Goal: Information Seeking & Learning: Learn about a topic

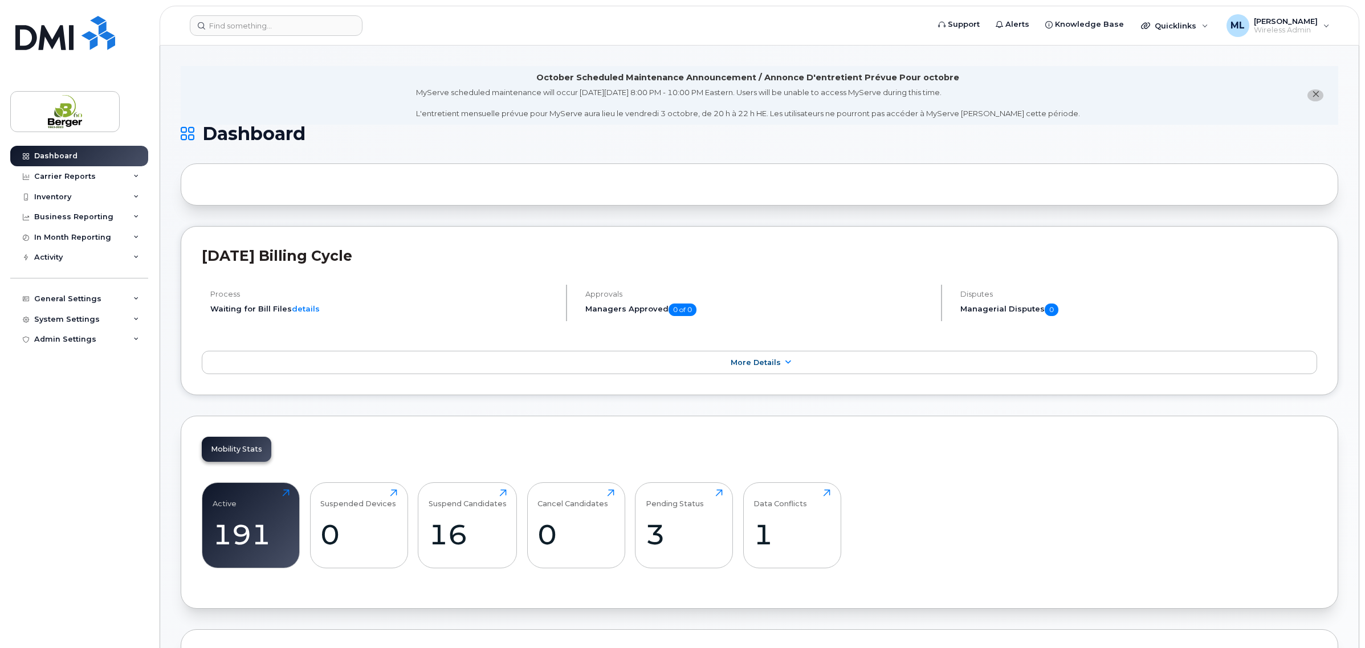
scroll to position [356, 0]
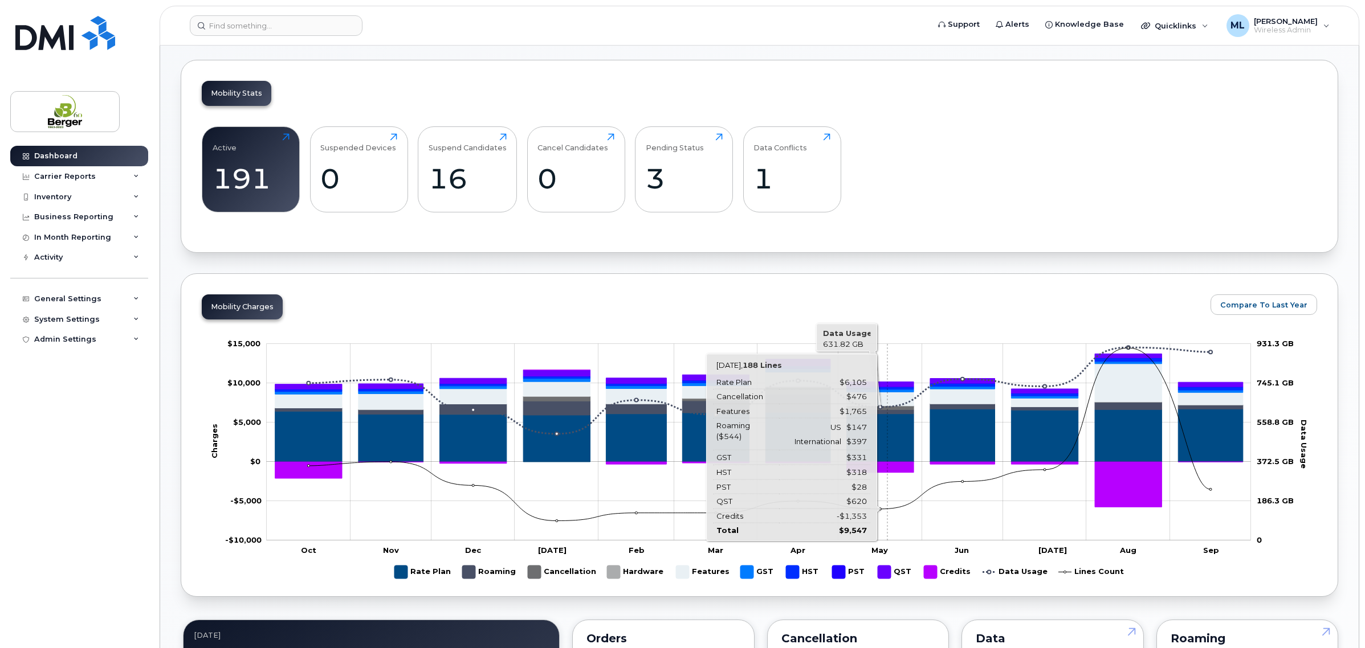
click at [887, 473] on icon "Credits" at bounding box center [880, 467] width 67 height 11
click at [895, 439] on icon "Rate Plan" at bounding box center [880, 438] width 67 height 48
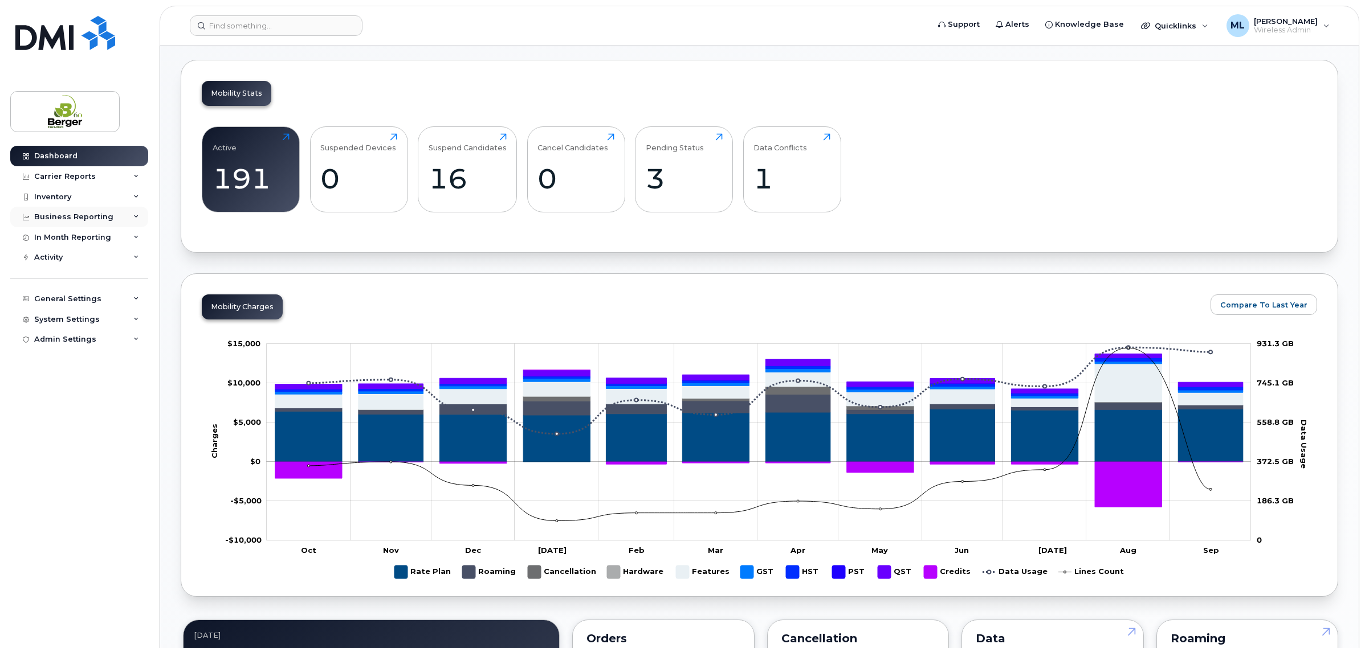
click at [80, 211] on div "Business Reporting" at bounding box center [79, 217] width 138 height 21
click at [86, 235] on div "Service Ticket Reporting" at bounding box center [88, 238] width 99 height 10
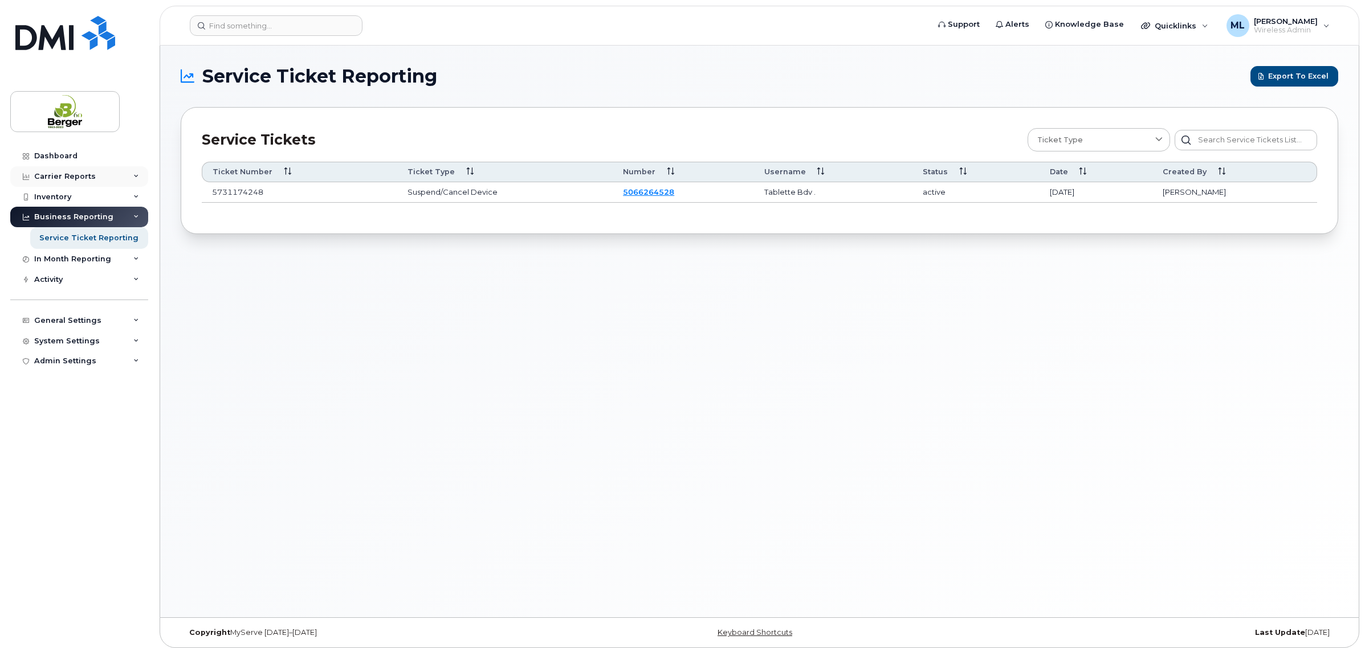
click at [75, 172] on div "Carrier Reports" at bounding box center [65, 176] width 62 height 9
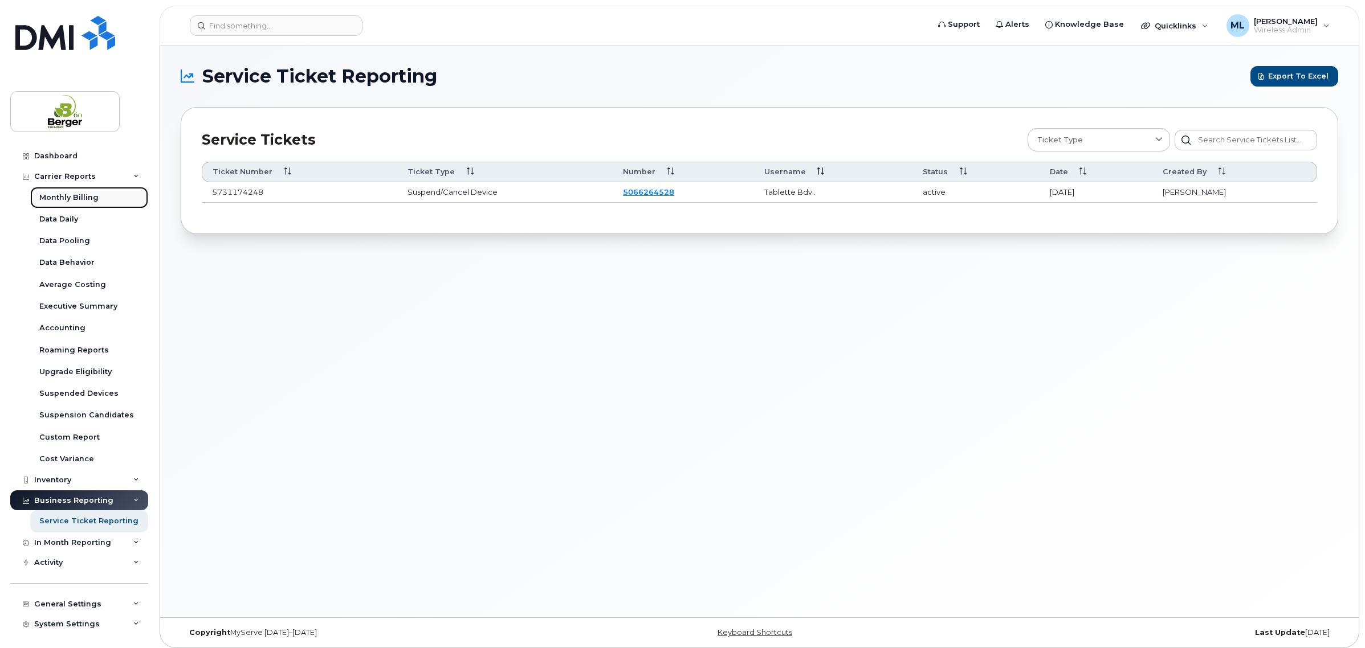
click at [78, 198] on div "Monthly Billing" at bounding box center [68, 198] width 59 height 10
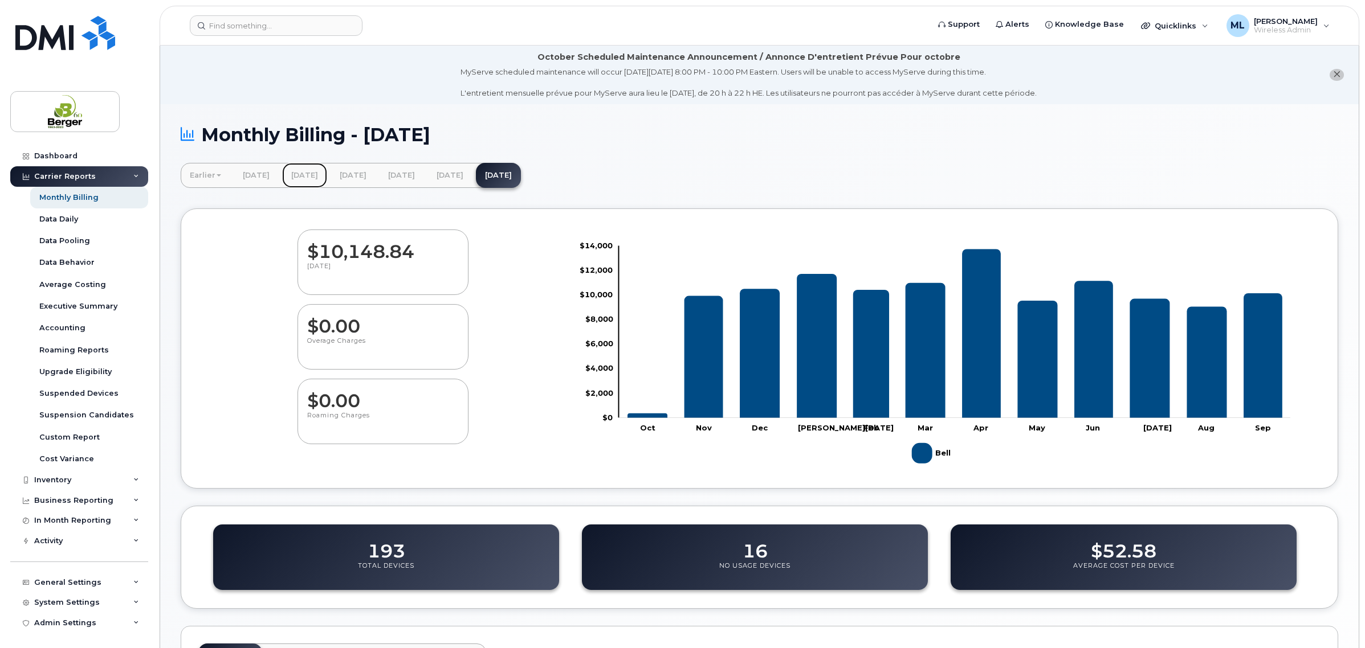
click at [315, 174] on link "[DATE]" at bounding box center [304, 175] width 45 height 25
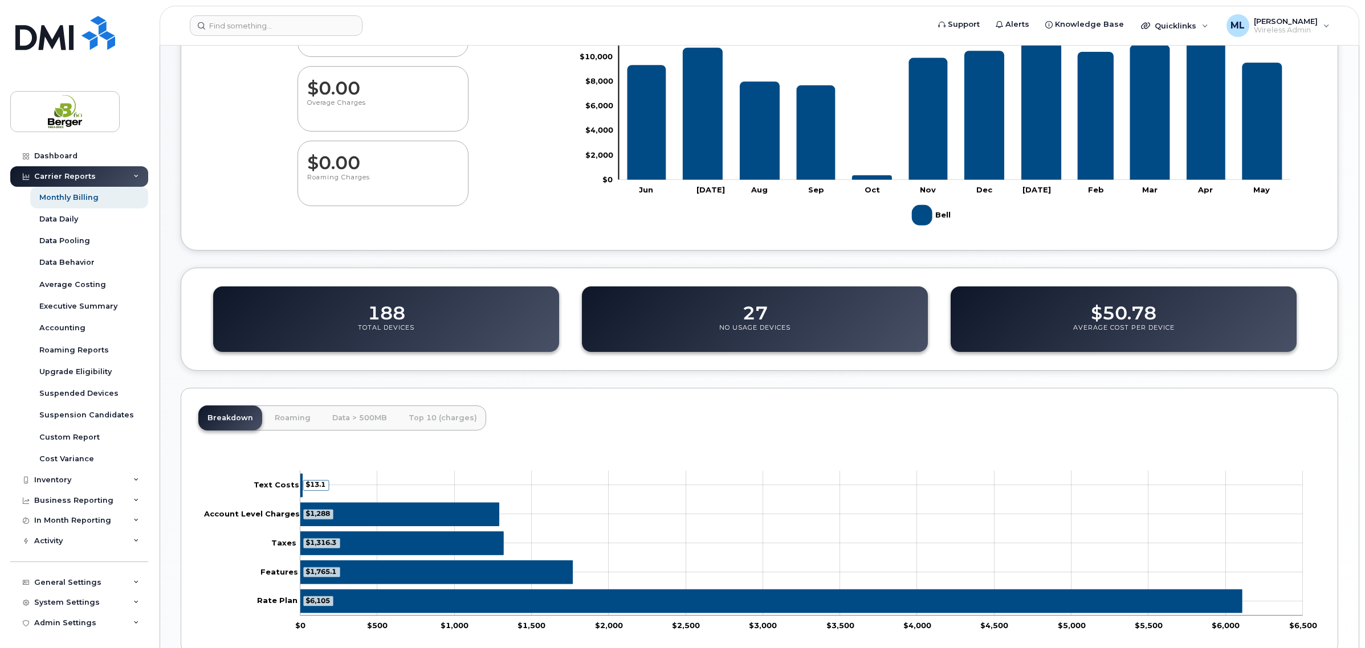
scroll to position [302, 0]
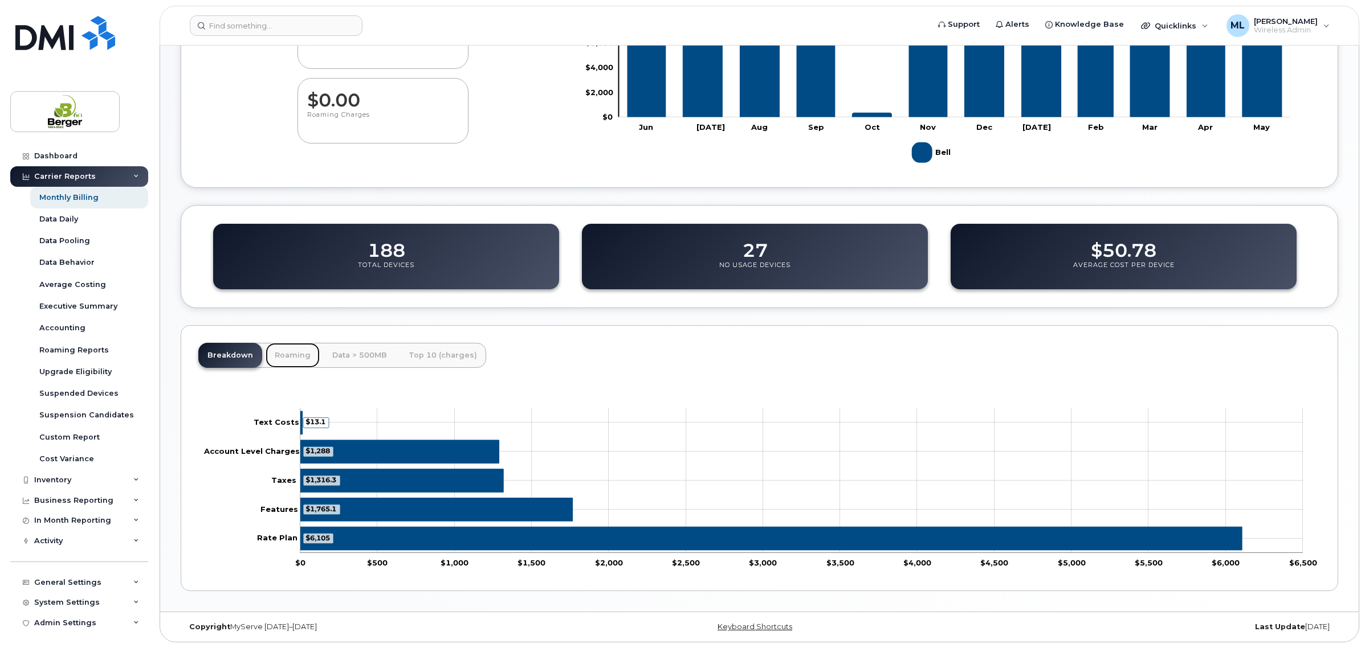
click at [289, 354] on link "Roaming" at bounding box center [293, 355] width 54 height 25
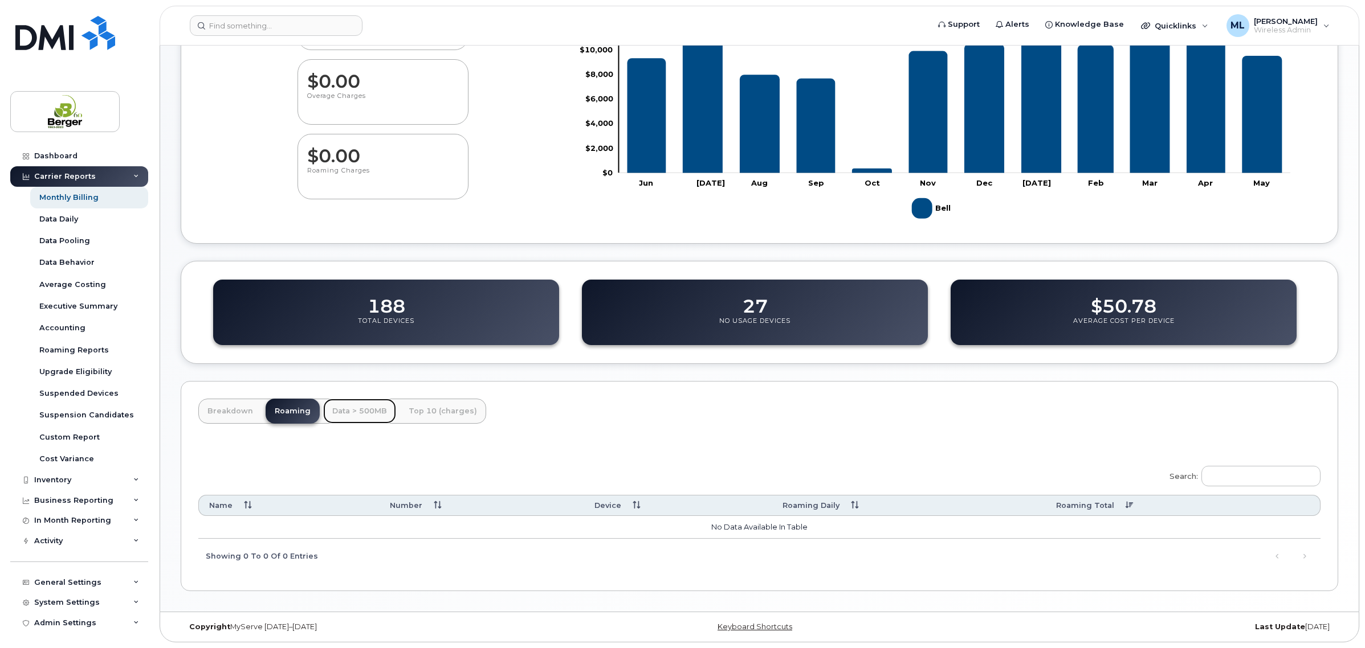
click at [365, 411] on link "Data > 500MB" at bounding box center [359, 411] width 73 height 25
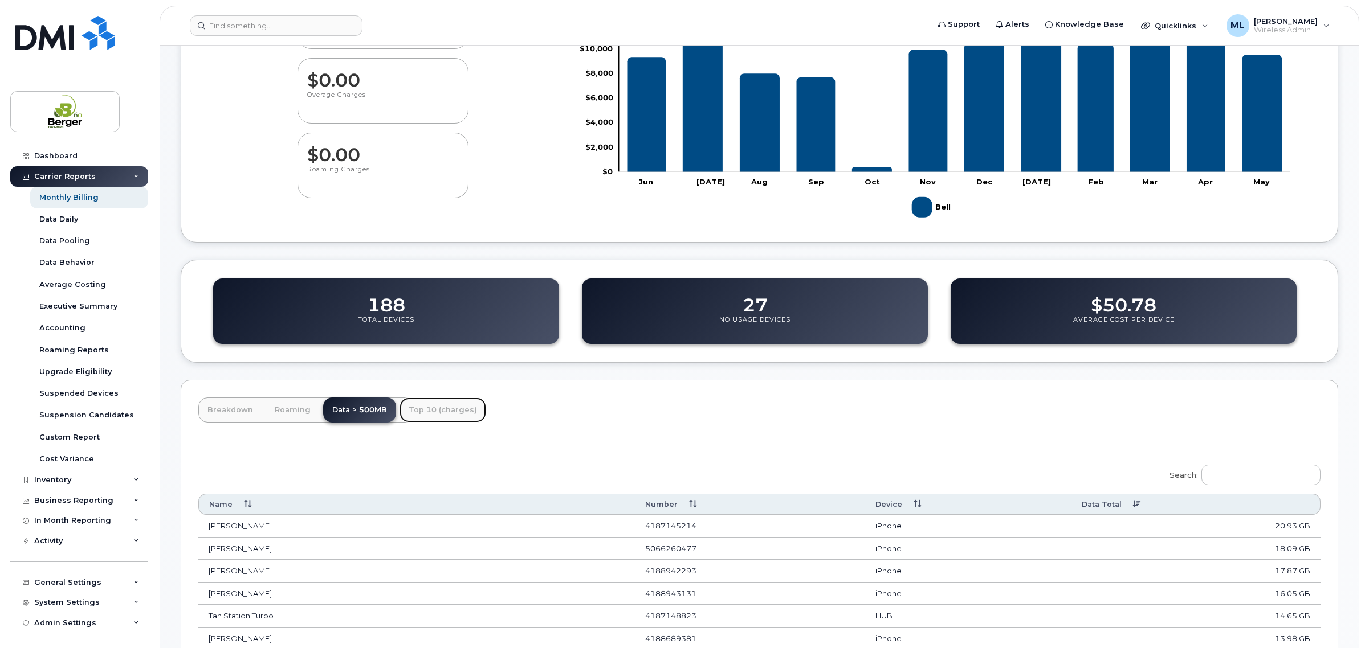
click at [451, 406] on link "Top 10 (charges)" at bounding box center [442, 410] width 87 height 25
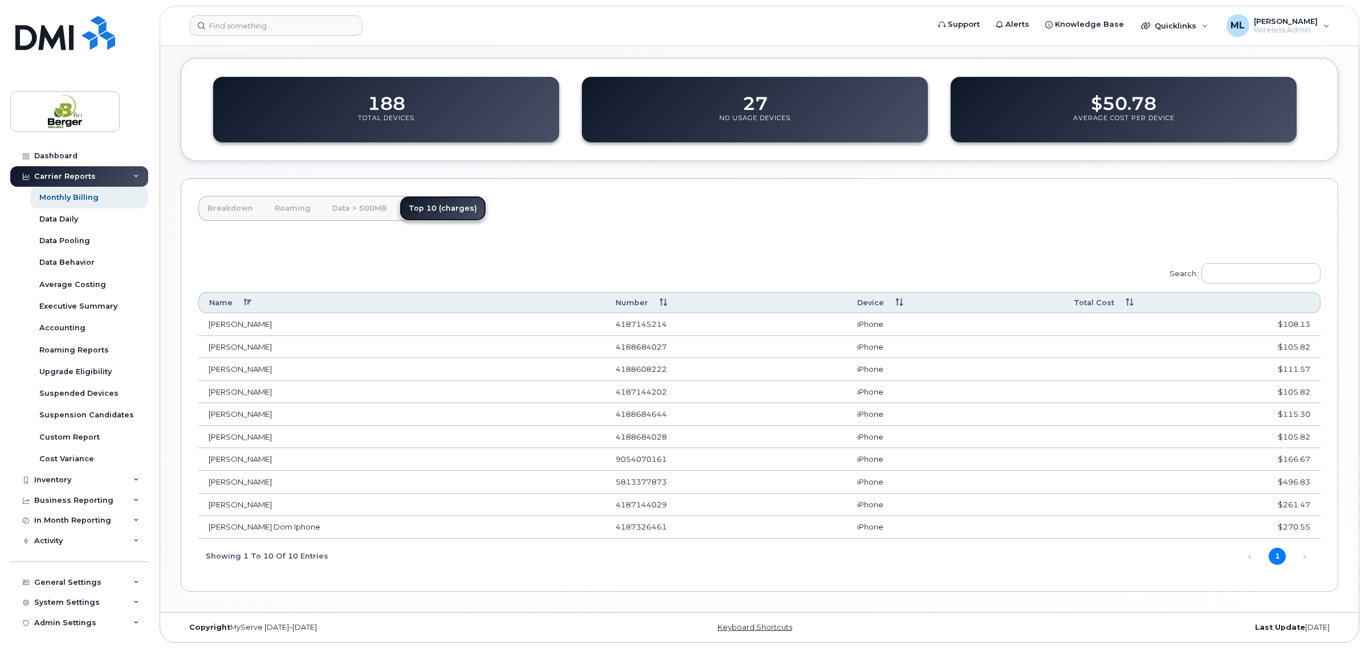
scroll to position [451, 0]
click at [224, 205] on link "Breakdown" at bounding box center [230, 207] width 64 height 25
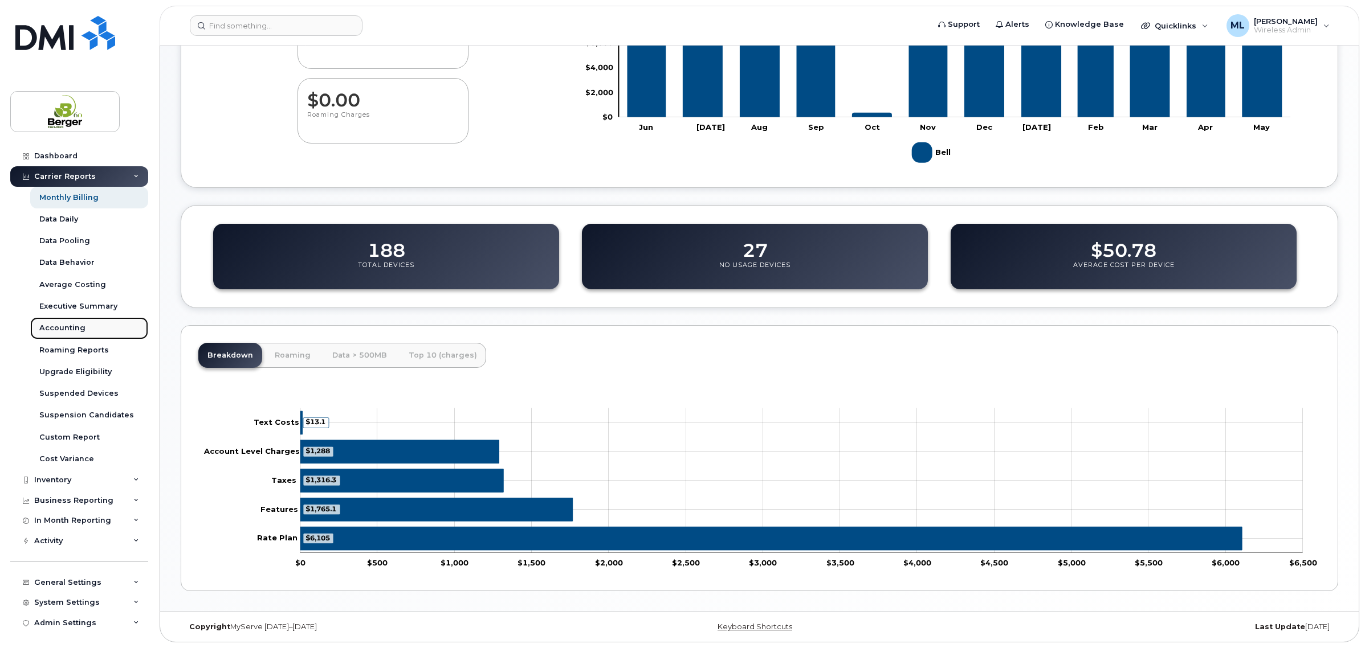
click at [76, 320] on link "Accounting" at bounding box center [89, 328] width 118 height 22
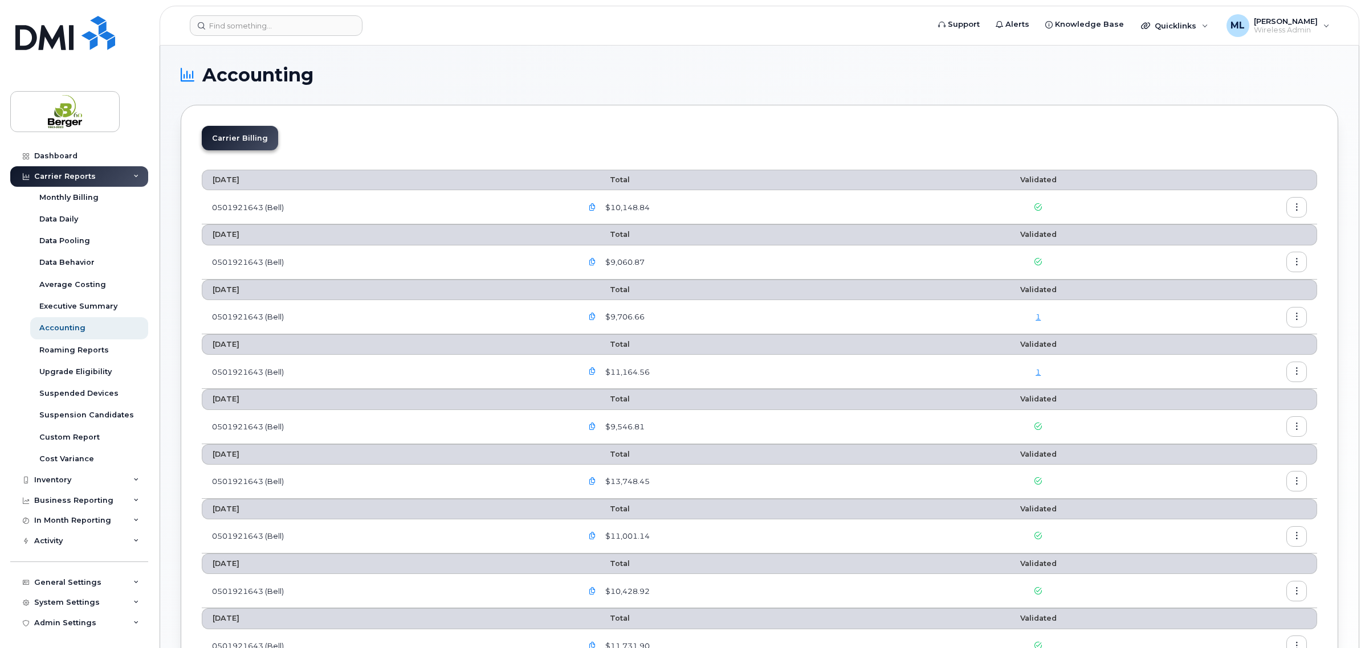
click at [1291, 208] on button "button" at bounding box center [1296, 207] width 21 height 21
click at [1266, 231] on div "Details" at bounding box center [1255, 233] width 101 height 22
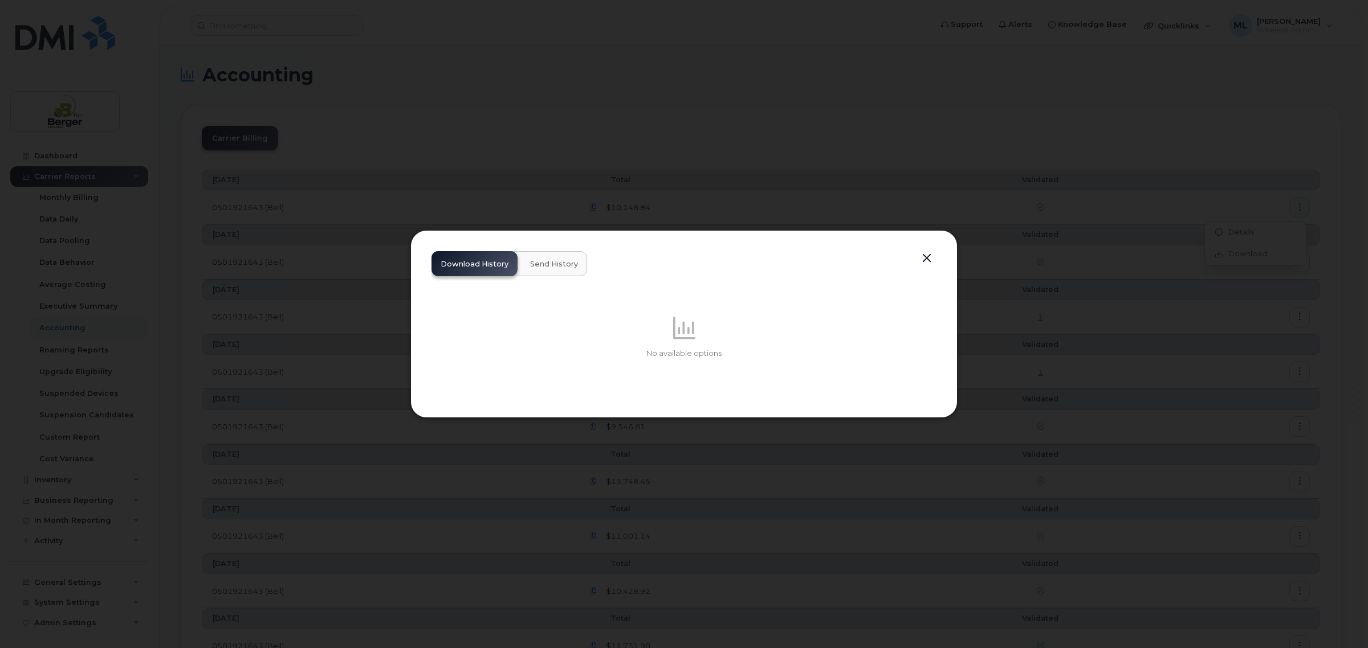
click at [570, 260] on span "Send History" at bounding box center [554, 264] width 48 height 9
drag, startPoint x: 500, startPoint y: 267, endPoint x: 506, endPoint y: 266, distance: 5.8
click at [502, 267] on span "Download History" at bounding box center [474, 264] width 68 height 9
click at [925, 254] on div "Download History Send History No available options" at bounding box center [683, 323] width 547 height 187
click at [921, 255] on button "button" at bounding box center [926, 259] width 17 height 16
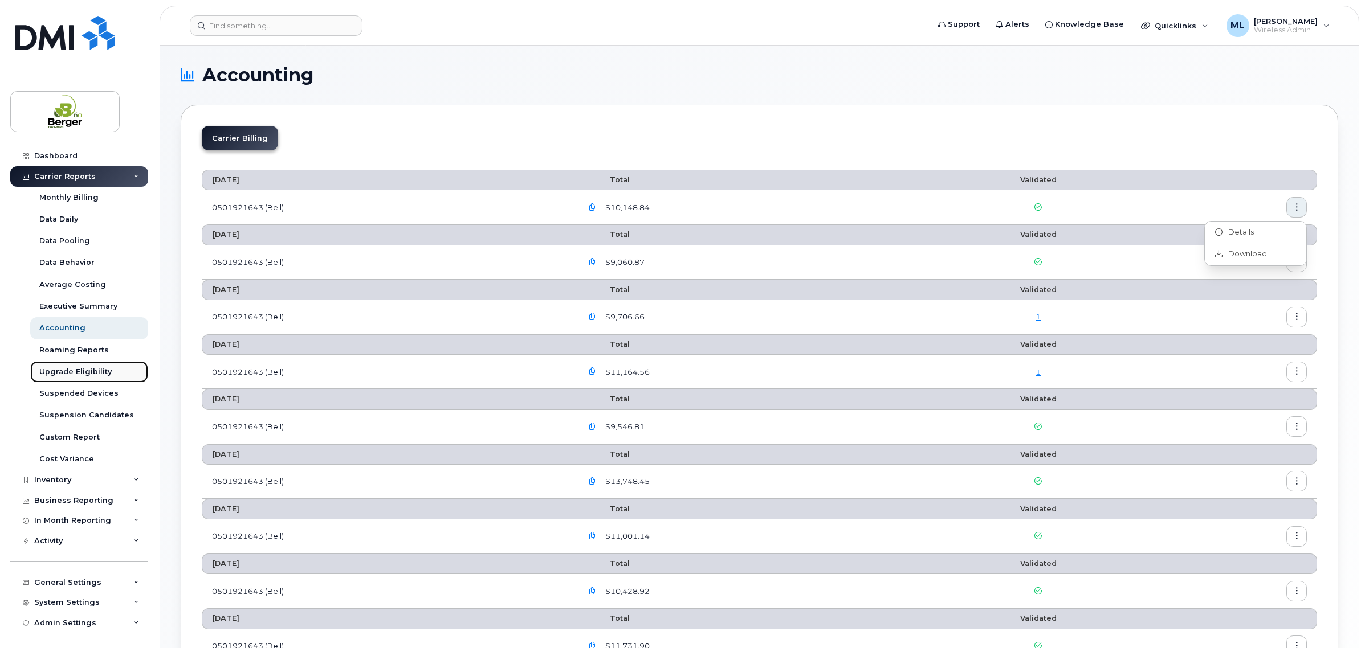
click at [76, 370] on div "Upgrade Eligibility" at bounding box center [75, 372] width 72 height 10
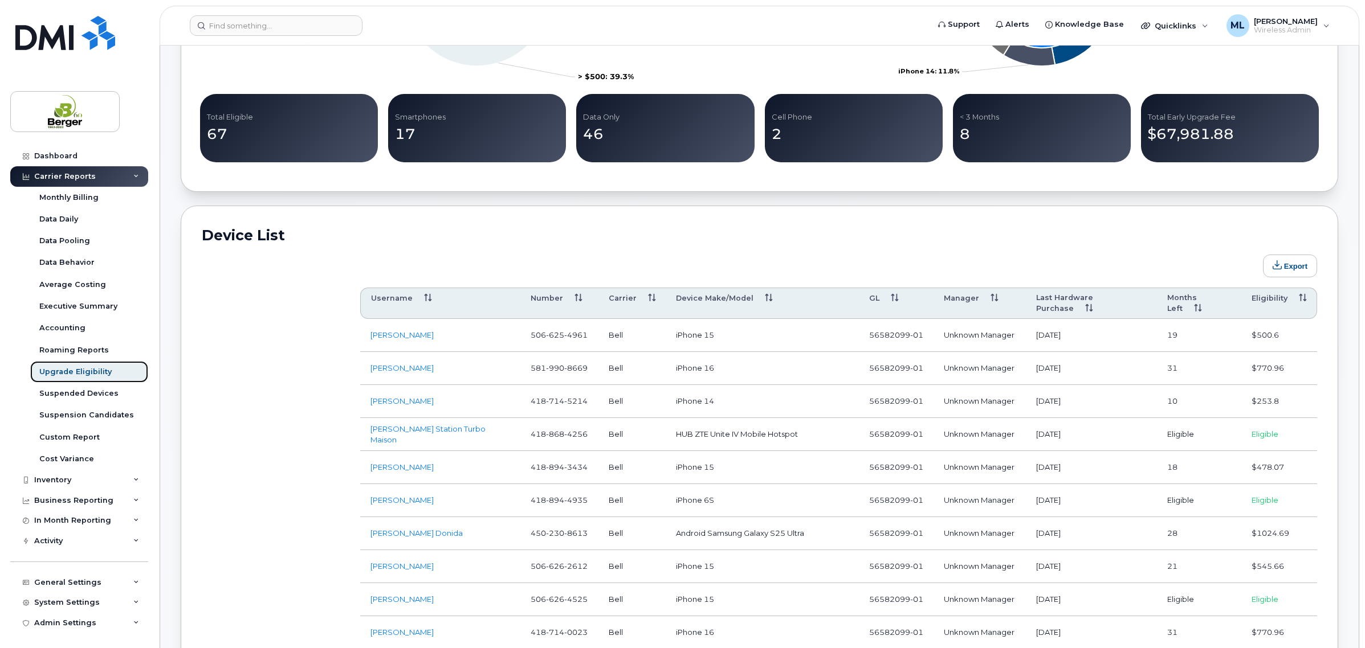
scroll to position [570, 0]
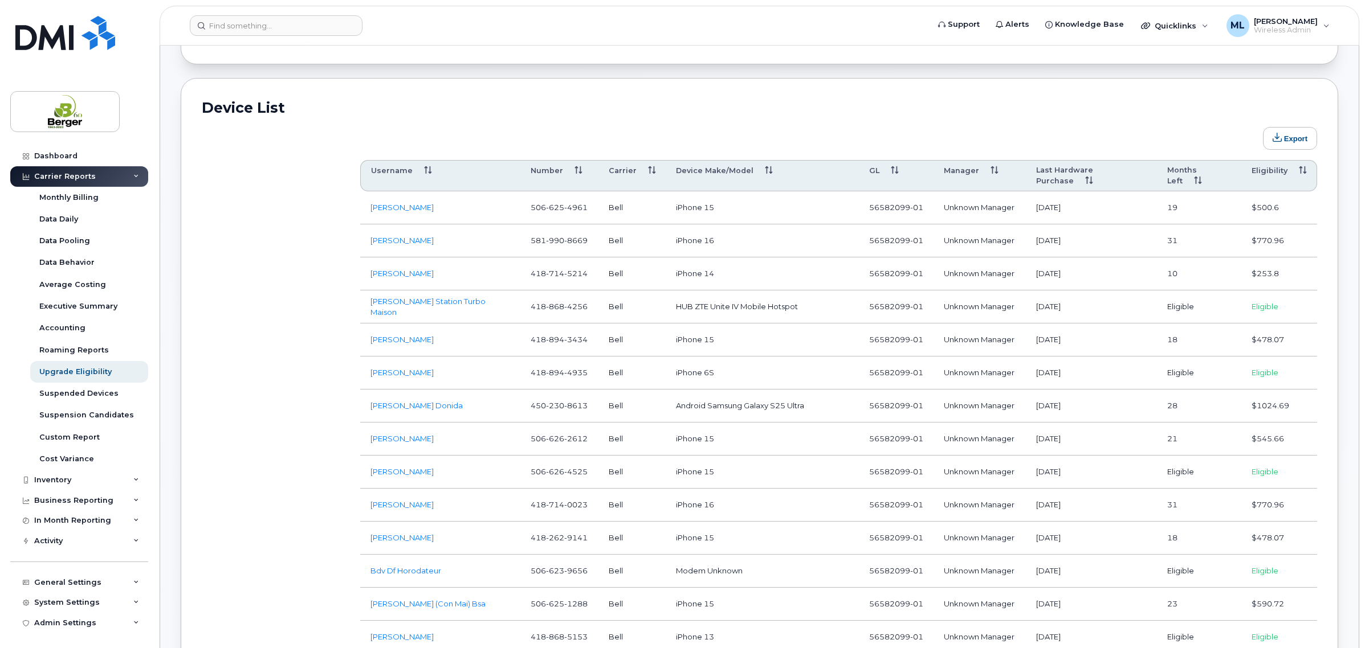
click at [1292, 166] on th "Eligibility" at bounding box center [1279, 176] width 76 height 32
click at [1288, 169] on th "Eligibility" at bounding box center [1279, 176] width 76 height 32
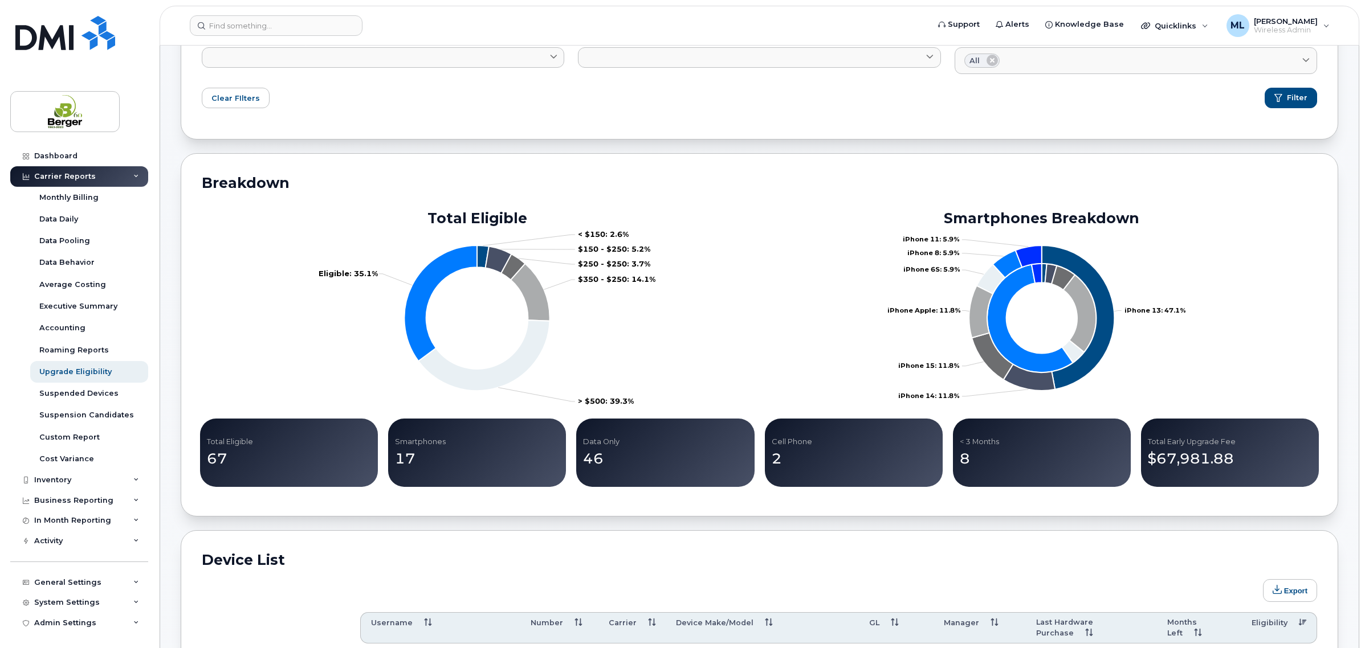
scroll to position [142, 0]
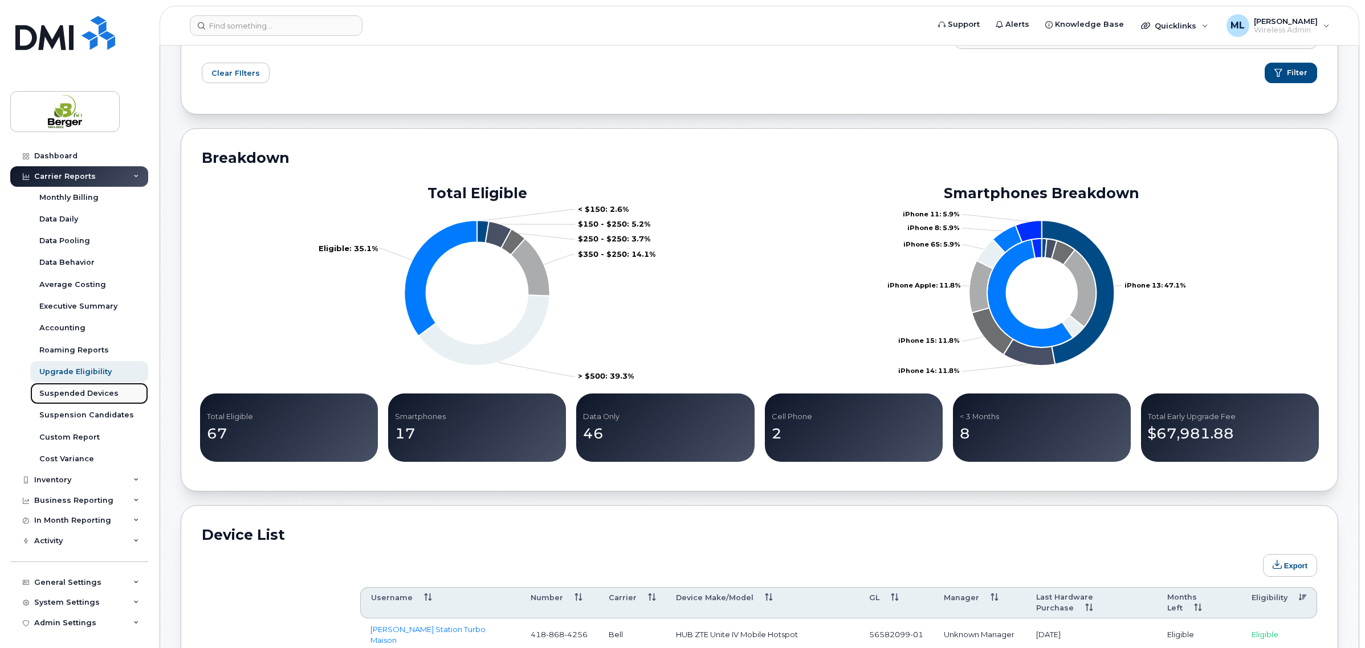
click at [62, 392] on div "Suspended Devices" at bounding box center [78, 394] width 79 height 10
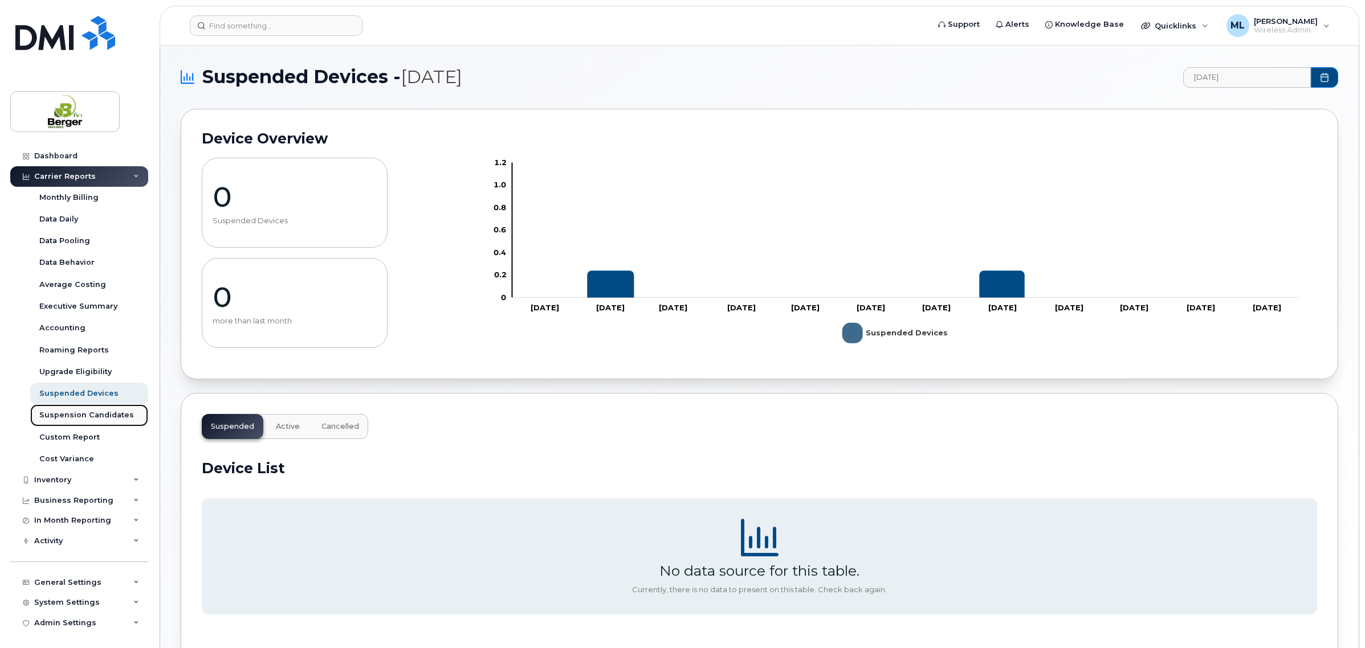
click at [68, 409] on link "Suspension Candidates" at bounding box center [89, 416] width 118 height 22
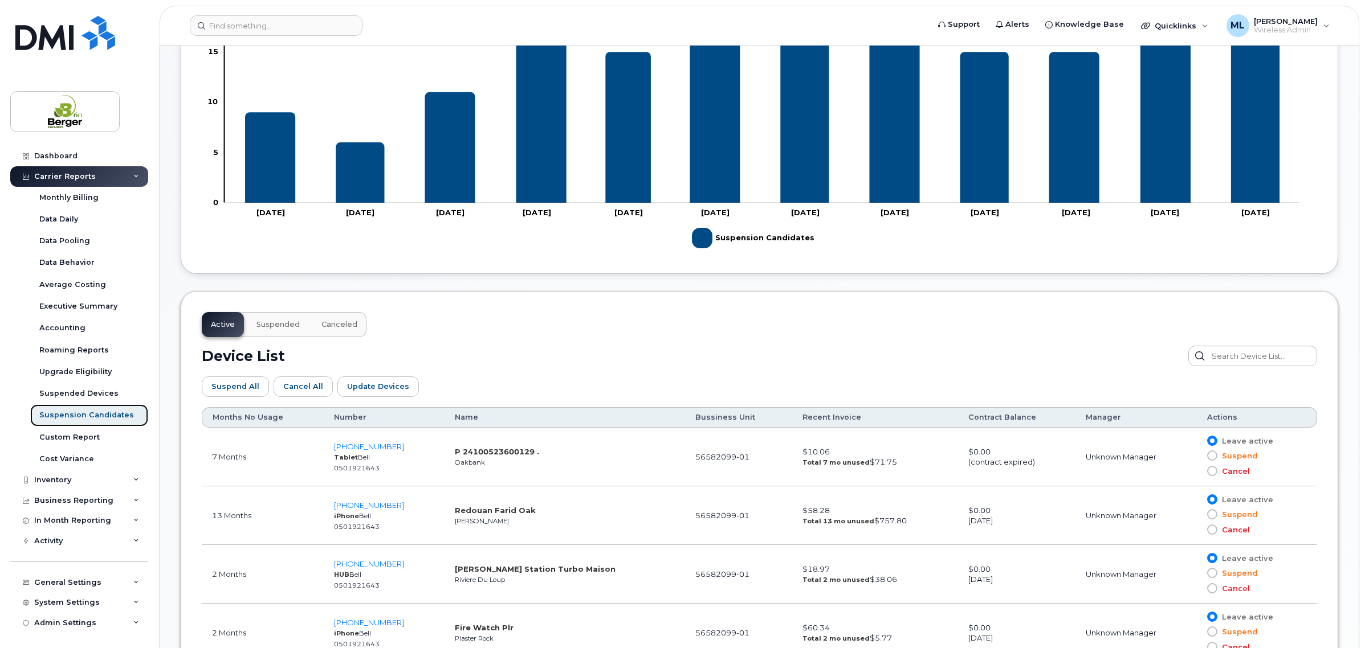
scroll to position [214, 0]
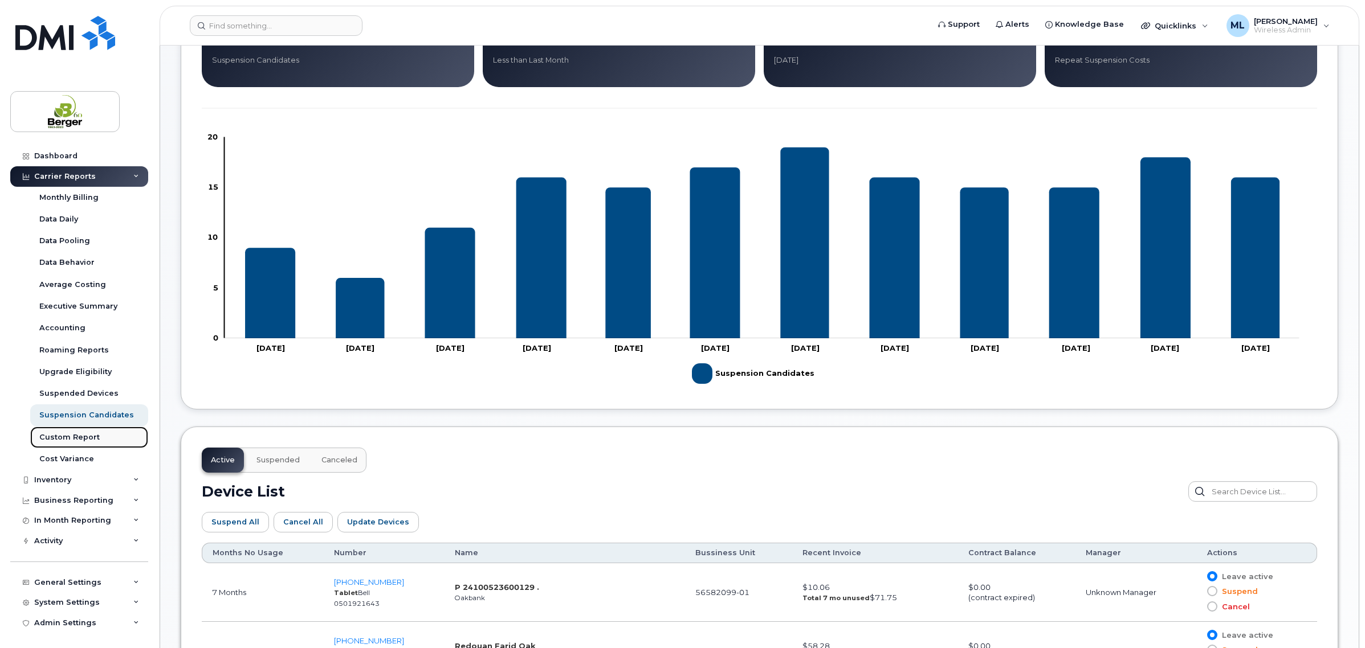
click at [80, 439] on div "Custom Report" at bounding box center [69, 437] width 60 height 10
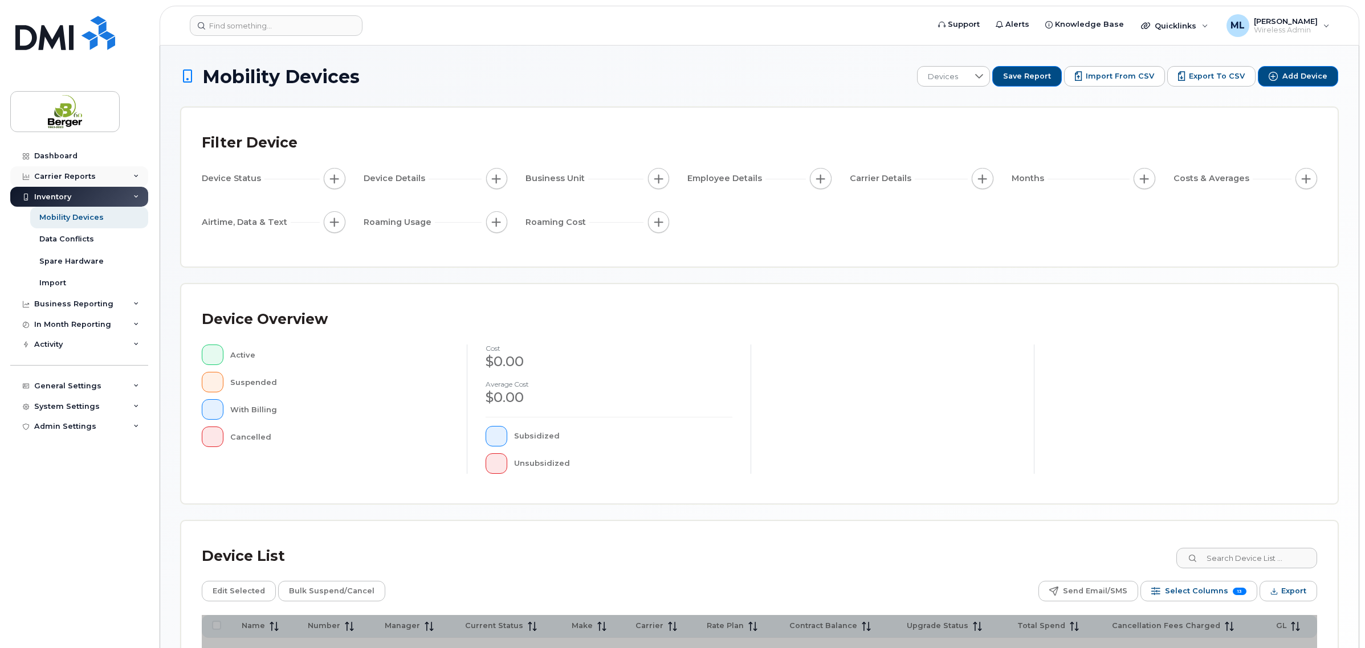
click at [87, 173] on div "Carrier Reports" at bounding box center [65, 176] width 62 height 9
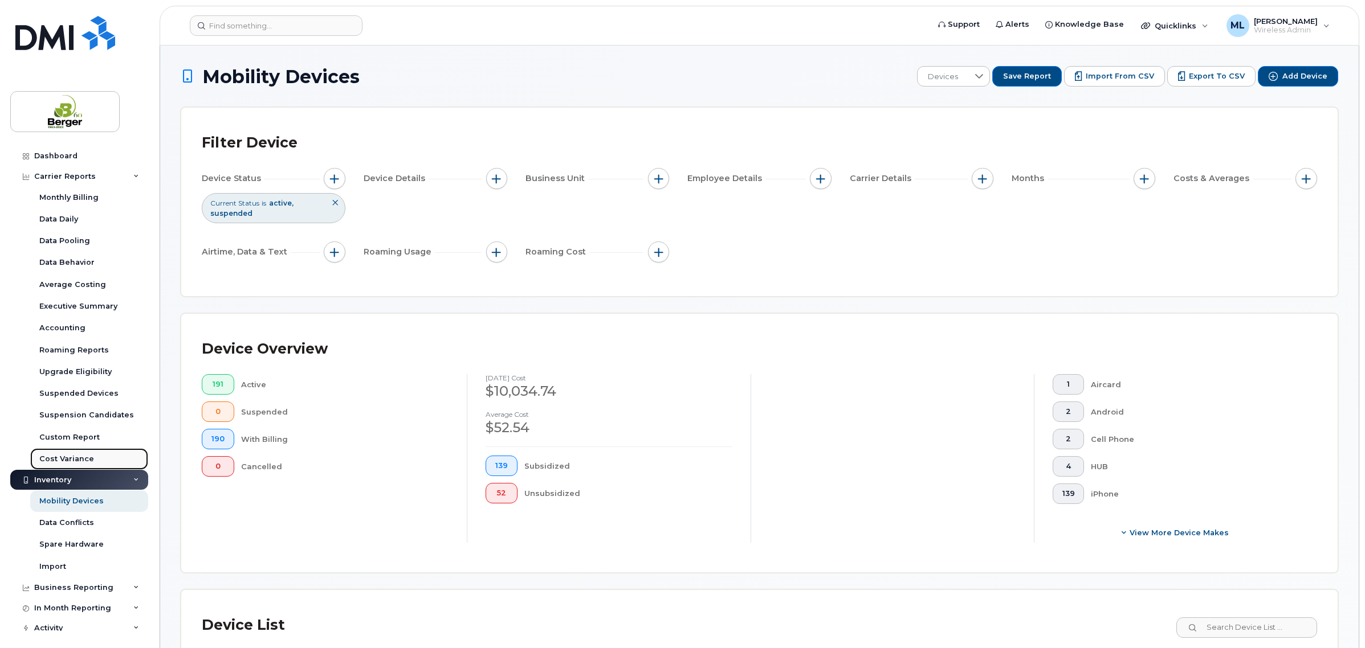
click at [60, 459] on div "Cost Variance" at bounding box center [66, 459] width 55 height 10
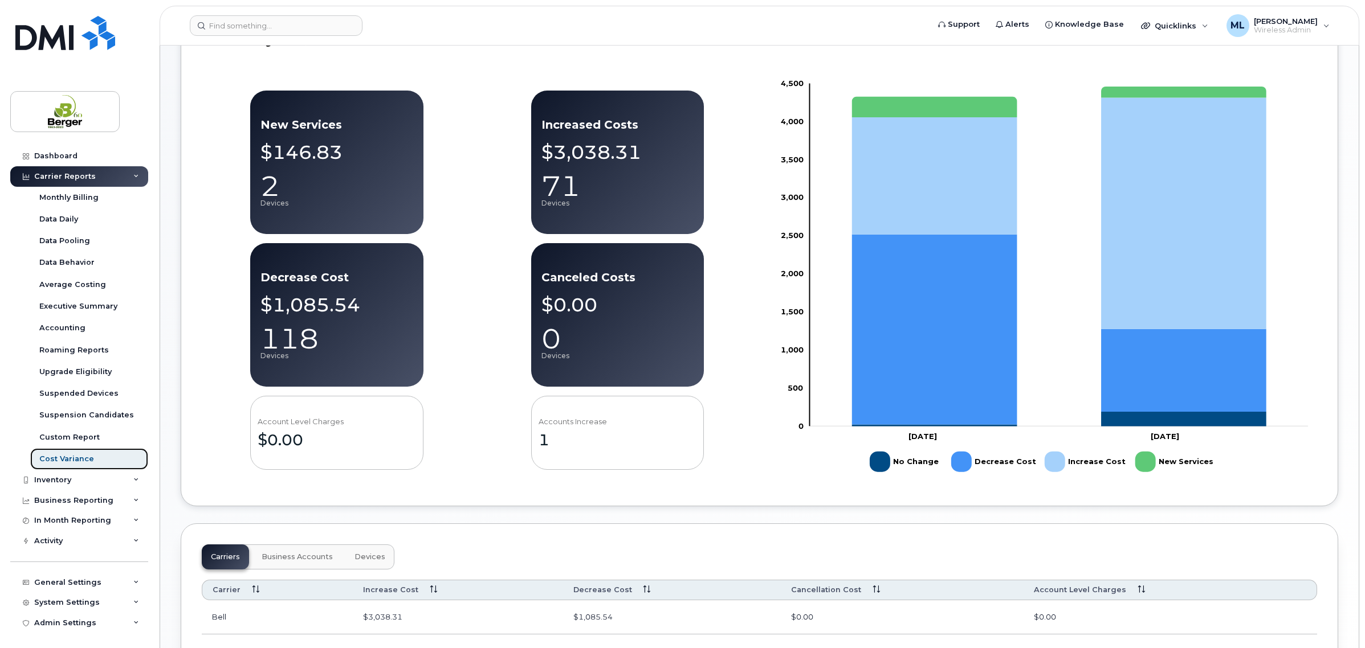
scroll to position [137, 0]
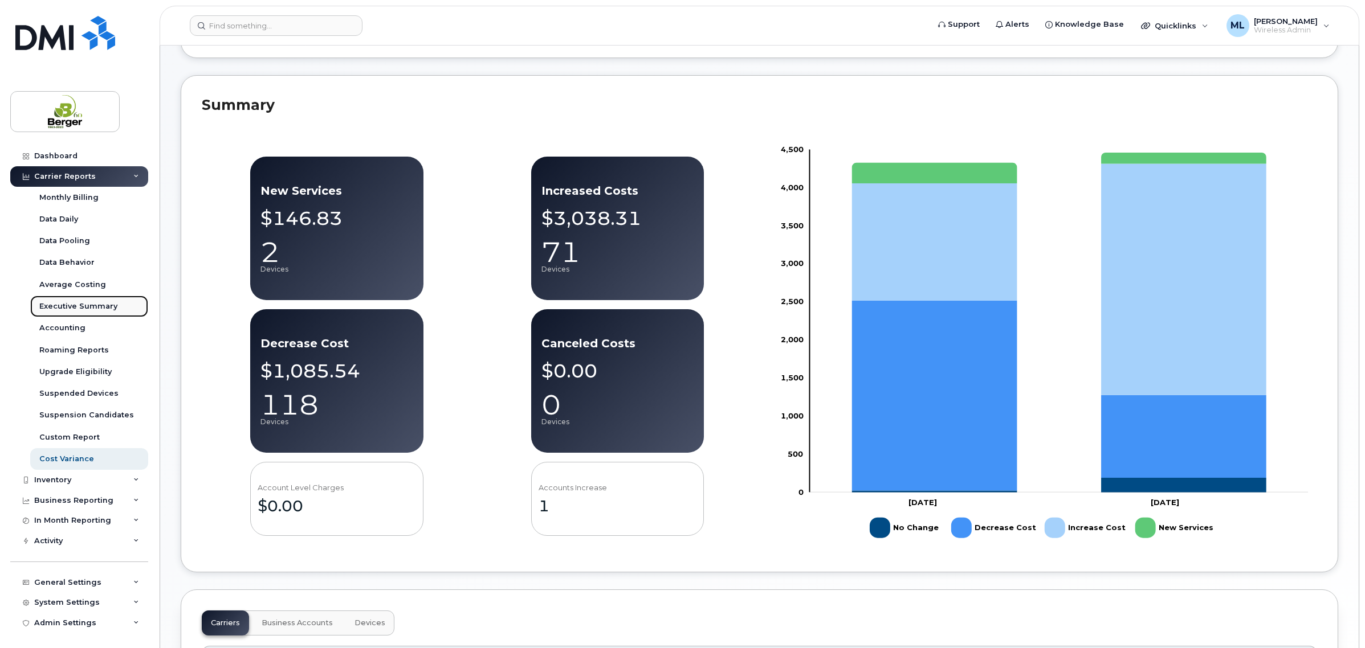
click at [77, 308] on div "Executive Summary" at bounding box center [78, 306] width 78 height 10
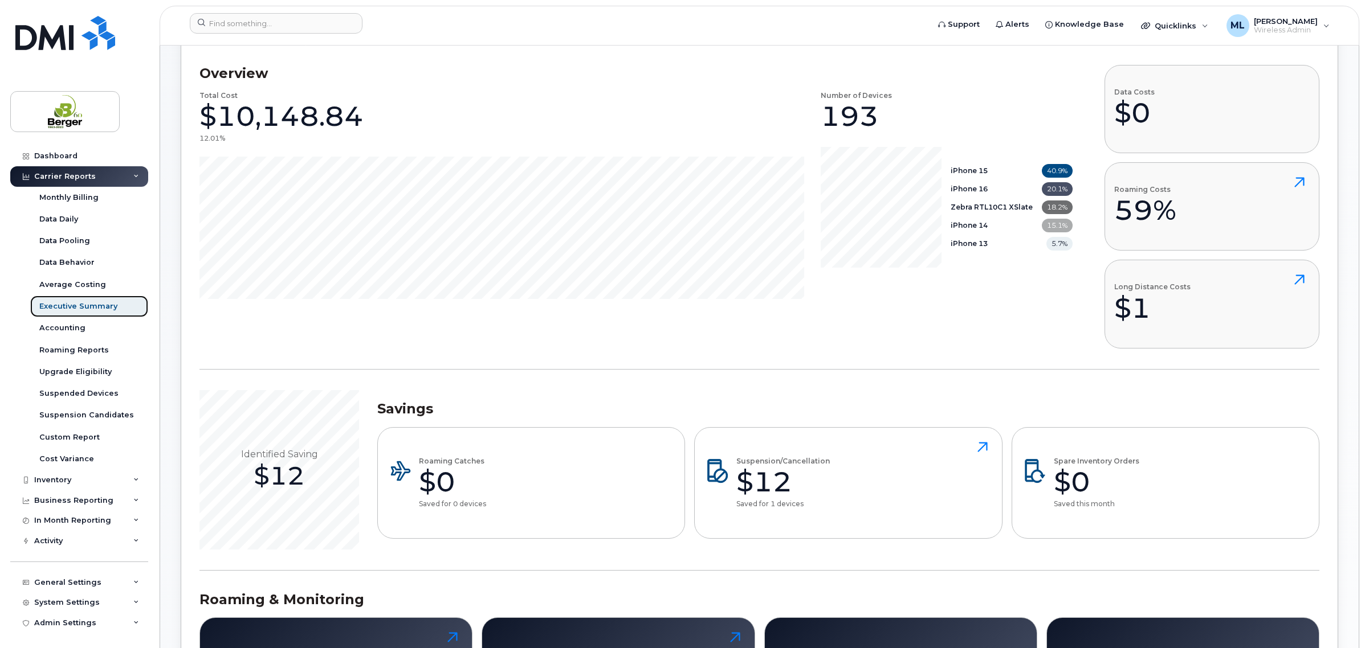
scroll to position [91, 0]
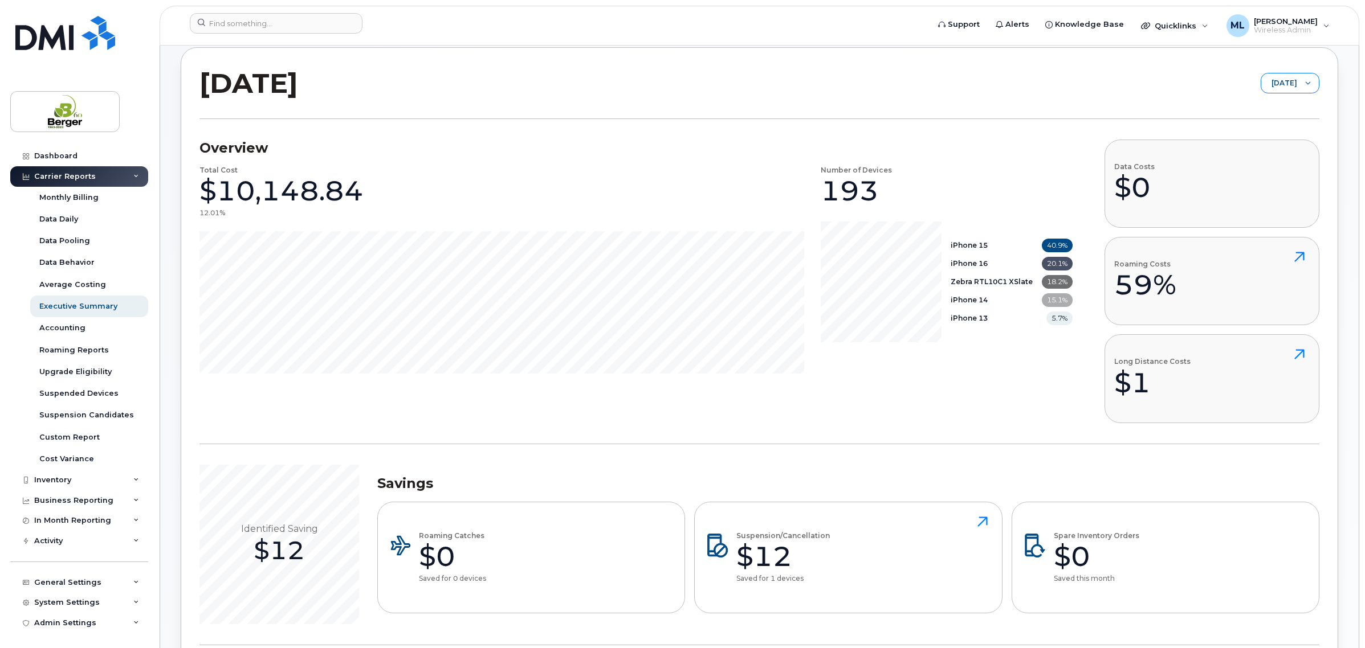
click at [1261, 87] on span "[DATE]" at bounding box center [1279, 84] width 36 height 21
click at [1261, 189] on span "[DATE]" at bounding box center [1249, 192] width 25 height 11
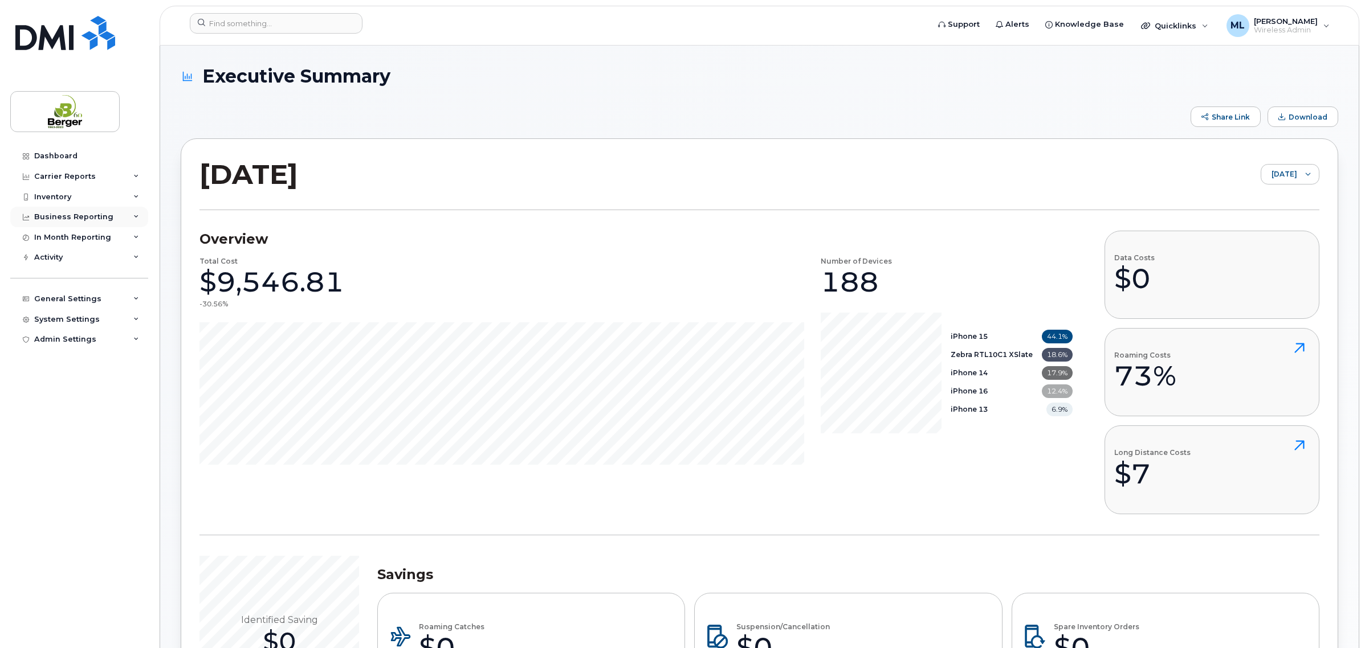
click at [130, 221] on div "Business Reporting" at bounding box center [79, 217] width 138 height 21
click at [95, 236] on div "In Month Reporting" at bounding box center [72, 237] width 77 height 9
click at [124, 235] on div "In Month Reporting" at bounding box center [79, 237] width 138 height 21
click at [71, 194] on div "Inventory" at bounding box center [79, 197] width 138 height 21
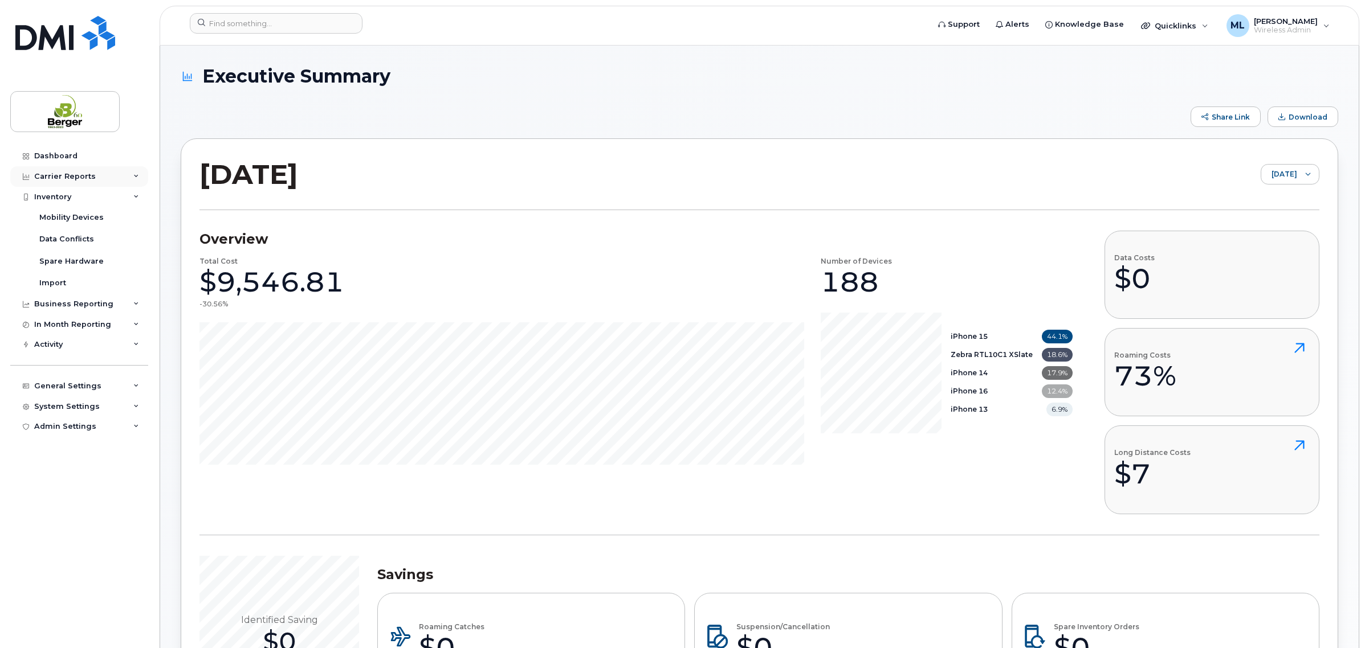
click at [101, 174] on div "Carrier Reports" at bounding box center [79, 176] width 138 height 21
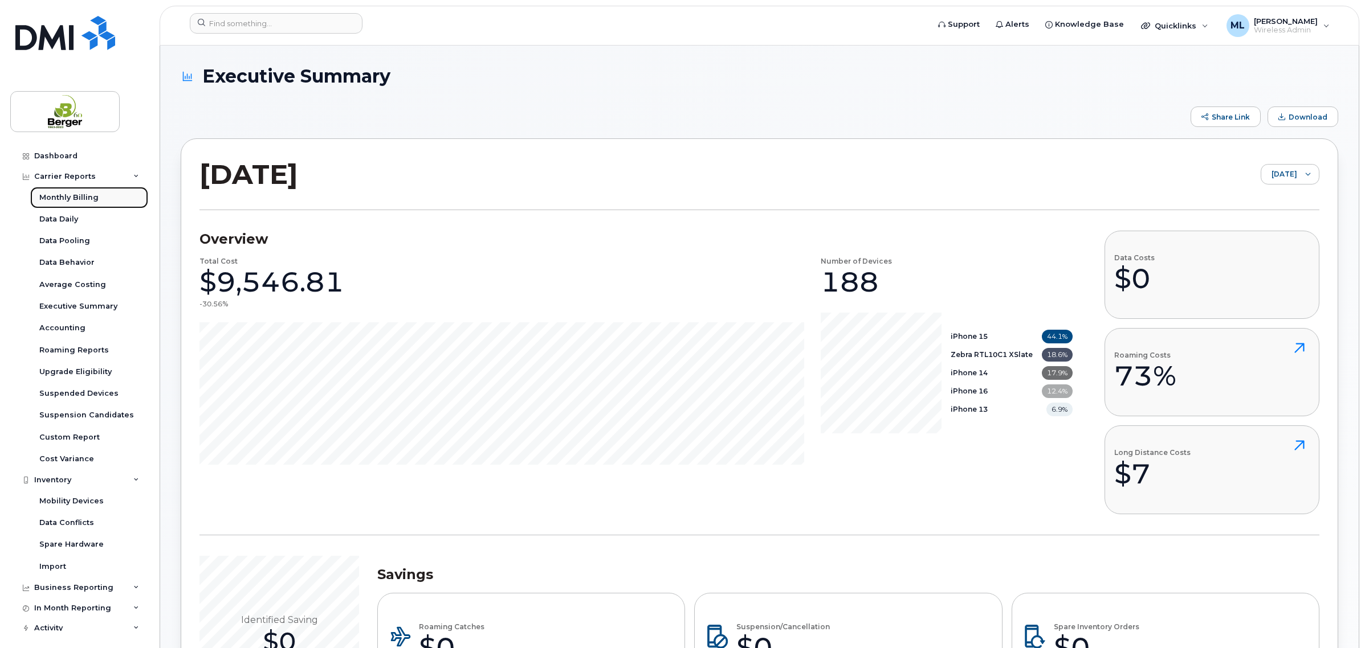
click at [59, 192] on link "Monthly Billing" at bounding box center [89, 198] width 118 height 22
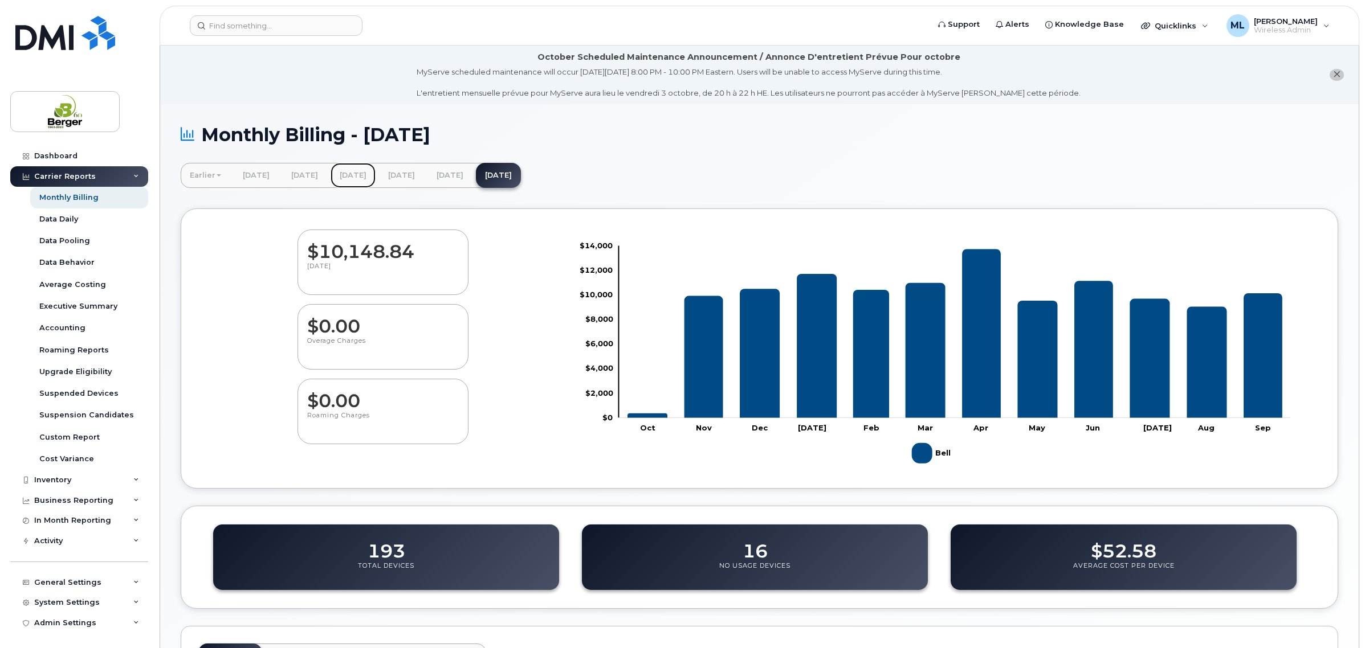
click at [376, 182] on link "[DATE]" at bounding box center [352, 175] width 45 height 25
drag, startPoint x: 303, startPoint y: 180, endPoint x: 312, endPoint y: 178, distance: 10.0
click at [303, 180] on link "[DATE]" at bounding box center [304, 175] width 45 height 25
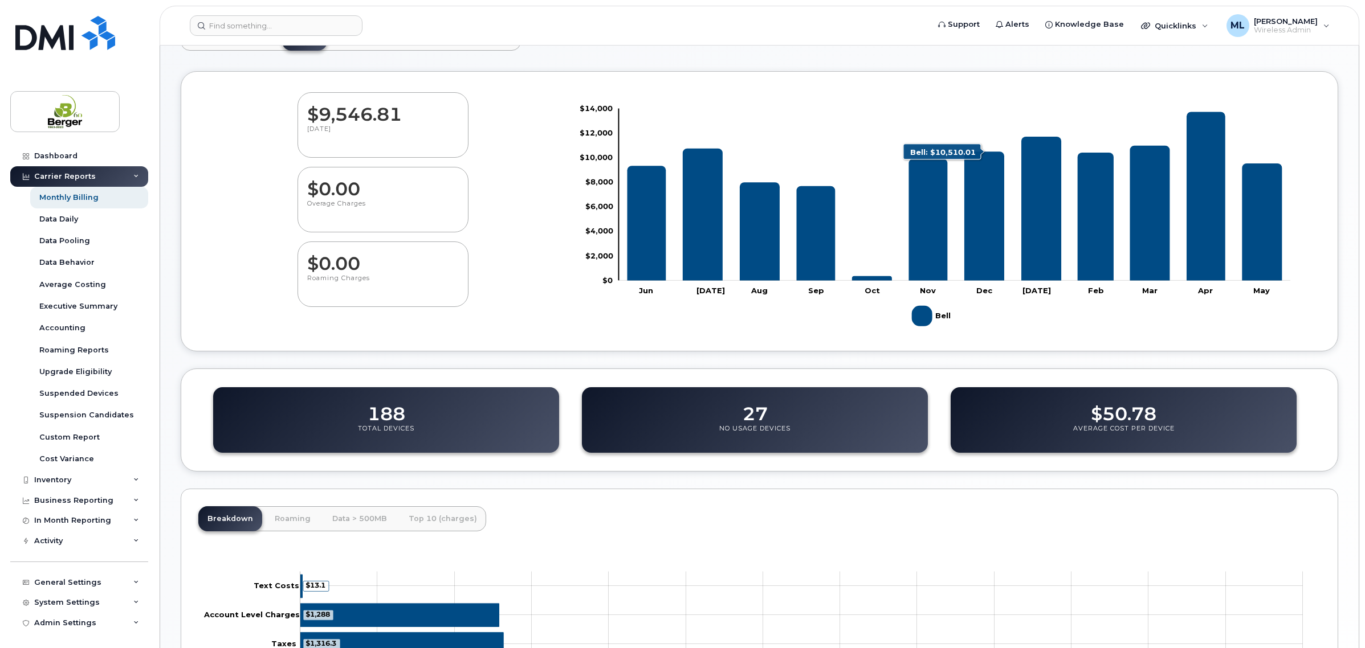
scroll to position [142, 0]
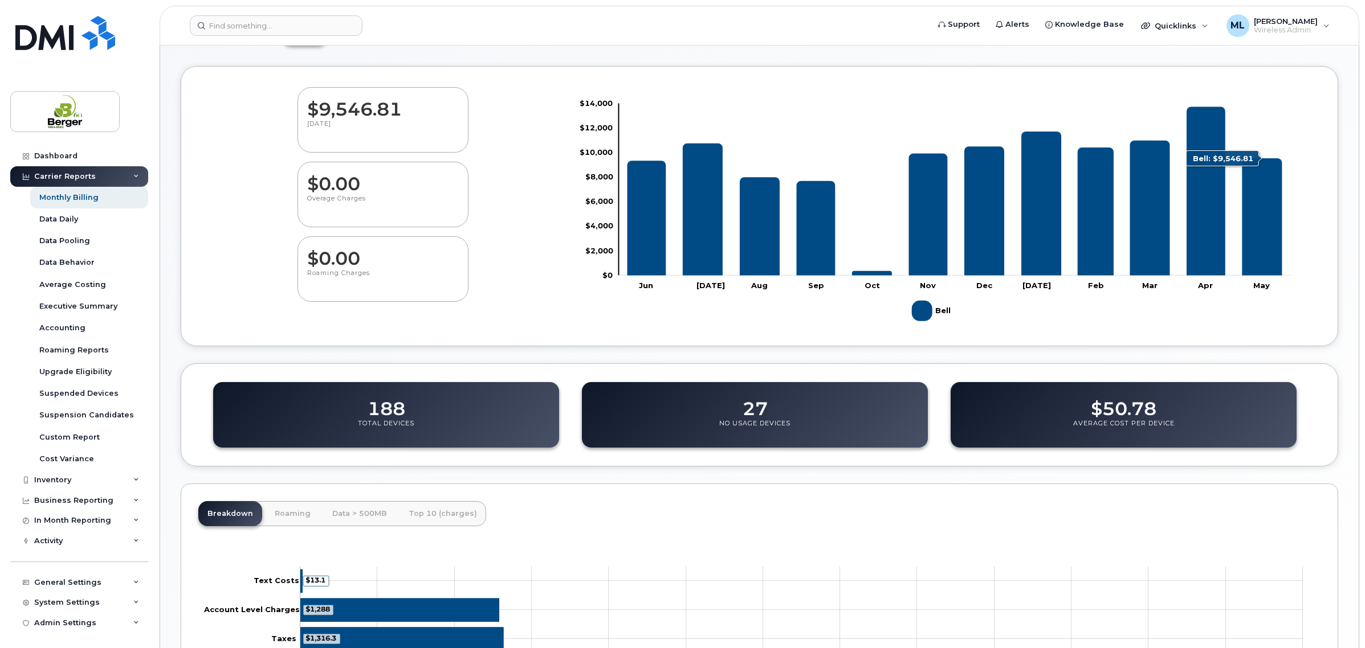
click at [1270, 249] on icon "Bell" at bounding box center [1262, 216] width 40 height 117
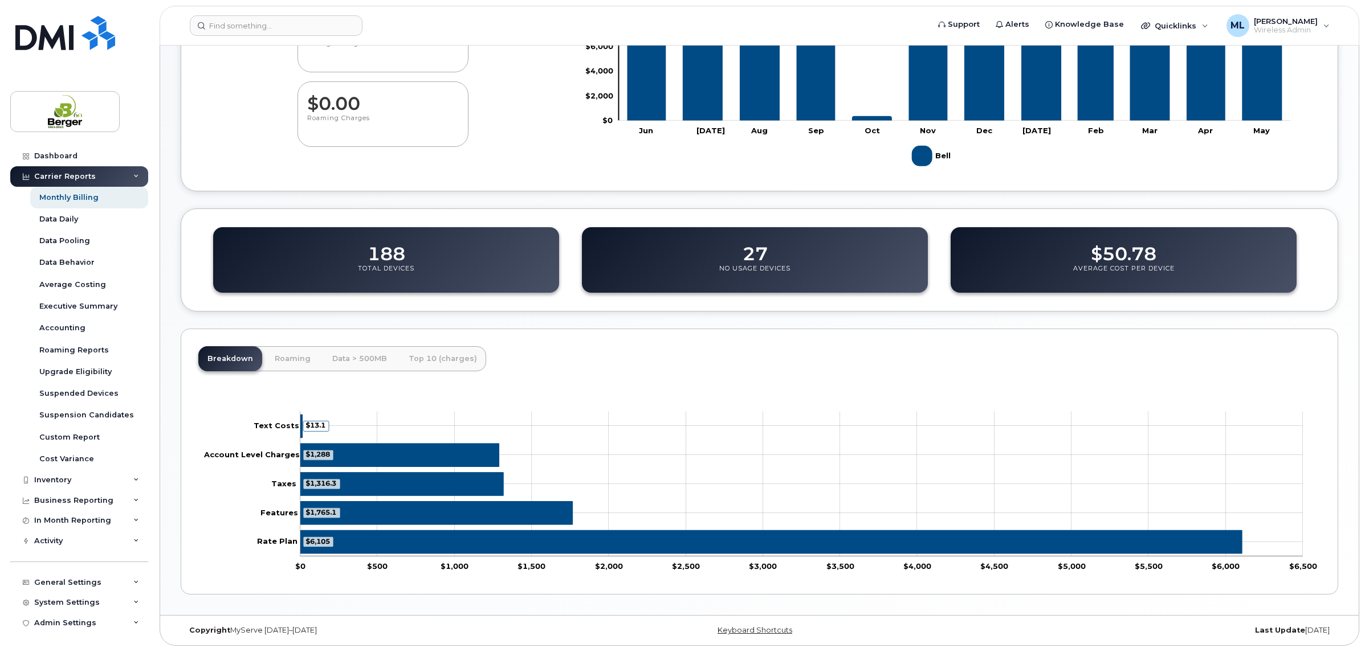
scroll to position [302, 0]
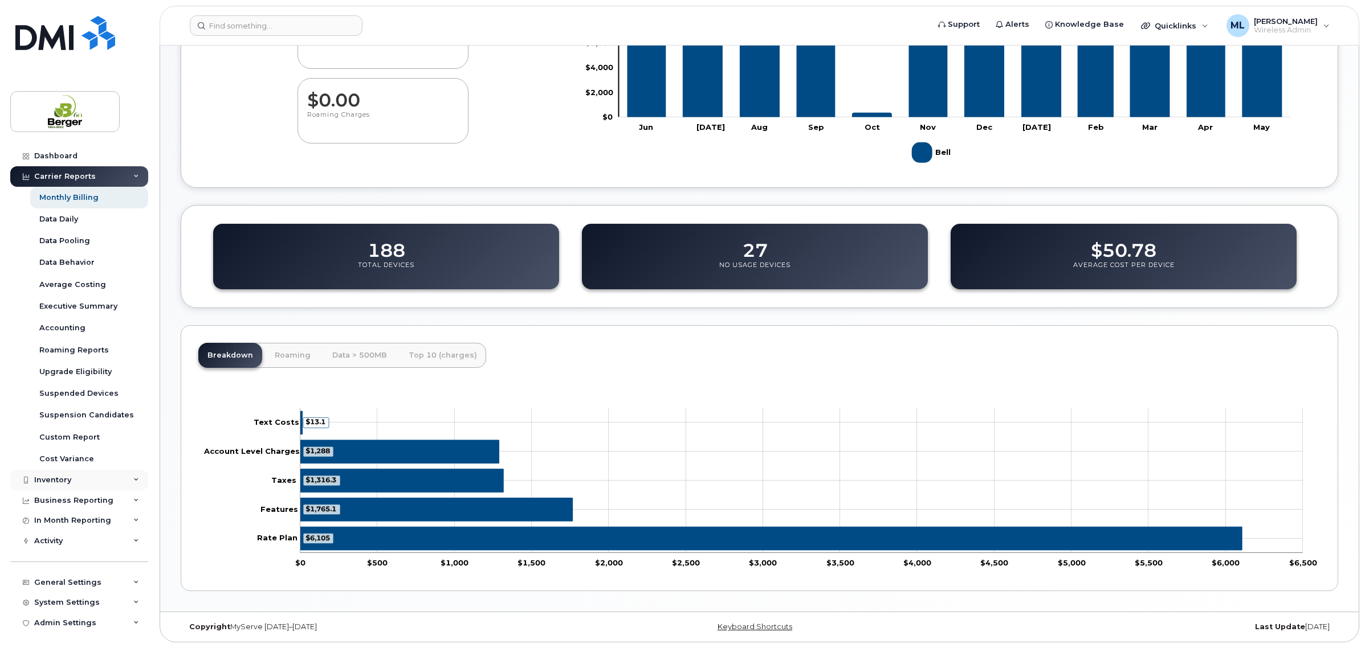
click at [86, 490] on div "Inventory" at bounding box center [79, 480] width 138 height 21
click at [77, 497] on div "Mobility Devices" at bounding box center [71, 501] width 64 height 10
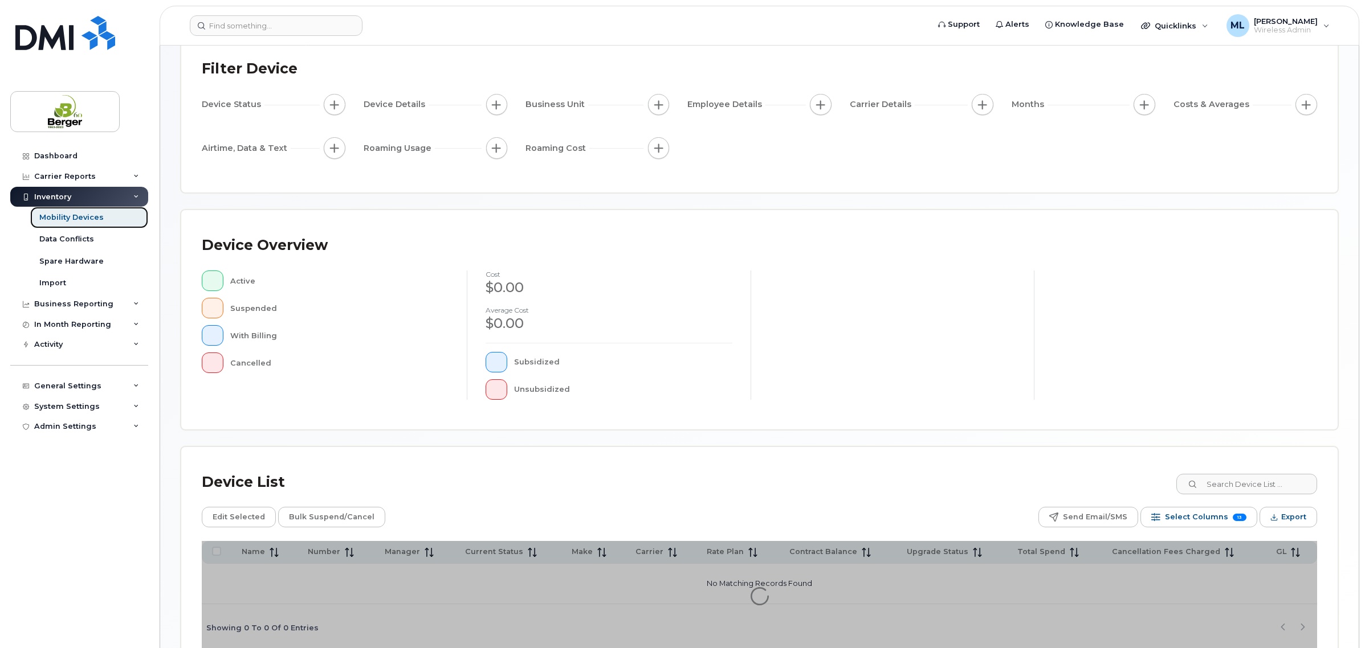
scroll to position [135, 0]
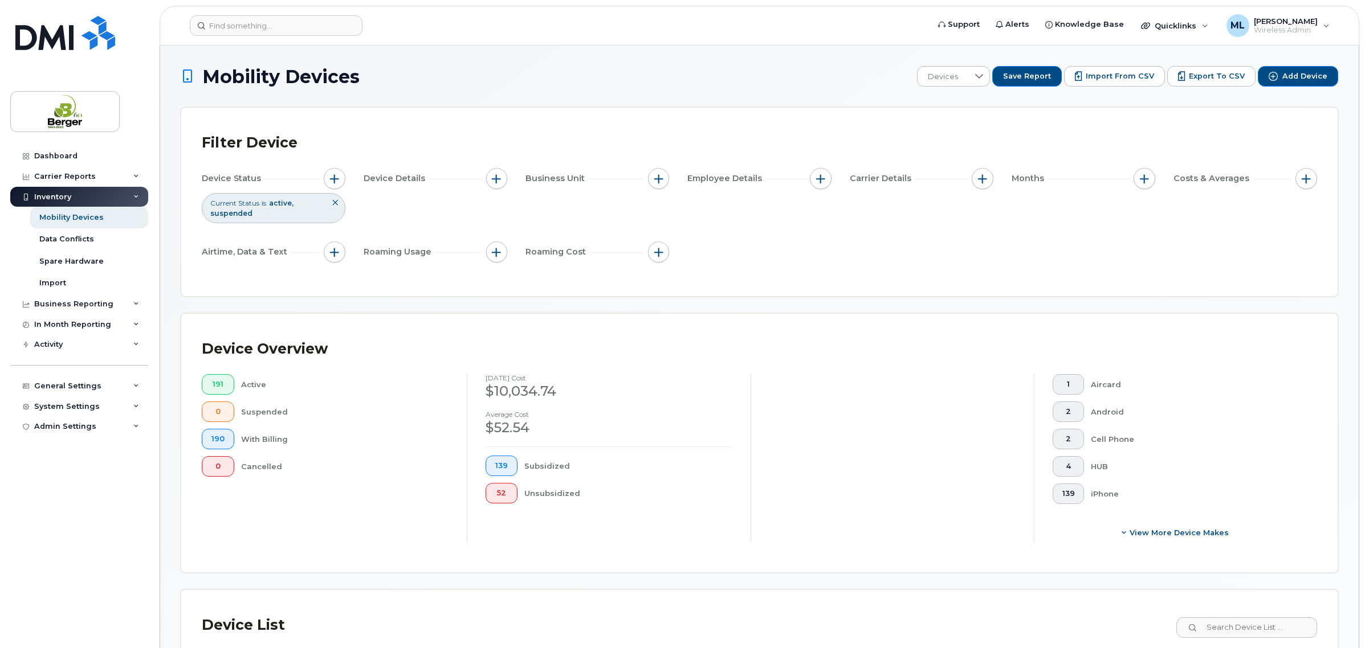
click at [1293, 181] on div "Costs & Averages" at bounding box center [1245, 179] width 144 height 22
click at [1301, 179] on span "button" at bounding box center [1305, 178] width 9 height 9
click at [1222, 249] on label "Credits" at bounding box center [1216, 249] width 30 height 11
click at [1195, 249] on input "Credits" at bounding box center [1190, 248] width 9 height 9
checkbox input "true"
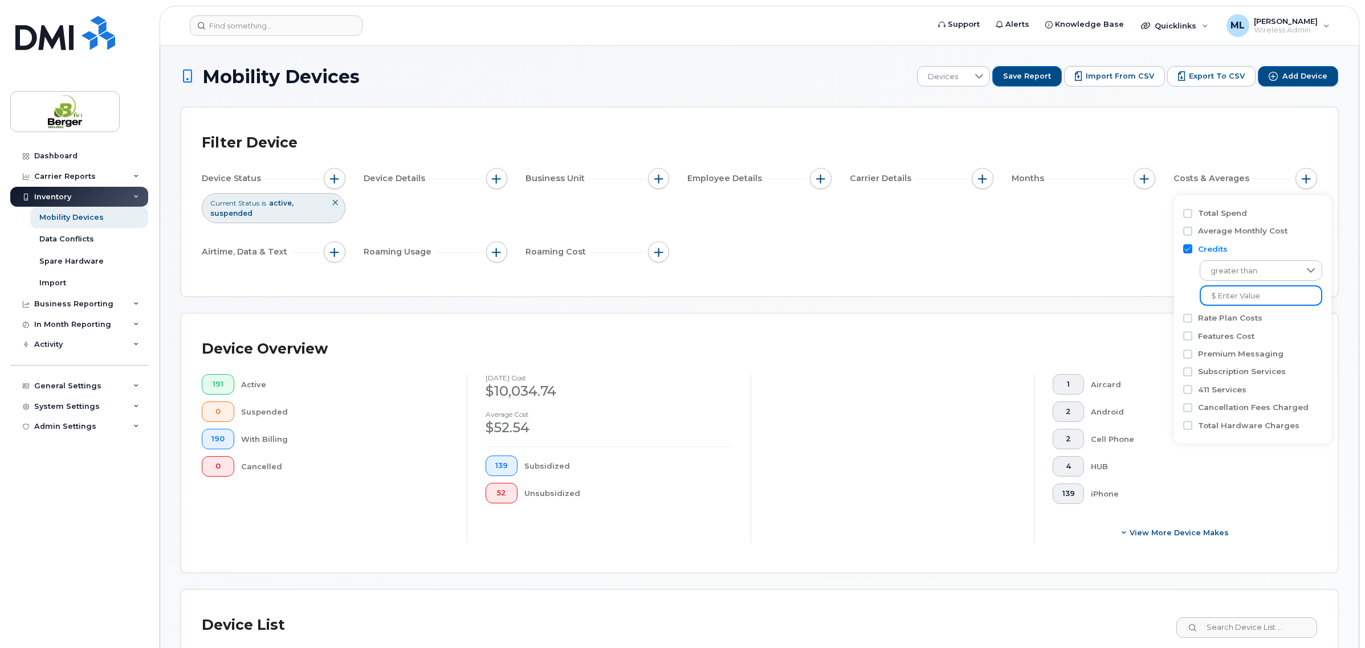
click at [1274, 300] on input at bounding box center [1260, 295] width 123 height 21
type input "0 $US"
click at [1015, 179] on span "Months" at bounding box center [1029, 179] width 36 height 12
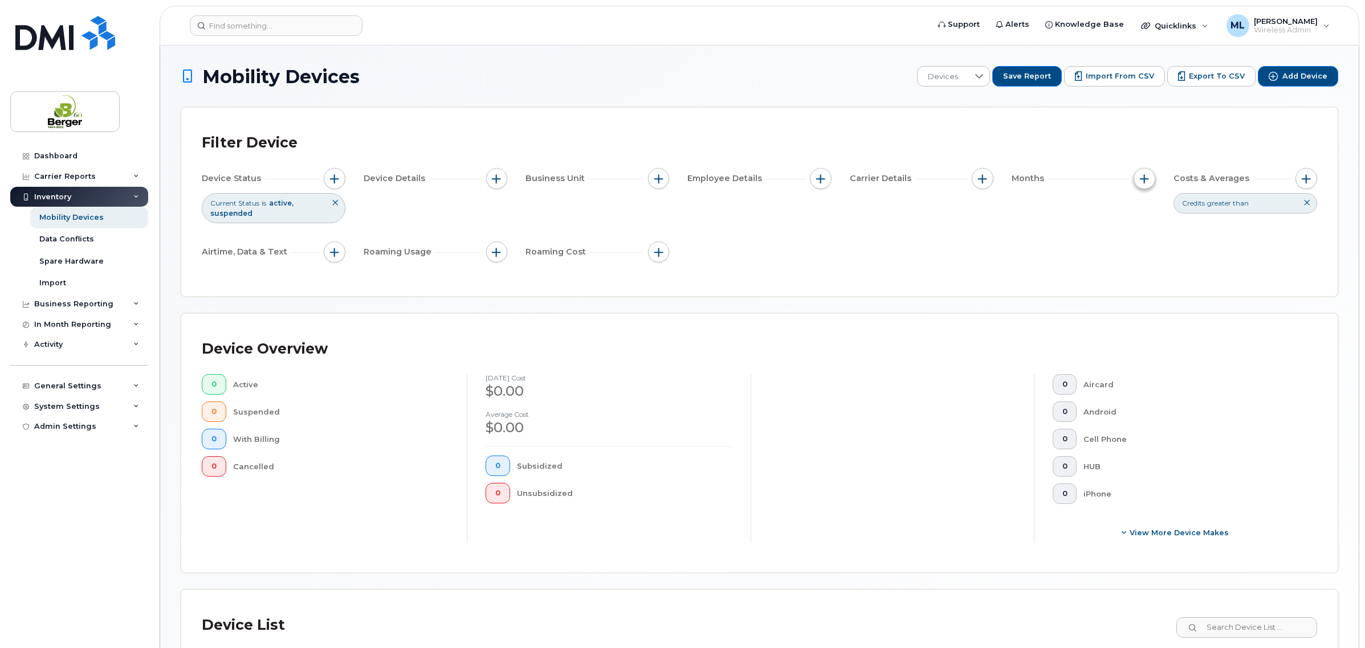
click at [1140, 173] on button "button" at bounding box center [1144, 179] width 22 height 22
click at [1146, 178] on span "button" at bounding box center [1144, 178] width 9 height 9
click at [1076, 182] on div "Months" at bounding box center [1083, 179] width 144 height 22
click at [1137, 177] on button "button" at bounding box center [1144, 179] width 22 height 22
click at [1158, 214] on label "Billing Cycle" at bounding box center [1182, 213] width 50 height 11
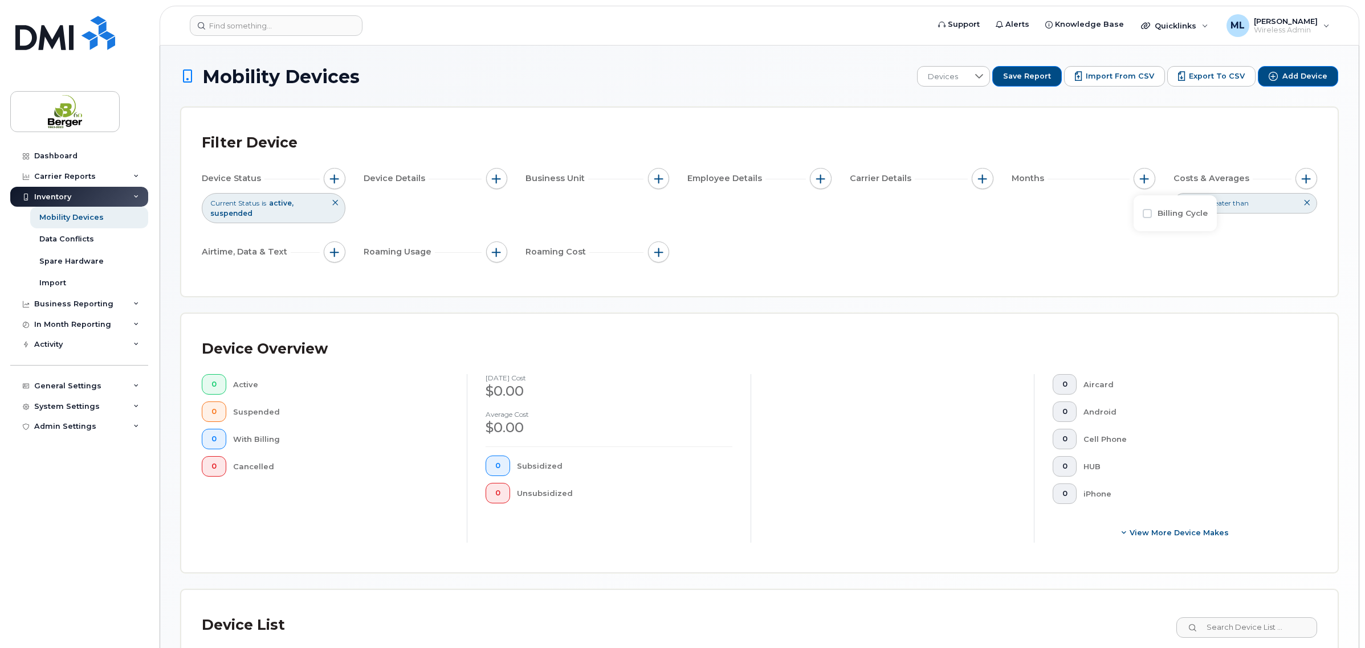
click at [1152, 214] on input "Billing Cycle" at bounding box center [1146, 213] width 9 height 9
checkbox input "true"
click at [1185, 258] on span at bounding box center [1172, 261] width 25 height 21
click at [1200, 316] on span "Last 3 months" at bounding box center [1193, 314] width 50 height 11
click at [1108, 278] on div "Filter Device Device Status Current Status is active suspended Device Details B…" at bounding box center [759, 202] width 1156 height 189
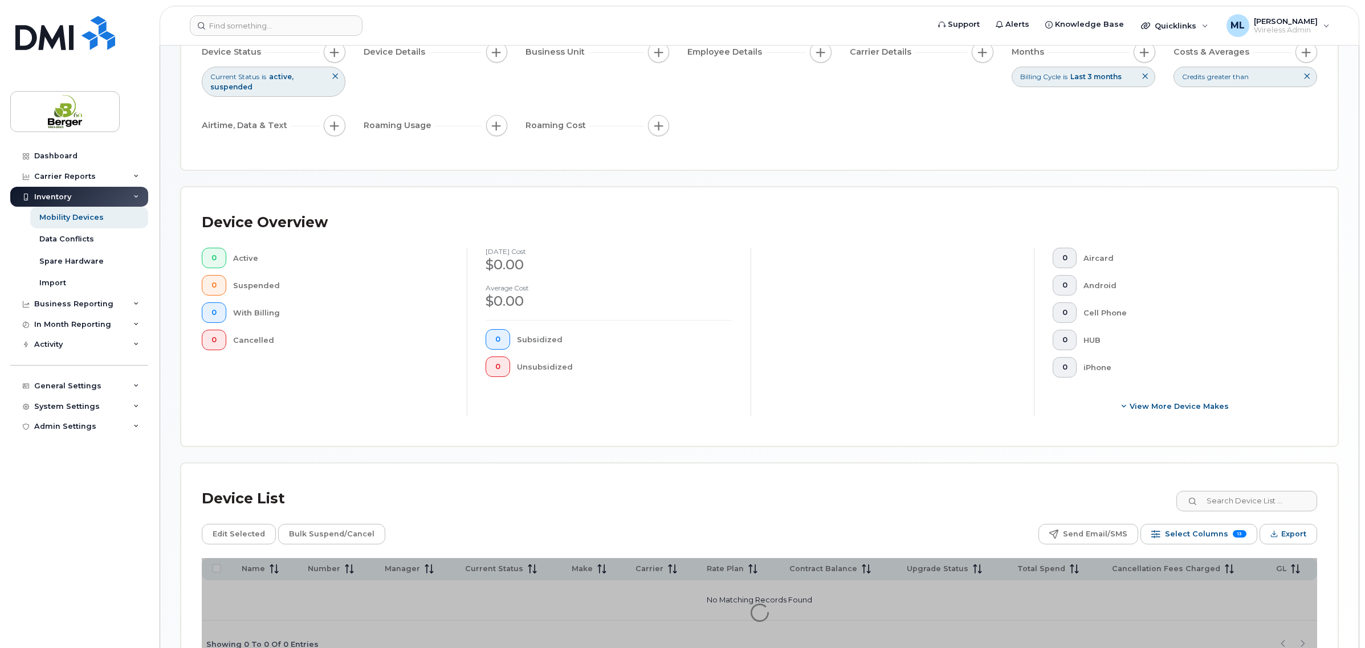
scroll to position [205, 0]
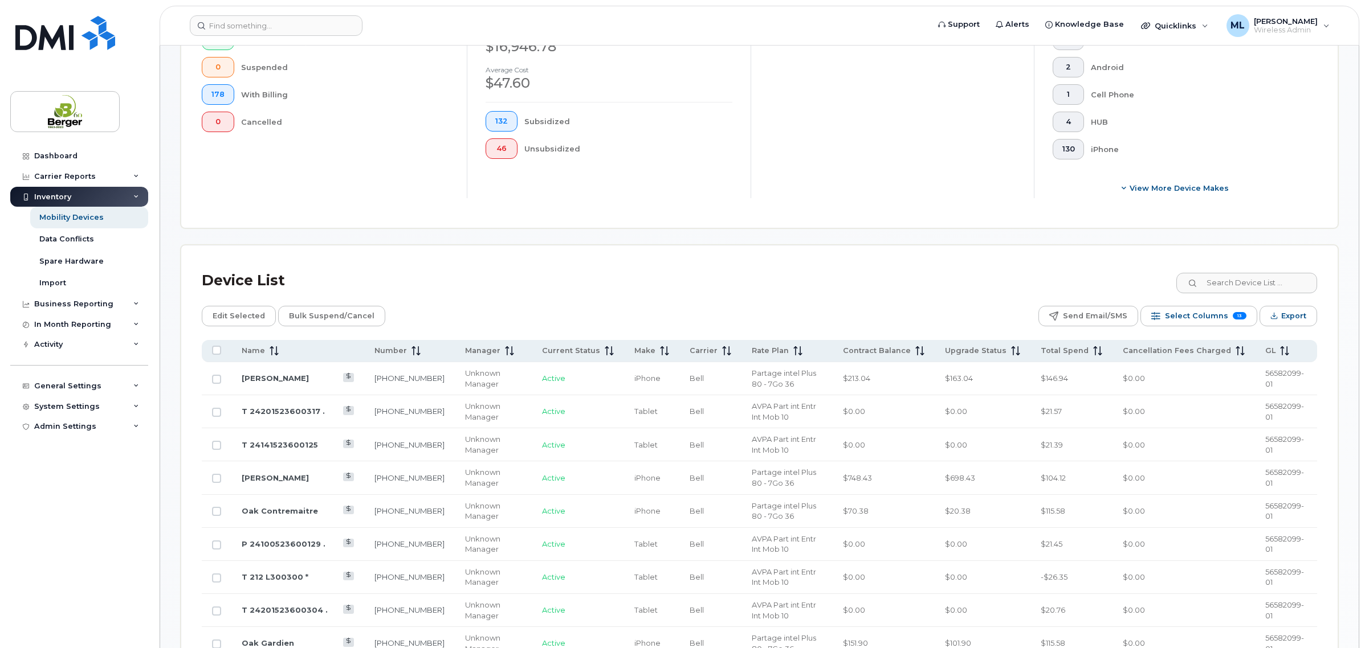
scroll to position [561, 0]
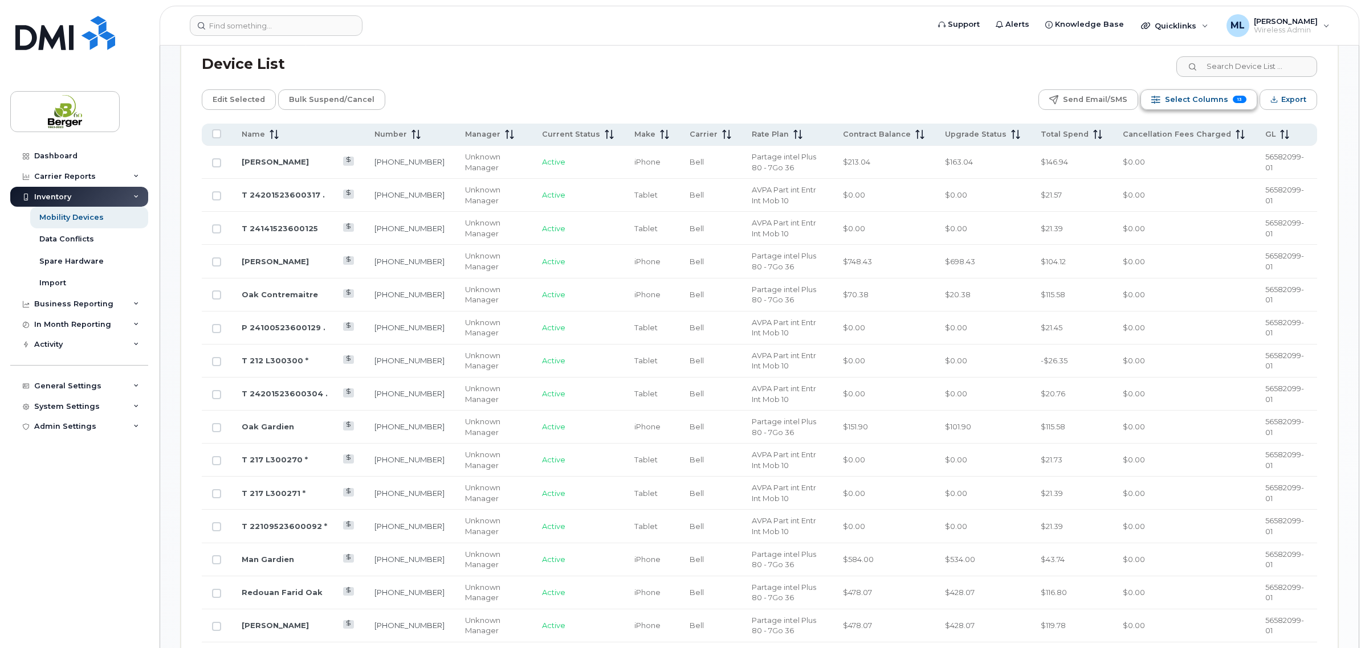
click at [1178, 106] on span "Select Columns" at bounding box center [1196, 99] width 63 height 17
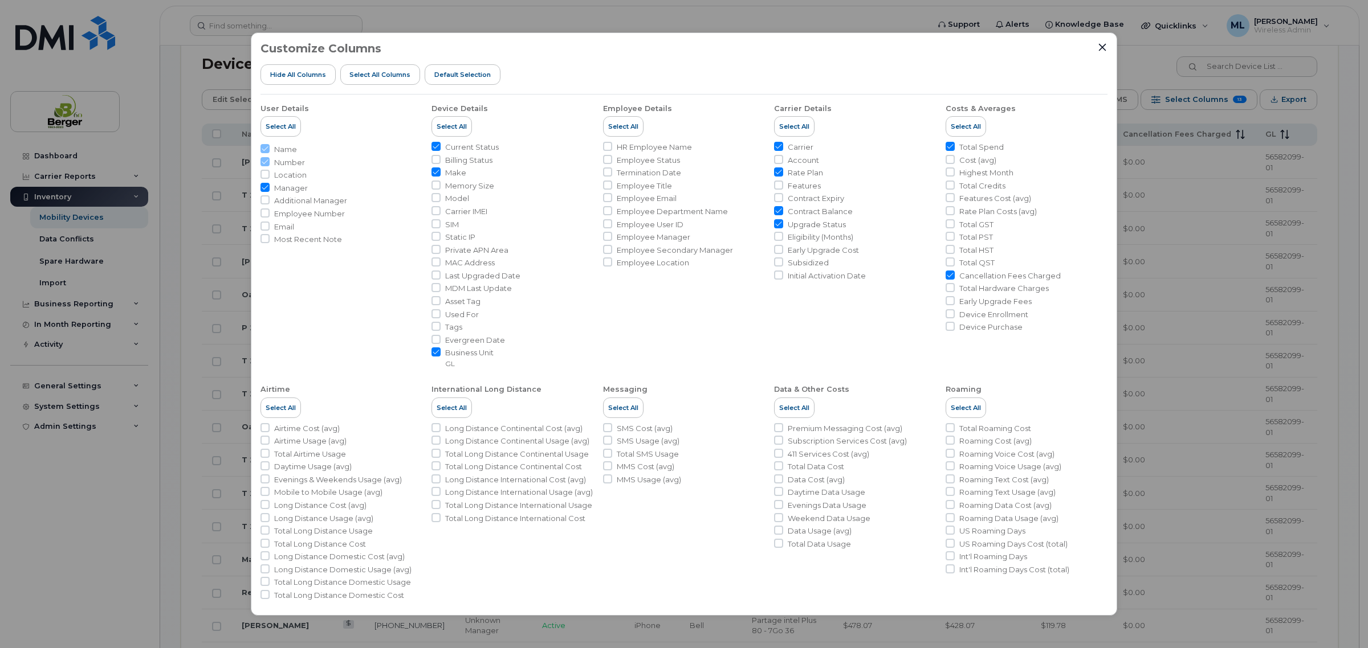
click at [970, 184] on span "Total Credits" at bounding box center [982, 186] width 46 height 11
click at [954, 184] on input "Total Credits" at bounding box center [949, 185] width 9 height 9
checkbox input "true"
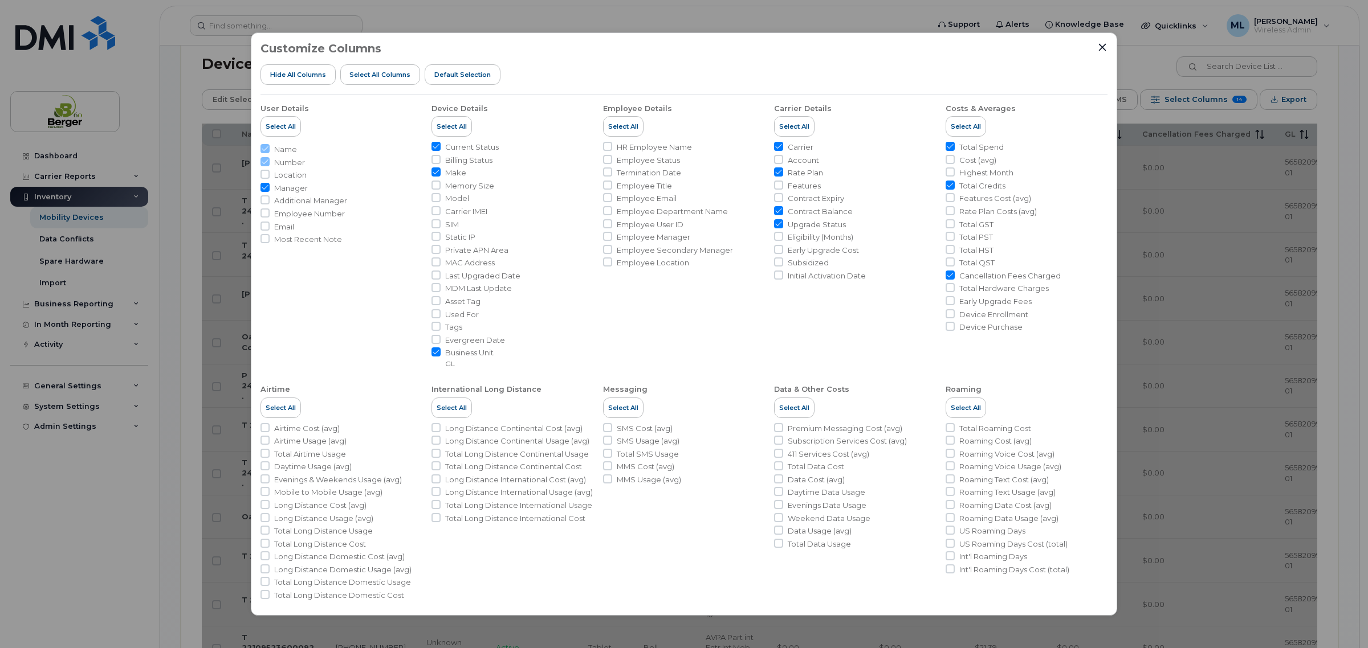
click at [847, 26] on div "Customize Columns Hide All Columns Select all Columns Default Selection User De…" at bounding box center [684, 324] width 1368 height 648
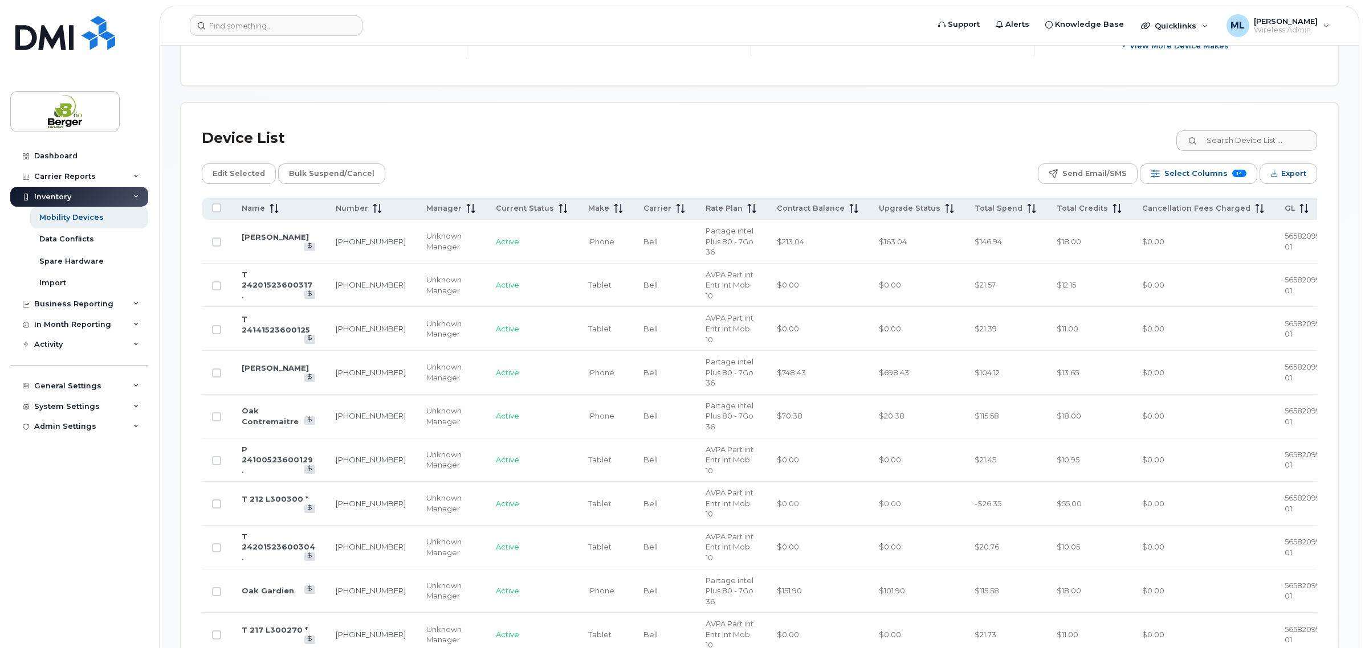
scroll to position [490, 0]
click at [1072, 201] on span "Total Credits" at bounding box center [1081, 206] width 51 height 10
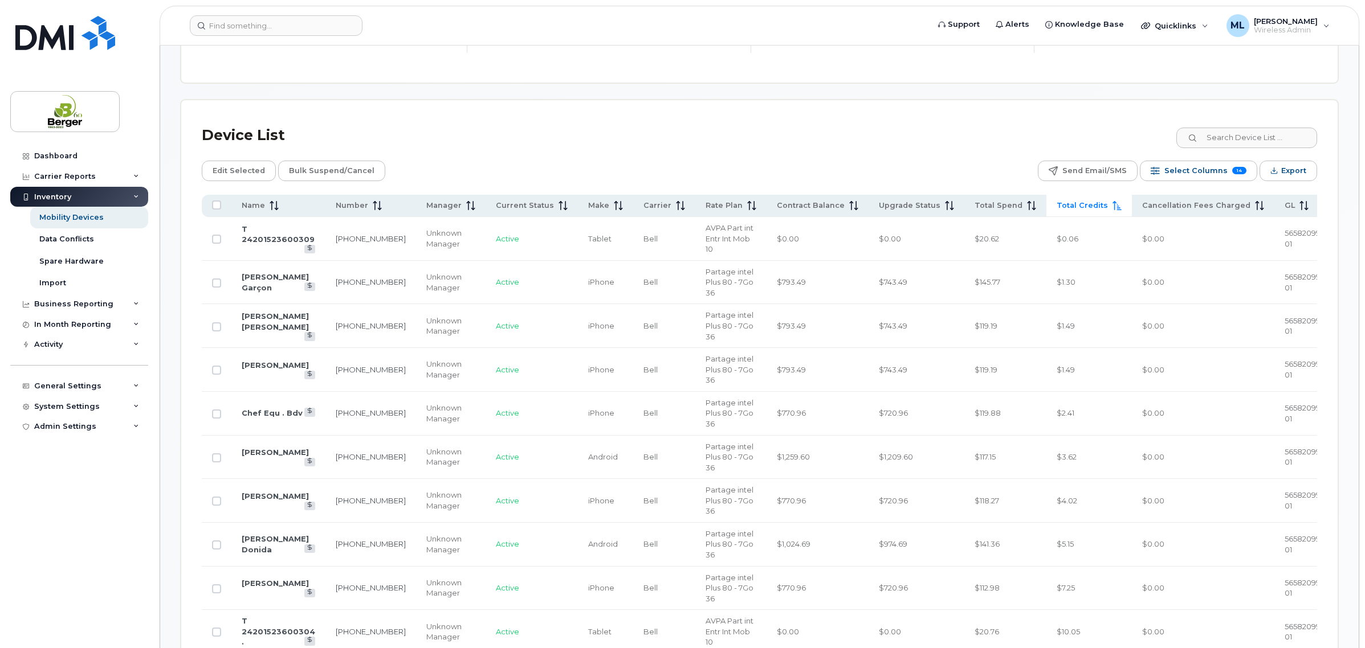
click at [1080, 198] on th "Total Credits" at bounding box center [1088, 206] width 85 height 22
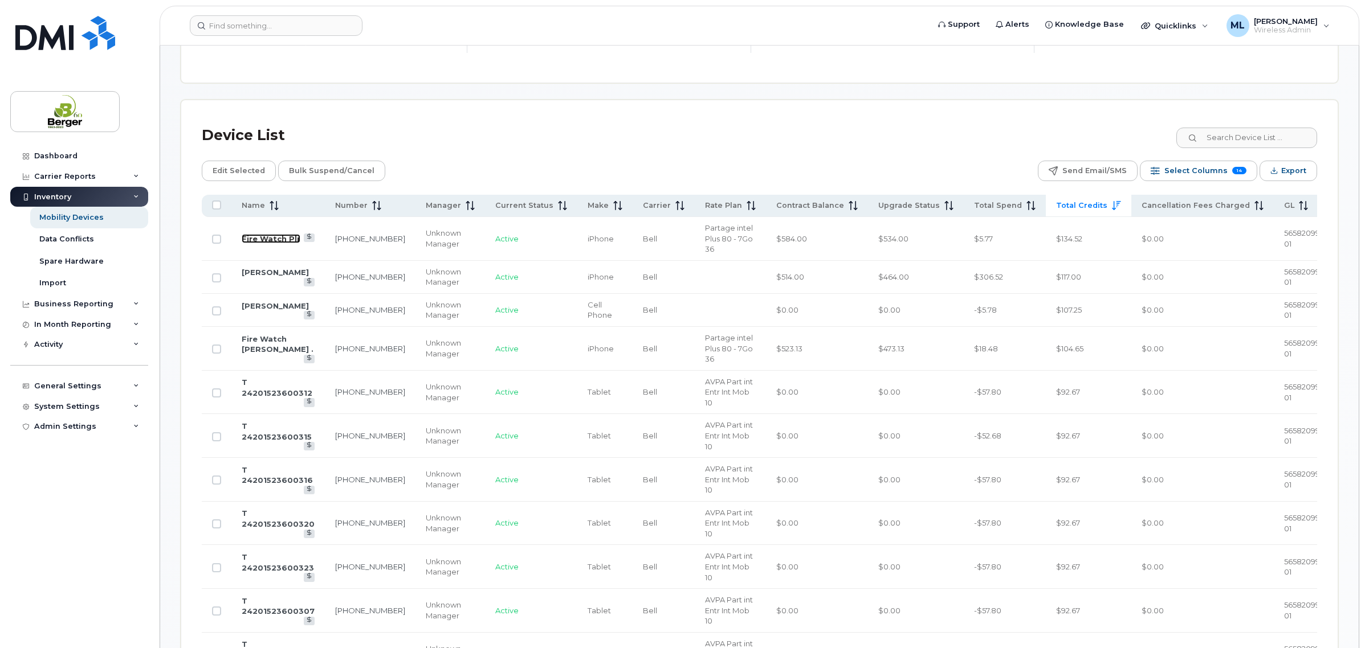
click at [260, 234] on link "Fire Watch Plr" at bounding box center [271, 238] width 59 height 9
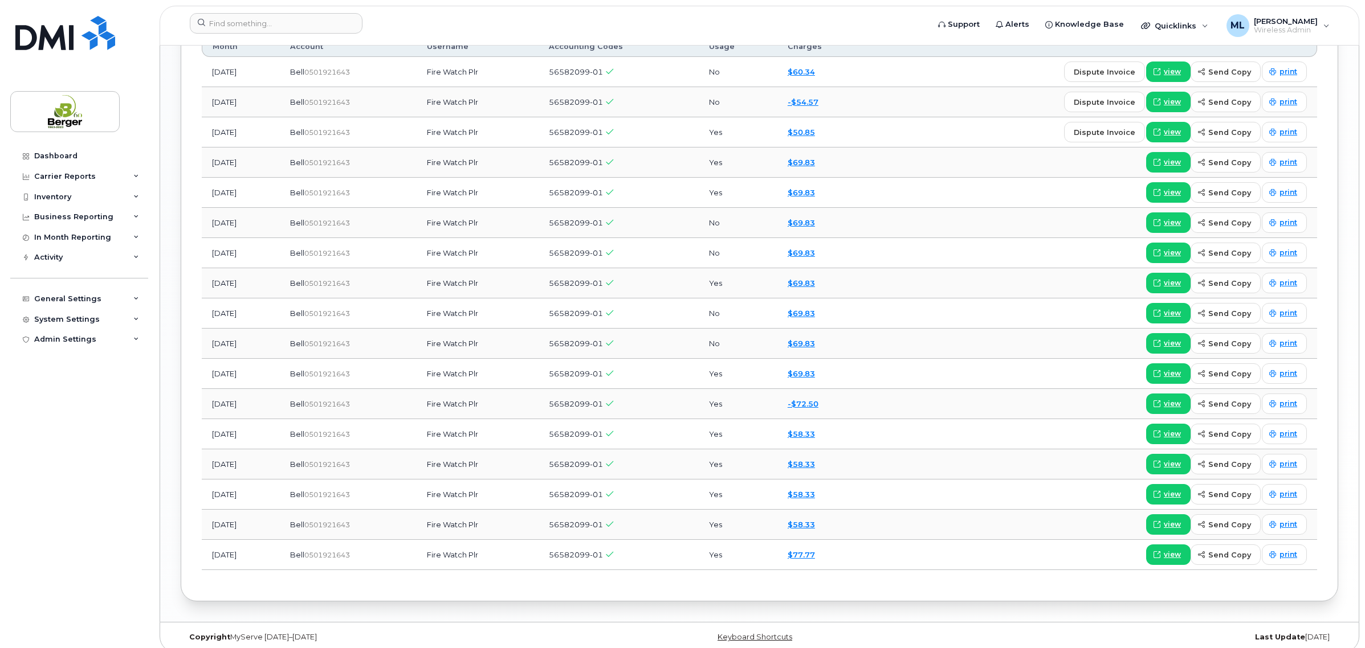
scroll to position [1369, 0]
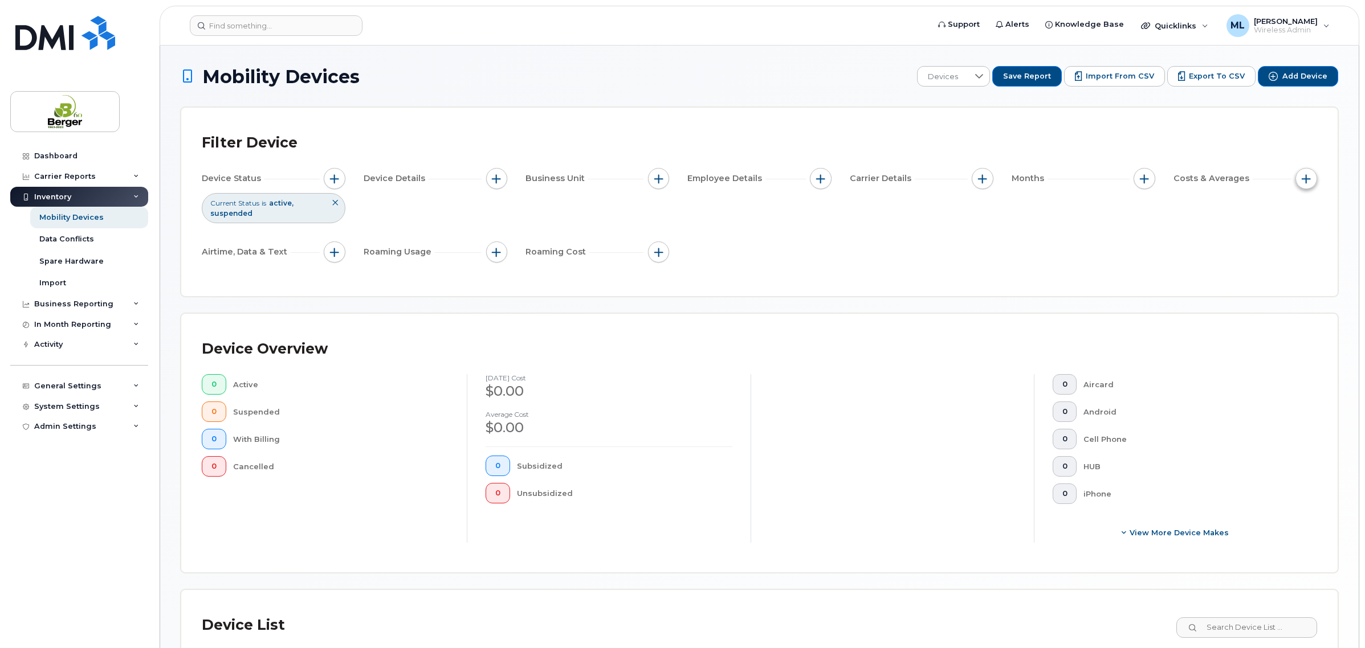
click at [1305, 182] on span "button" at bounding box center [1305, 178] width 9 height 9
click at [1218, 249] on label "Credits" at bounding box center [1216, 249] width 30 height 11
click at [1195, 249] on input "Credits" at bounding box center [1190, 248] width 9 height 9
checkbox input "true"
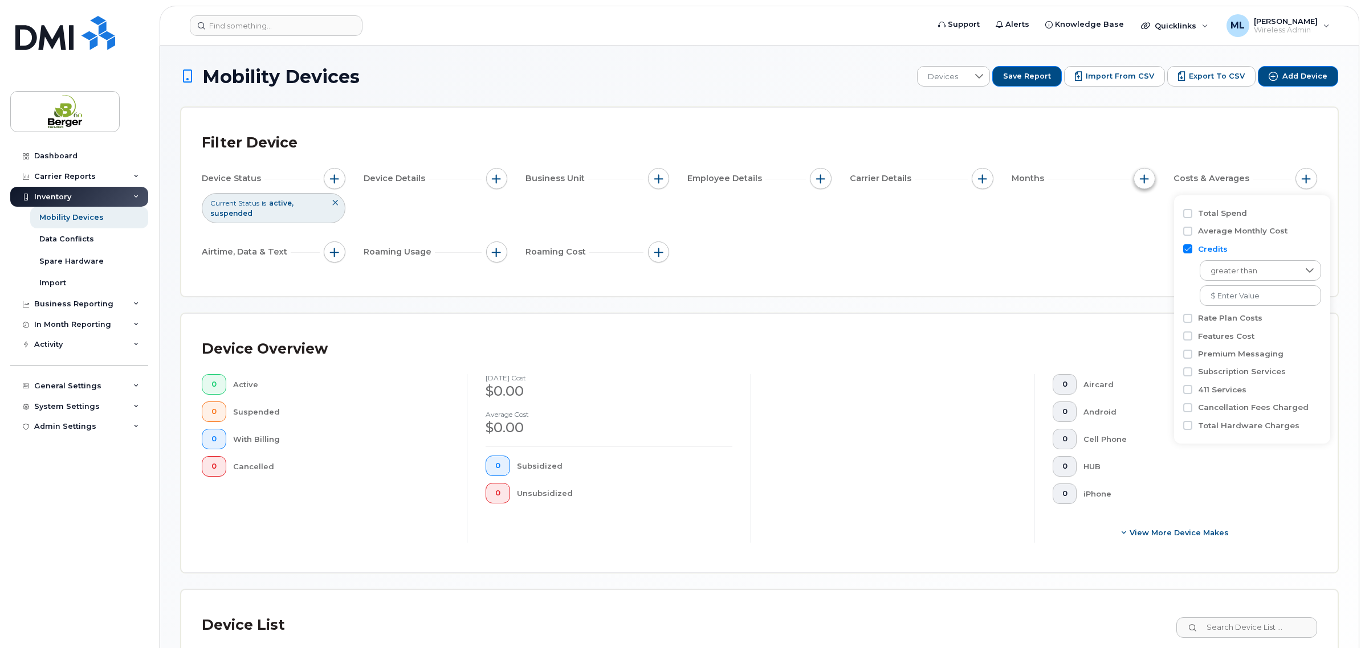
click at [1142, 176] on span "button" at bounding box center [1144, 178] width 9 height 9
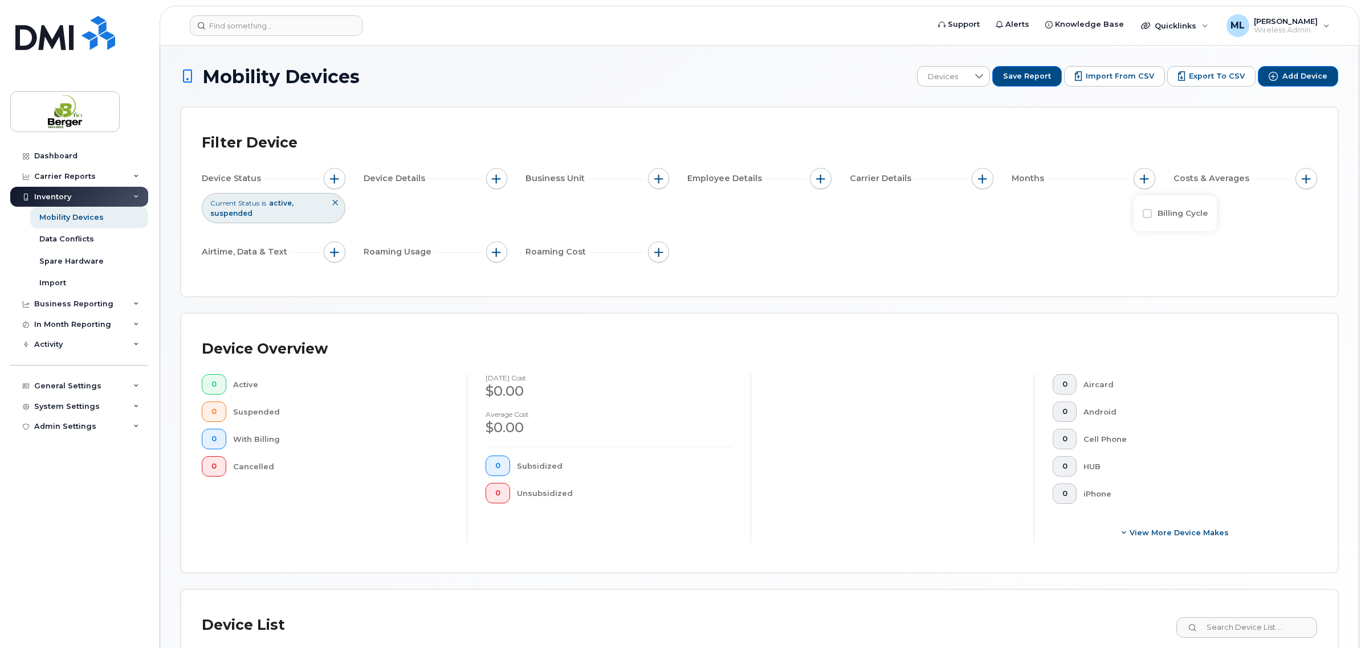
click at [1164, 212] on label "Billing Cycle" at bounding box center [1182, 213] width 50 height 11
click at [1152, 212] on input "Billing Cycle" at bounding box center [1146, 213] width 9 height 9
checkbox input "true"
click at [1178, 261] on span at bounding box center [1173, 260] width 26 height 21
click at [1183, 374] on span "2025" at bounding box center [1177, 375] width 19 height 9
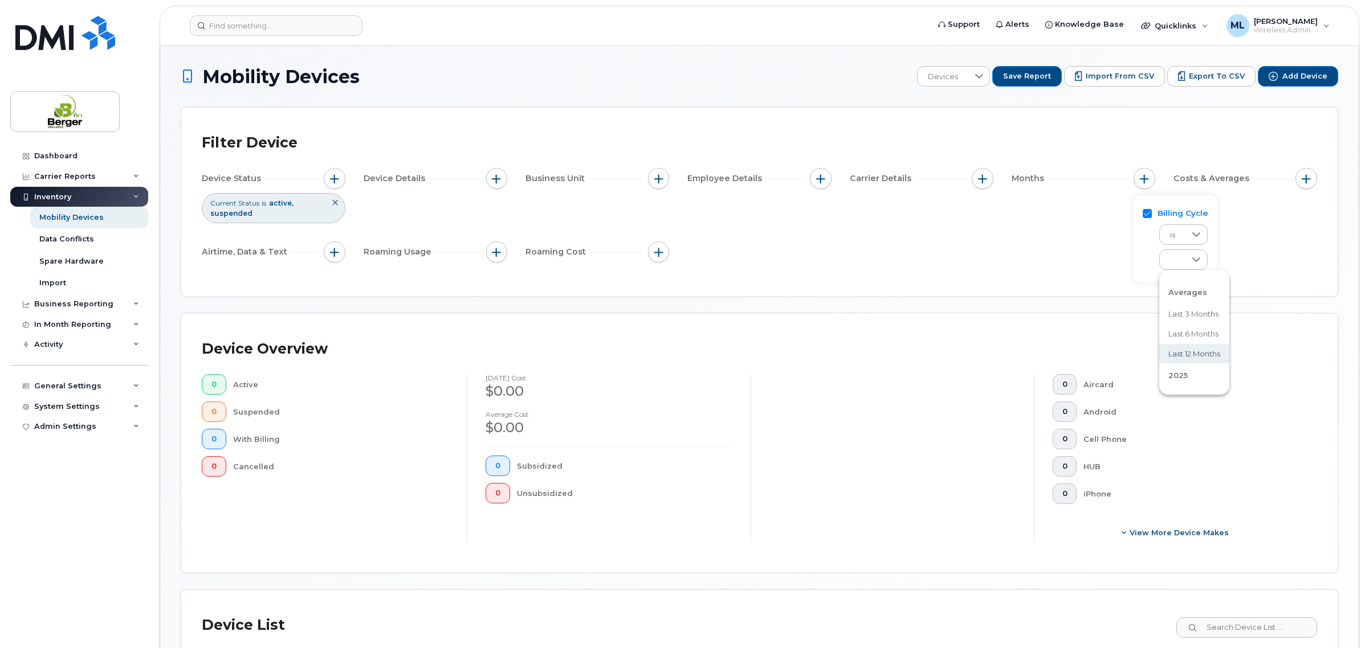
click at [1177, 377] on span "2025" at bounding box center [1177, 375] width 19 height 9
click at [1203, 329] on li "[DATE]" at bounding box center [1194, 334] width 70 height 20
click at [1056, 266] on div "Device Status Current Status is active suspended Device Details Business Unit E…" at bounding box center [759, 217] width 1115 height 99
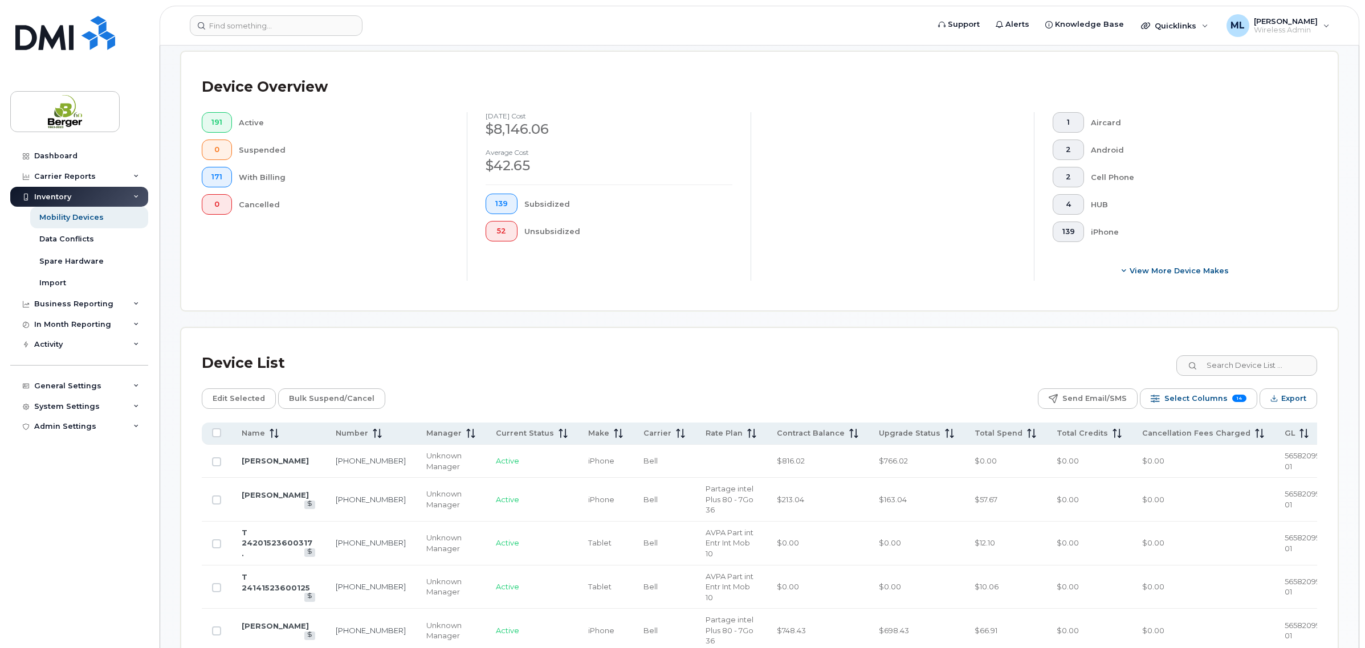
scroll to position [348, 0]
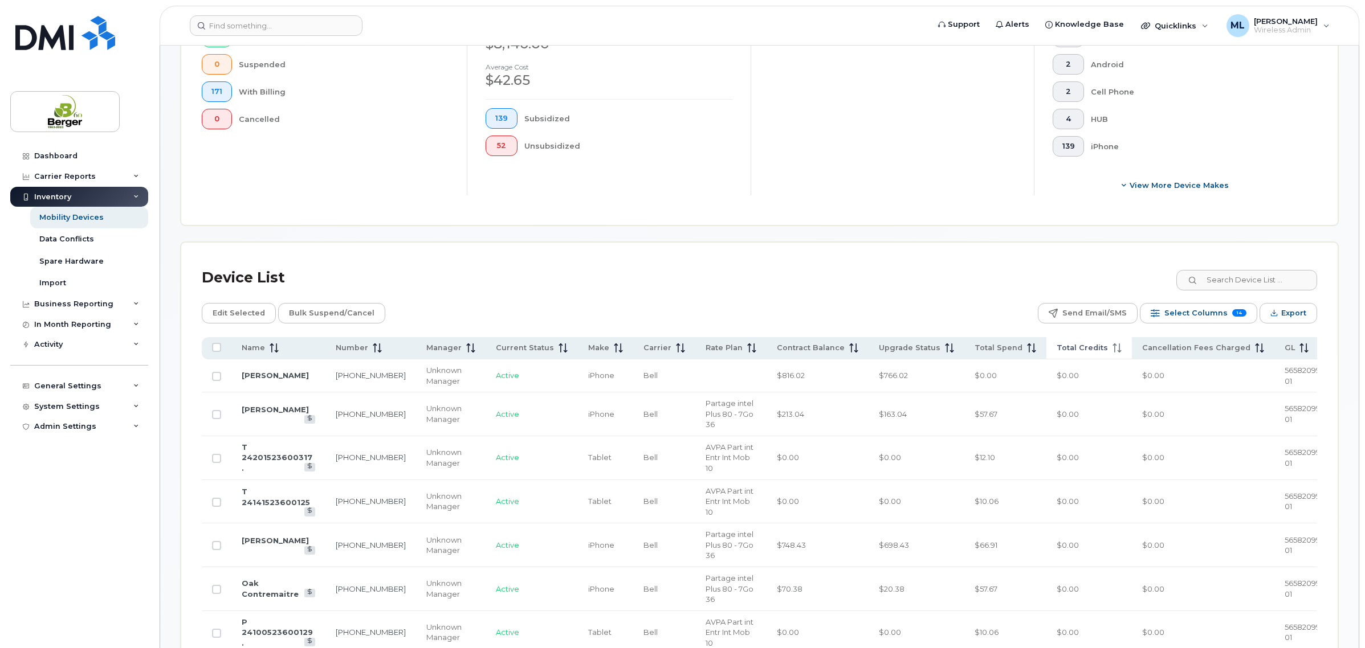
click at [1101, 358] on th "Total Credits" at bounding box center [1088, 348] width 85 height 22
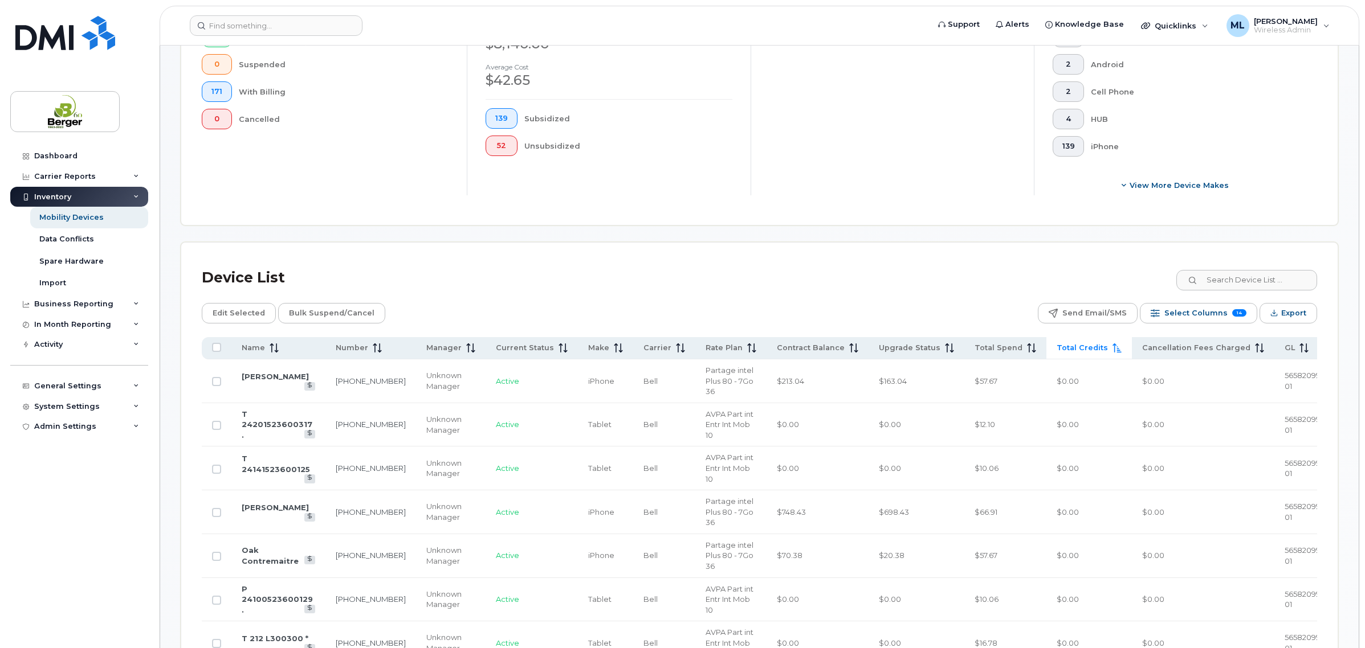
click at [1083, 352] on span "Total Credits" at bounding box center [1081, 348] width 51 height 10
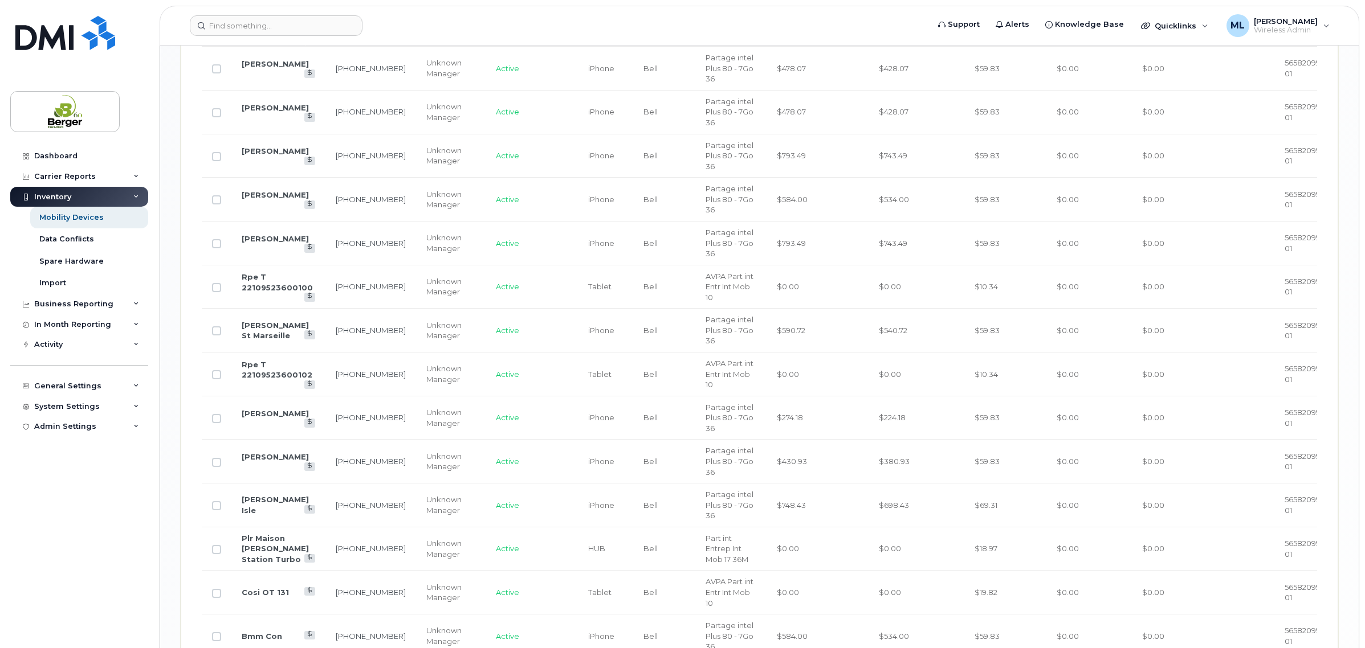
scroll to position [1828, 0]
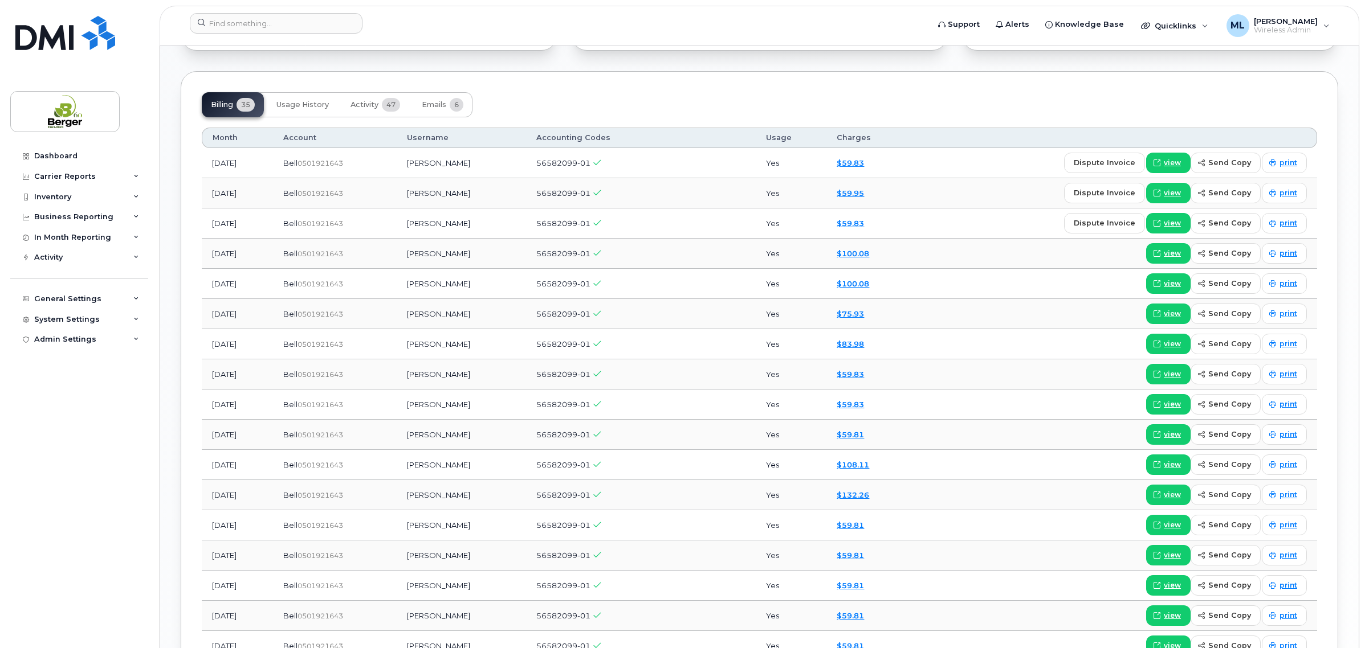
scroll to position [926, 0]
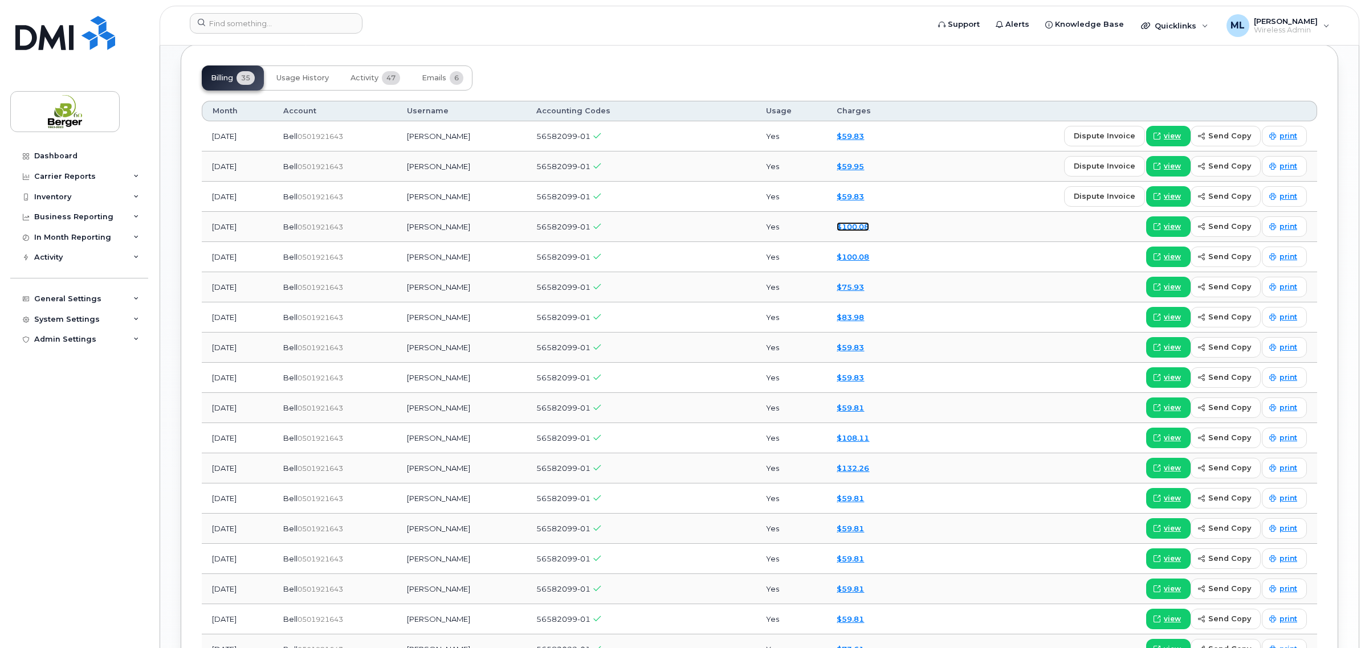
click at [861, 226] on link "$100.08" at bounding box center [852, 226] width 32 height 9
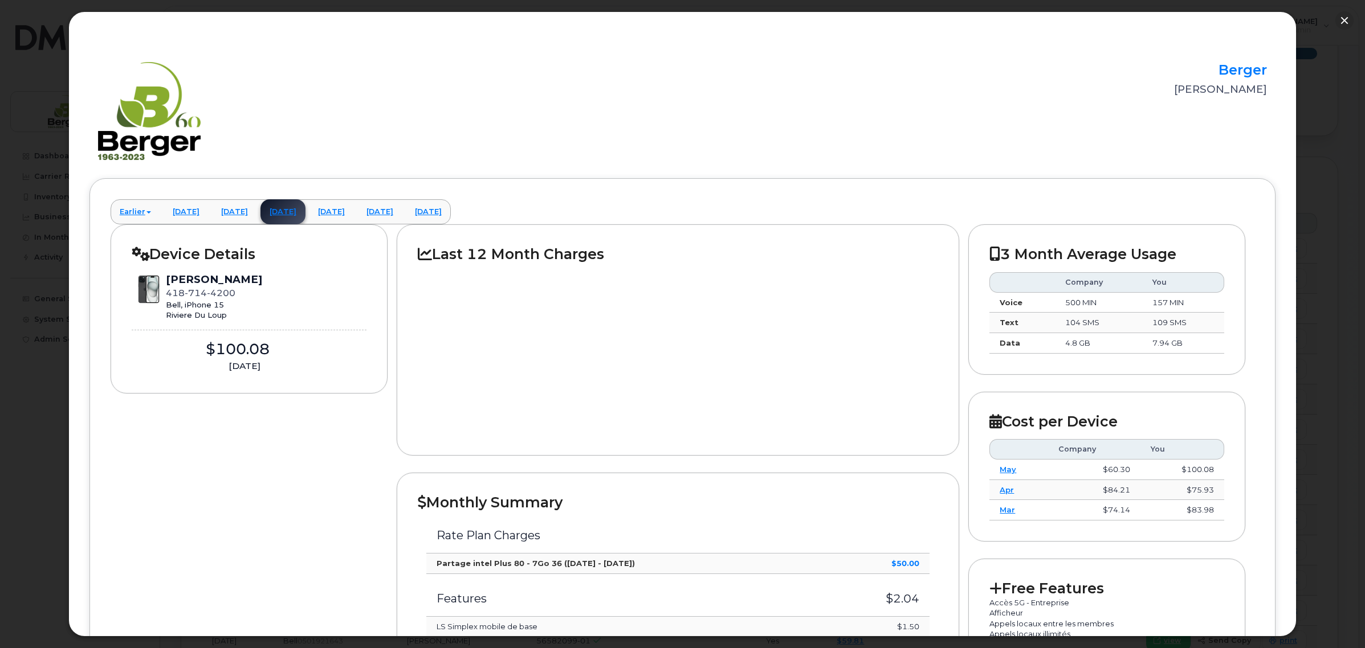
scroll to position [570, 0]
click at [248, 214] on link "[DATE]" at bounding box center [234, 211] width 45 height 25
click at [246, 212] on link "[DATE]" at bounding box center [234, 211] width 45 height 25
drag, startPoint x: 1344, startPoint y: 20, endPoint x: 1328, endPoint y: 32, distance: 20.3
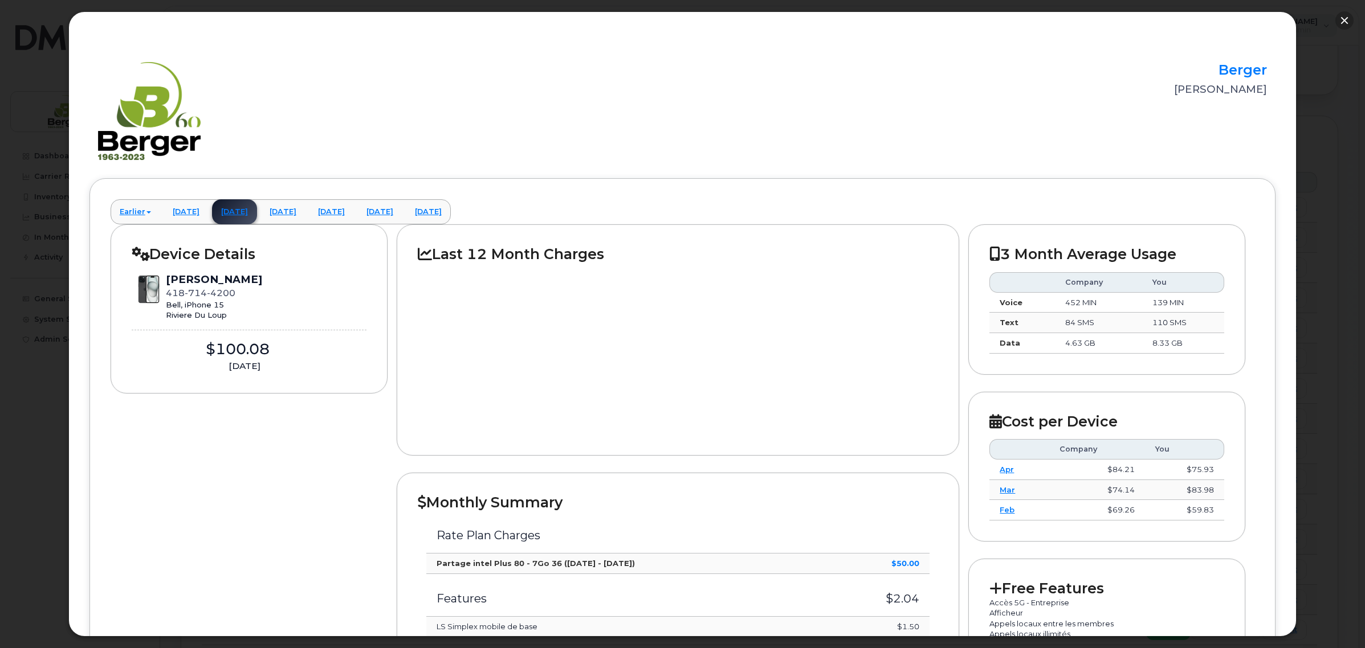
click at [1344, 22] on button "button" at bounding box center [1344, 20] width 18 height 18
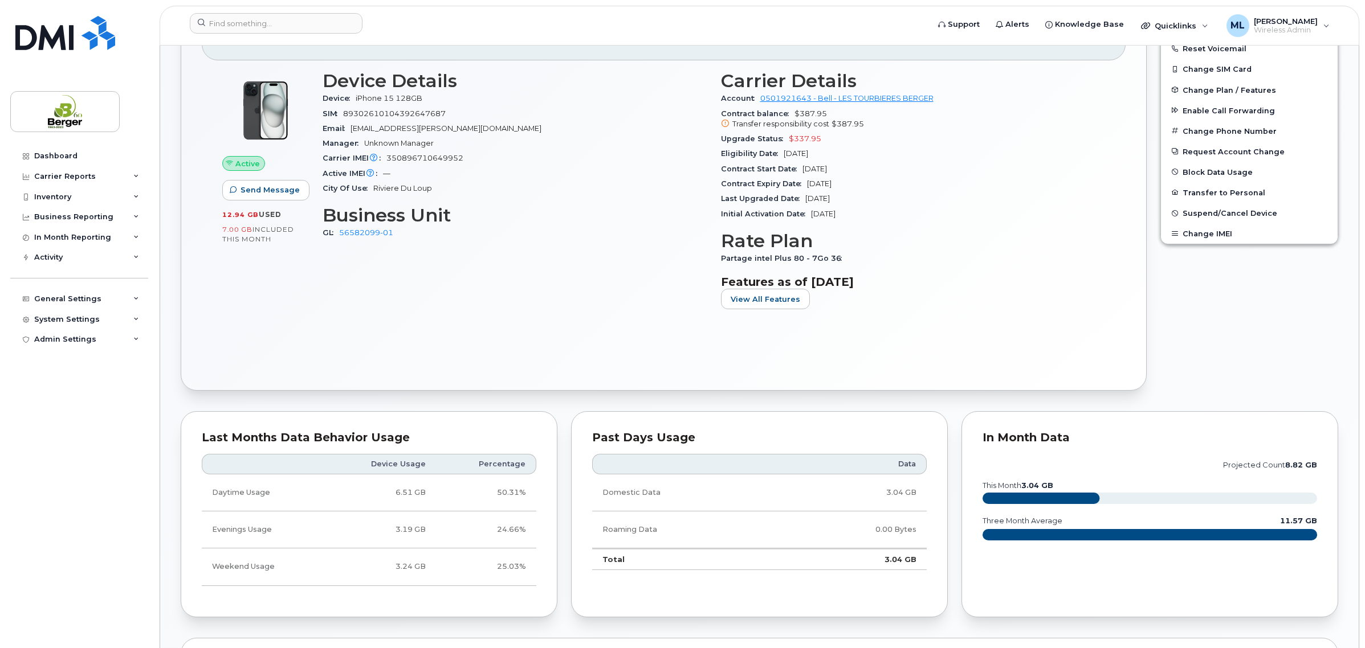
scroll to position [356, 0]
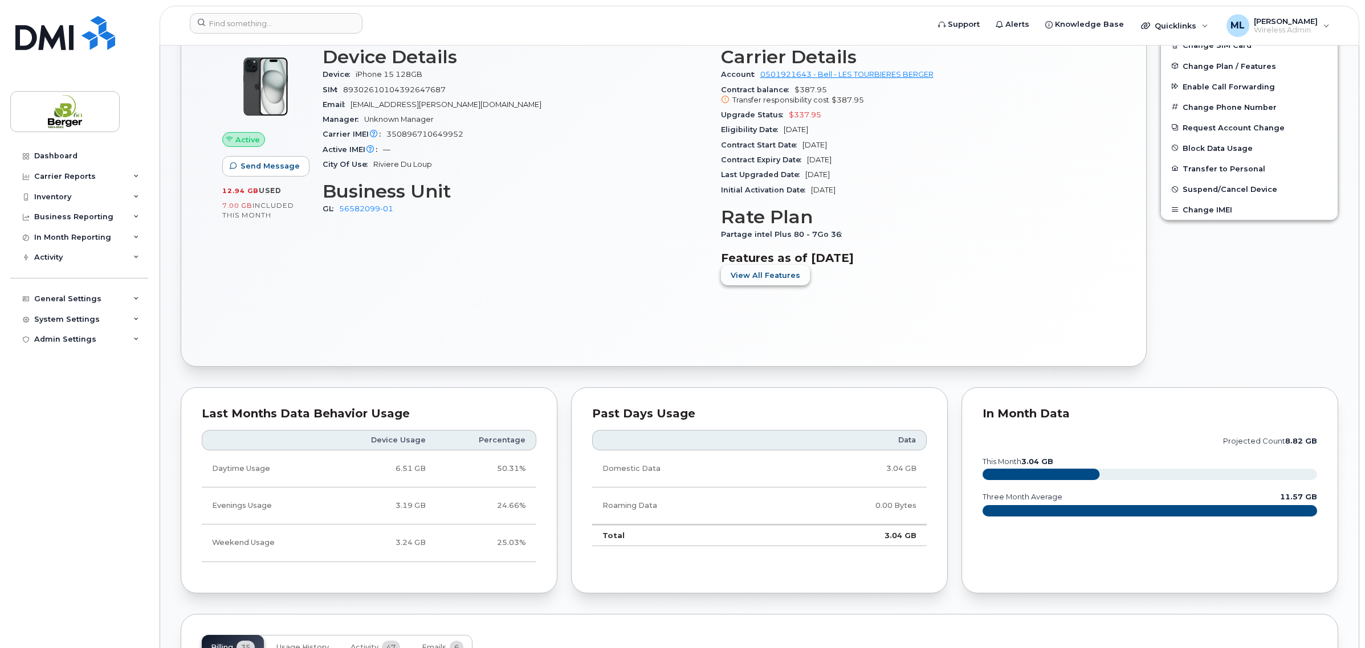
click at [772, 279] on span "View All Features" at bounding box center [766, 275] width 70 height 11
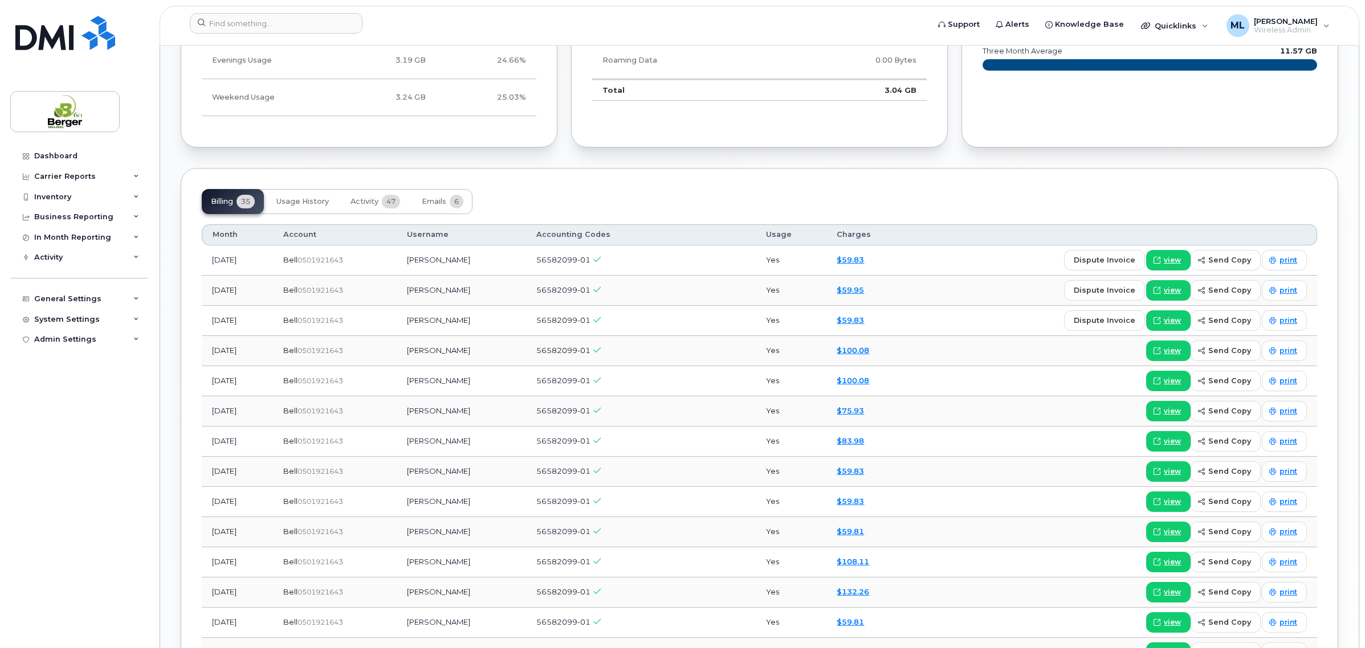
scroll to position [1068, 0]
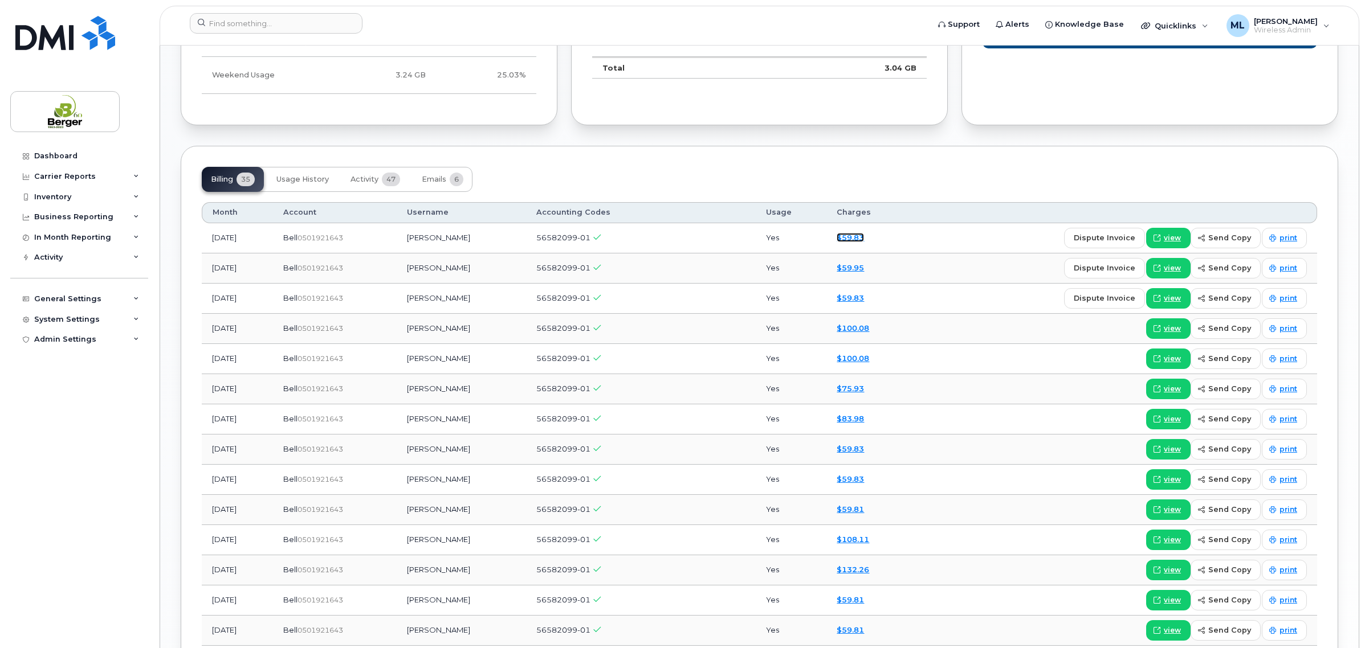
click at [854, 237] on link "$59.83" at bounding box center [849, 237] width 27 height 9
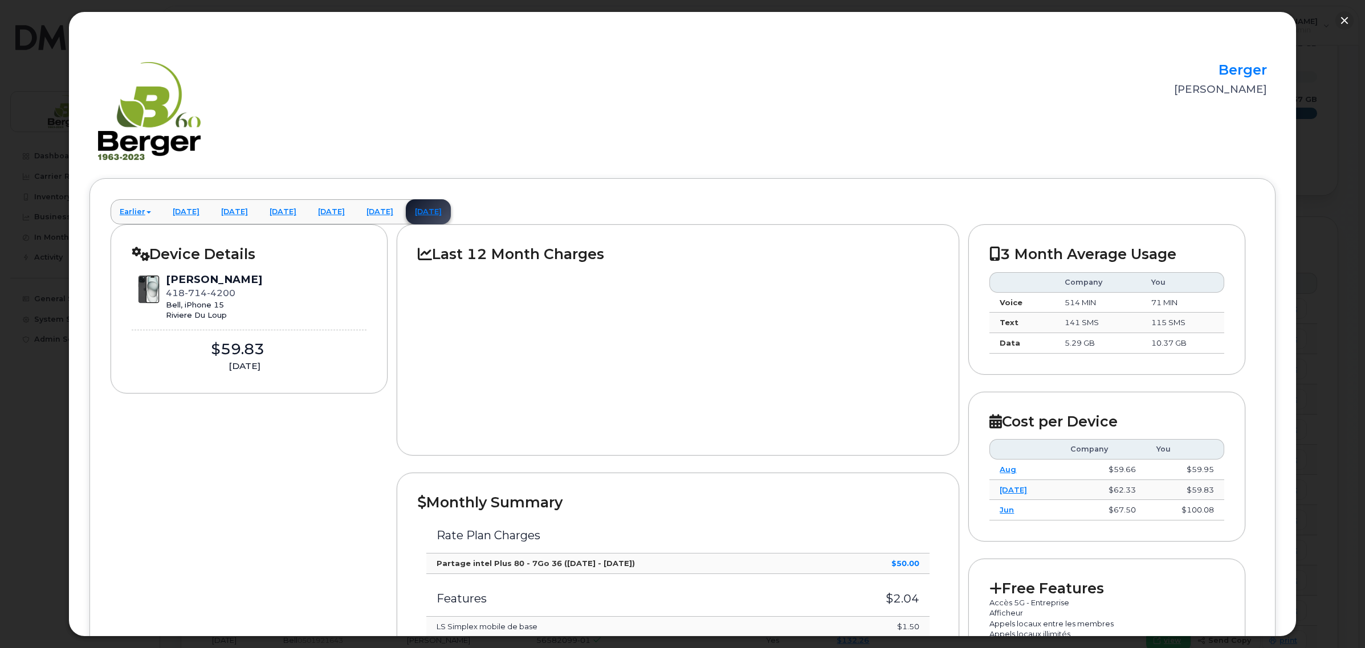
scroll to position [855, 0]
click at [1350, 16] on button "button" at bounding box center [1344, 20] width 18 height 18
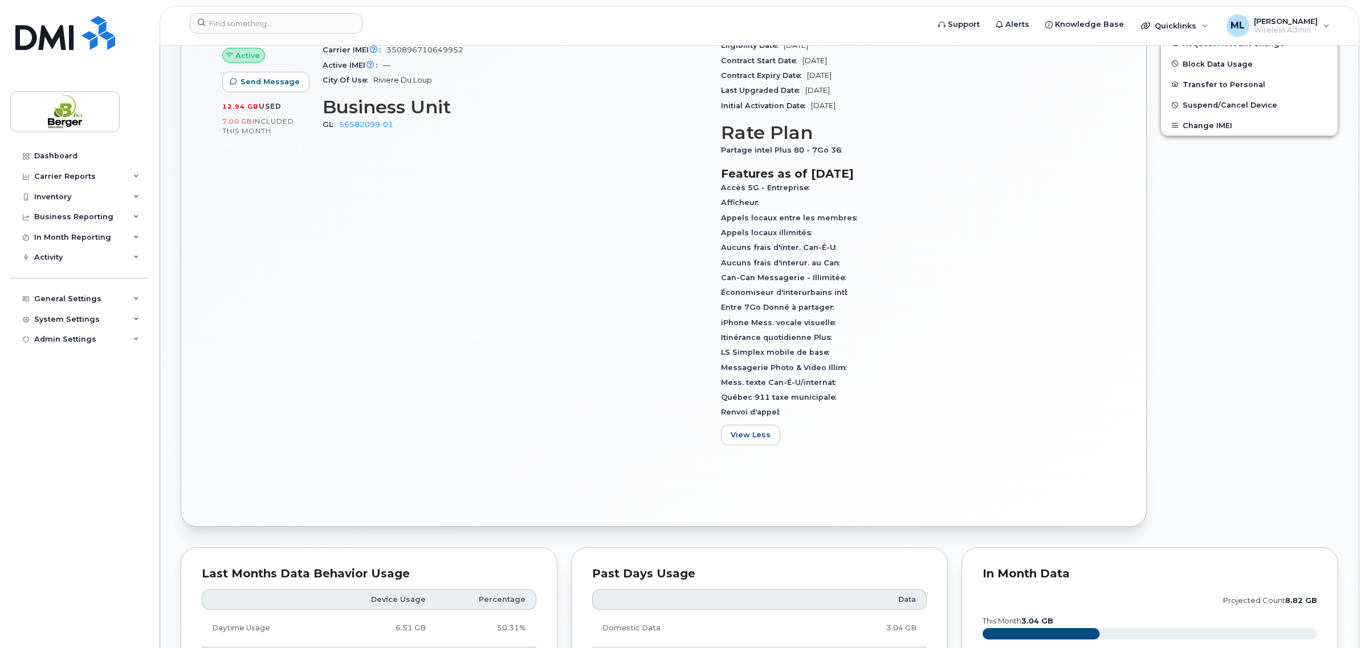
scroll to position [285, 0]
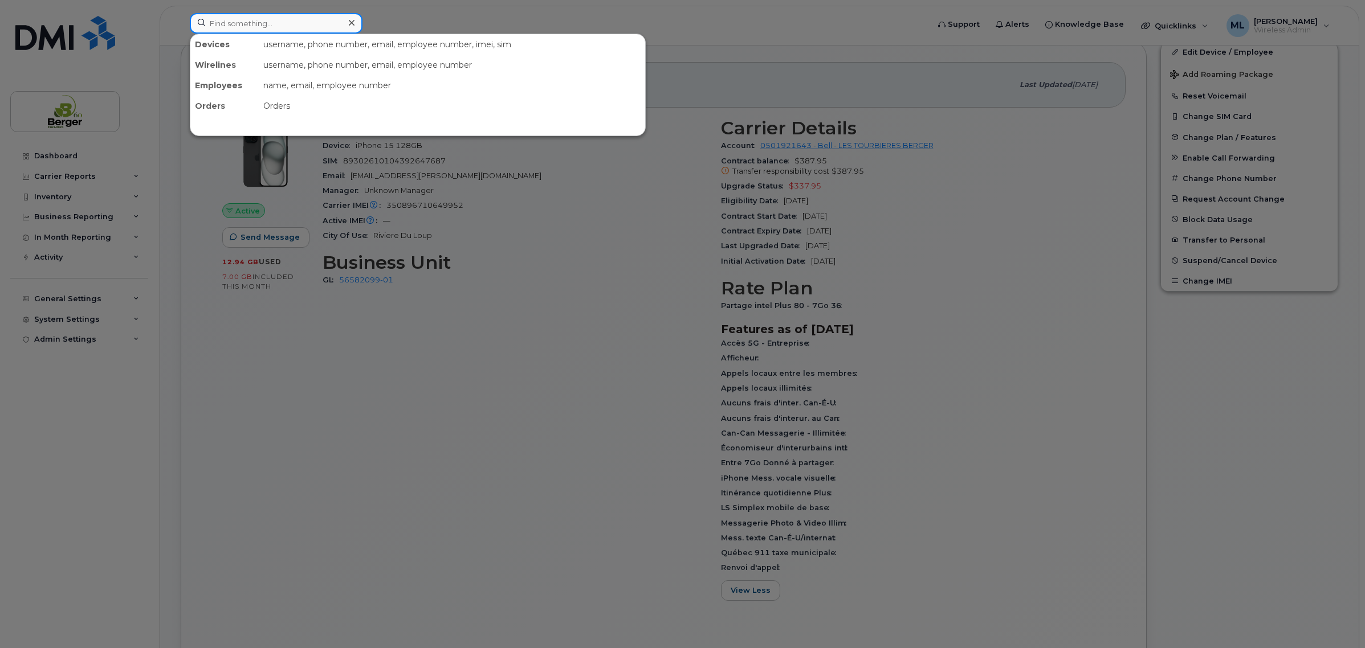
click at [308, 17] on input at bounding box center [276, 23] width 173 height 21
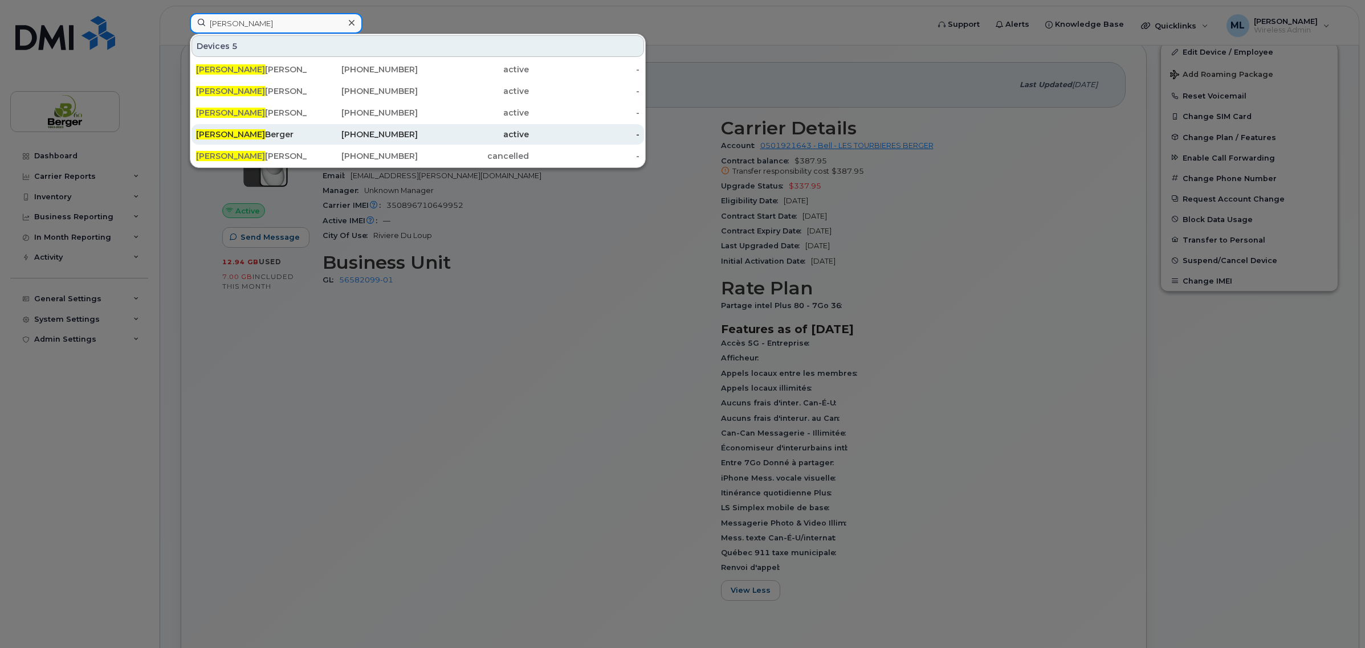
type input "mélissa"
click at [311, 127] on div "418-868-4644" at bounding box center [362, 134] width 111 height 21
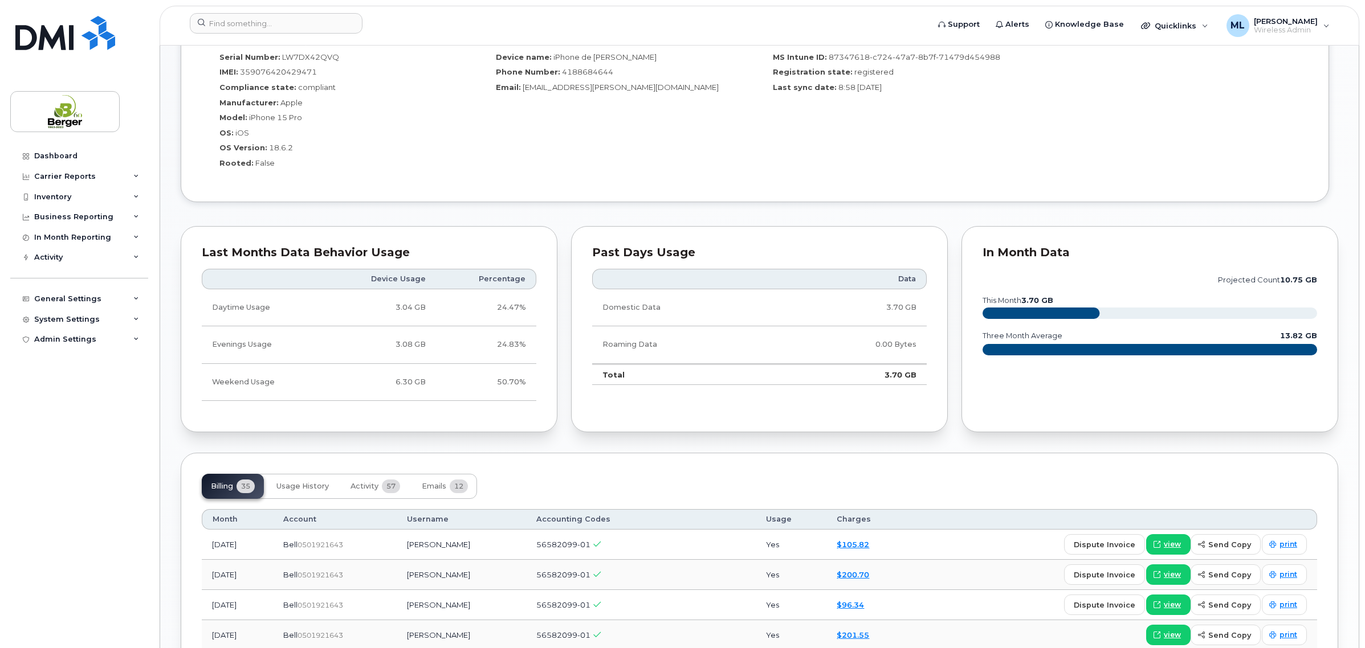
scroll to position [1094, 0]
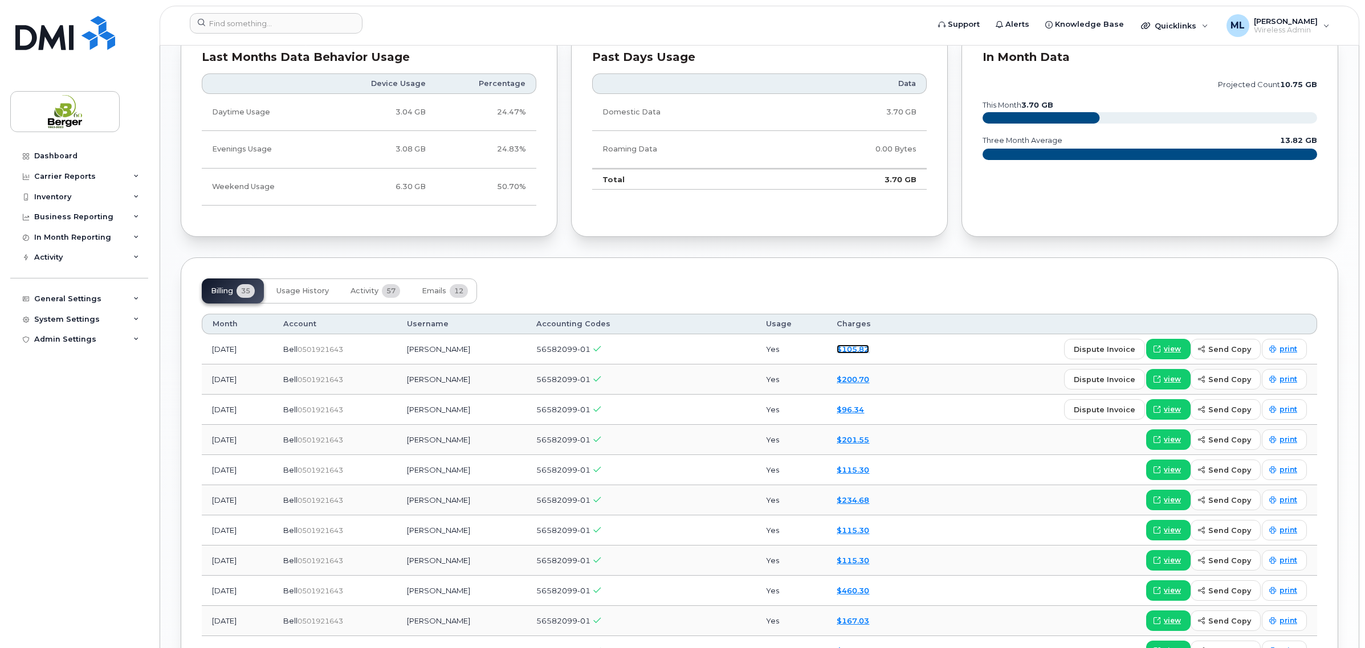
click at [854, 353] on link "$105.82" at bounding box center [852, 349] width 32 height 9
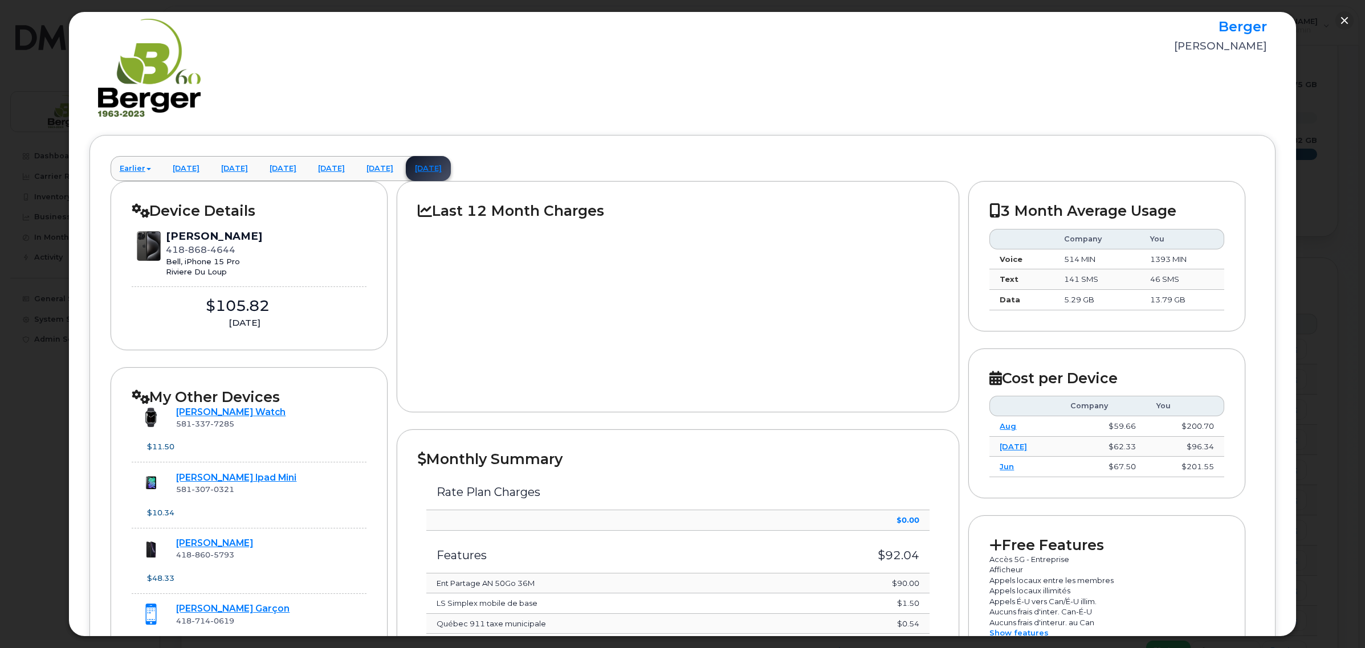
scroll to position [0, 0]
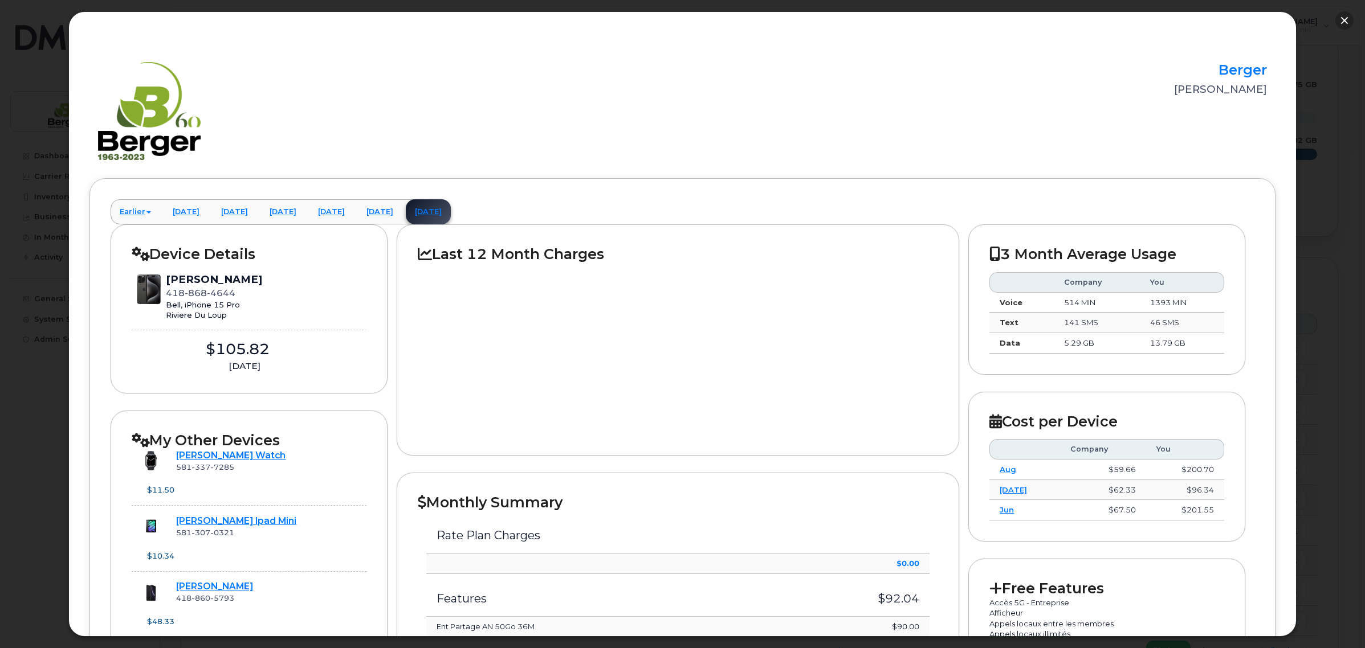
click at [1345, 21] on button "button" at bounding box center [1344, 20] width 18 height 18
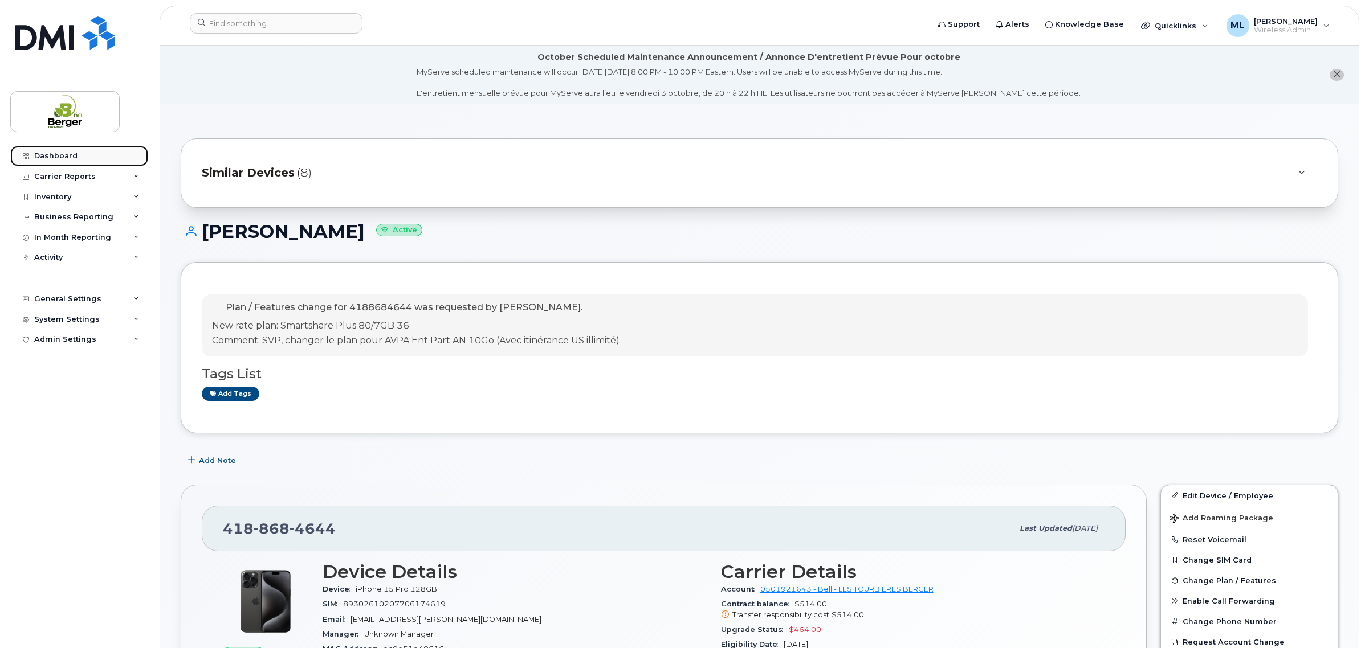
click at [76, 158] on link "Dashboard" at bounding box center [79, 156] width 138 height 21
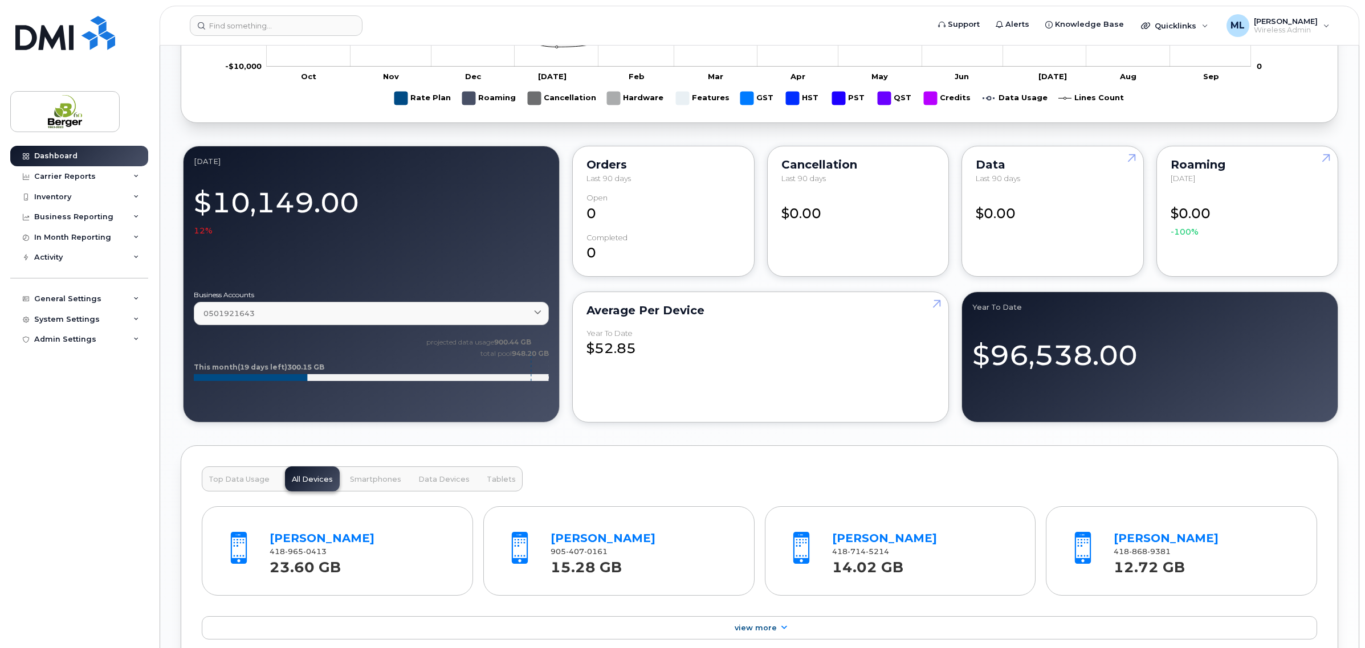
scroll to position [712, 0]
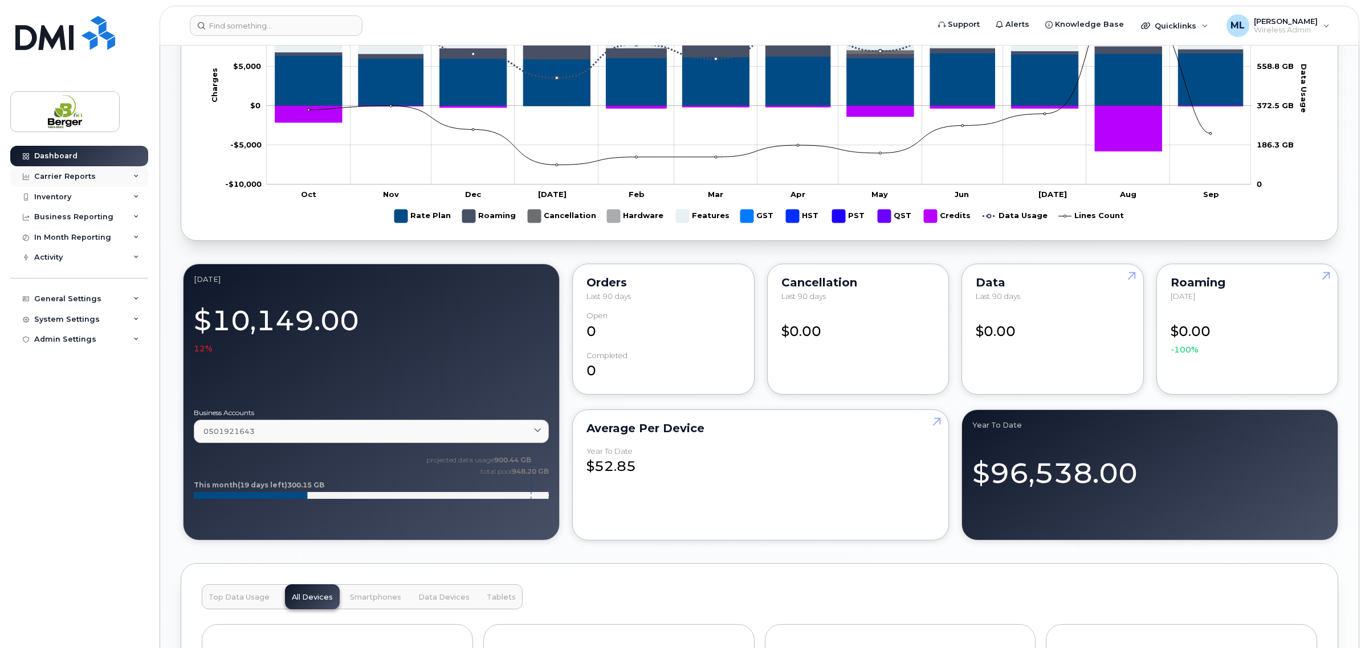
click at [100, 179] on div "Carrier Reports" at bounding box center [79, 176] width 138 height 21
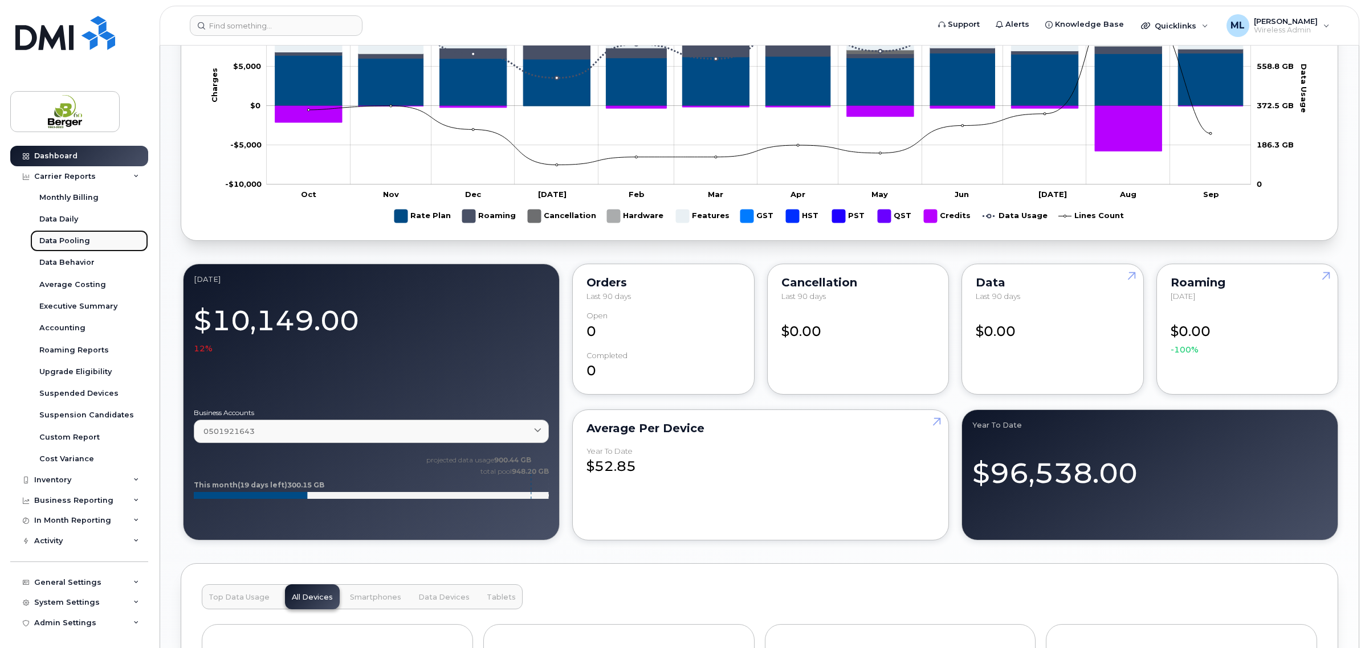
click at [81, 237] on div "Data Pooling" at bounding box center [64, 241] width 51 height 10
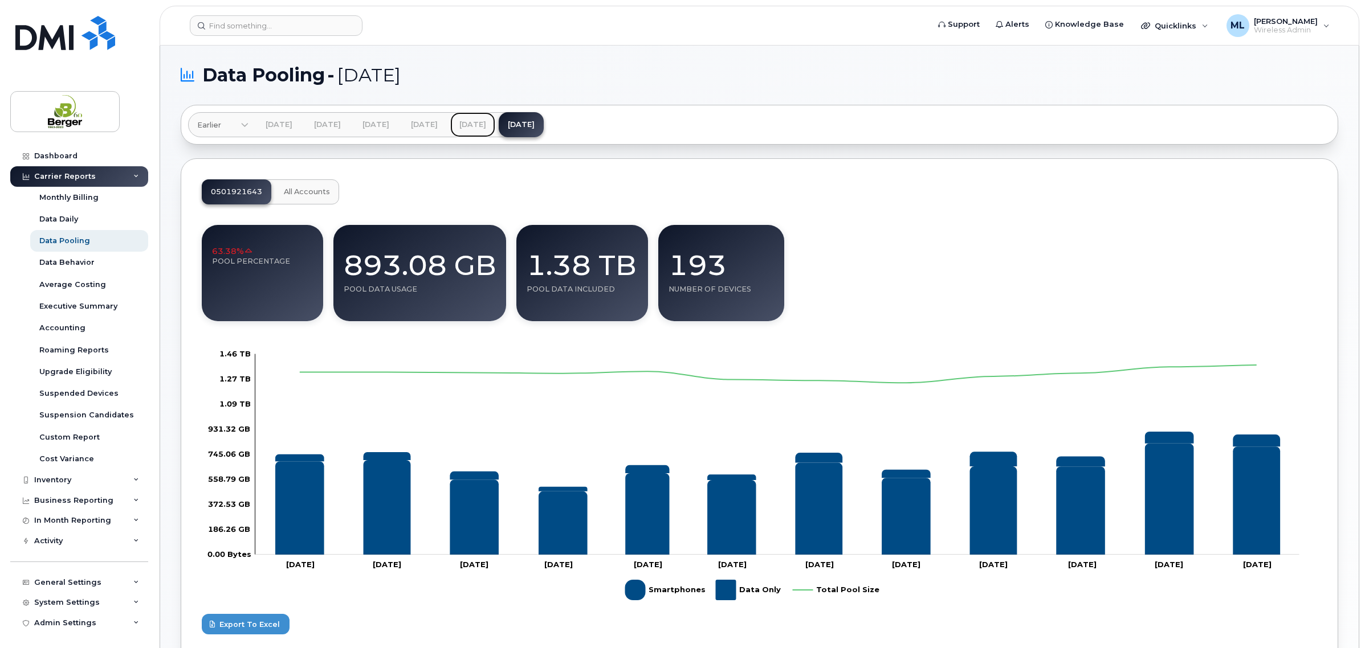
click at [495, 129] on link "[DATE]" at bounding box center [472, 124] width 45 height 25
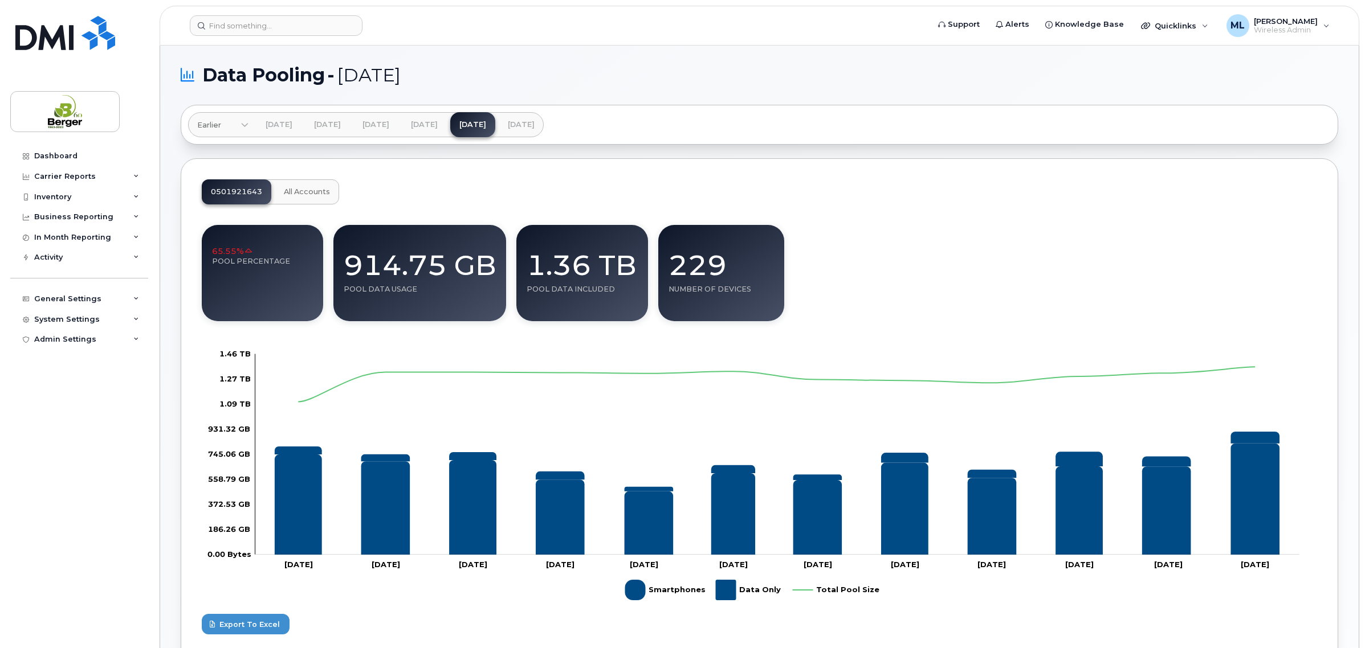
click at [289, 188] on span "All Accounts" at bounding box center [307, 191] width 46 height 9
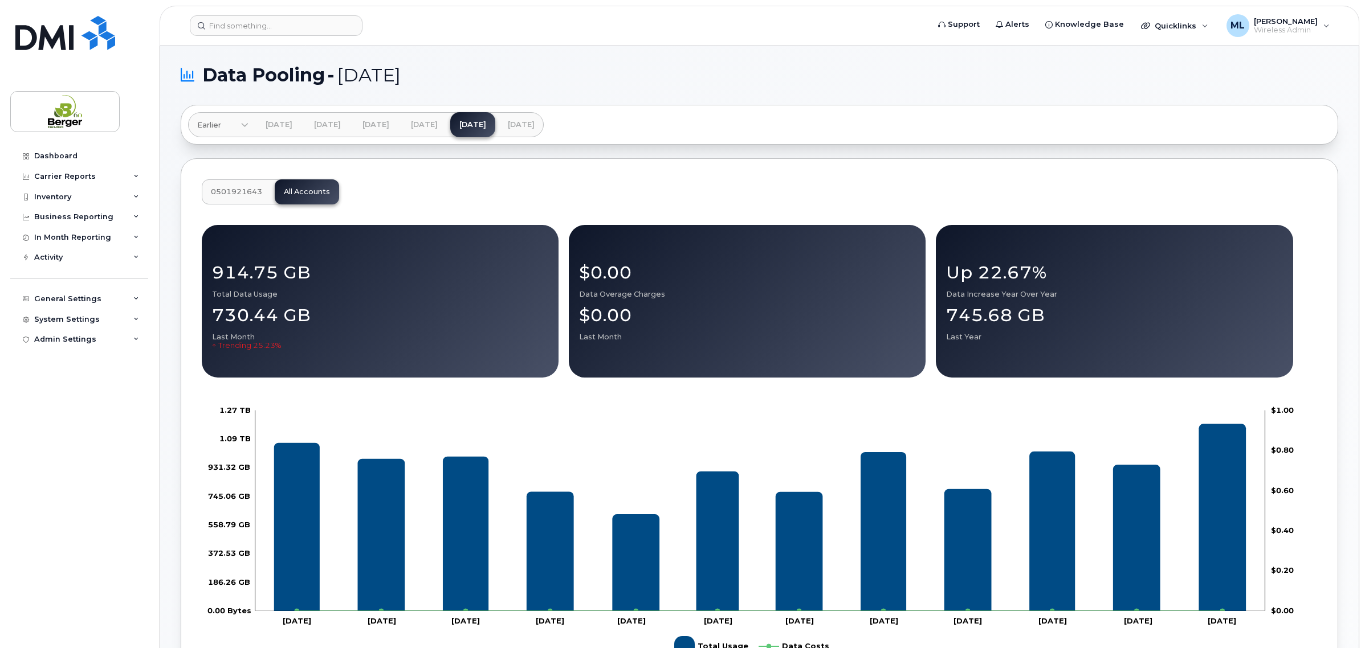
click at [224, 188] on span "0501921643" at bounding box center [236, 191] width 51 height 9
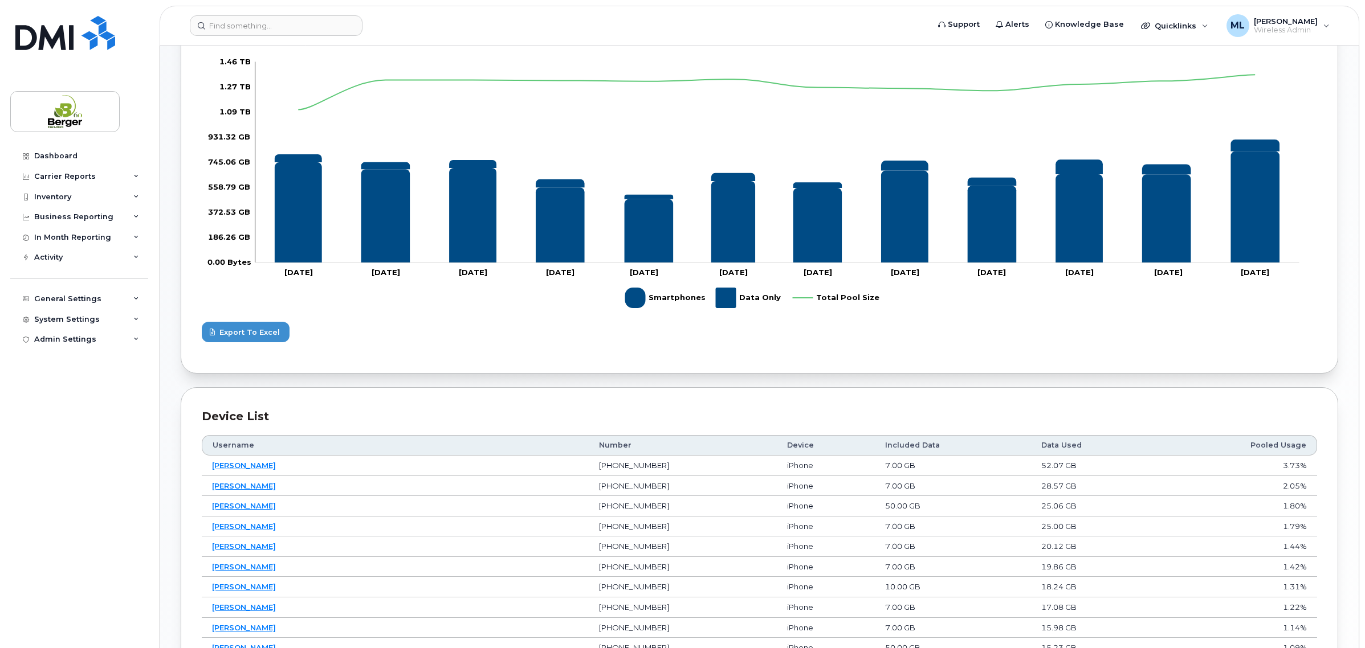
scroll to position [570, 0]
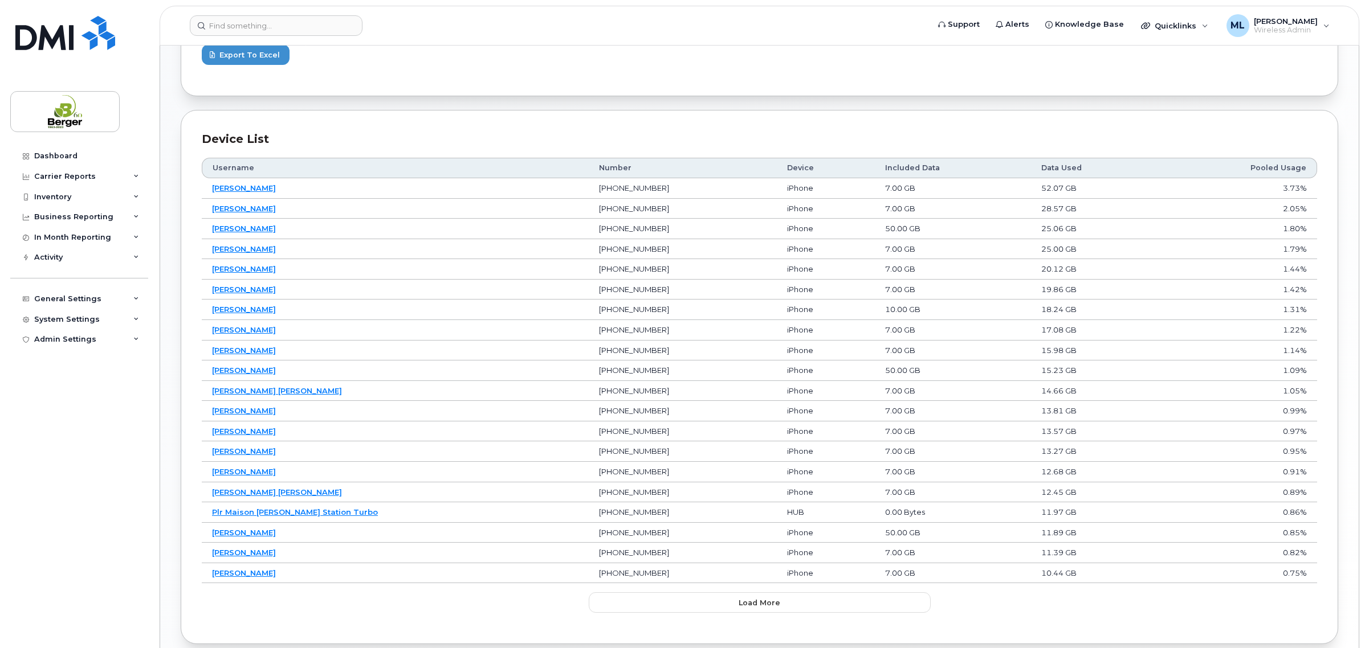
click at [887, 163] on th "Included Data" at bounding box center [953, 168] width 156 height 21
click at [882, 177] on th "Included Data" at bounding box center [953, 168] width 156 height 21
click at [760, 601] on span "Load more" at bounding box center [759, 603] width 42 height 11
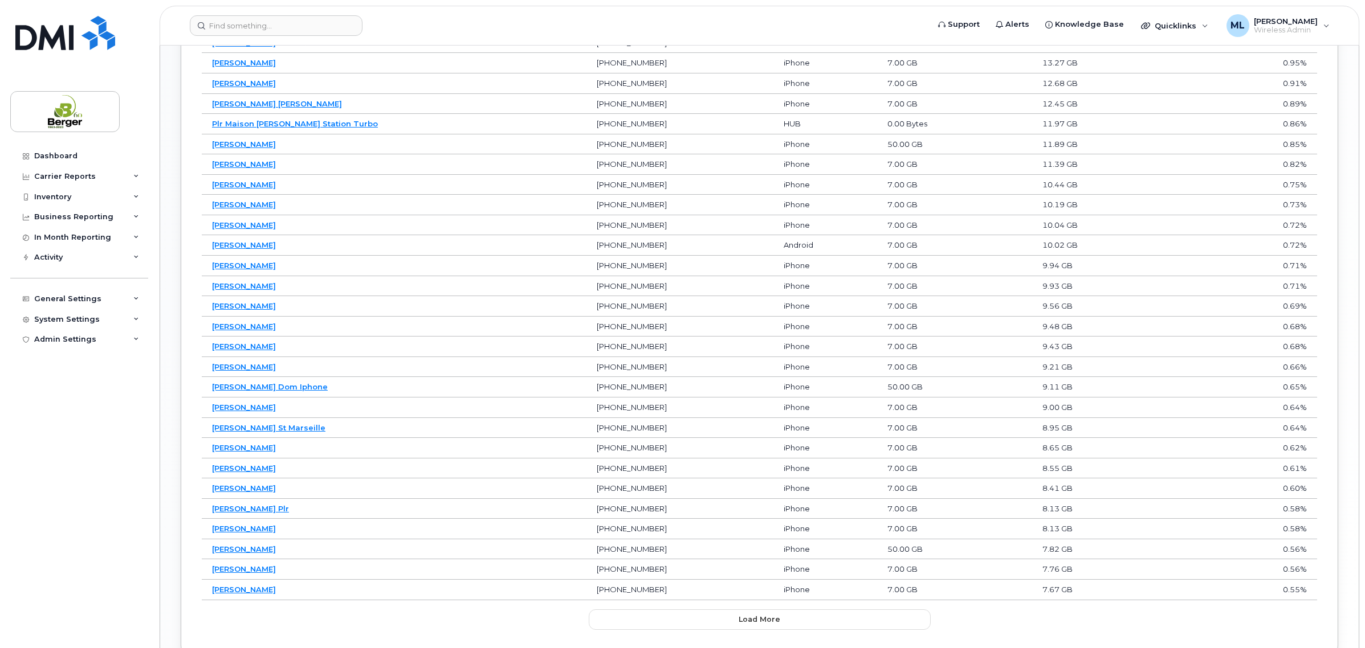
scroll to position [1035, 0]
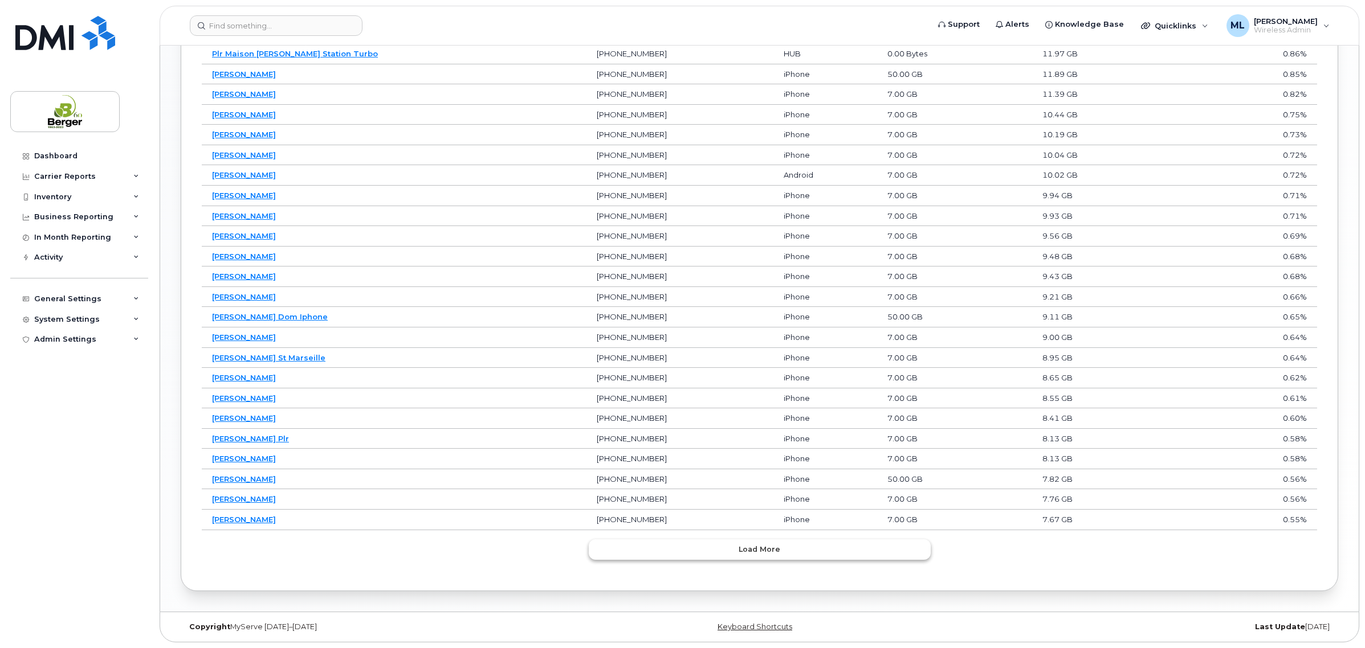
click at [778, 545] on span "Load more" at bounding box center [759, 549] width 42 height 11
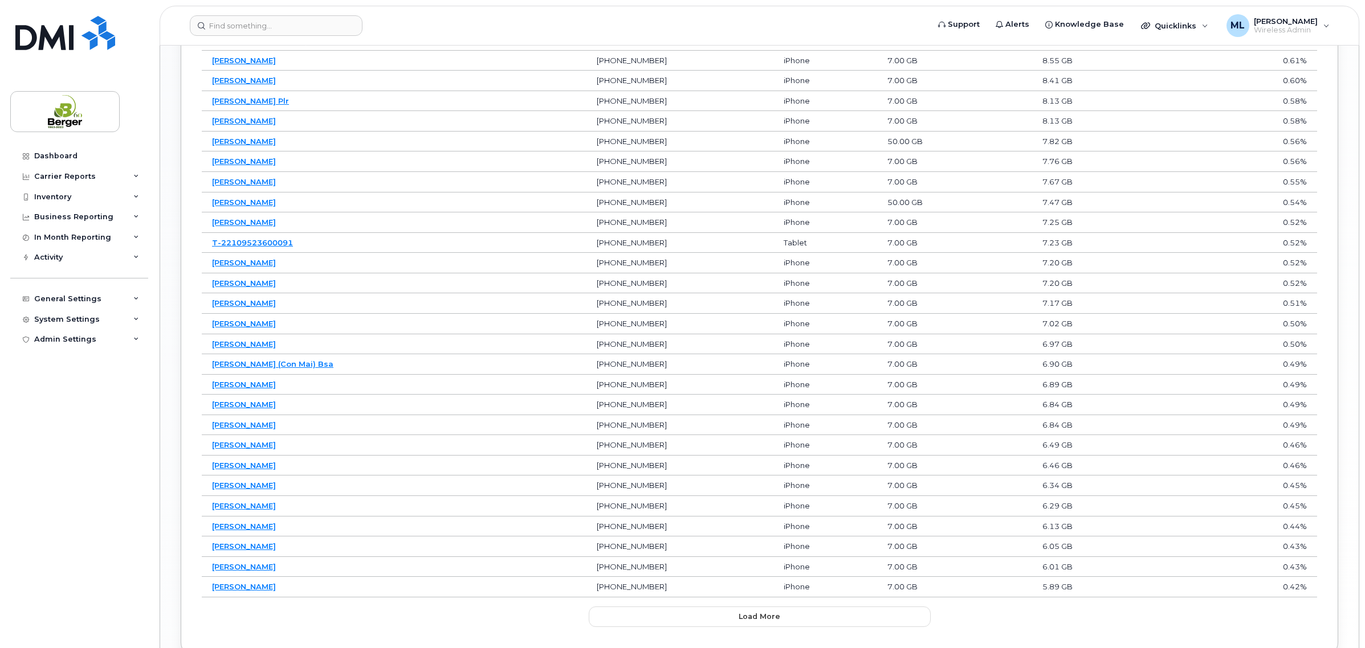
scroll to position [1443, 0]
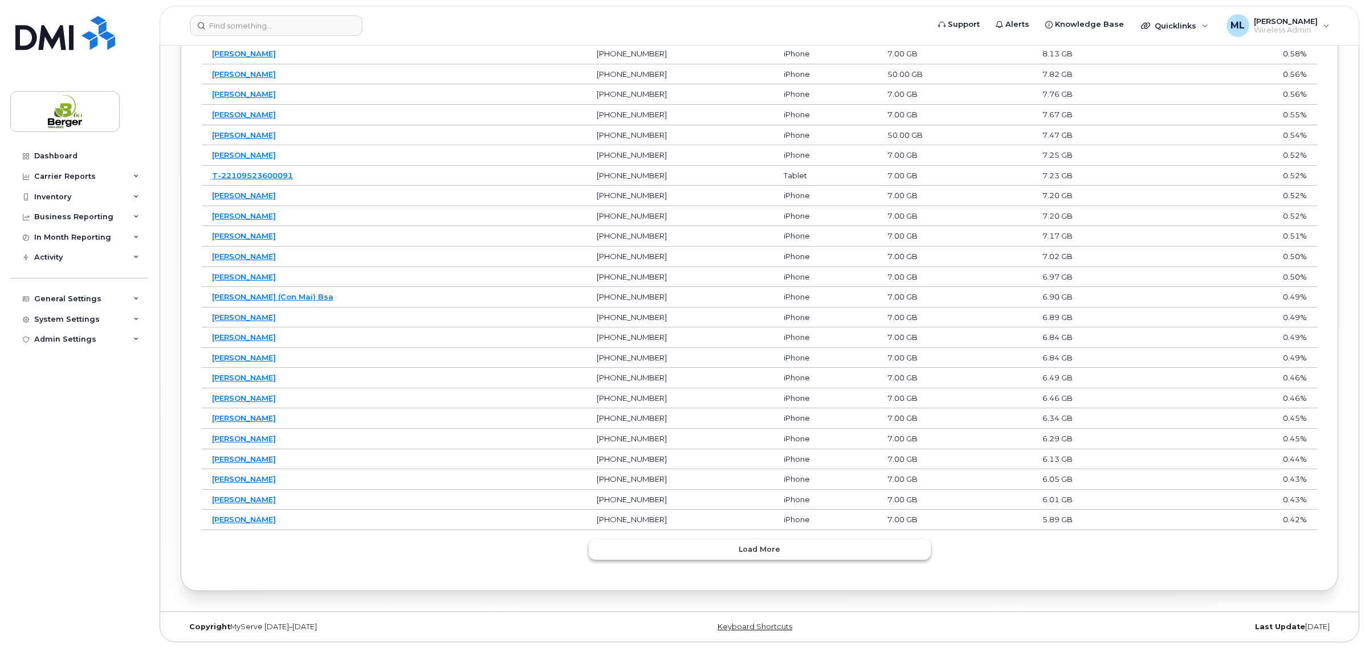
click at [770, 548] on span "Load more" at bounding box center [759, 549] width 42 height 11
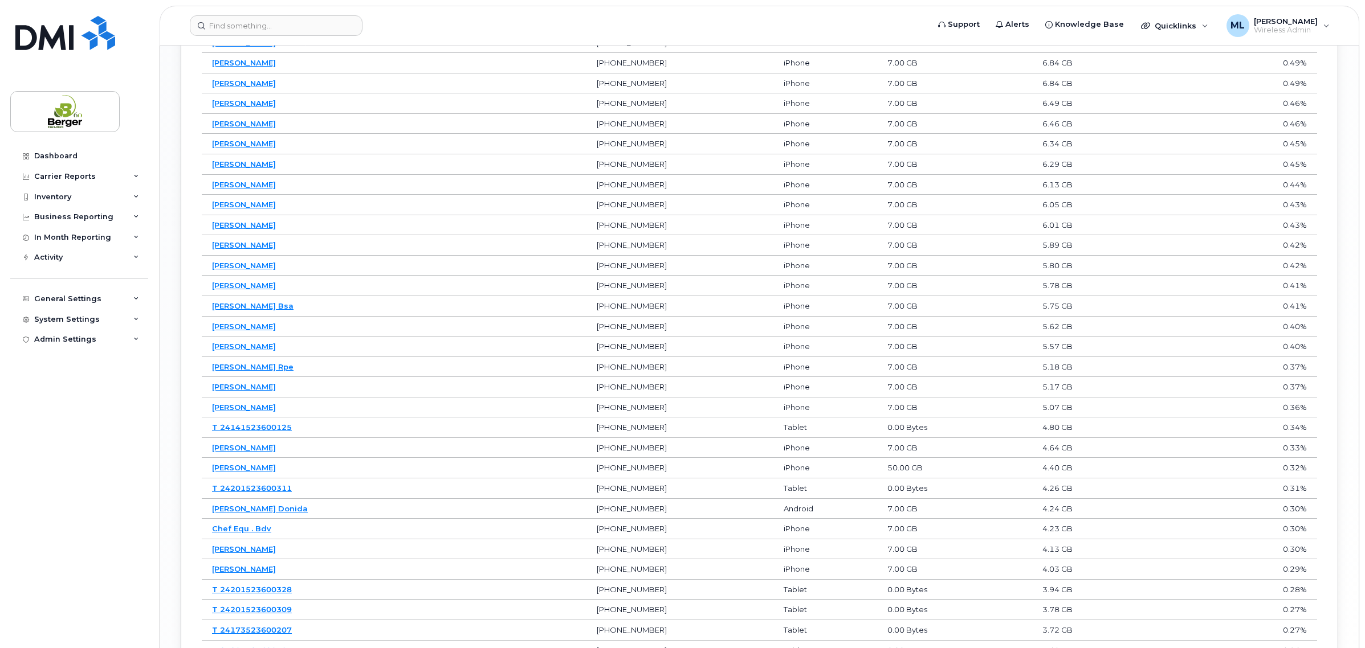
scroll to position [1851, 0]
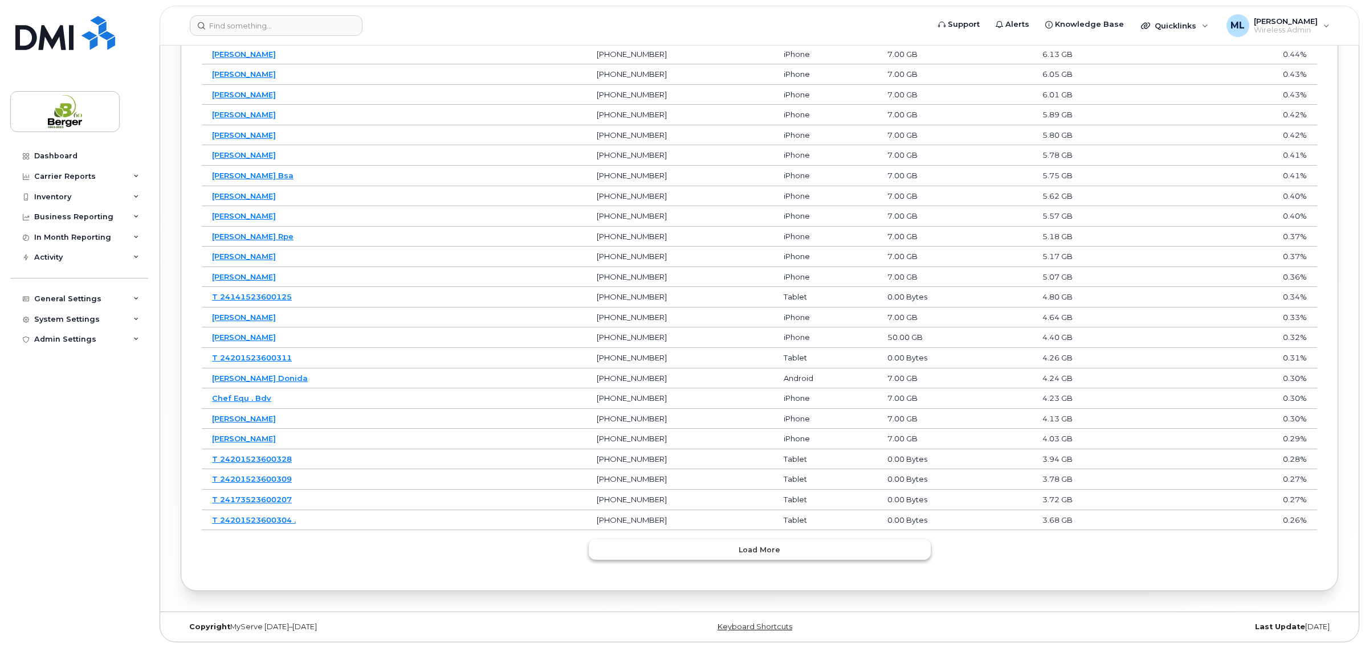
click at [758, 556] on button "Load more" at bounding box center [760, 550] width 342 height 21
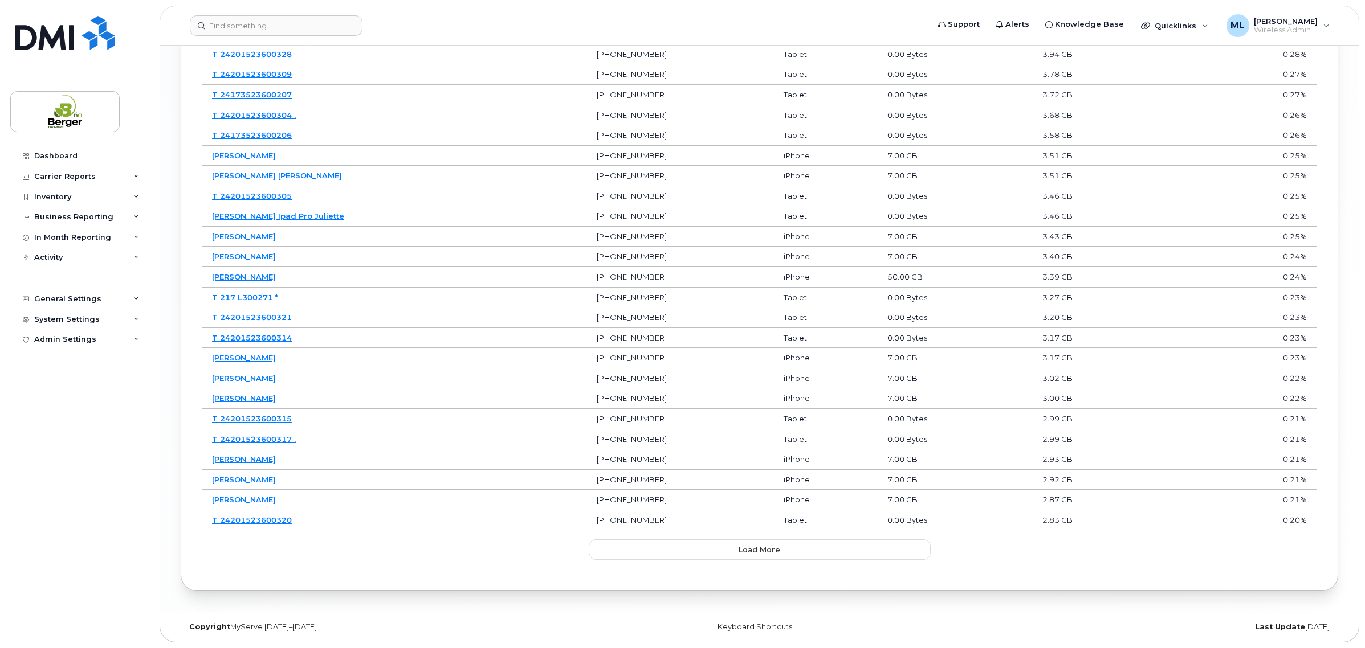
scroll to position [2259, 0]
click at [799, 542] on button "Load more" at bounding box center [760, 550] width 342 height 21
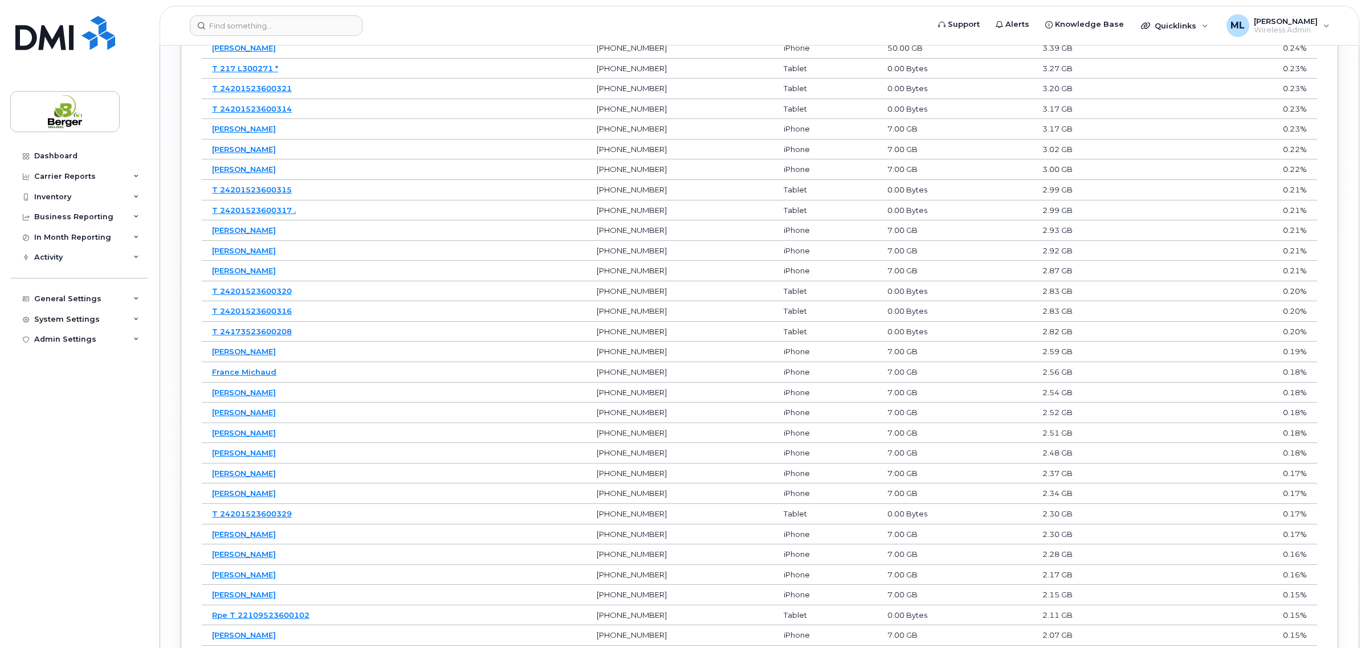
scroll to position [2667, 0]
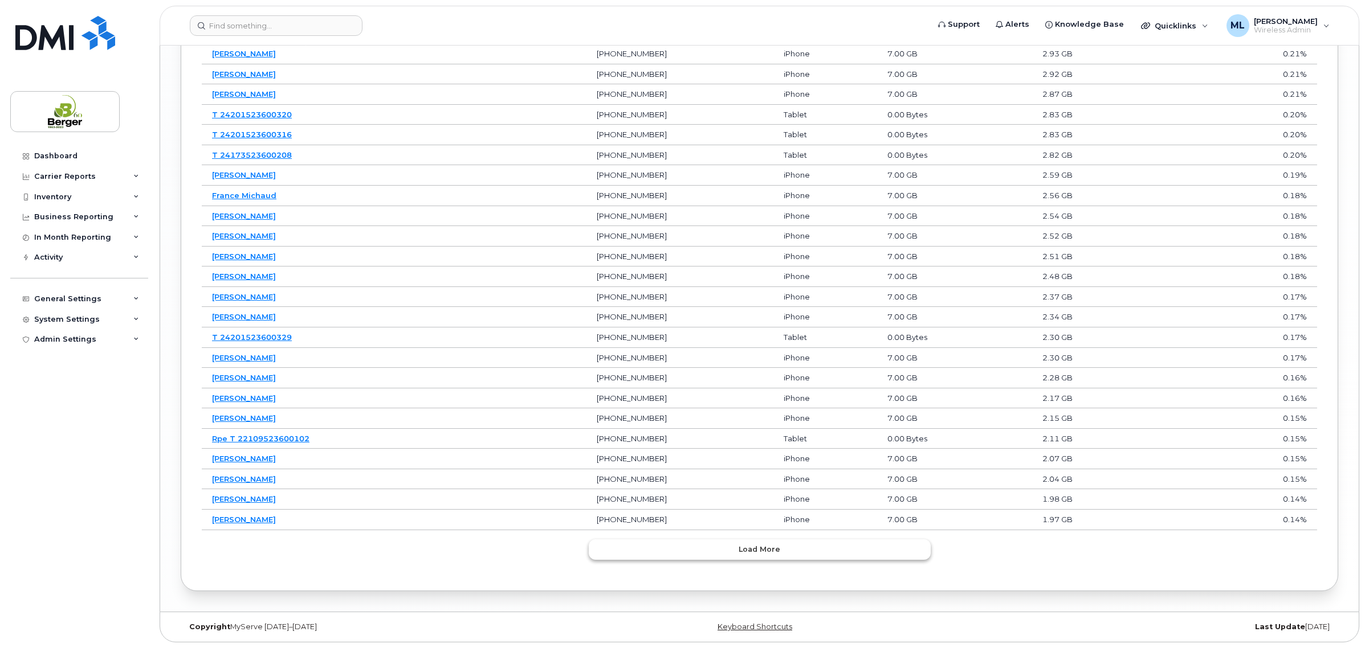
click at [750, 550] on span "Load more" at bounding box center [759, 549] width 42 height 11
click at [776, 544] on span "Load more" at bounding box center [759, 549] width 42 height 11
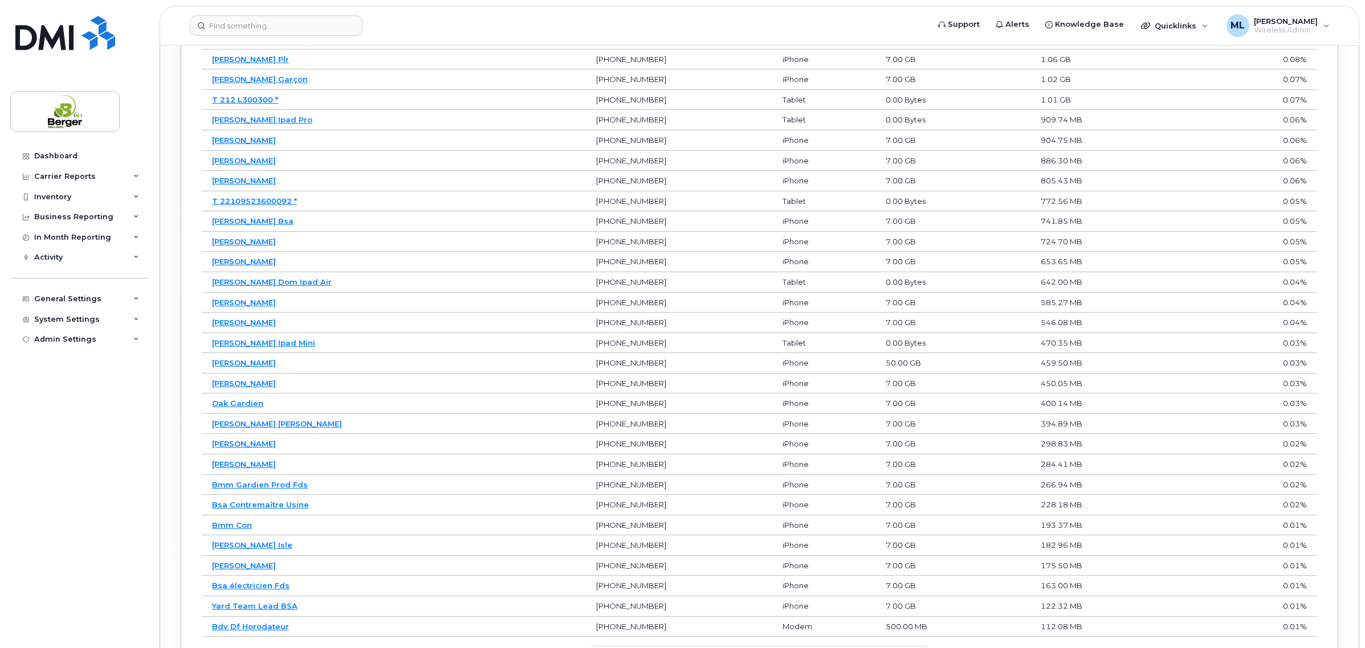
scroll to position [3483, 0]
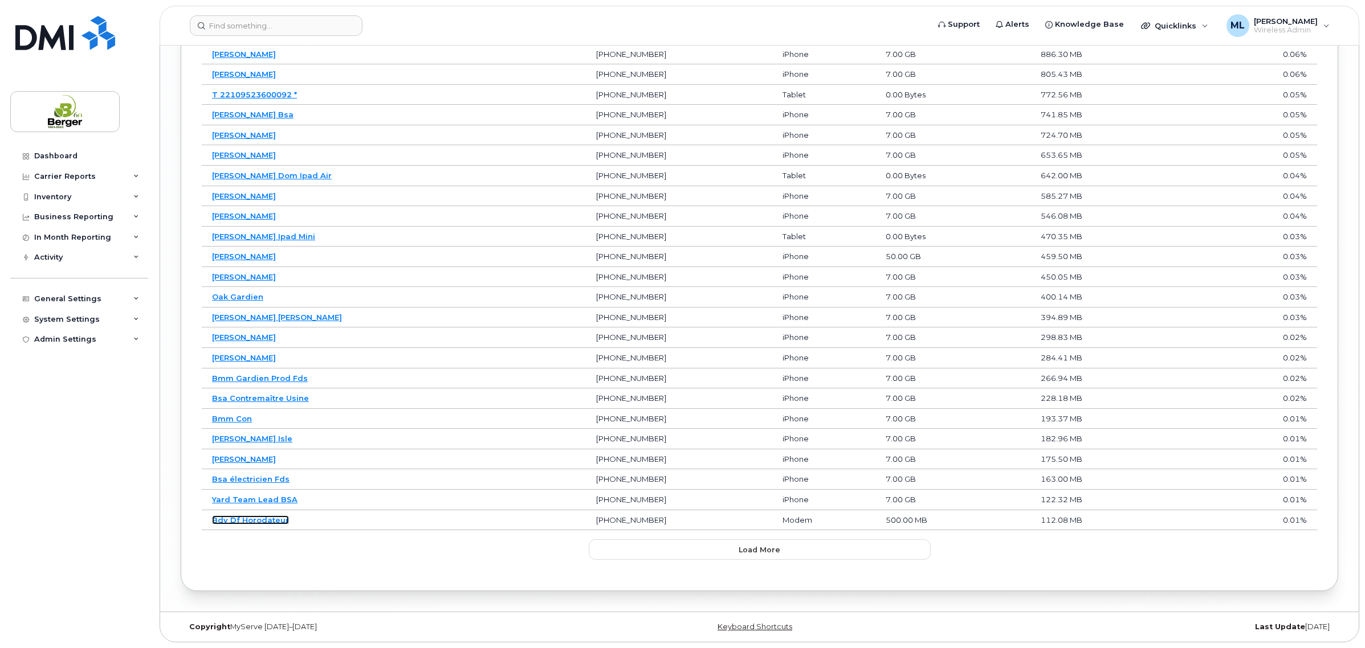
drag, startPoint x: 258, startPoint y: 521, endPoint x: 277, endPoint y: 516, distance: 20.2
click at [258, 521] on link "Bdv Df Horodateur" at bounding box center [250, 520] width 77 height 9
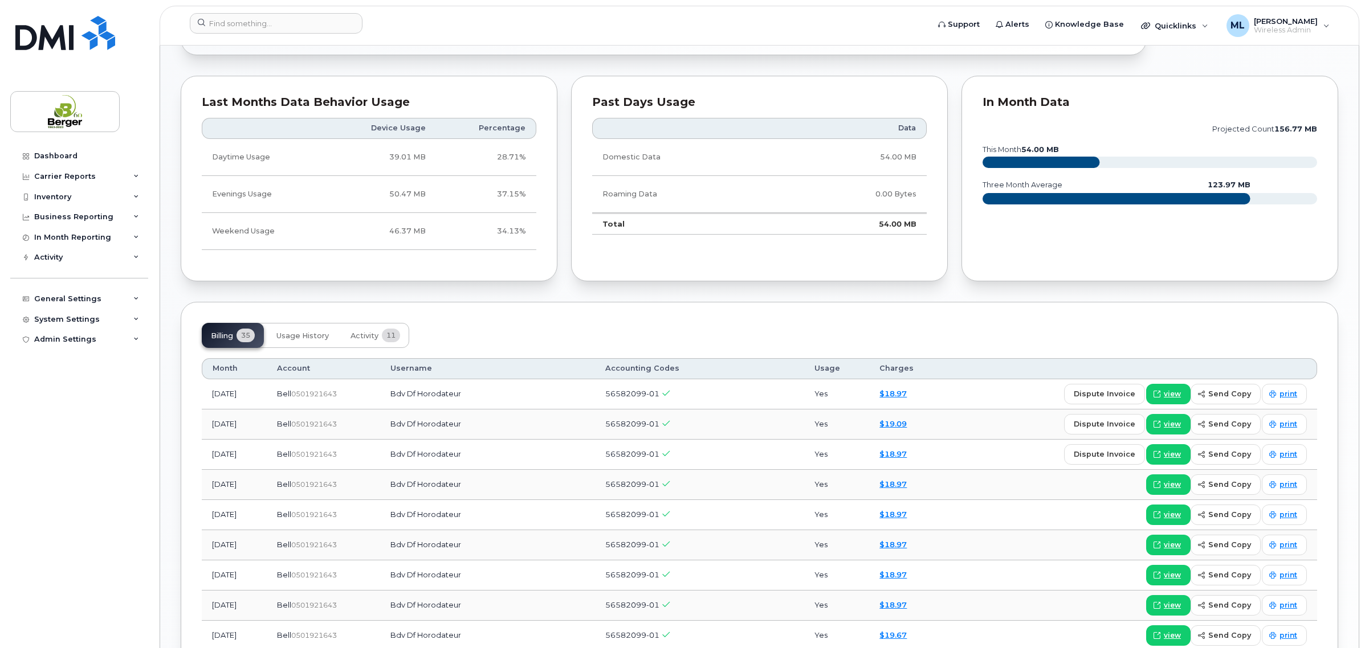
scroll to position [829, 0]
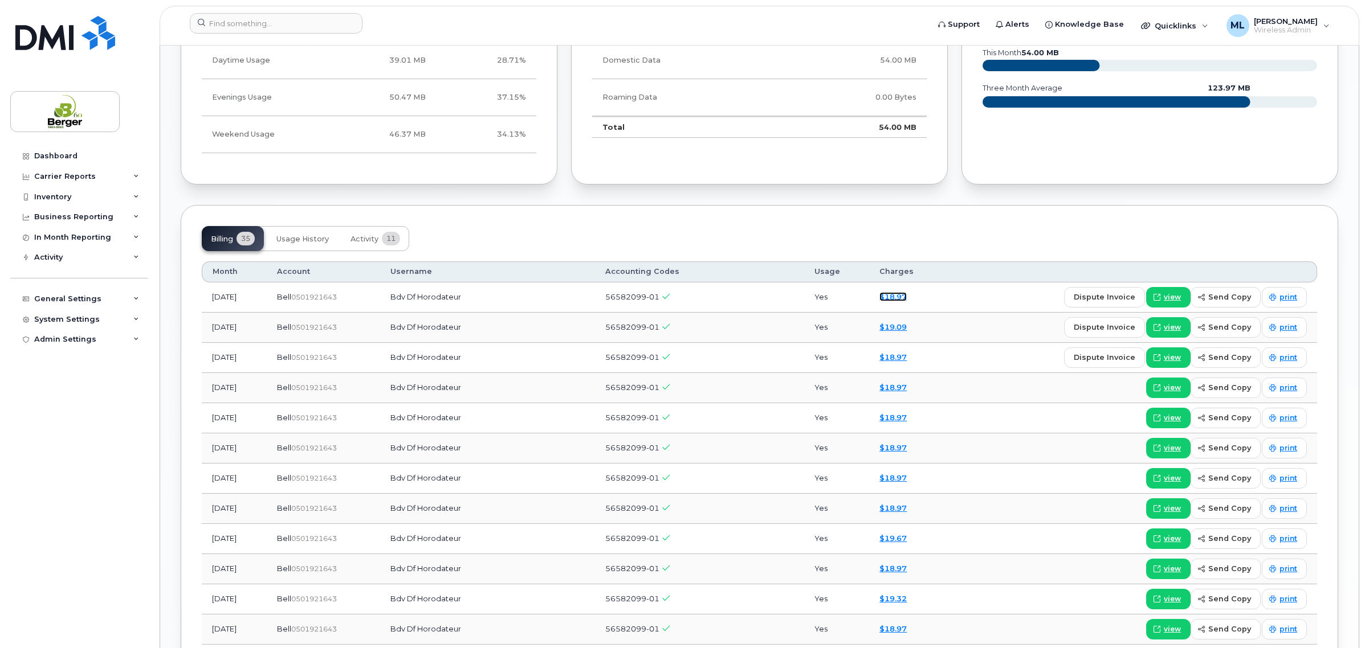
click at [907, 295] on link "$18.97" at bounding box center [892, 296] width 27 height 9
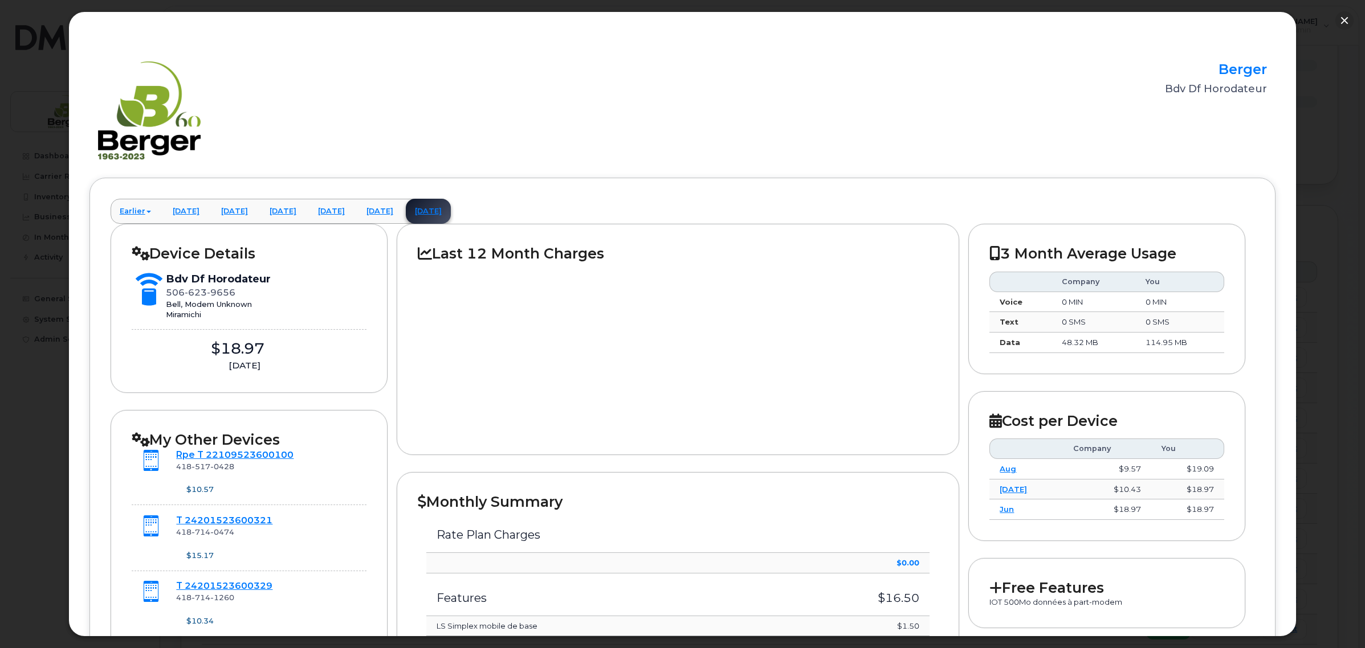
scroll to position [0, 0]
drag, startPoint x: 271, startPoint y: 280, endPoint x: 195, endPoint y: 274, distance: 76.1
click at [164, 285] on div "Bdv Df Horodateur [PHONE_NUMBER] Bell, Modem Unknown [GEOGRAPHIC_DATA]" at bounding box center [249, 296] width 235 height 48
copy div "Bdv Df Horodateur"
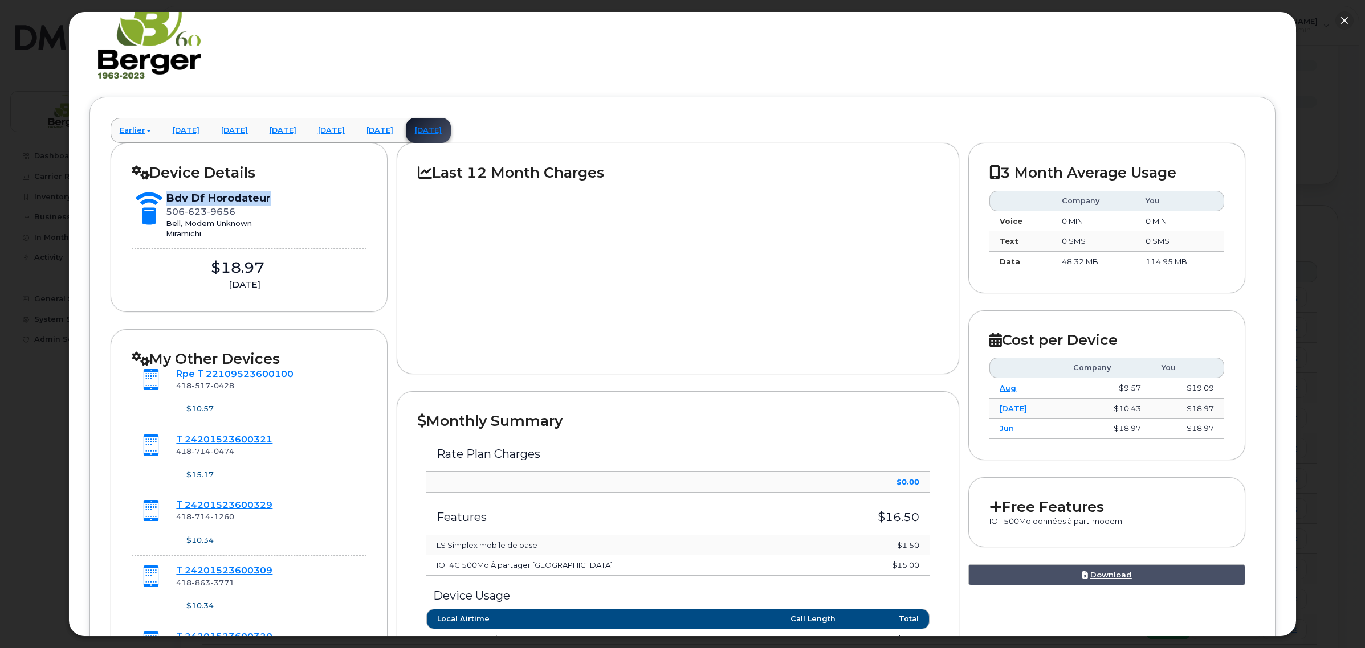
scroll to position [285, 0]
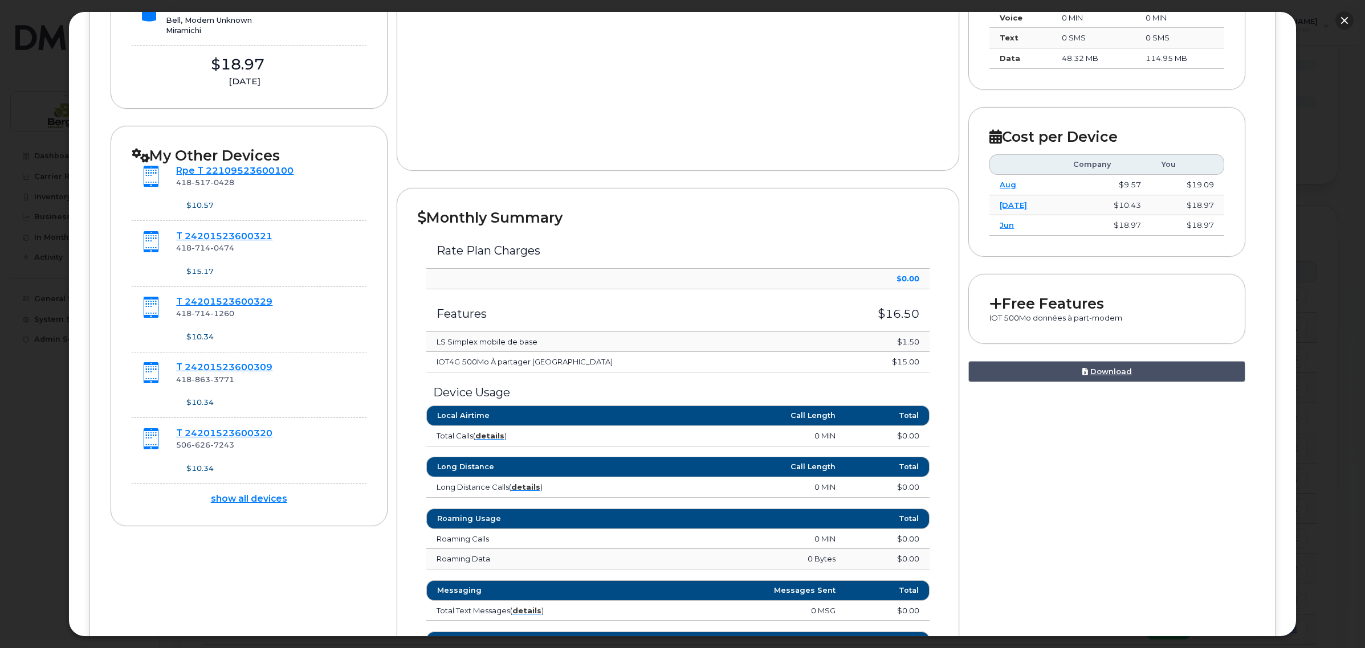
click at [1340, 19] on button "button" at bounding box center [1344, 20] width 18 height 18
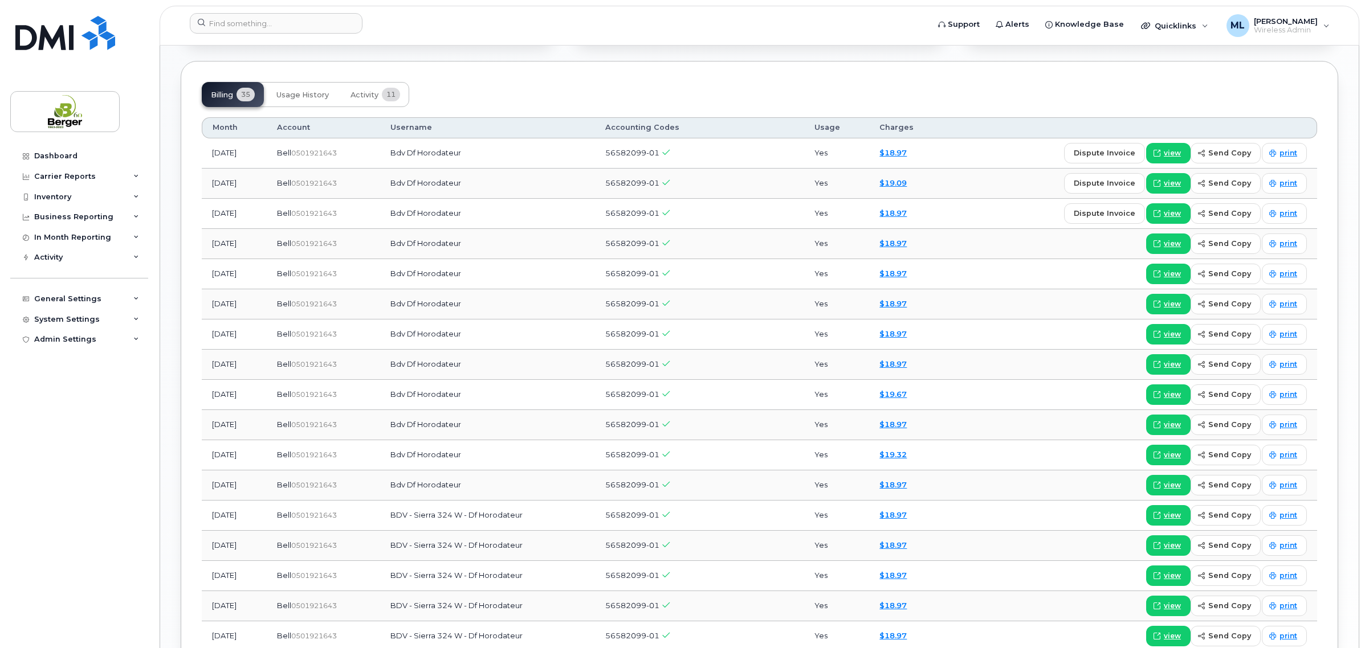
scroll to position [1114, 0]
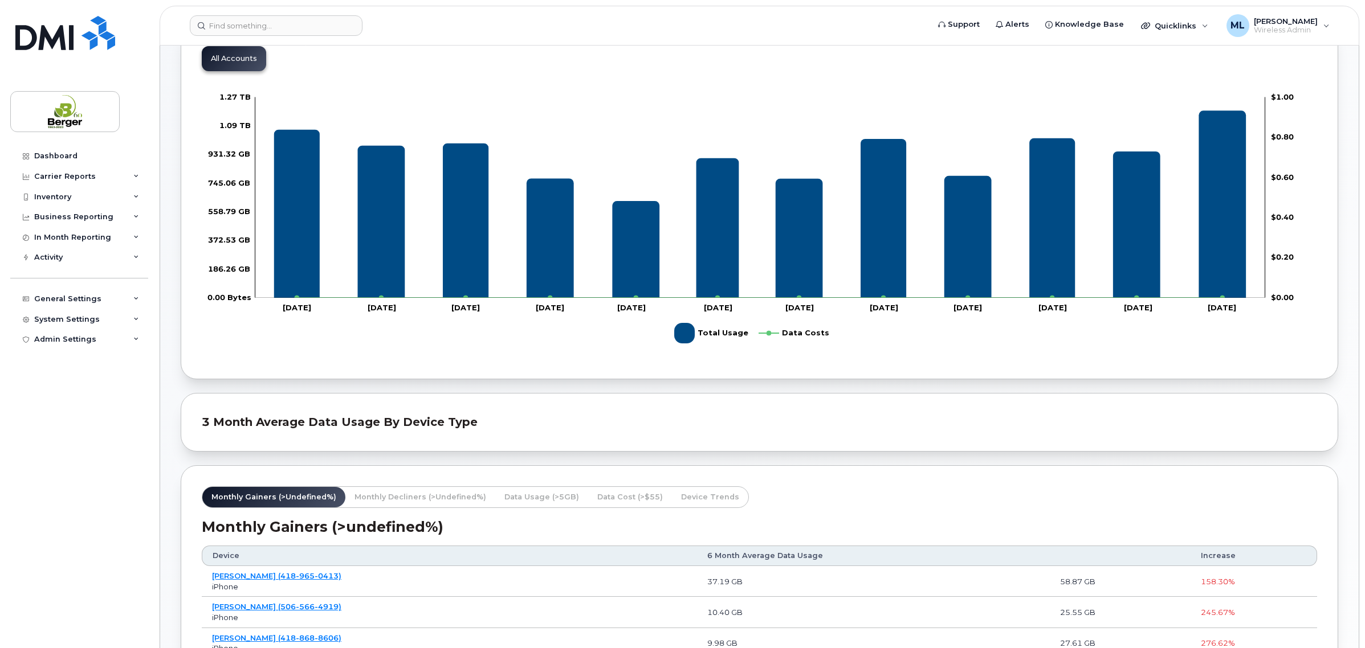
scroll to position [285, 0]
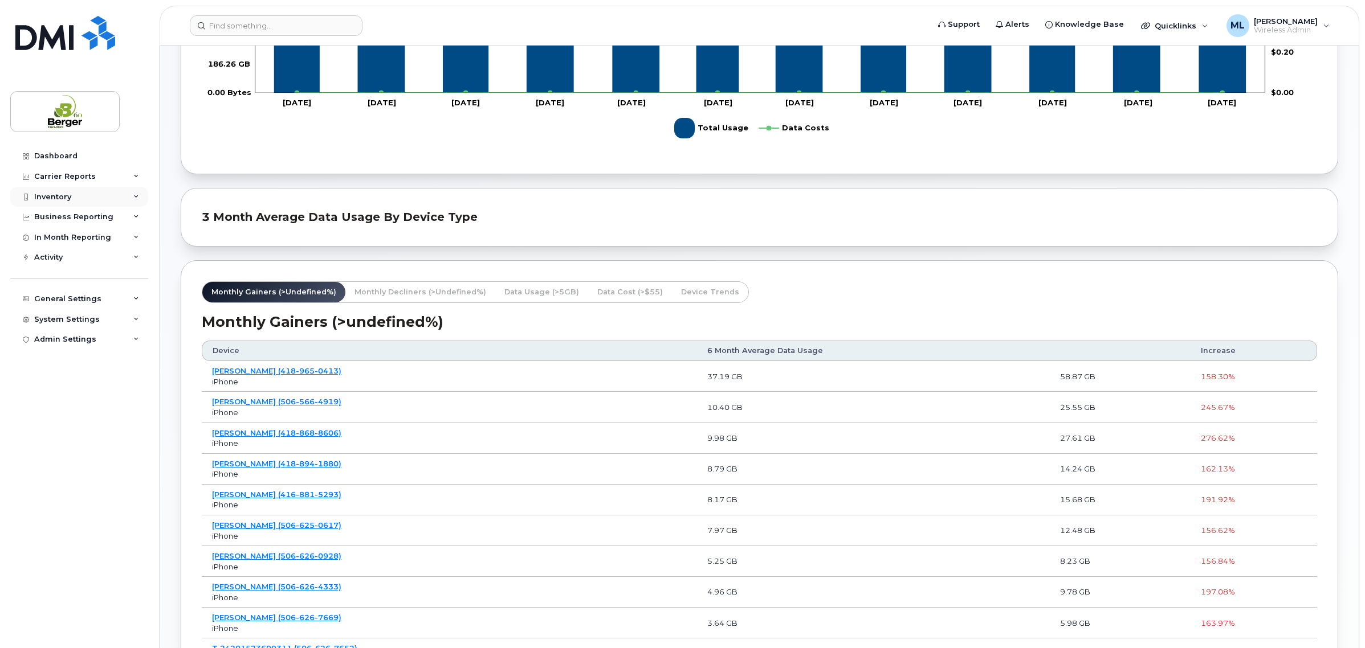
click at [74, 195] on div "Inventory" at bounding box center [79, 197] width 138 height 21
click at [81, 212] on link "Mobility Devices" at bounding box center [89, 218] width 118 height 22
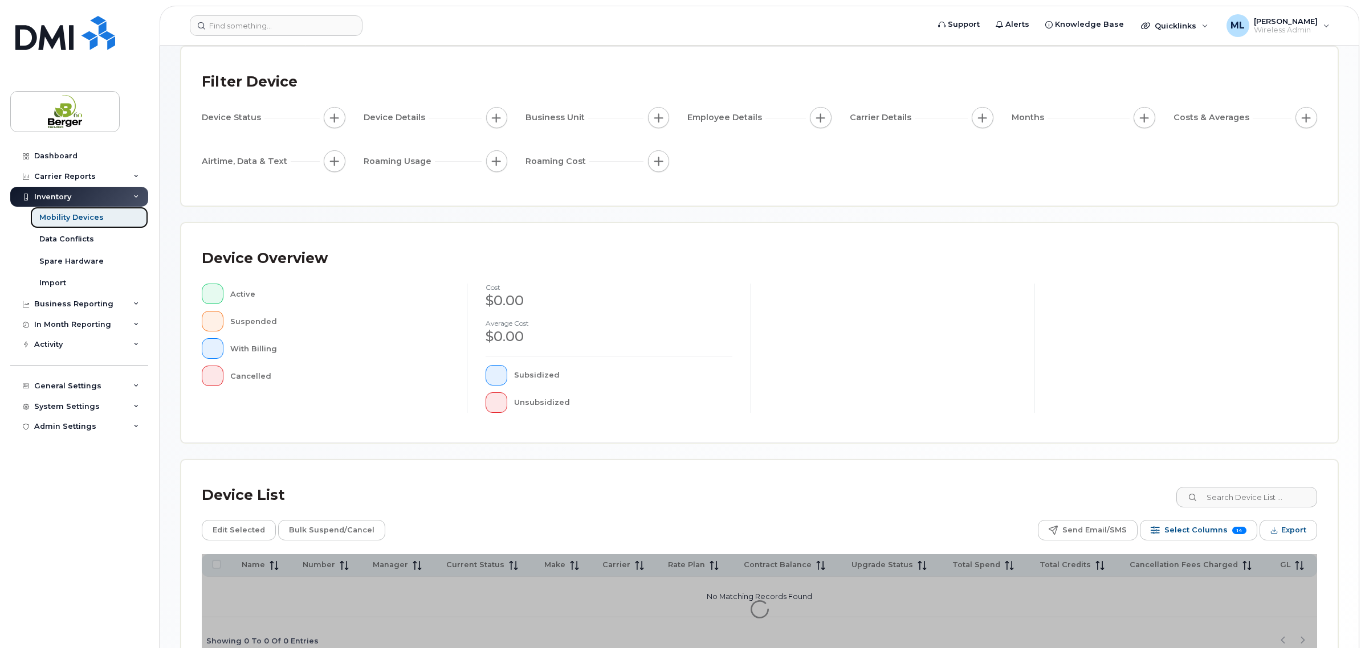
scroll to position [64, 0]
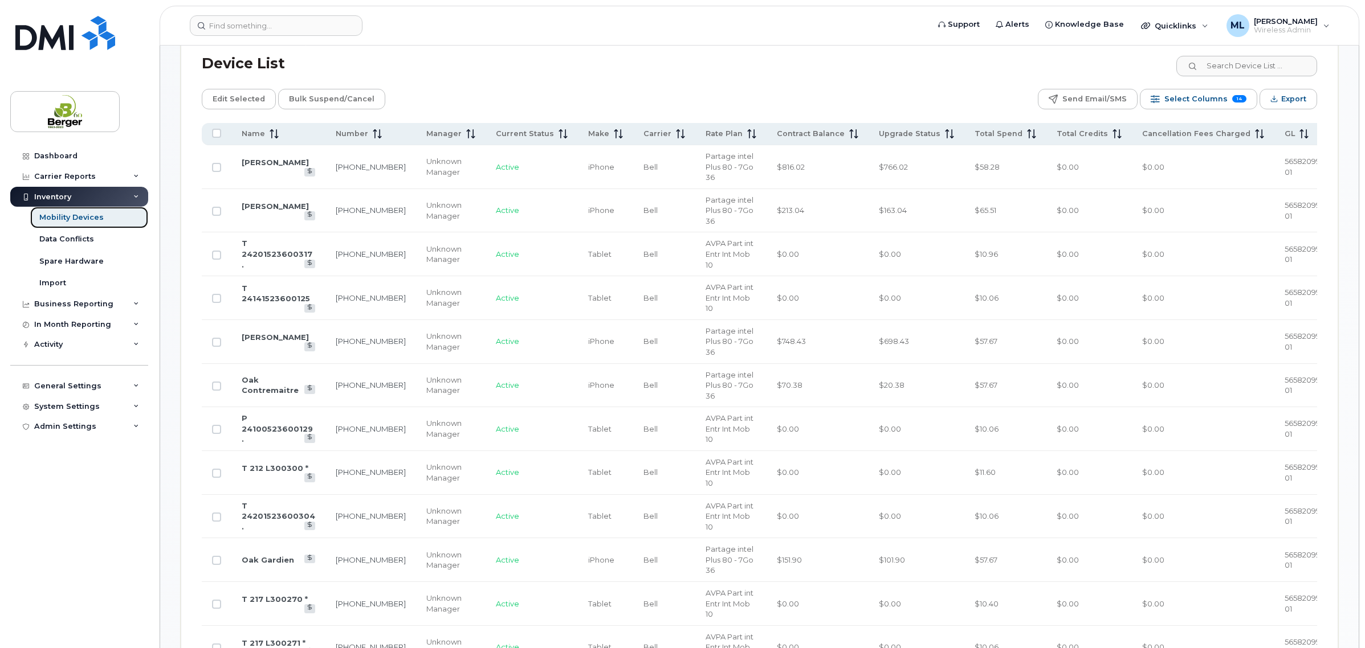
scroll to position [562, 0]
click at [990, 137] on span "Total Spend" at bounding box center [998, 133] width 48 height 10
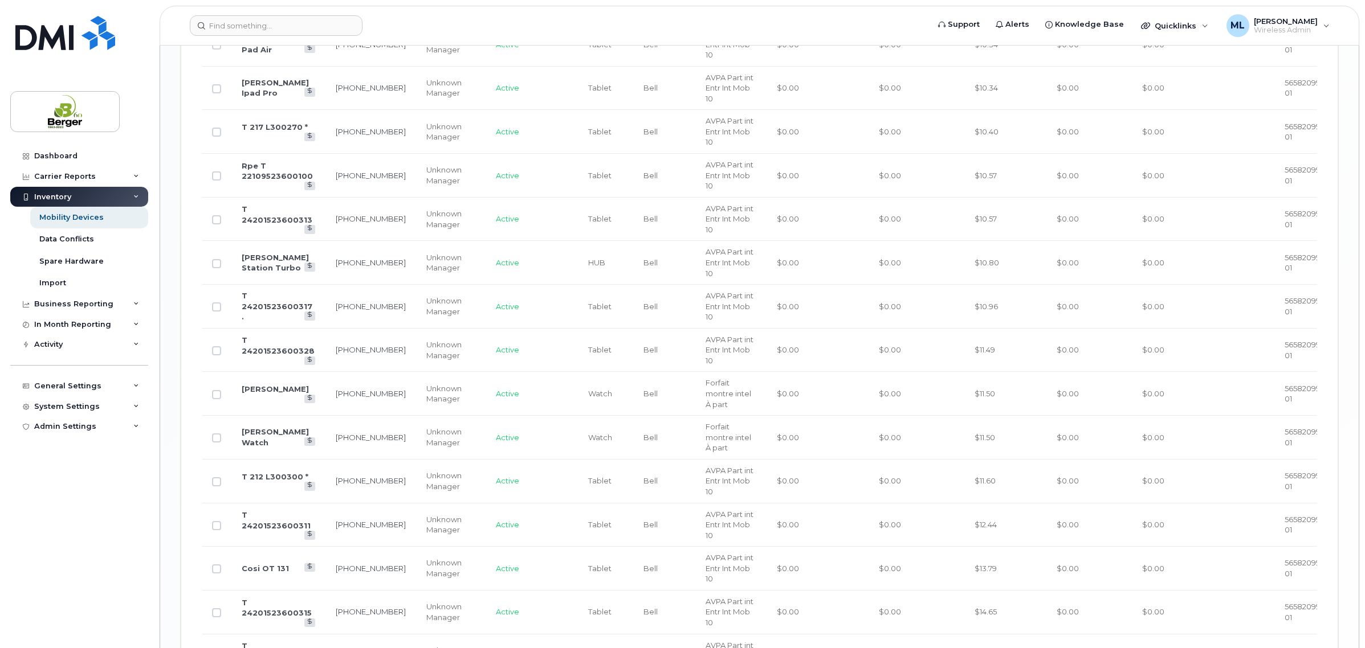
scroll to position [1845, 0]
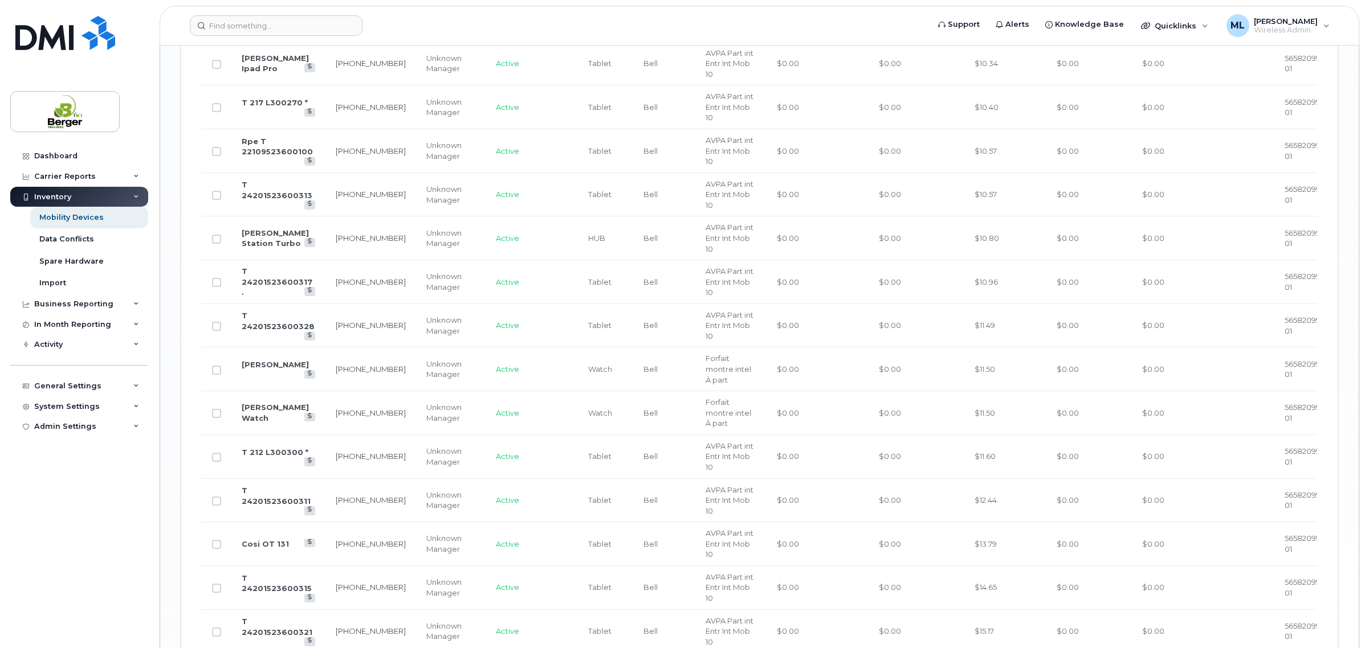
drag, startPoint x: 232, startPoint y: 246, endPoint x: 297, endPoint y: 259, distance: 66.9
copy link "Plr Maison [PERSON_NAME] Station Turbo"
drag, startPoint x: 693, startPoint y: 212, endPoint x: 754, endPoint y: 227, distance: 62.2
click at [754, 610] on td "AVPA Part int Entr Int Mob 10" at bounding box center [730, 632] width 71 height 44
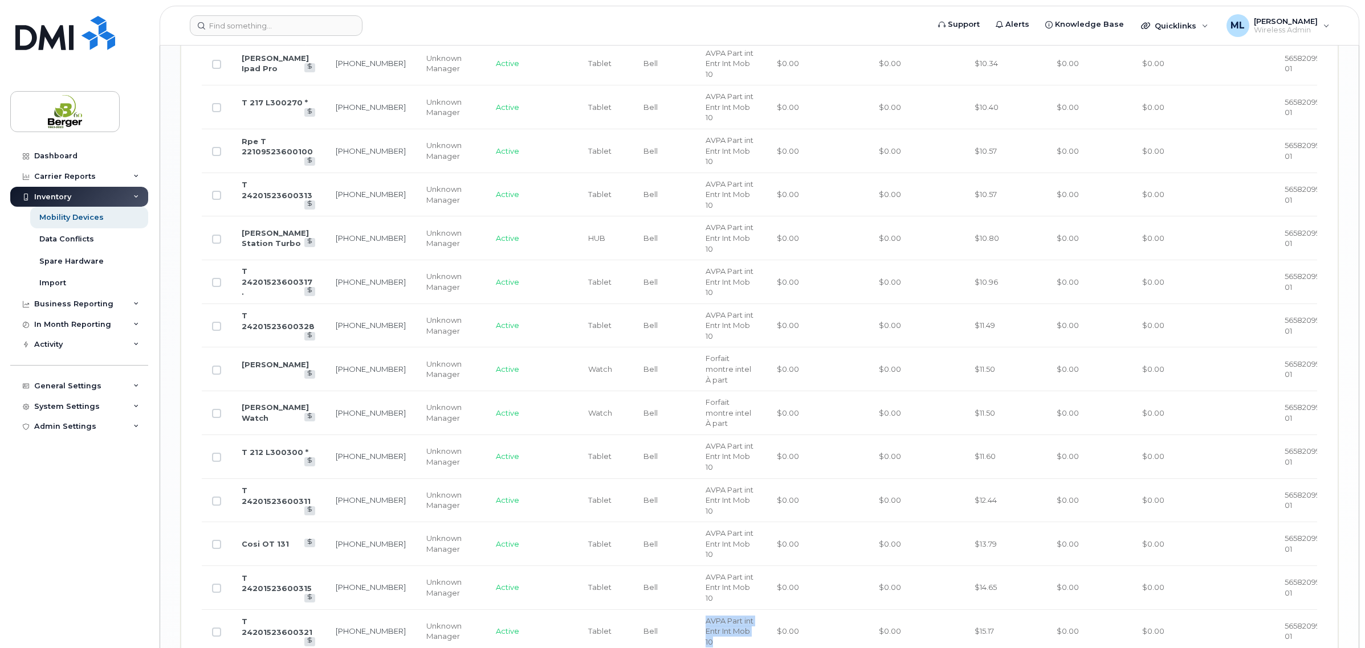
copy span "AVPA Part int Entr Int Mob 10"
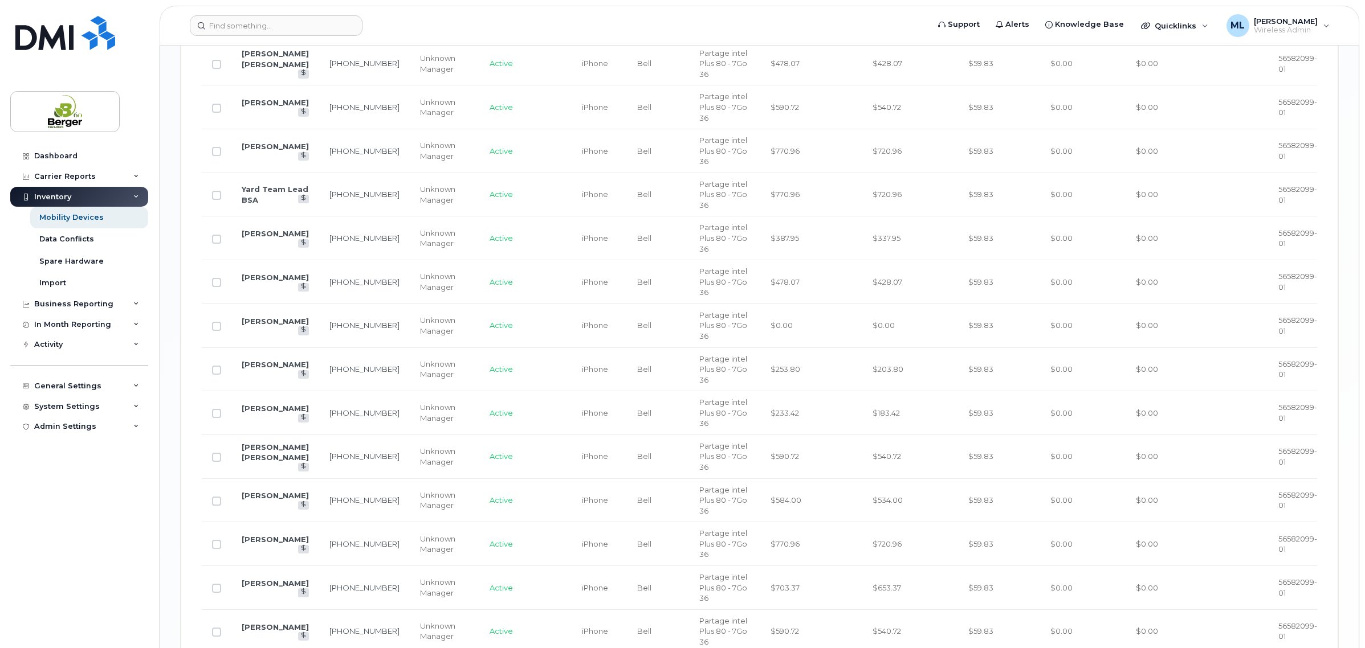
scroll to position [1828, 0]
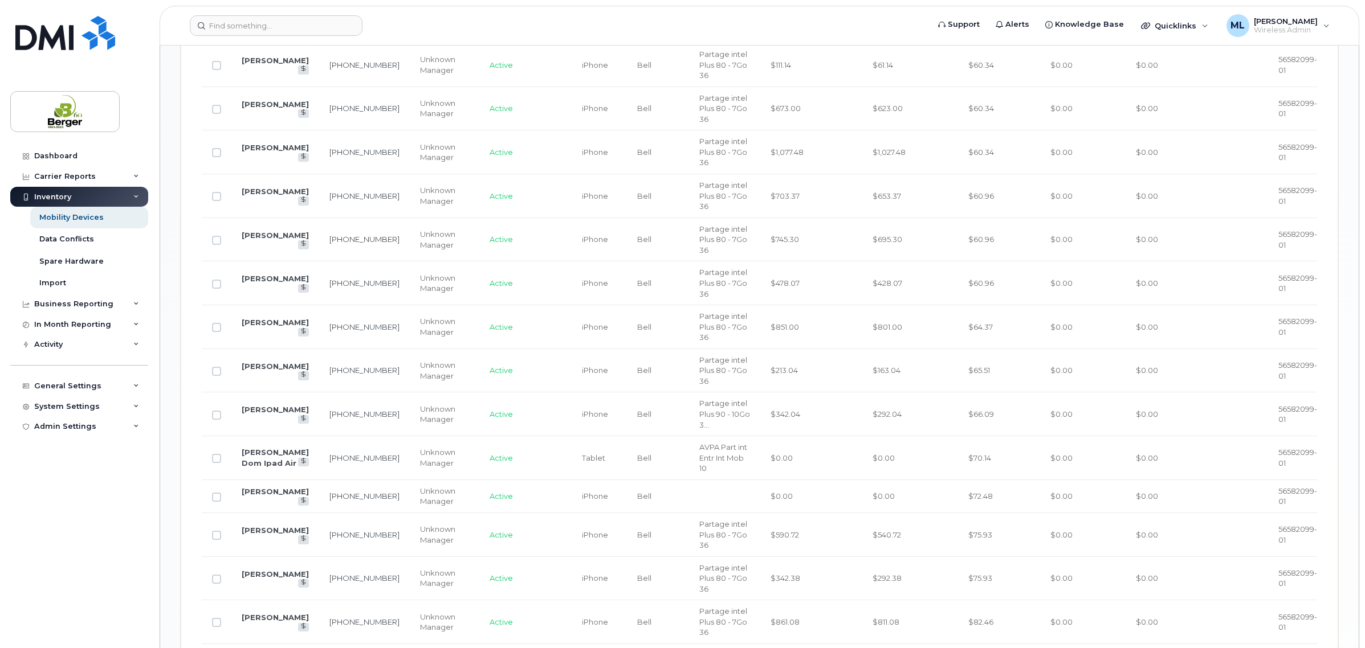
scroll to position [958, 0]
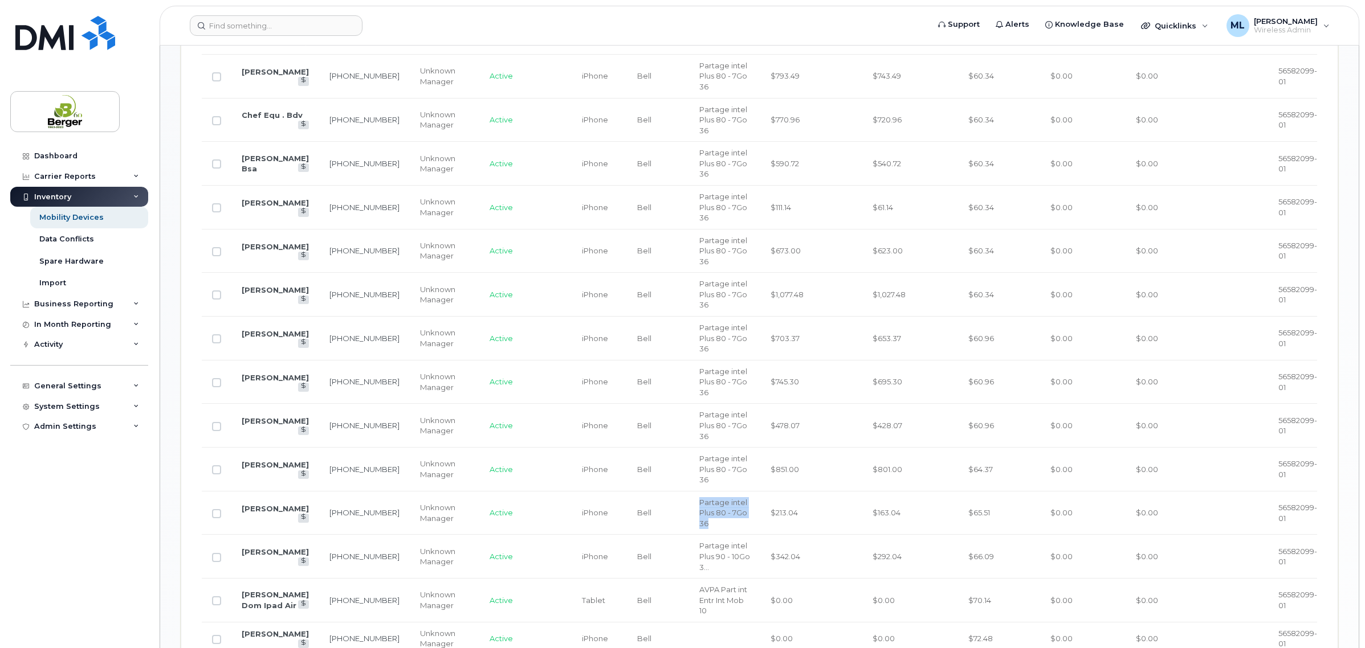
drag, startPoint x: 680, startPoint y: 325, endPoint x: 728, endPoint y: 332, distance: 48.9
click at [728, 492] on td "Partage intel Plus 80 - 7Go 36" at bounding box center [724, 514] width 71 height 44
copy span "Partage intel Plus 80 - 7Go 36"
drag, startPoint x: 236, startPoint y: 389, endPoint x: 296, endPoint y: 408, distance: 62.7
click at [296, 579] on td "Valérie Berger Dom Ipad Air" at bounding box center [275, 601] width 88 height 44
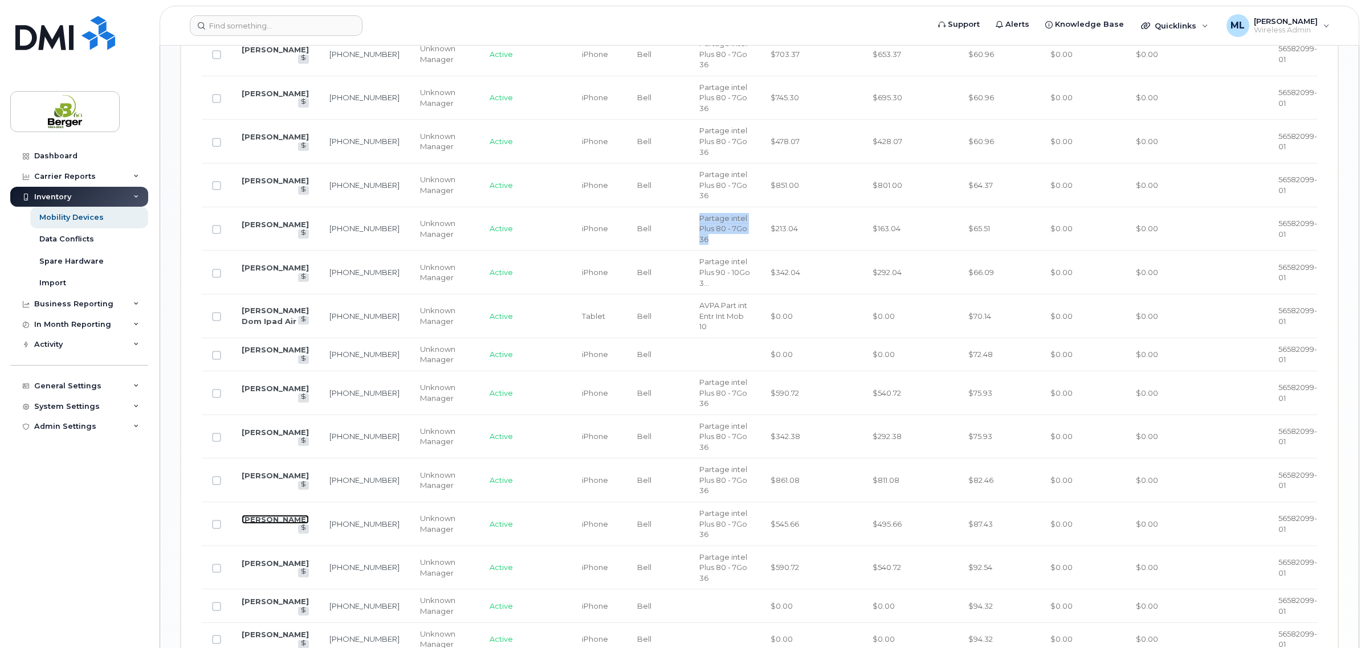
scroll to position [1243, 0]
drag, startPoint x: 285, startPoint y: 405, endPoint x: 278, endPoint y: 411, distance: 9.3
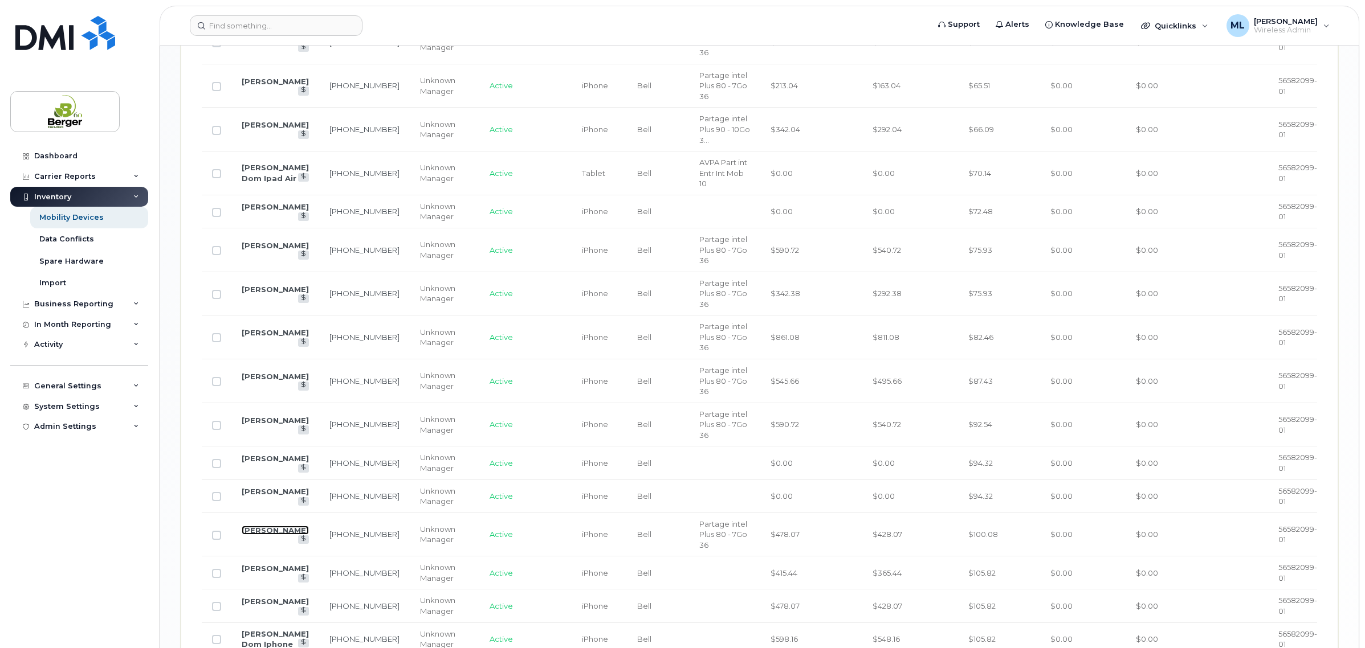
scroll to position [1457, 0]
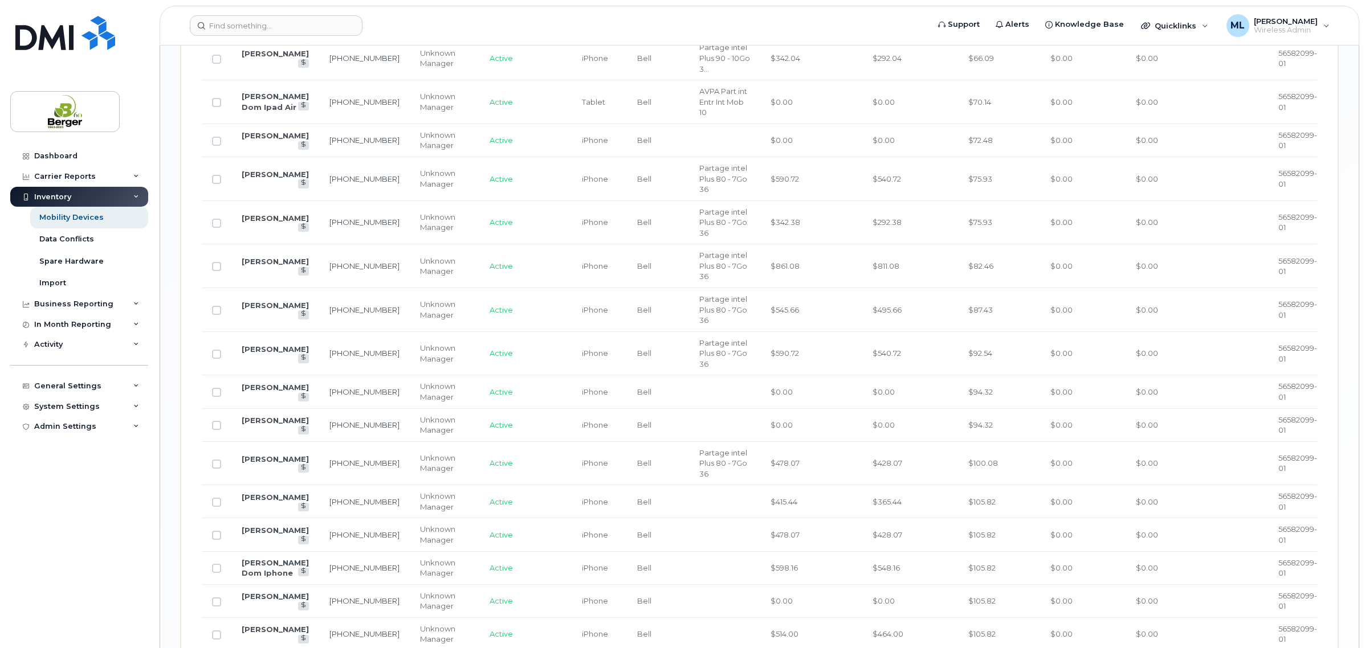
drag, startPoint x: 276, startPoint y: 388, endPoint x: 266, endPoint y: 398, distance: 14.5
drag, startPoint x: 266, startPoint y: 398, endPoint x: 1027, endPoint y: 379, distance: 762.1
click at [1027, 380] on tbody "Tommy Savoie 506-626-0928 Unknown Manager Active iPhone Bell Partage intel Plus…" at bounding box center [764, 87] width 1125 height 1675
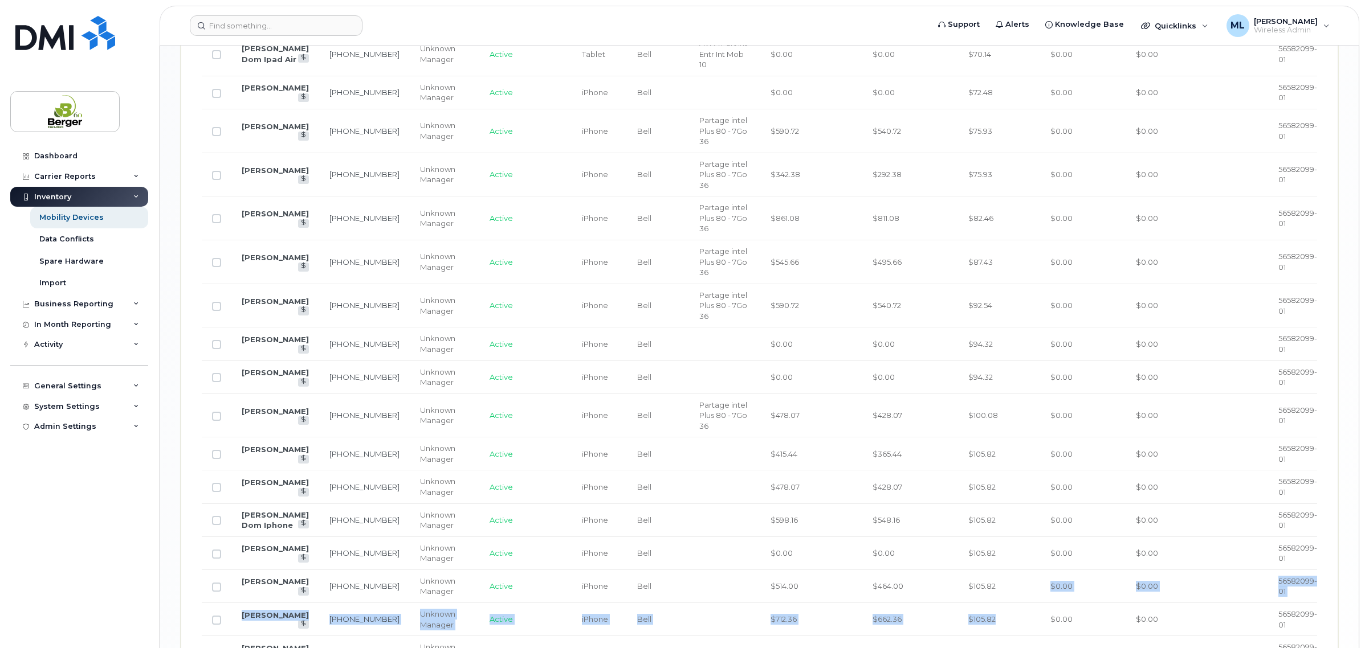
scroll to position [1528, 0]
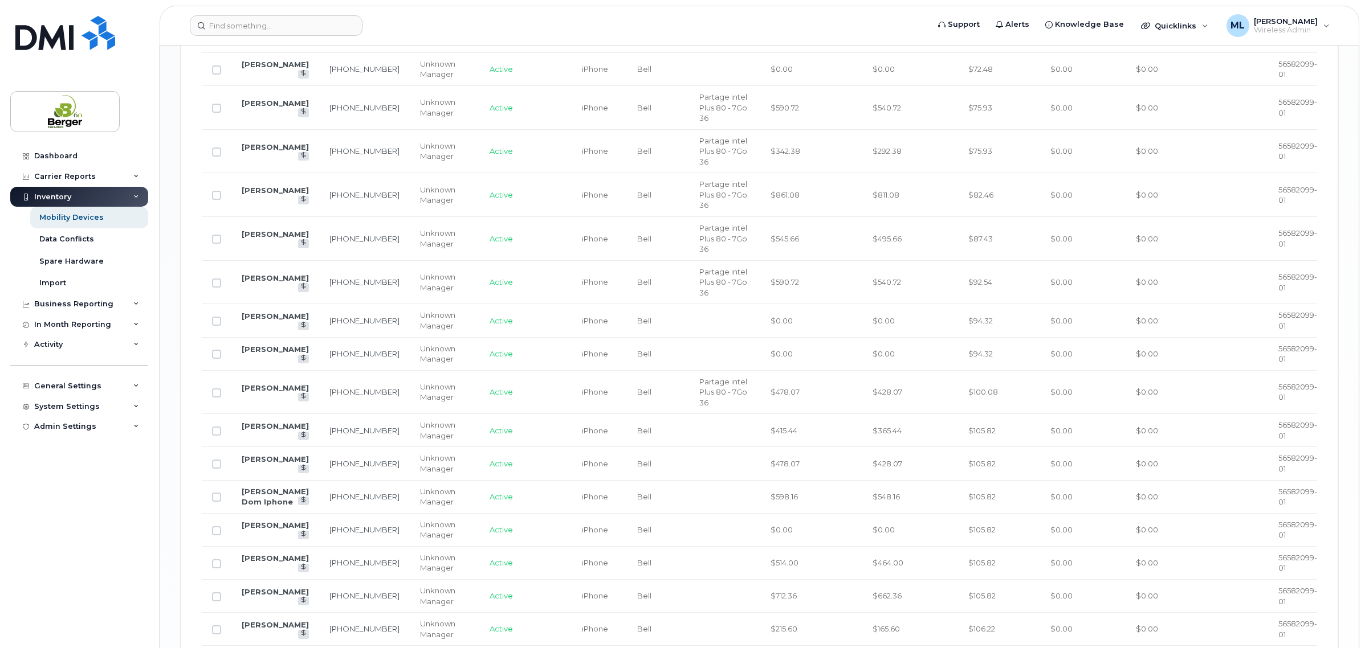
drag, startPoint x: 255, startPoint y: 530, endPoint x: 1025, endPoint y: 573, distance: 770.4
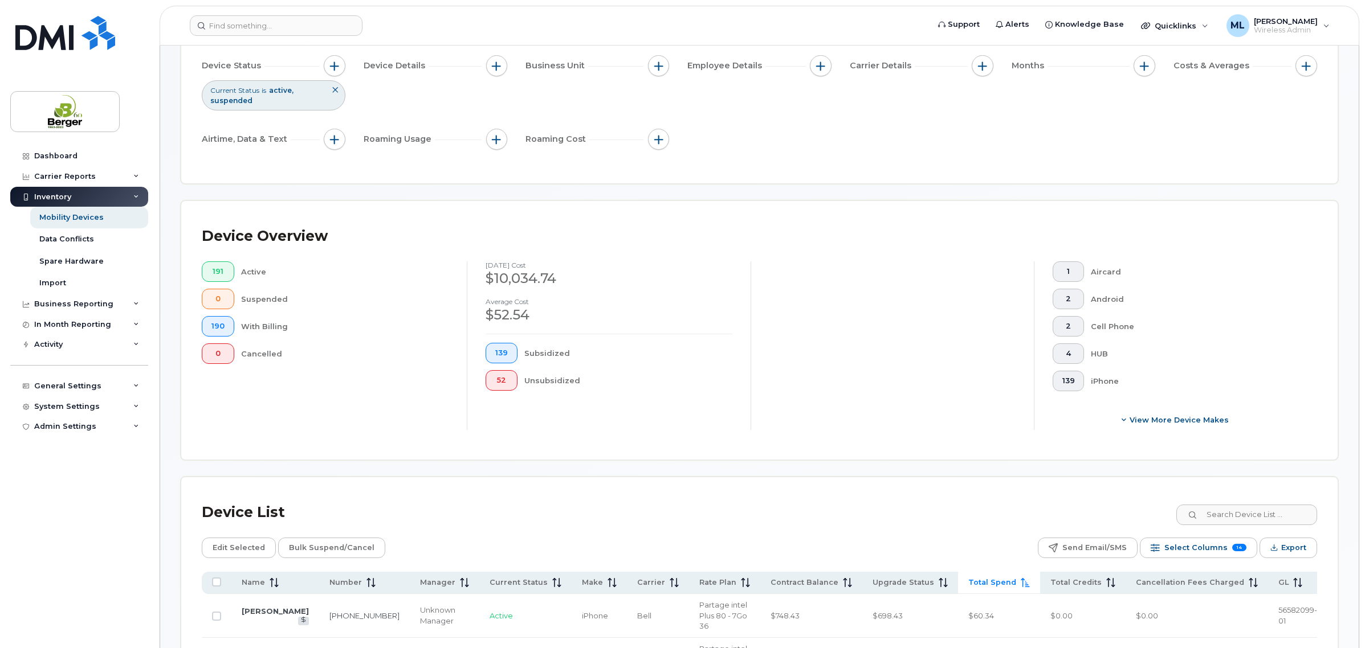
scroll to position [32, 0]
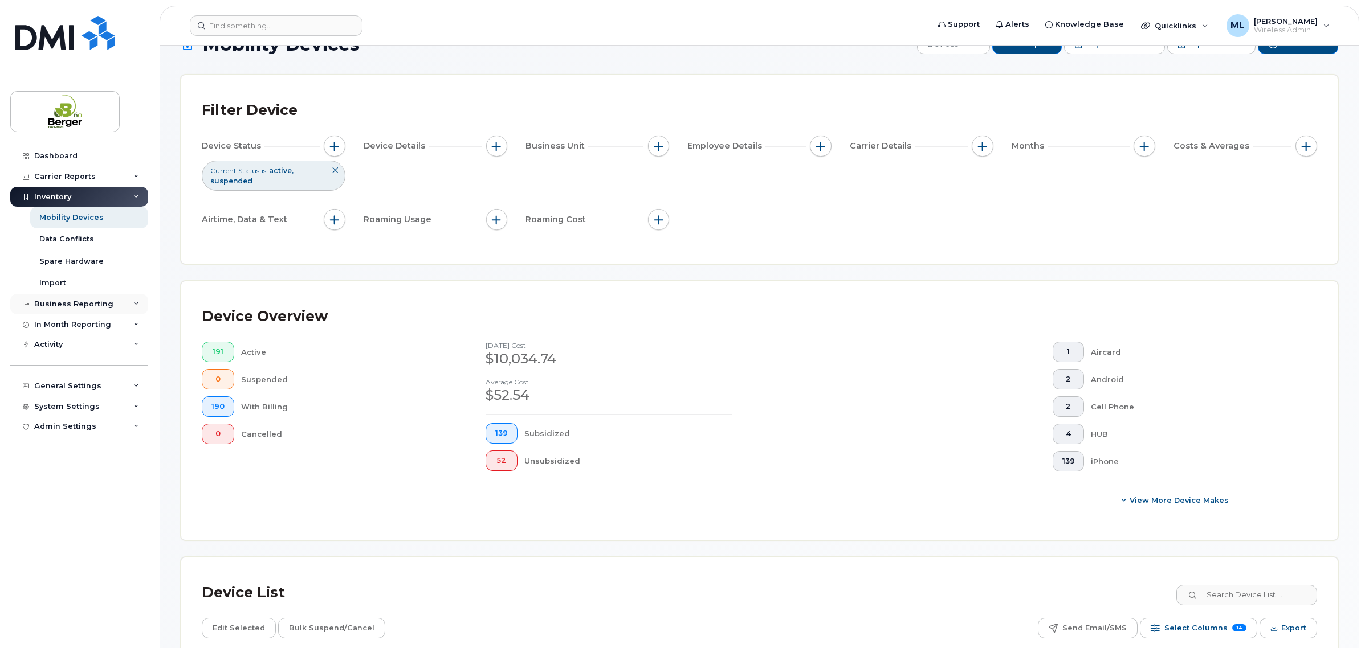
click at [64, 303] on div "Business Reporting" at bounding box center [73, 304] width 79 height 9
click at [61, 351] on div "In Month Reporting" at bounding box center [72, 346] width 77 height 9
click at [104, 175] on div "Carrier Reports" at bounding box center [79, 176] width 138 height 21
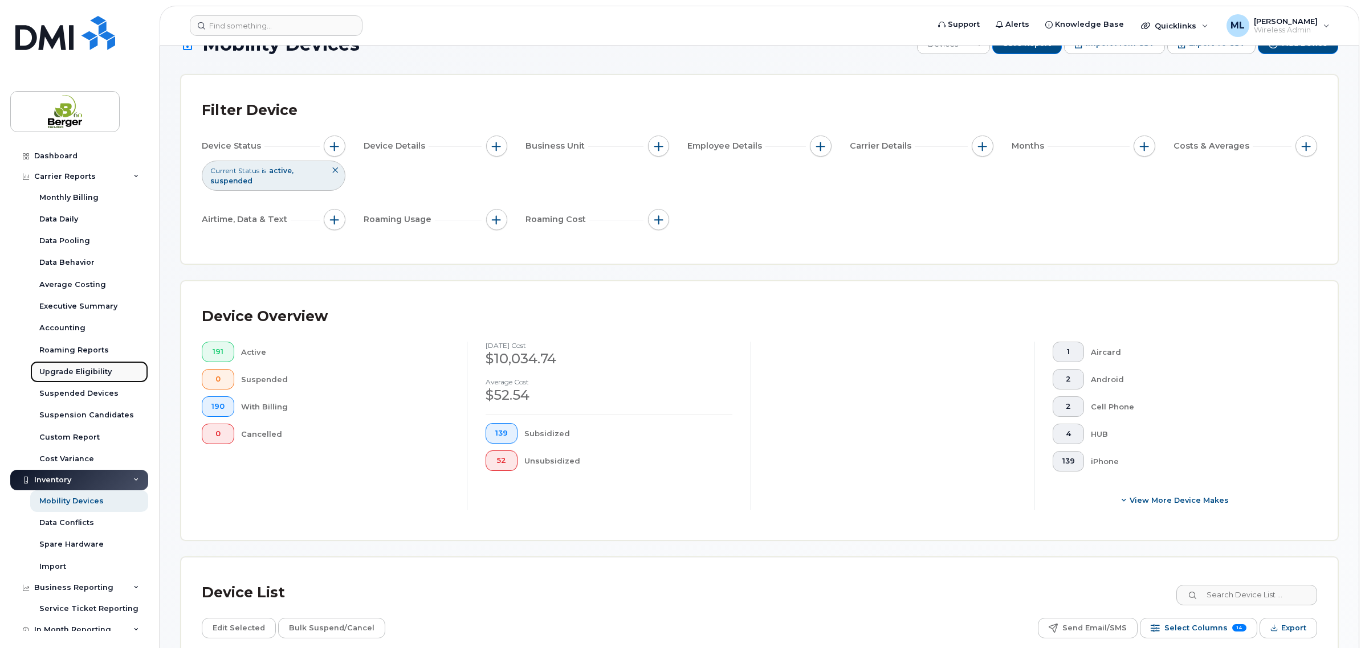
click at [71, 366] on link "Upgrade Eligibility" at bounding box center [89, 372] width 118 height 22
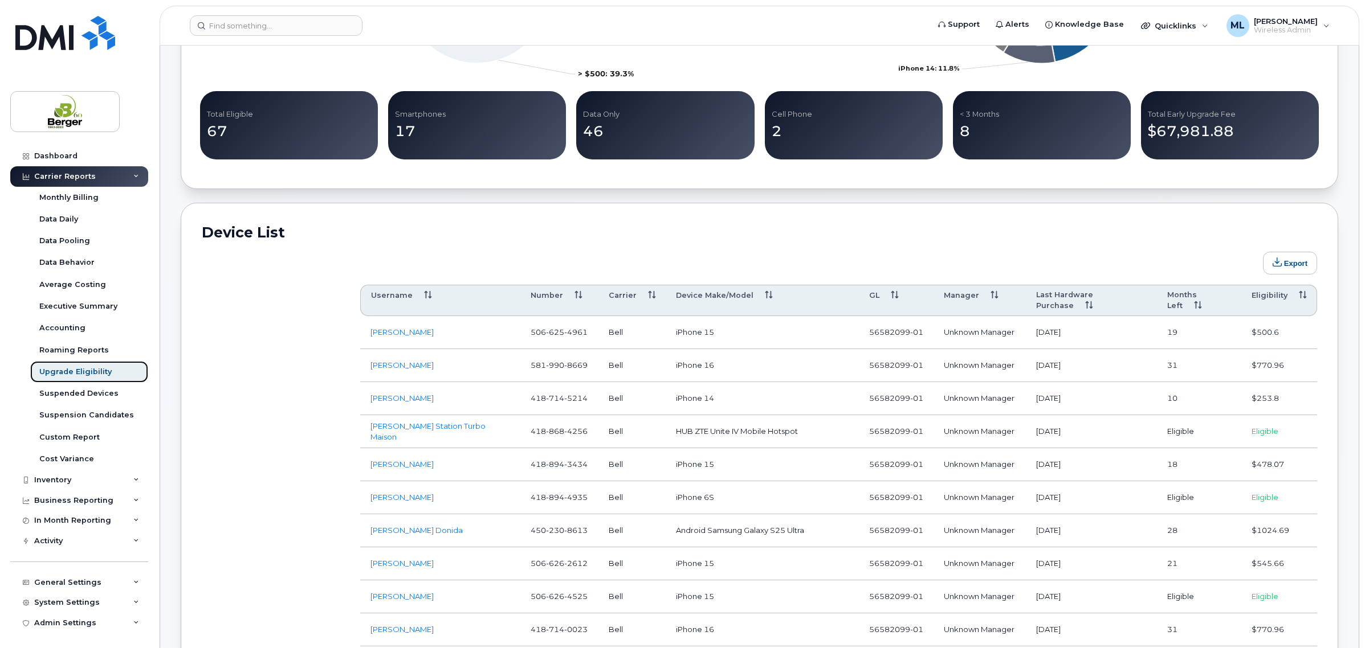
scroll to position [641, 0]
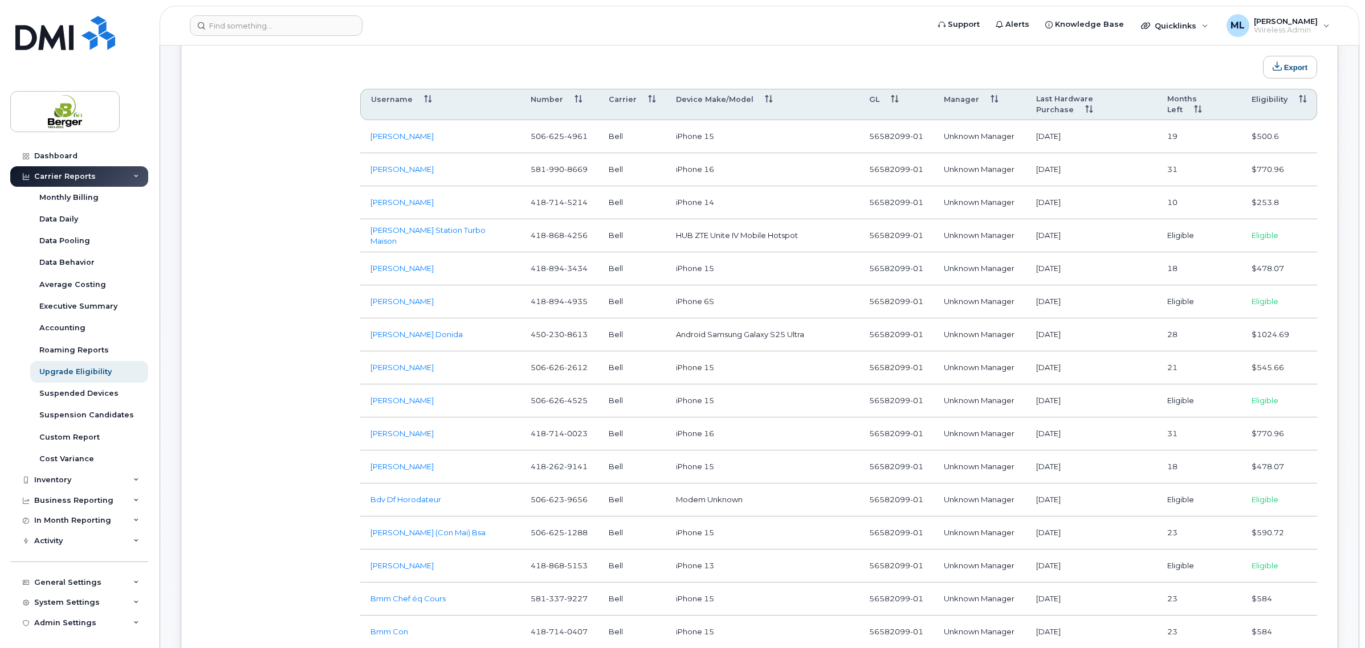
click at [1186, 99] on th "Months Left" at bounding box center [1199, 105] width 84 height 32
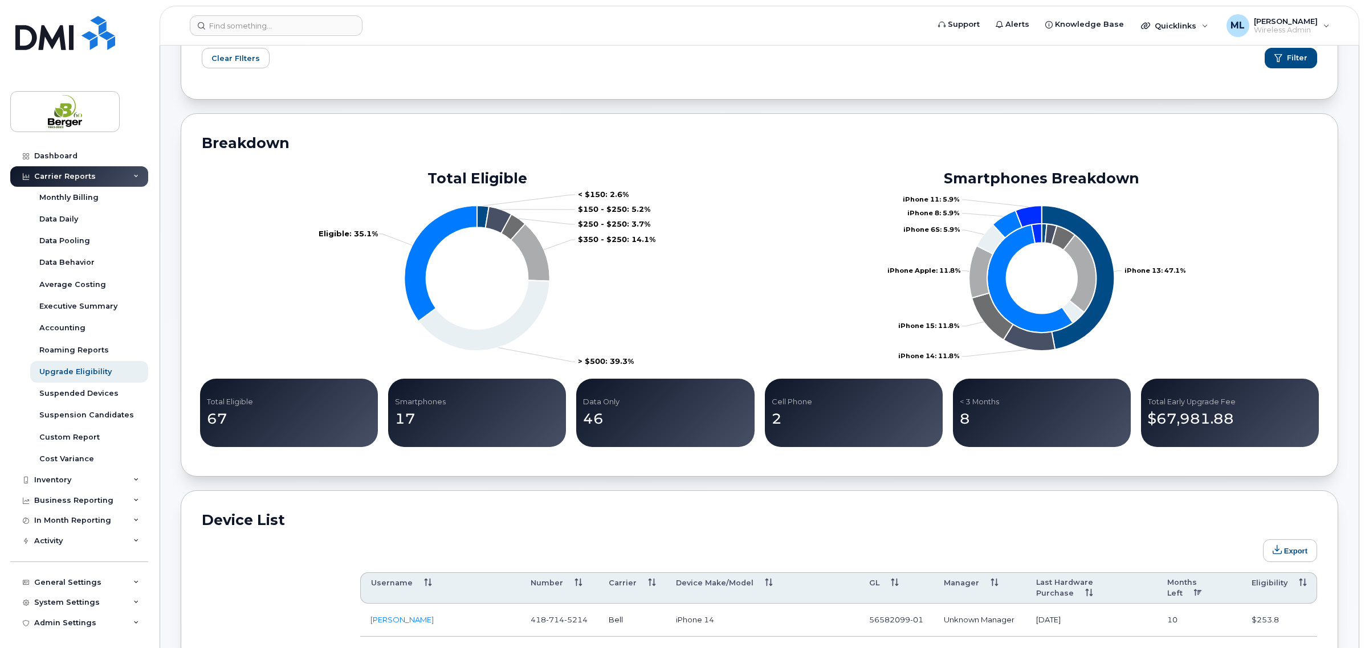
scroll to position [356, 0]
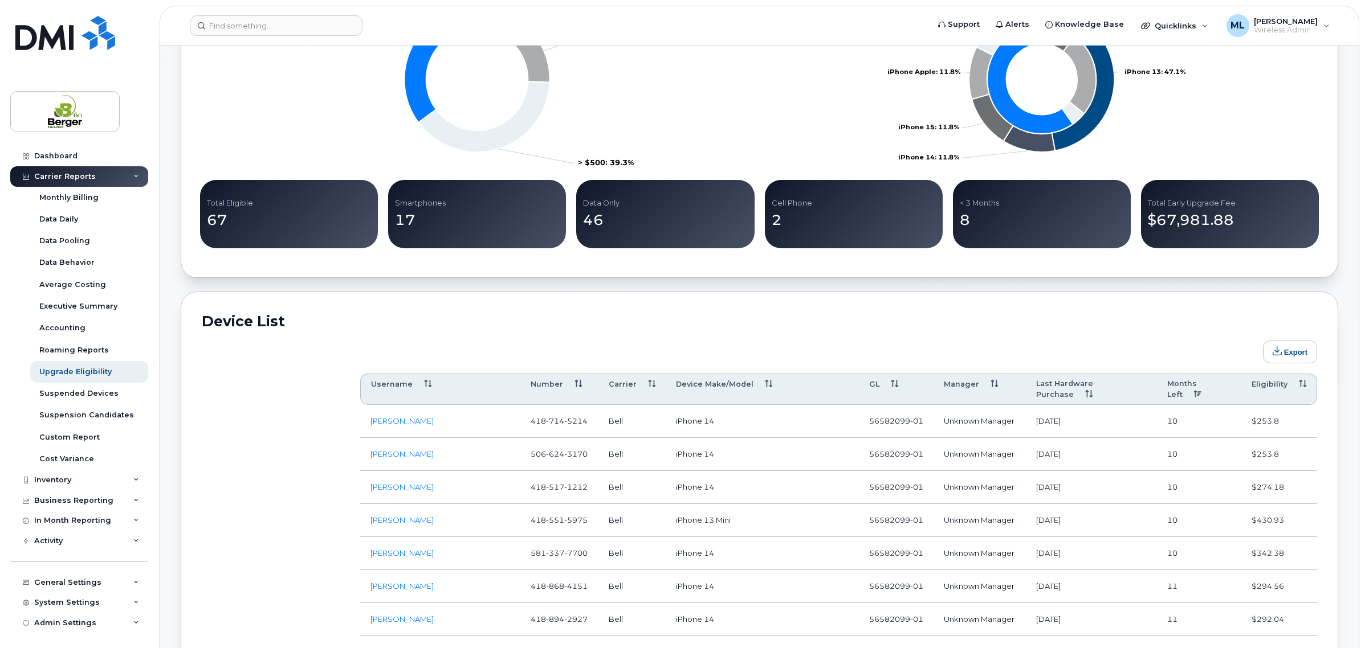
click at [1184, 386] on th "Months Left" at bounding box center [1199, 390] width 84 height 32
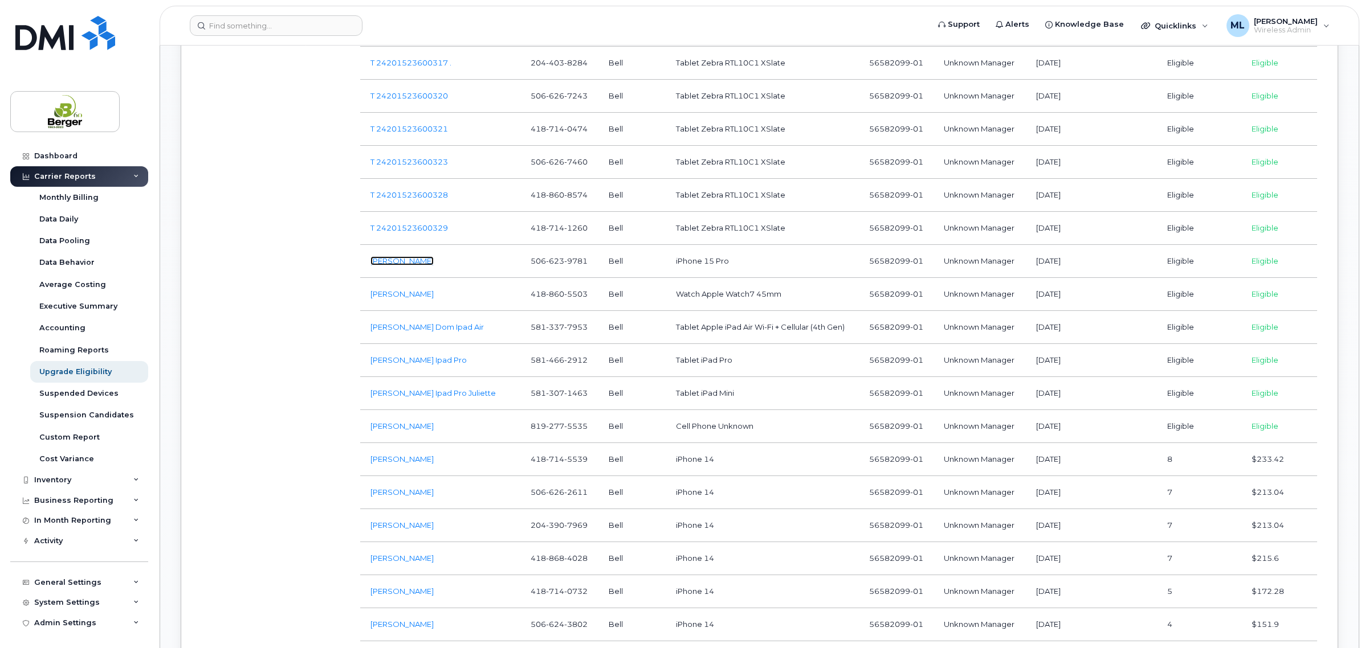
scroll to position [2564, 0]
drag, startPoint x: 428, startPoint y: 132, endPoint x: 436, endPoint y: 124, distance: 12.1
drag, startPoint x: 428, startPoint y: 93, endPoint x: 452, endPoint y: 108, distance: 28.0
click at [452, 108] on td "T 24201523600320" at bounding box center [440, 97] width 160 height 33
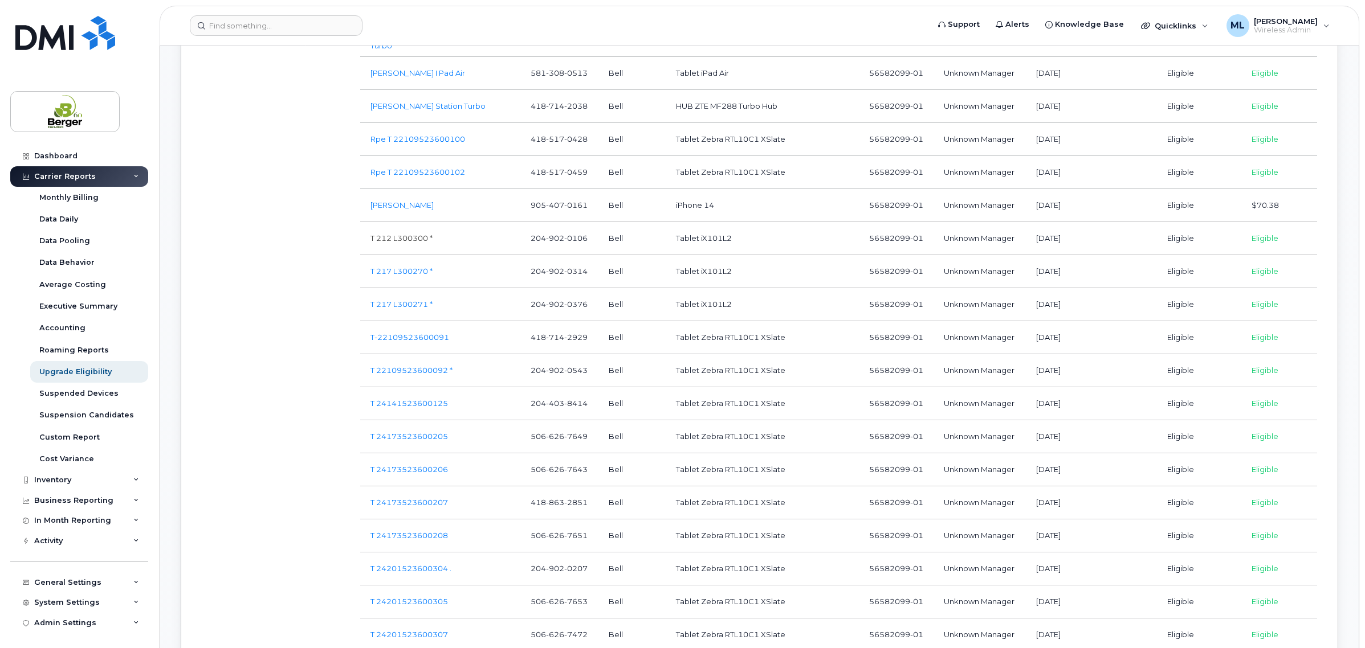
scroll to position [1638, 0]
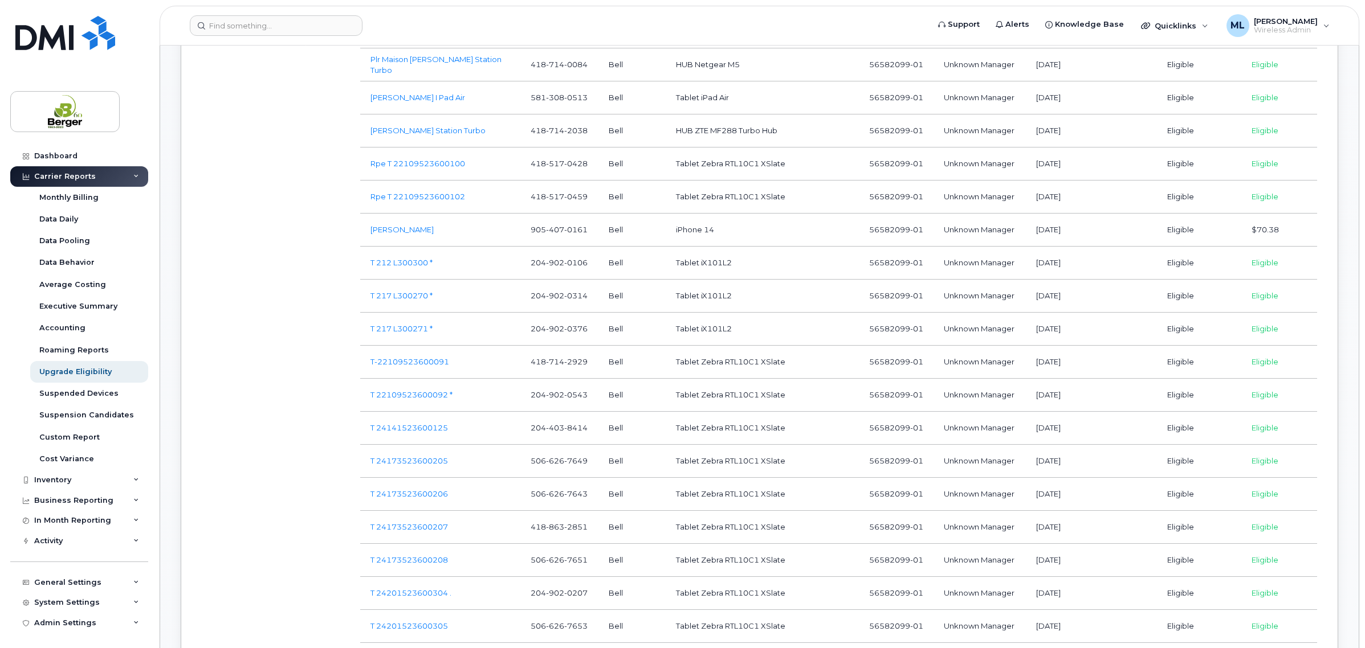
drag, startPoint x: 416, startPoint y: 189, endPoint x: 288, endPoint y: 163, distance: 130.3
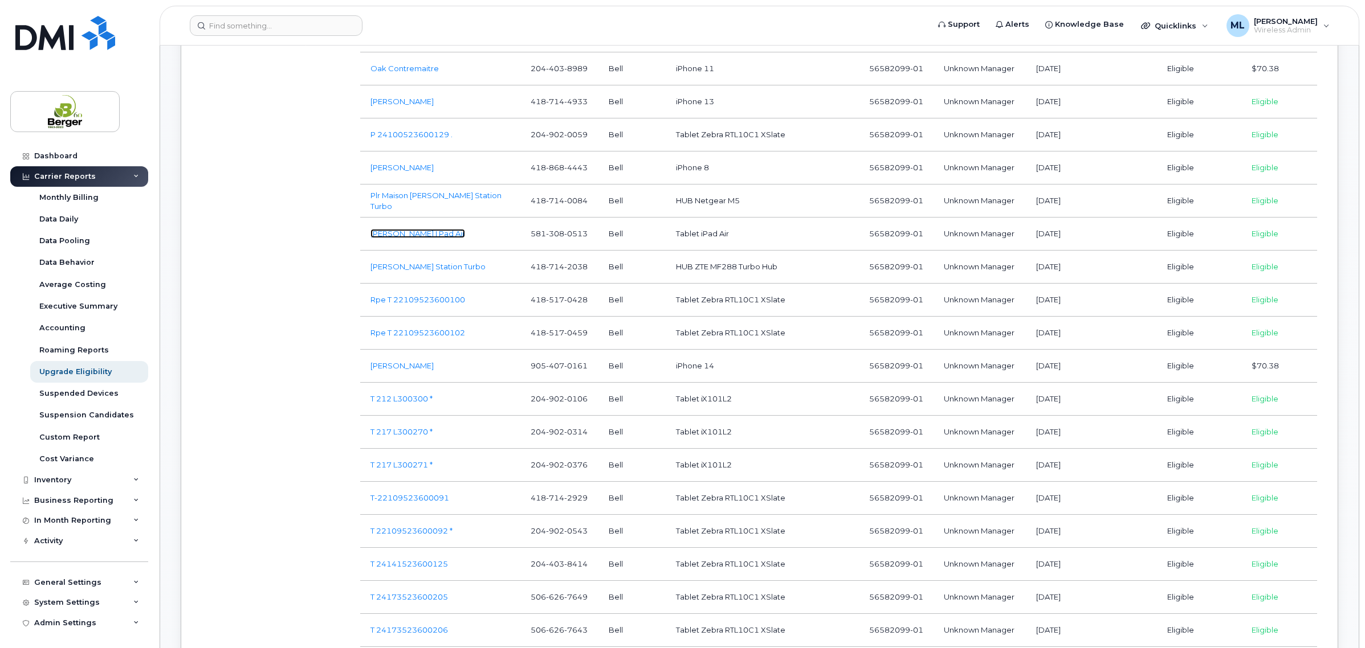
scroll to position [1496, 0]
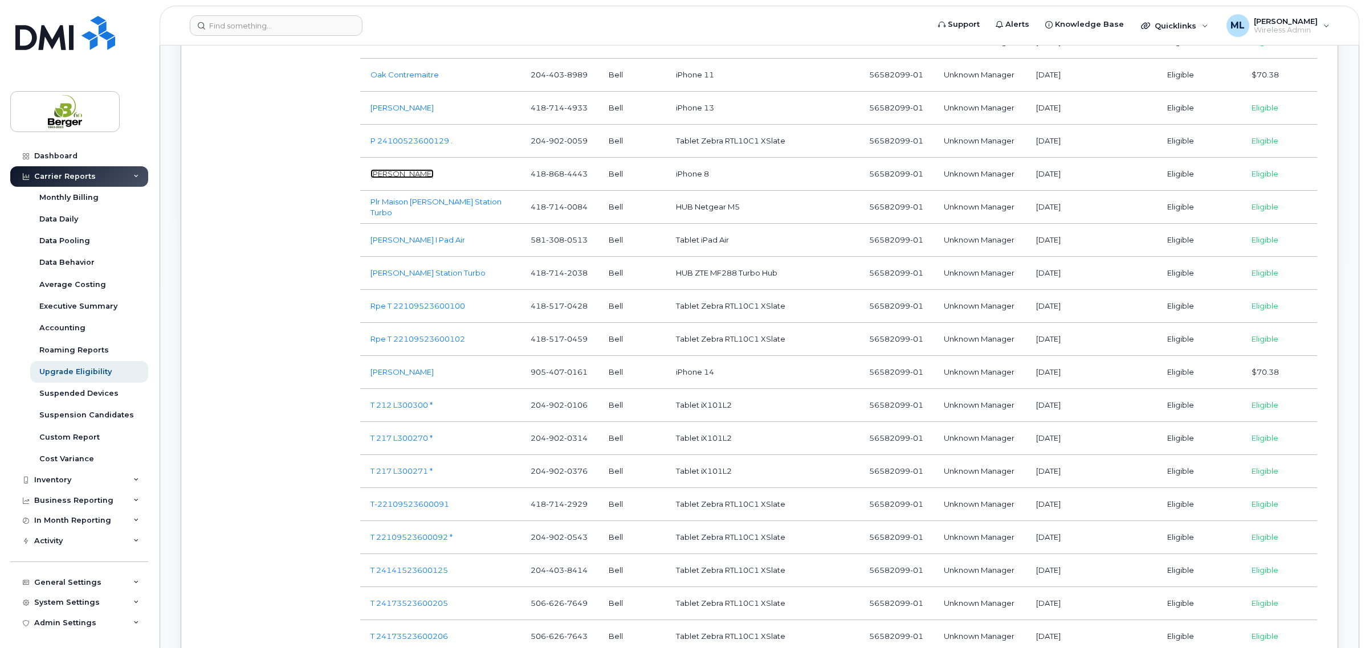
drag, startPoint x: 419, startPoint y: 160, endPoint x: 411, endPoint y: 169, distance: 11.7
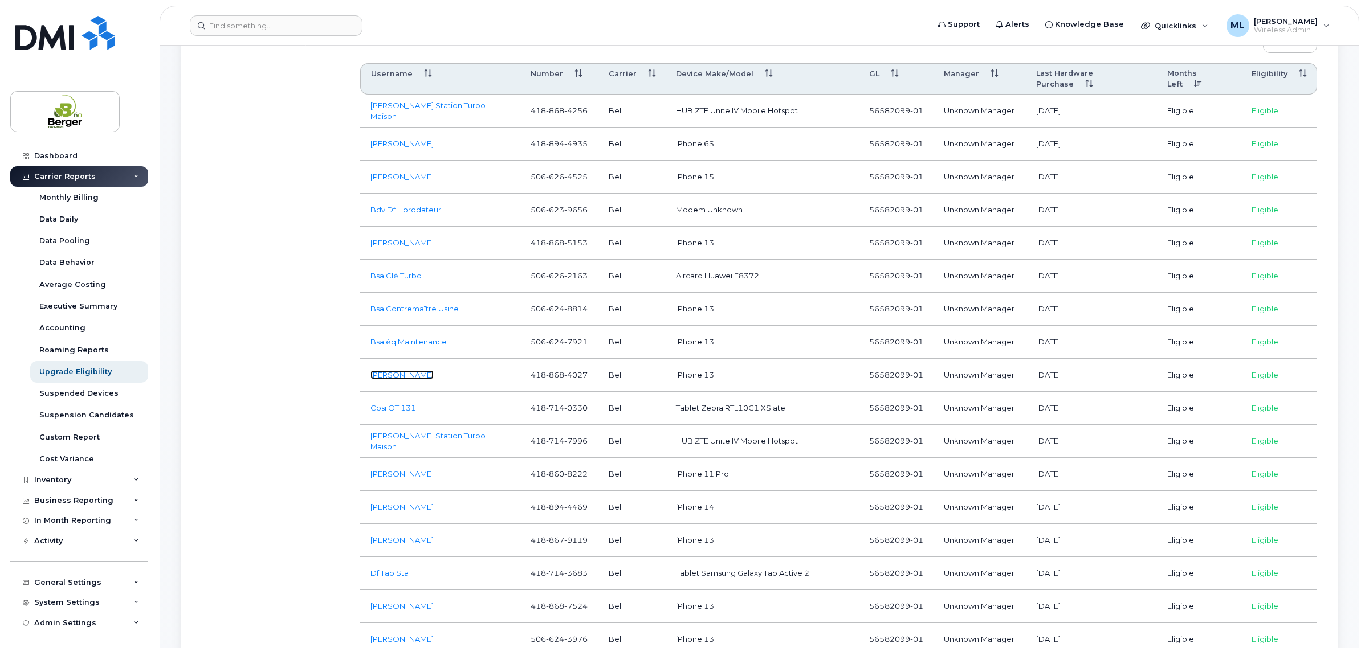
scroll to position [641, 0]
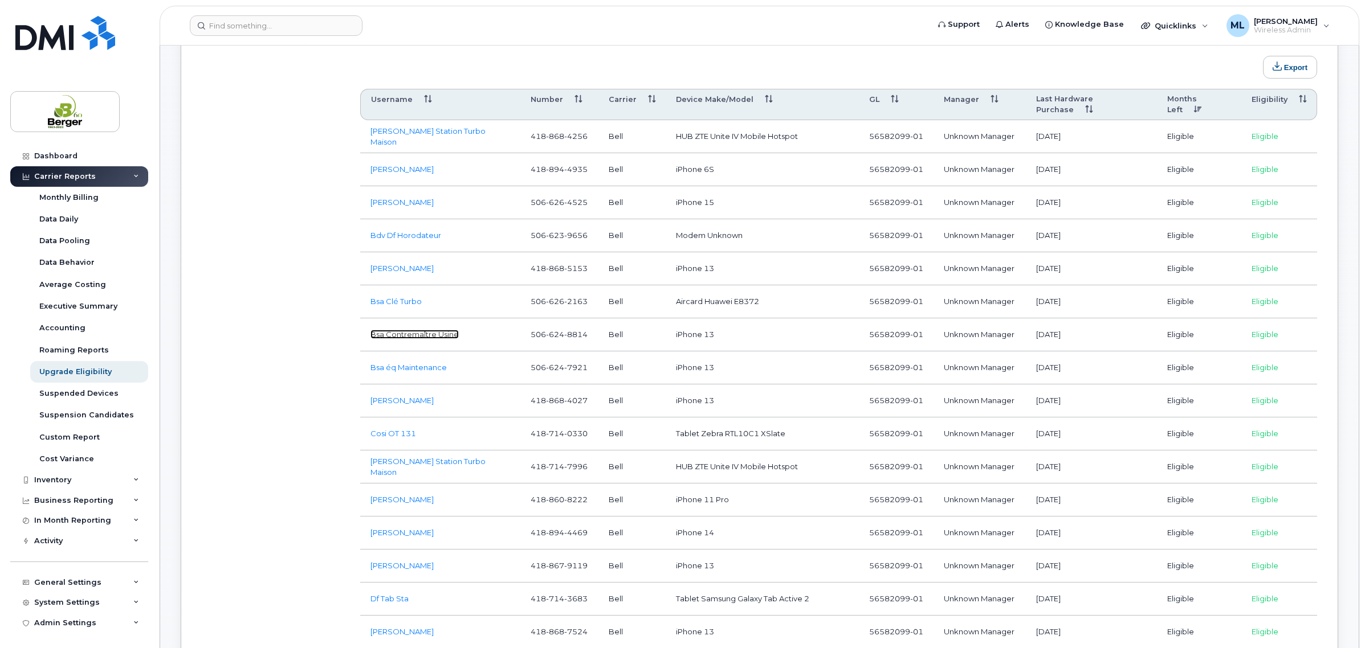
drag, startPoint x: 426, startPoint y: 314, endPoint x: 395, endPoint y: 322, distance: 31.8
drag, startPoint x: 413, startPoint y: 217, endPoint x: 390, endPoint y: 222, distance: 23.5
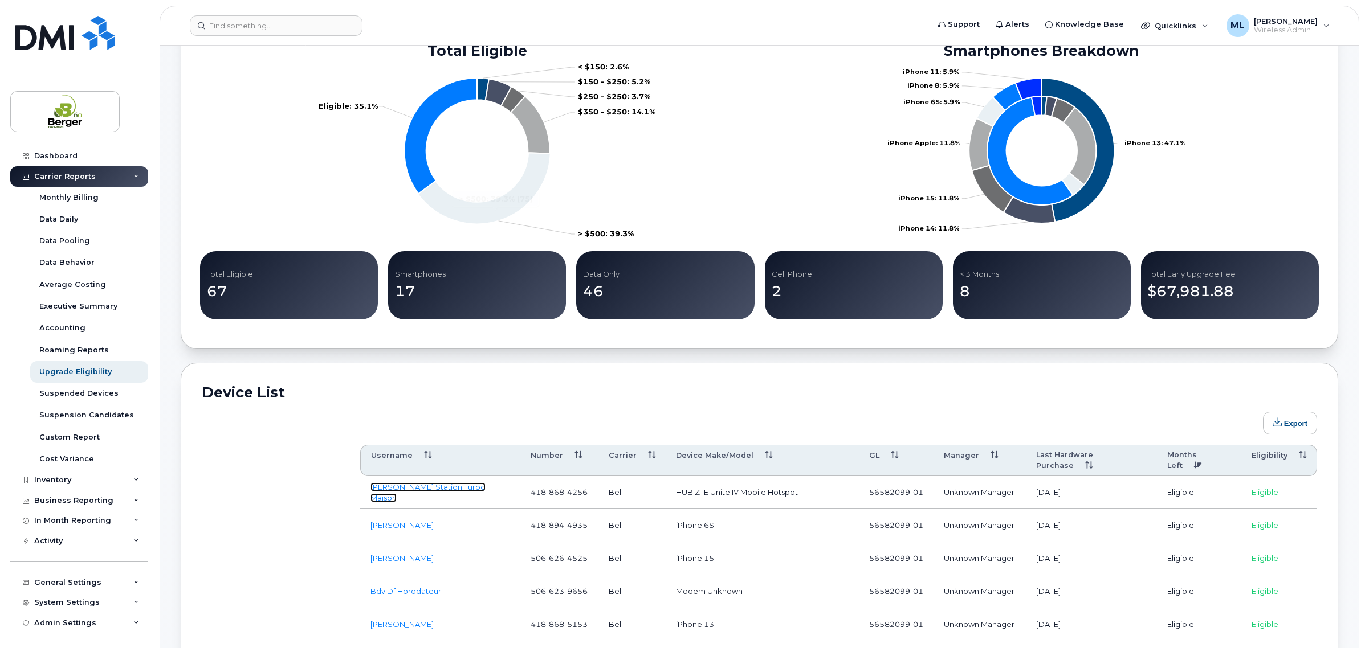
scroll to position [0, 0]
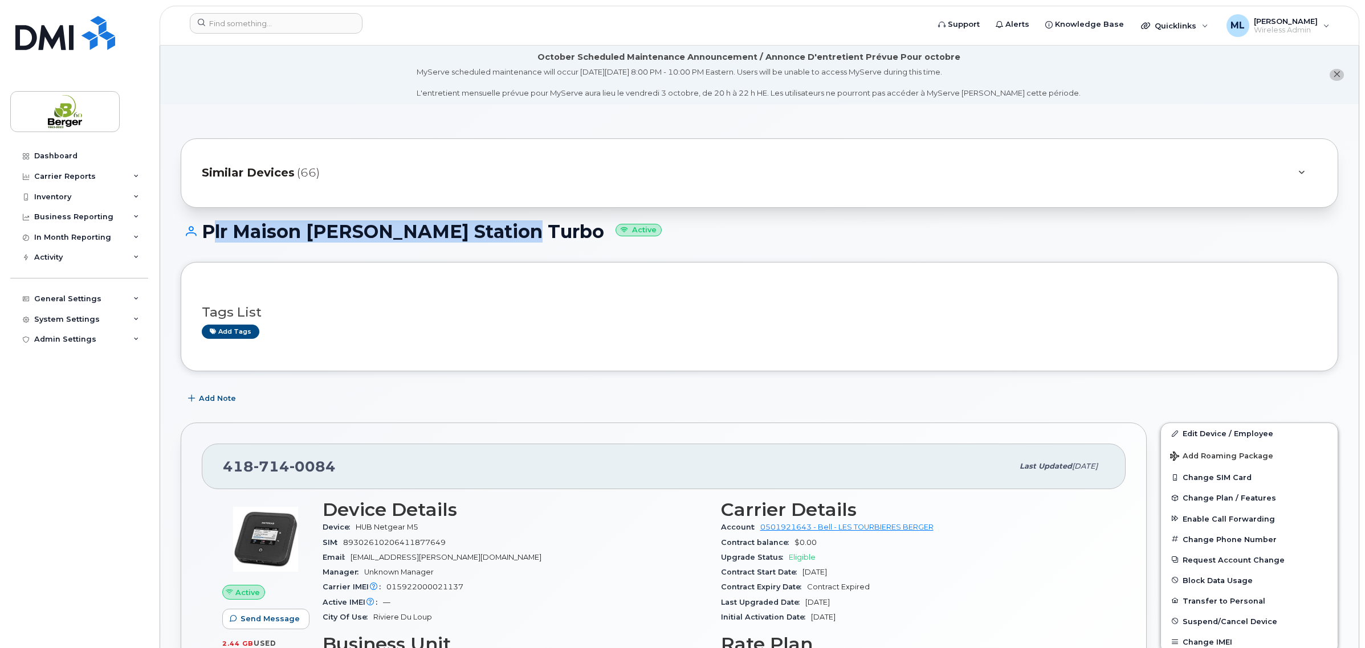
drag, startPoint x: 206, startPoint y: 227, endPoint x: 503, endPoint y: 232, distance: 296.9
click at [503, 232] on h1 "Plr Maison [PERSON_NAME] Station Turbo Active" at bounding box center [759, 232] width 1157 height 20
copy h1 "Plr Maison [PERSON_NAME] Station Turbo"
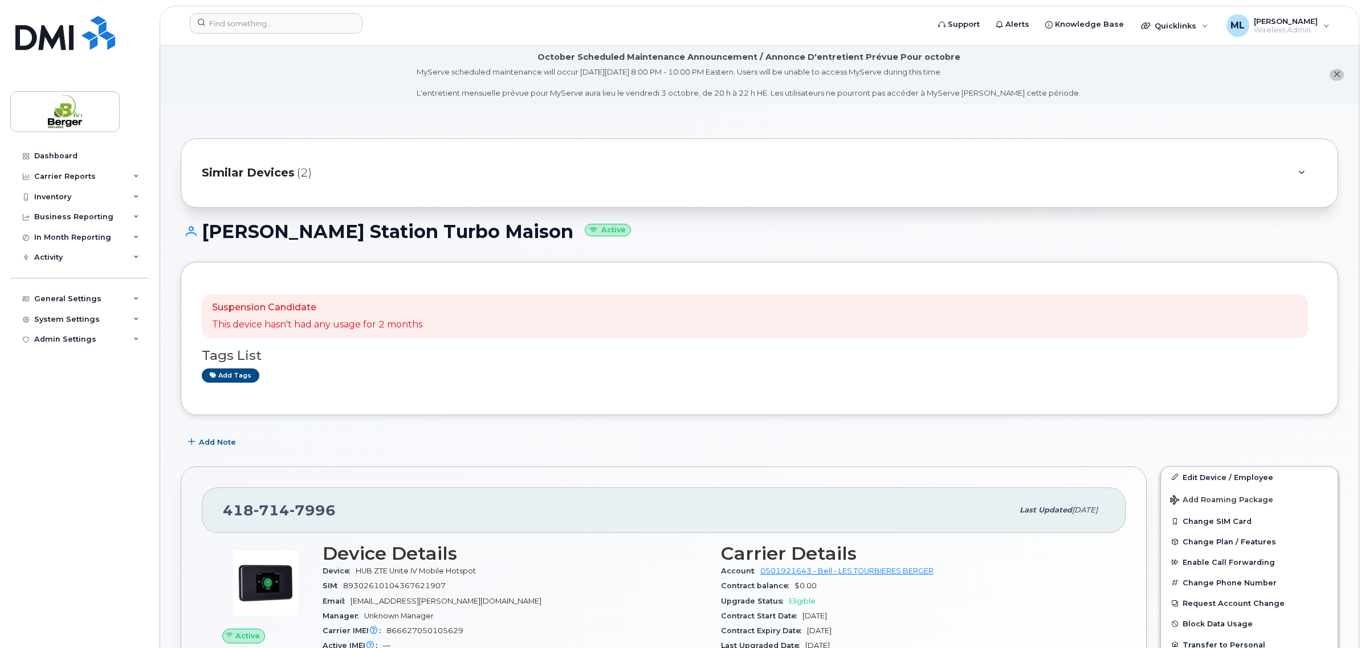
drag, startPoint x: 202, startPoint y: 226, endPoint x: 559, endPoint y: 230, distance: 356.7
click at [559, 230] on h1 "[PERSON_NAME] Station Turbo Maison Active" at bounding box center [759, 232] width 1157 height 20
copy h1 "[PERSON_NAME] Station Turbo Maison"
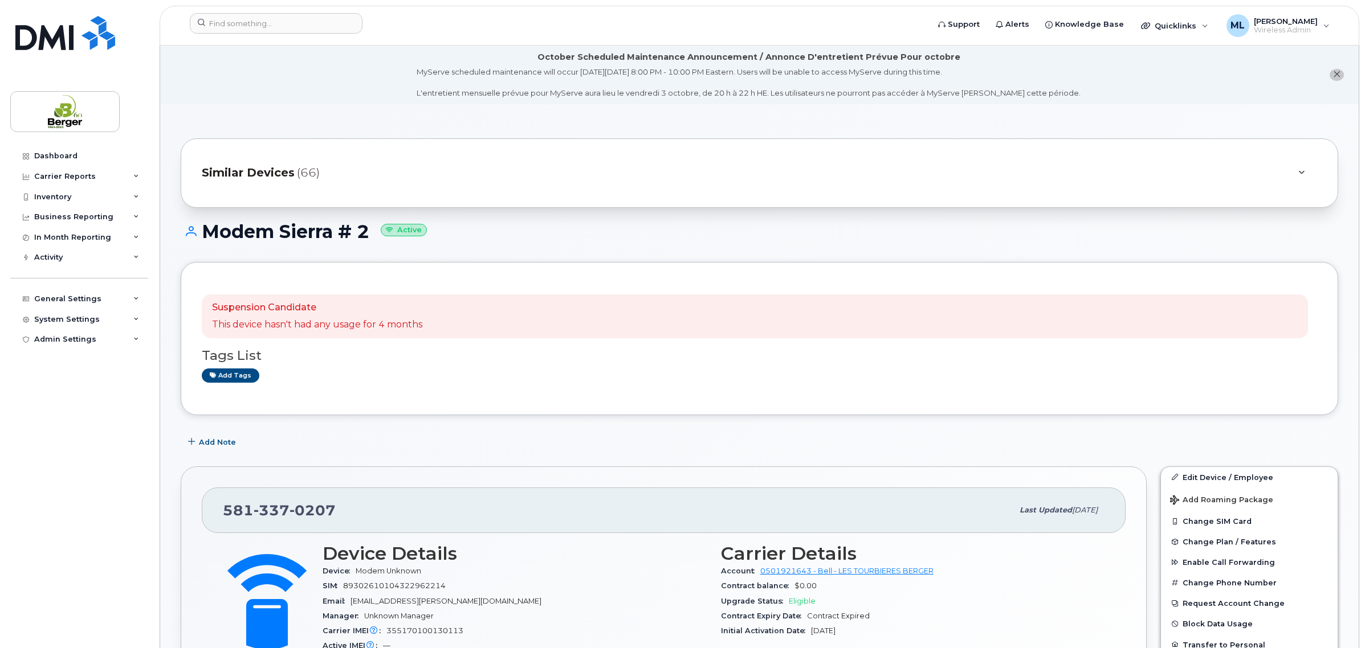
drag, startPoint x: 198, startPoint y: 231, endPoint x: 402, endPoint y: 226, distance: 203.5
click at [375, 231] on h1 "Modem Sierra # 2 Active" at bounding box center [759, 232] width 1157 height 20
copy h1 "Modem Sierra # 2"
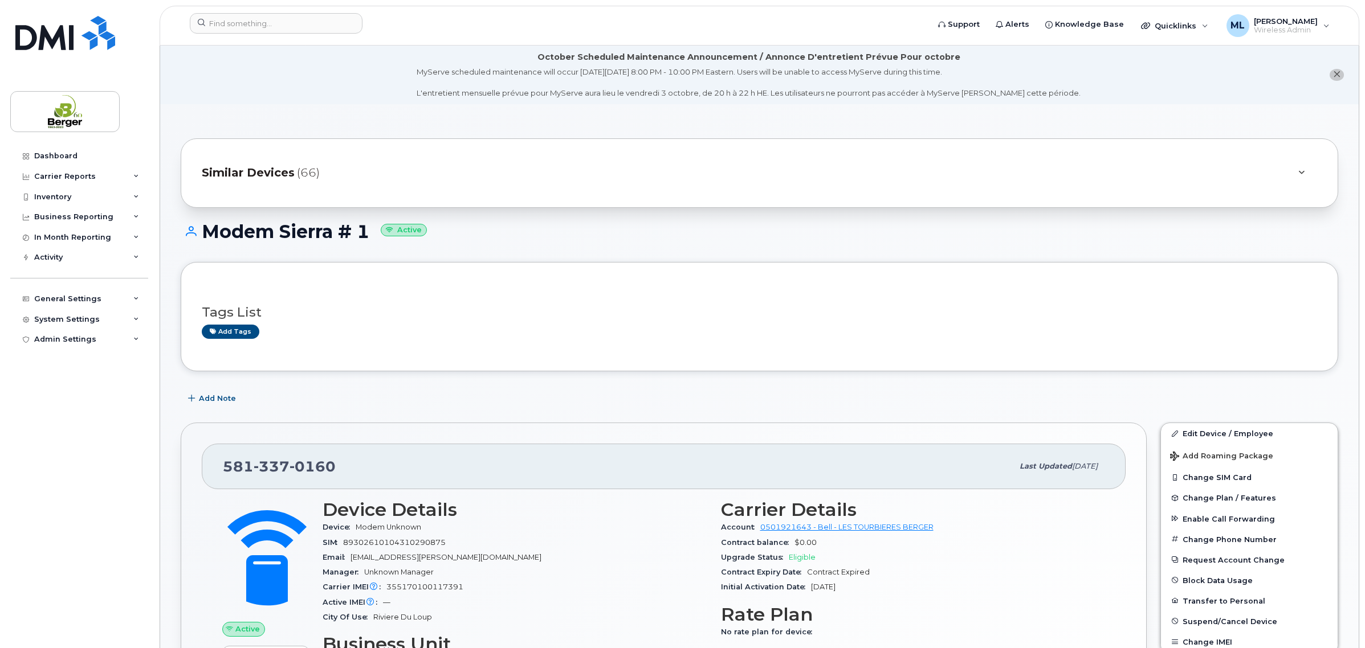
drag, startPoint x: 209, startPoint y: 227, endPoint x: 369, endPoint y: 230, distance: 160.1
click at [369, 230] on h1 "Modem Sierra # 1 Active" at bounding box center [759, 232] width 1157 height 20
copy h1 "Modem Sierra # 1"
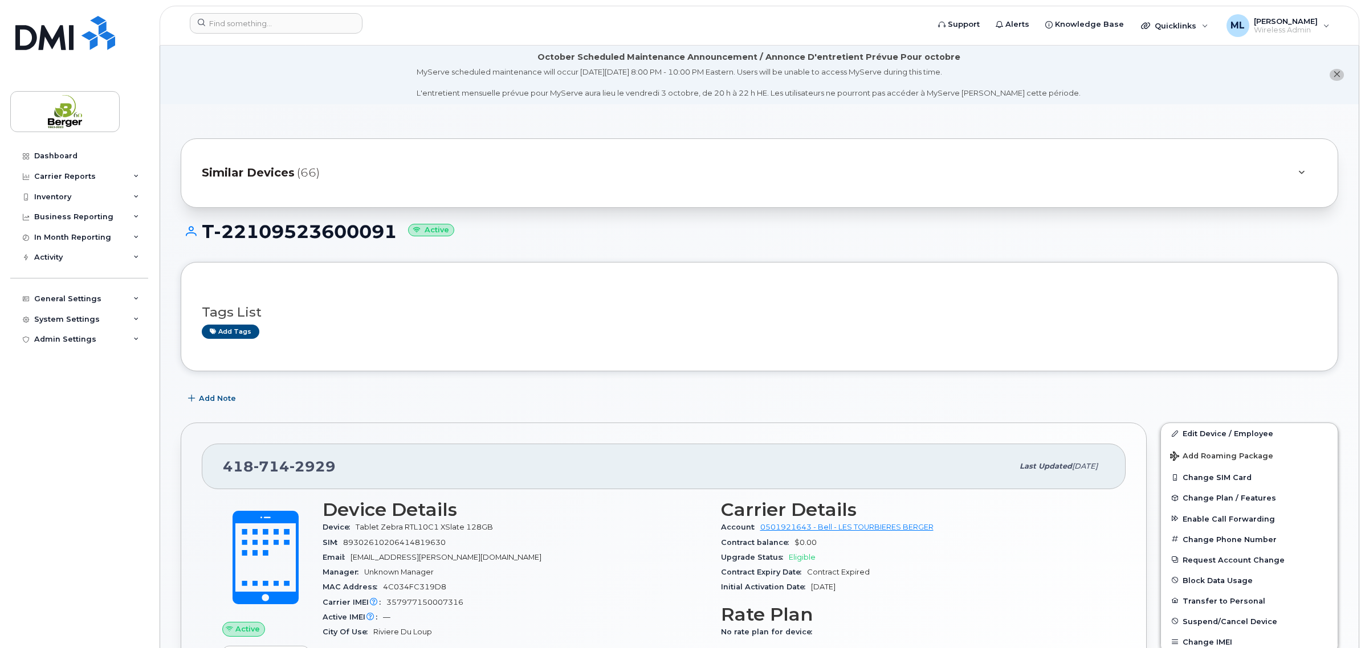
drag, startPoint x: 199, startPoint y: 232, endPoint x: 395, endPoint y: 228, distance: 195.5
click at [395, 228] on h1 "T-22109523600091 Active" at bounding box center [759, 232] width 1157 height 20
copy h1 "T-22109523600091"
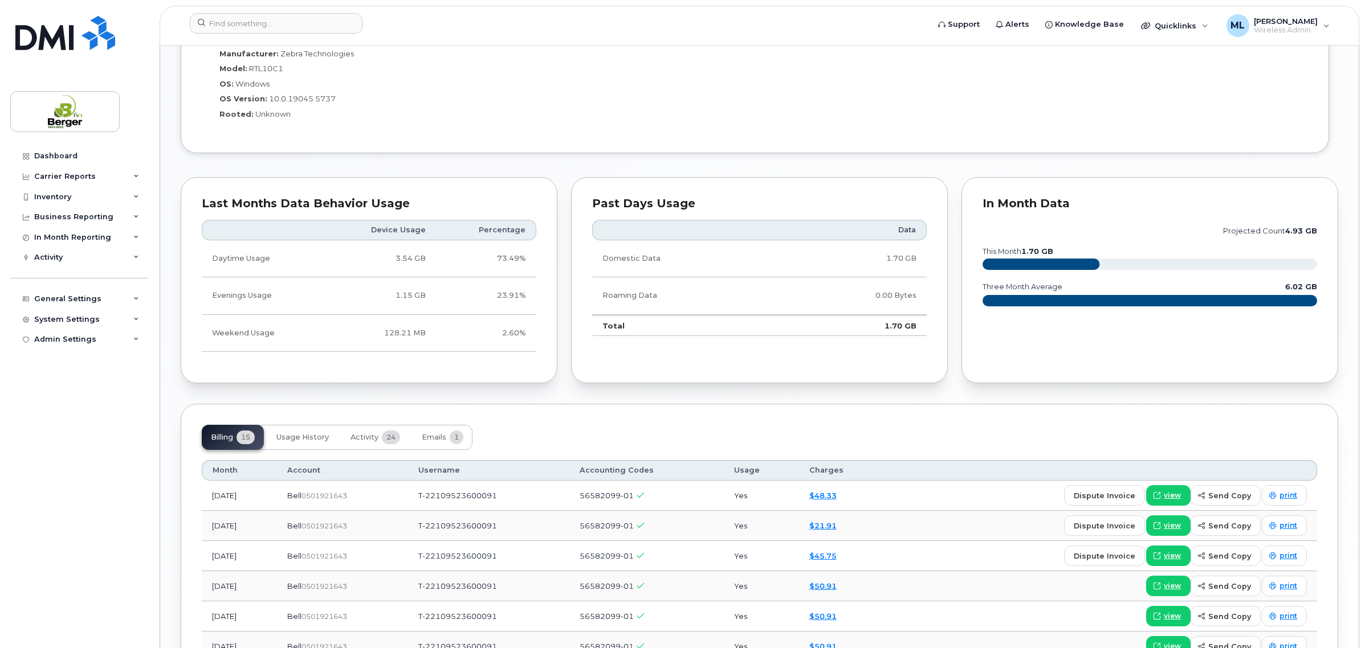
scroll to position [855, 0]
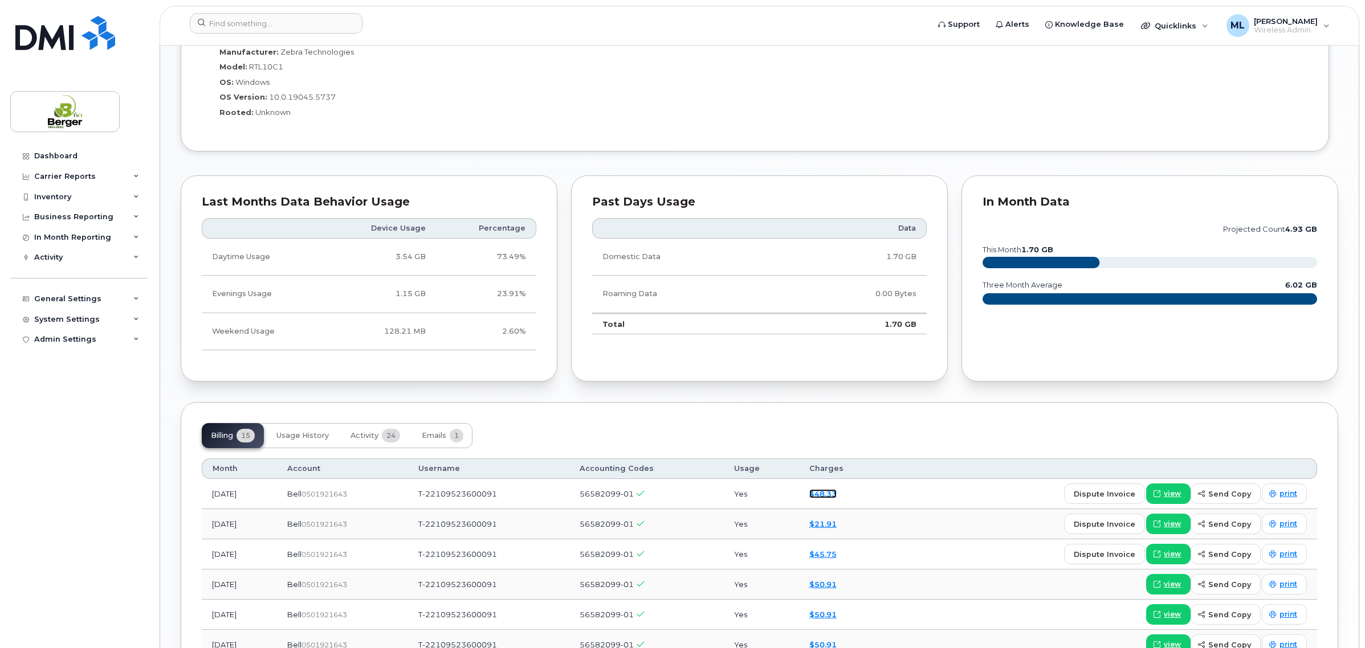
click at [836, 496] on link "$48.33" at bounding box center [822, 493] width 27 height 9
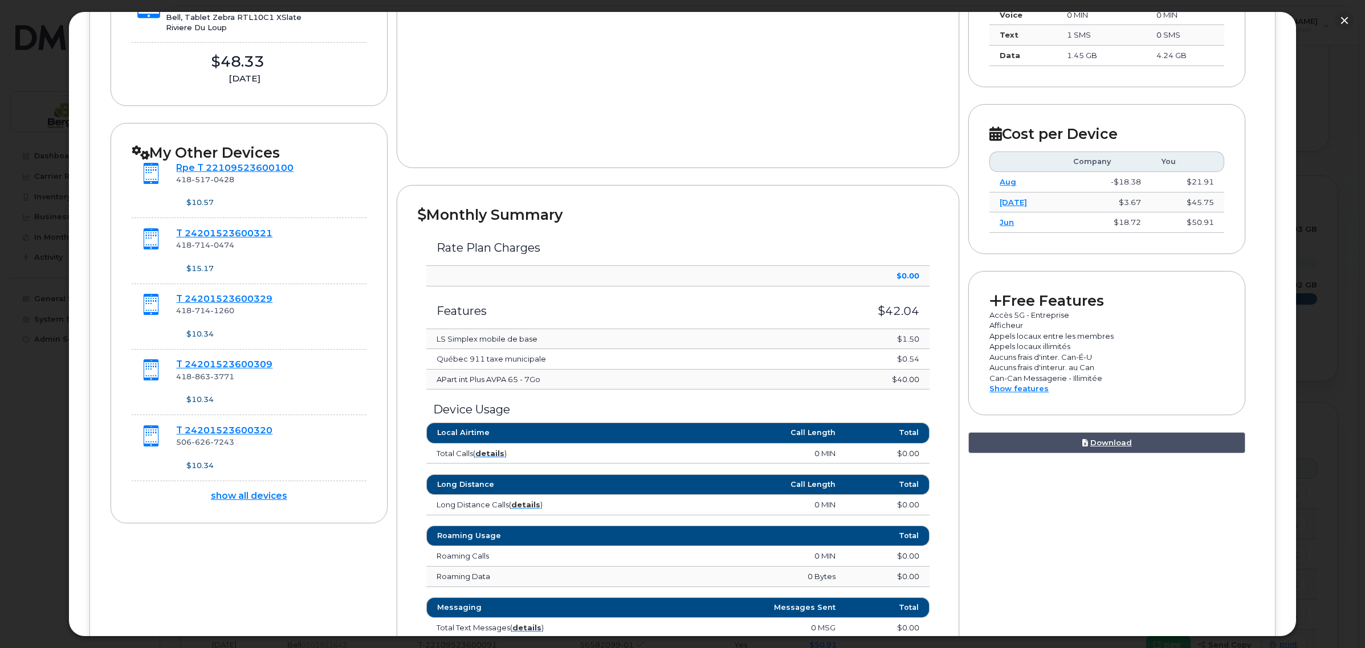
scroll to position [280, 0]
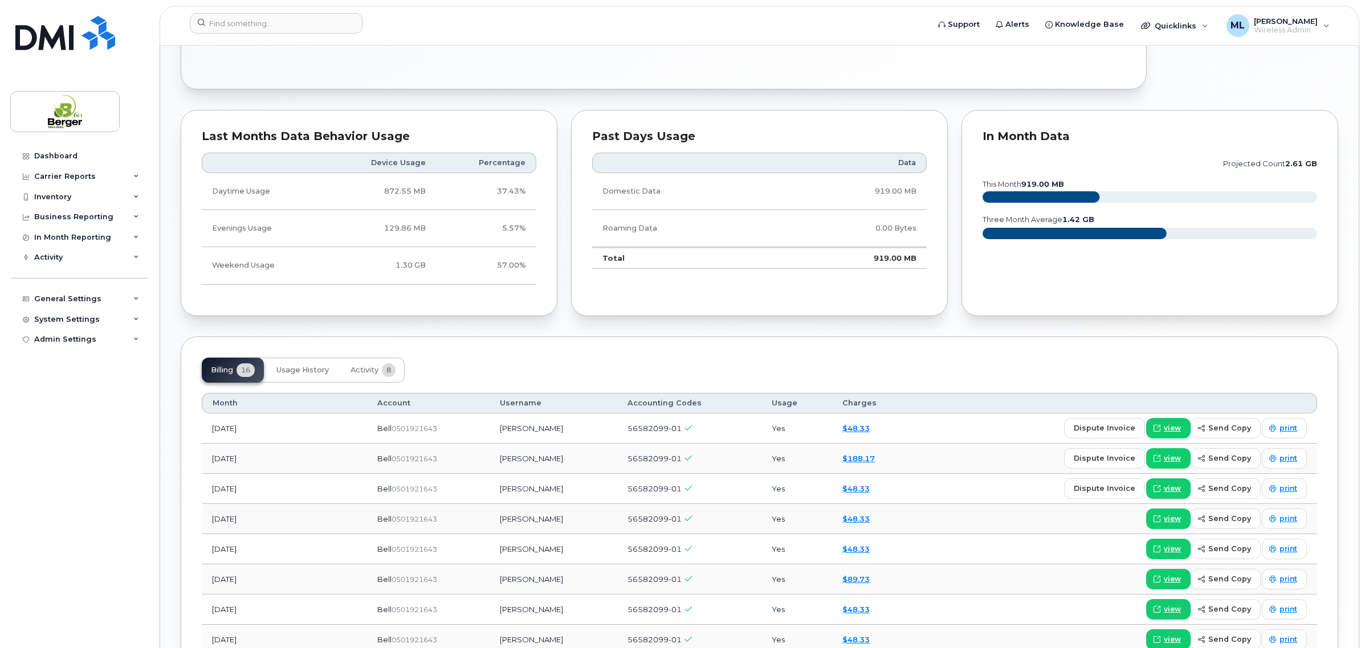
scroll to position [855, 0]
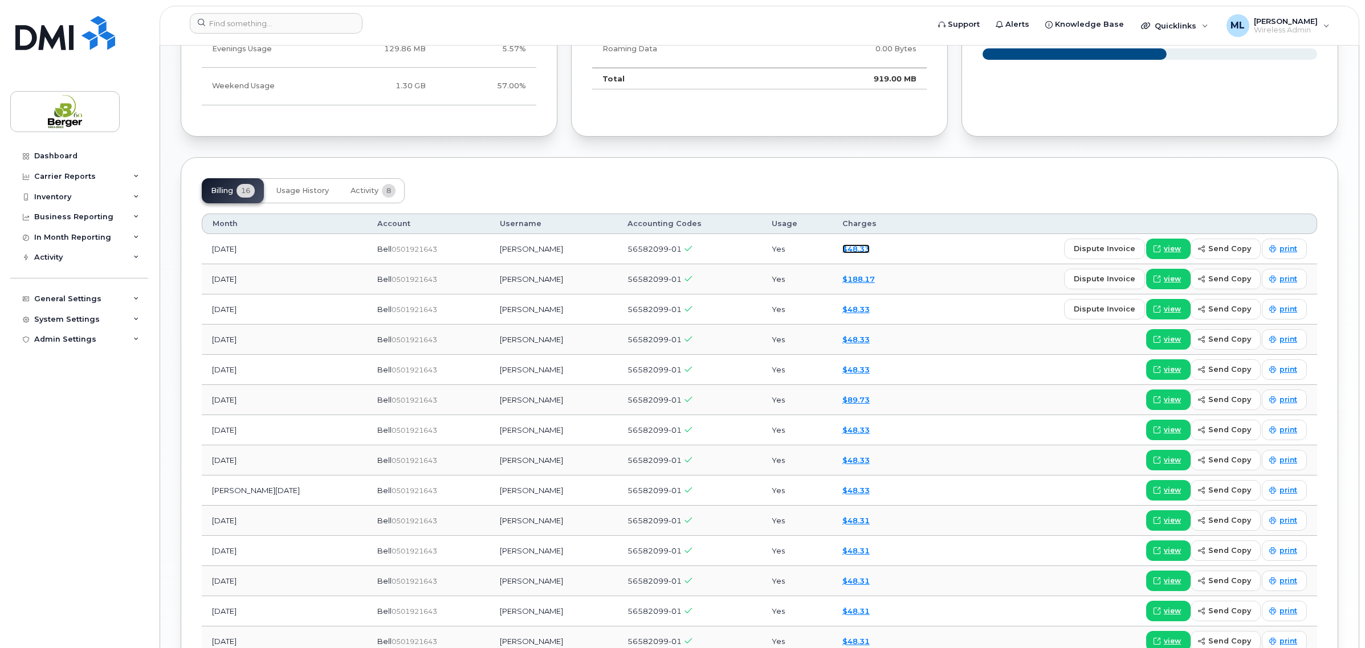
click at [842, 249] on link "$48.33" at bounding box center [855, 248] width 27 height 9
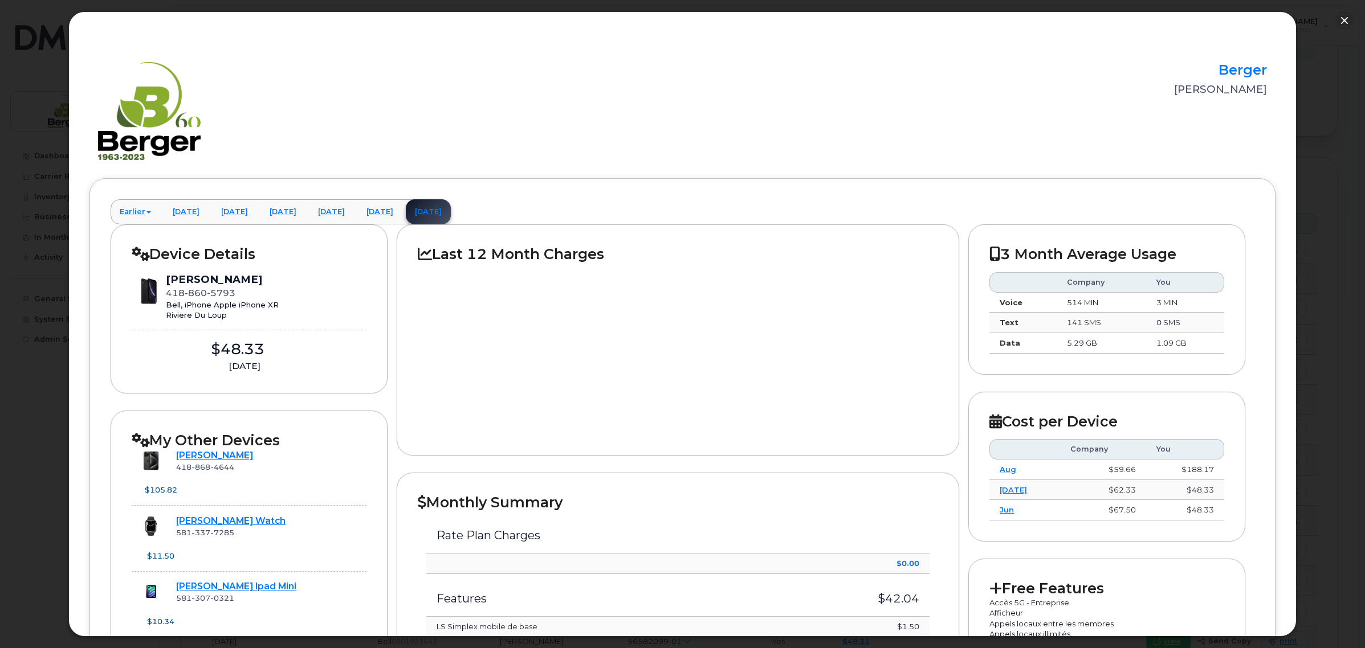
scroll to position [285, 0]
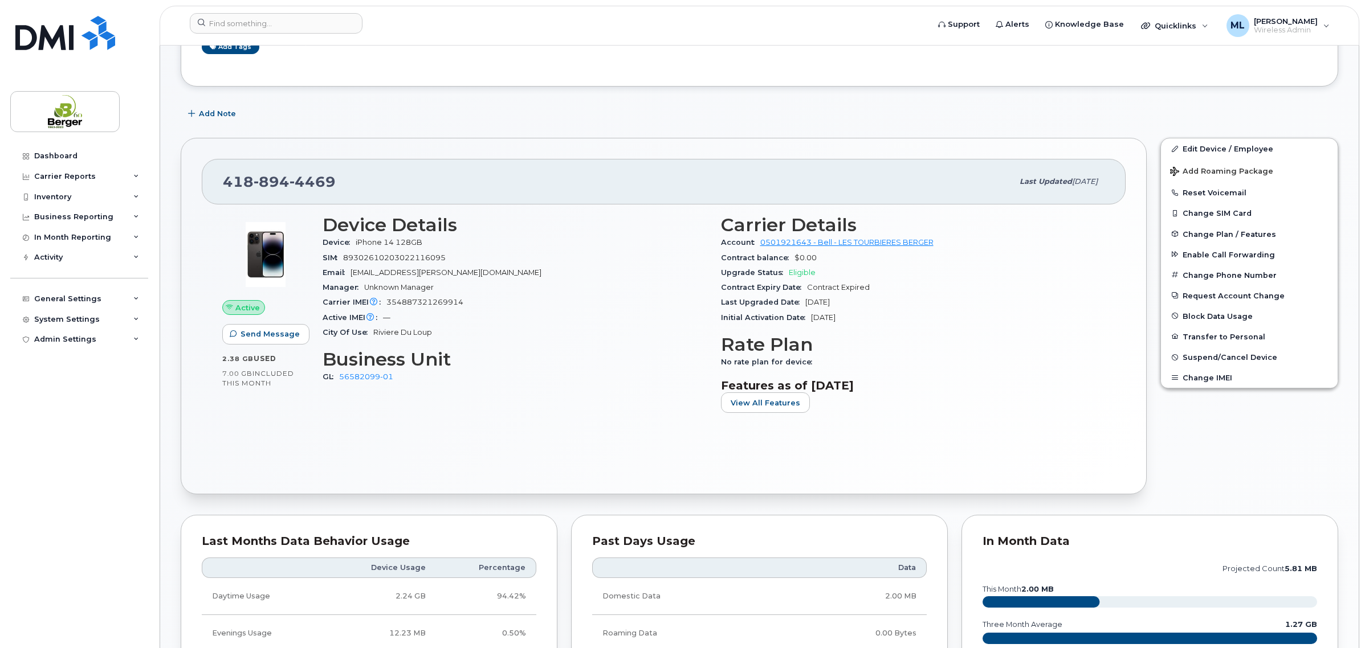
scroll to position [570, 0]
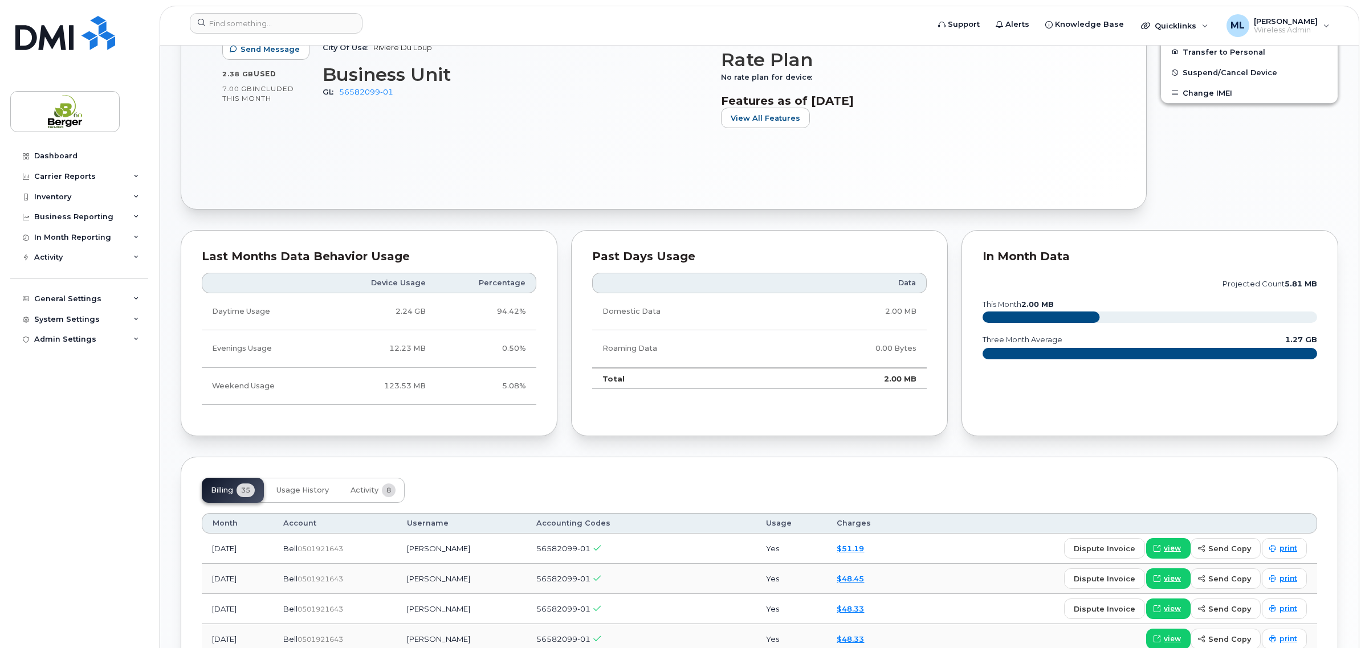
click at [856, 545] on td "$51.19" at bounding box center [868, 549] width 84 height 30
click at [864, 545] on link "$51.19" at bounding box center [849, 548] width 27 height 9
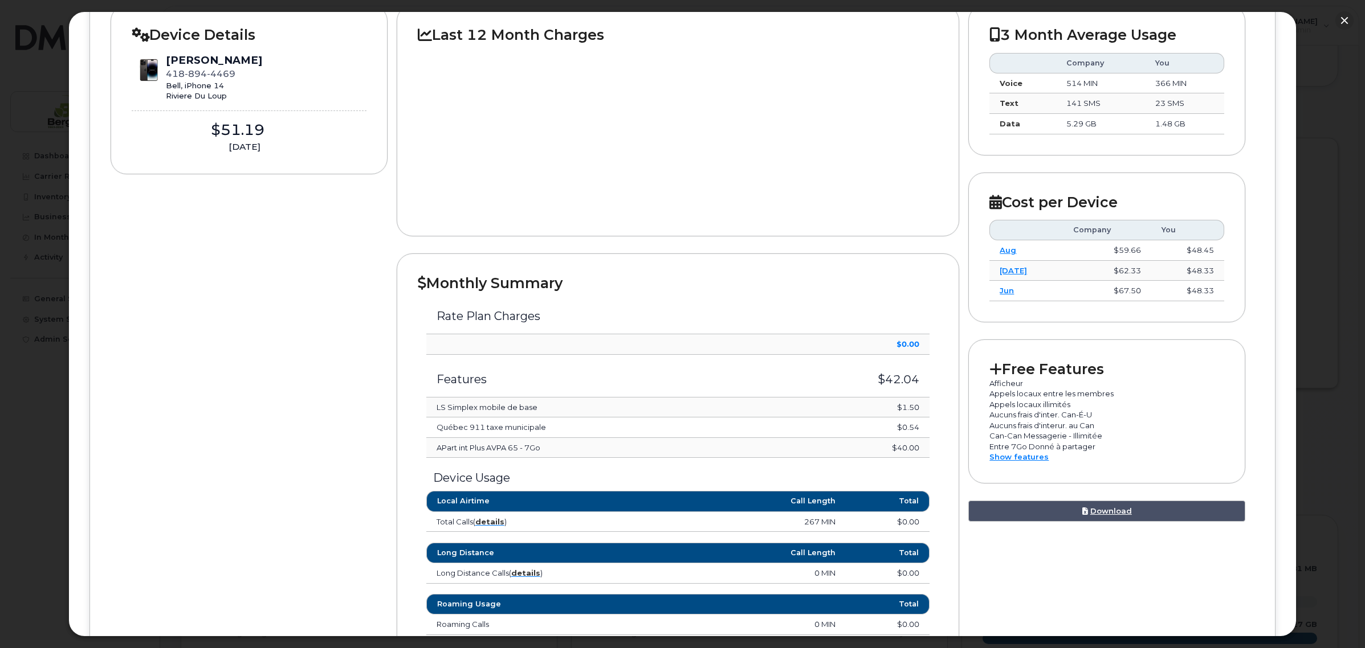
scroll to position [66, 0]
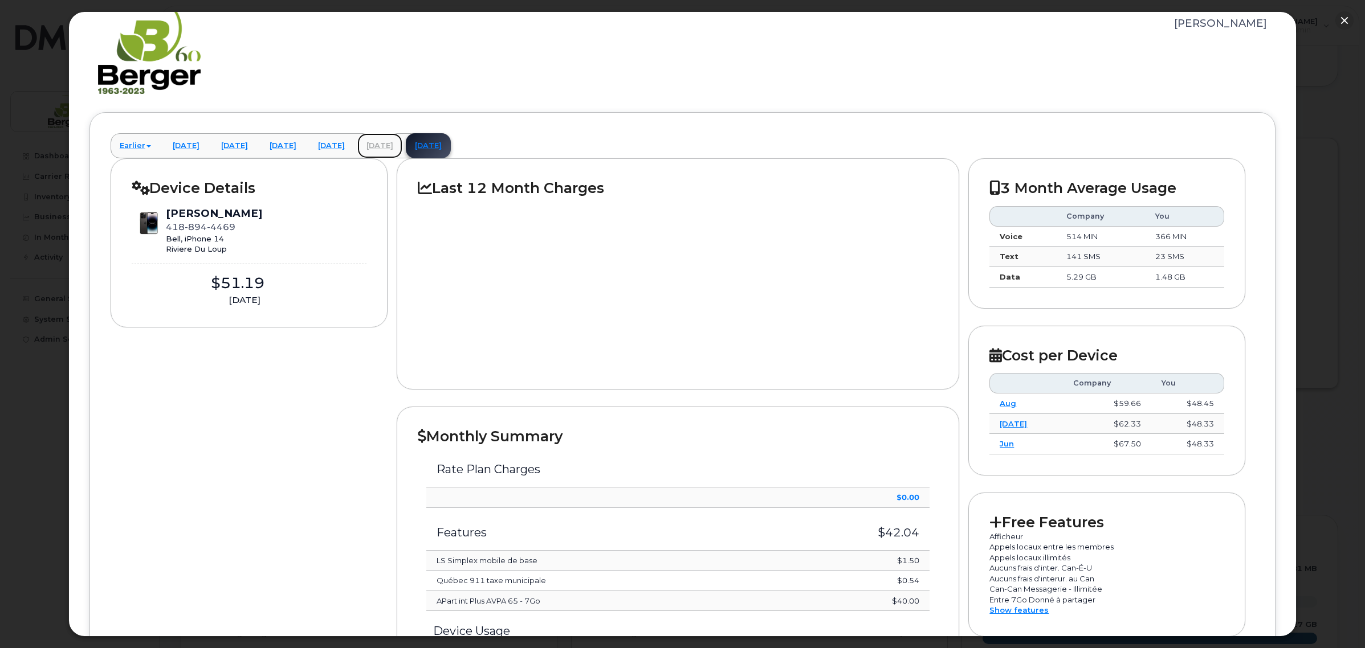
click at [402, 141] on link "[DATE]" at bounding box center [379, 145] width 45 height 25
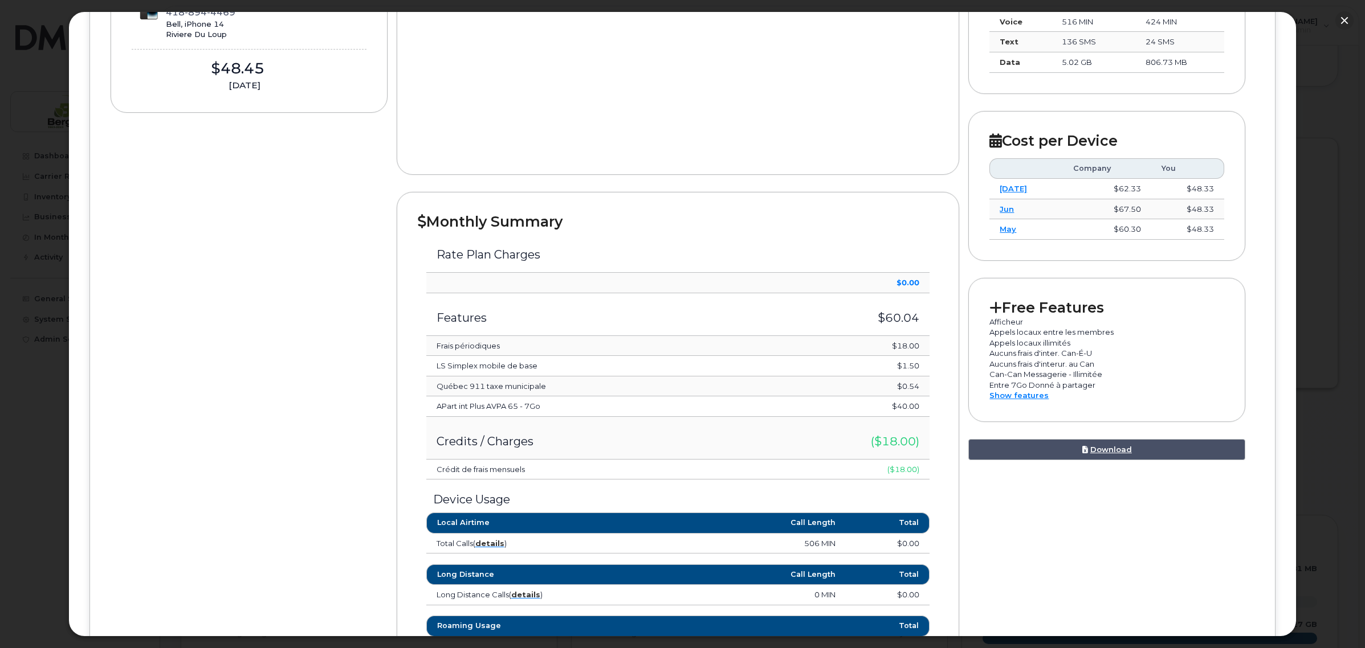
scroll to position [7, 0]
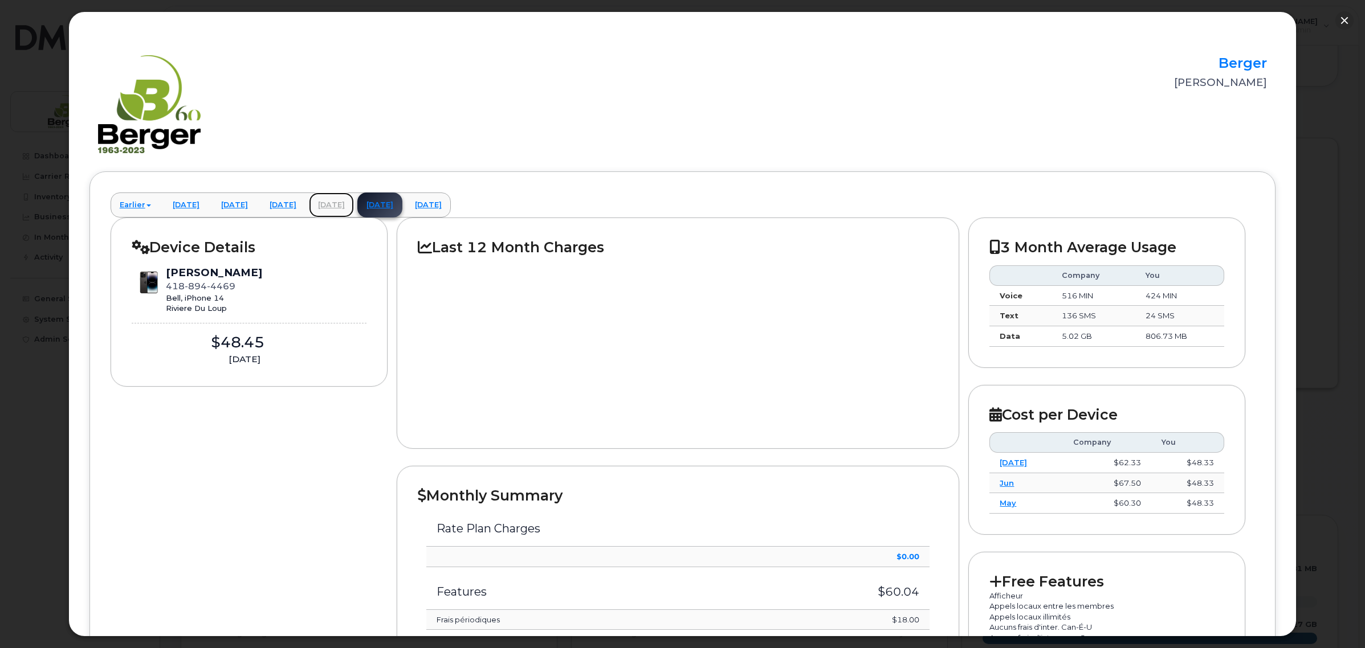
click at [354, 211] on link "[DATE]" at bounding box center [331, 205] width 45 height 25
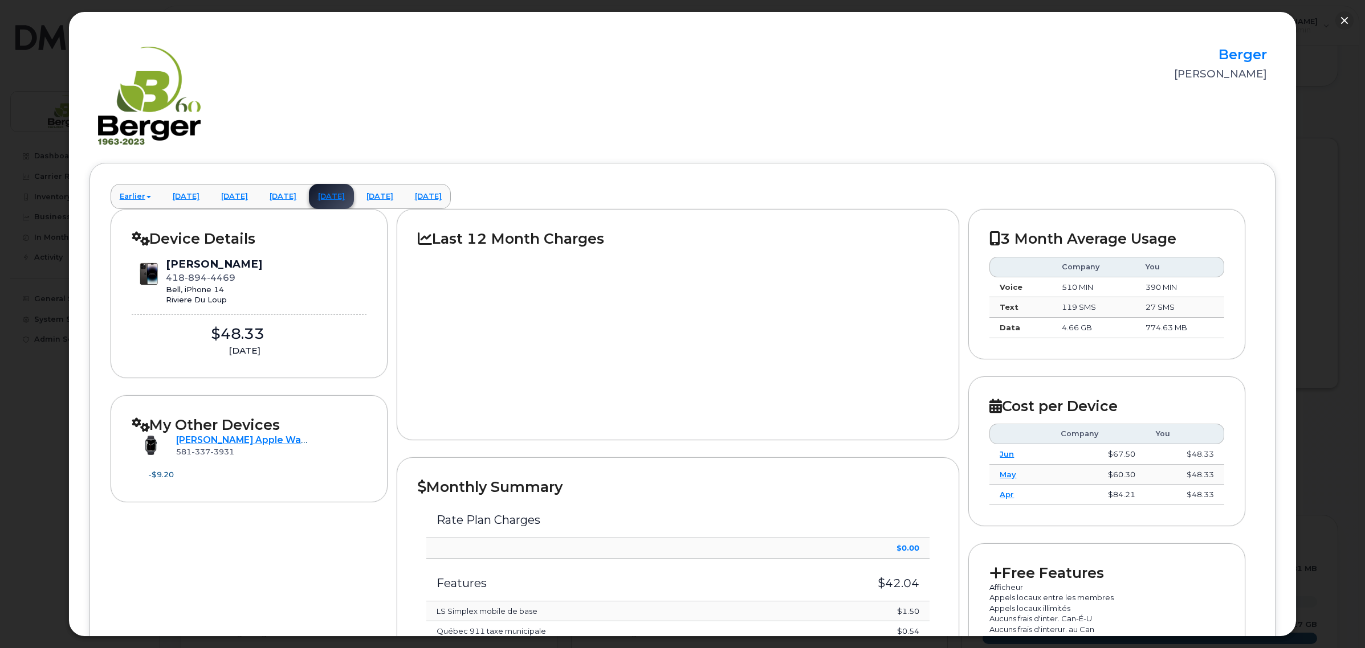
scroll to position [0, 0]
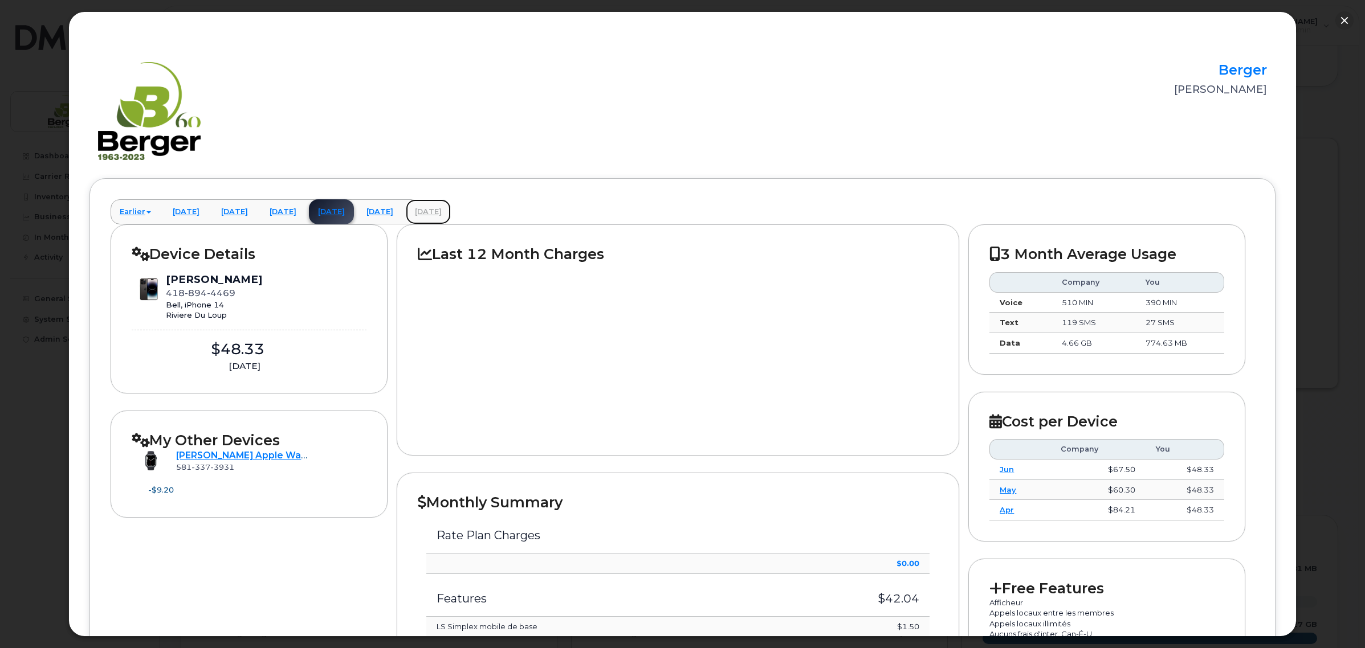
click at [451, 209] on link "[DATE]" at bounding box center [428, 211] width 45 height 25
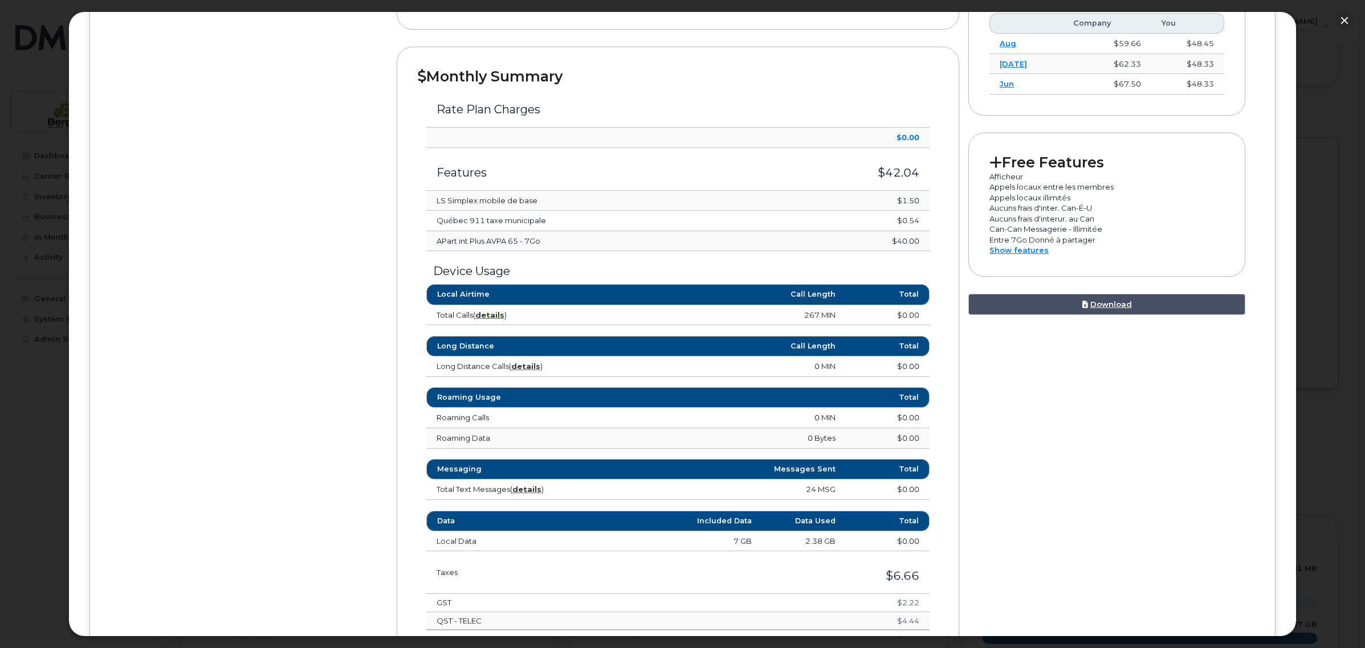
scroll to position [422, 0]
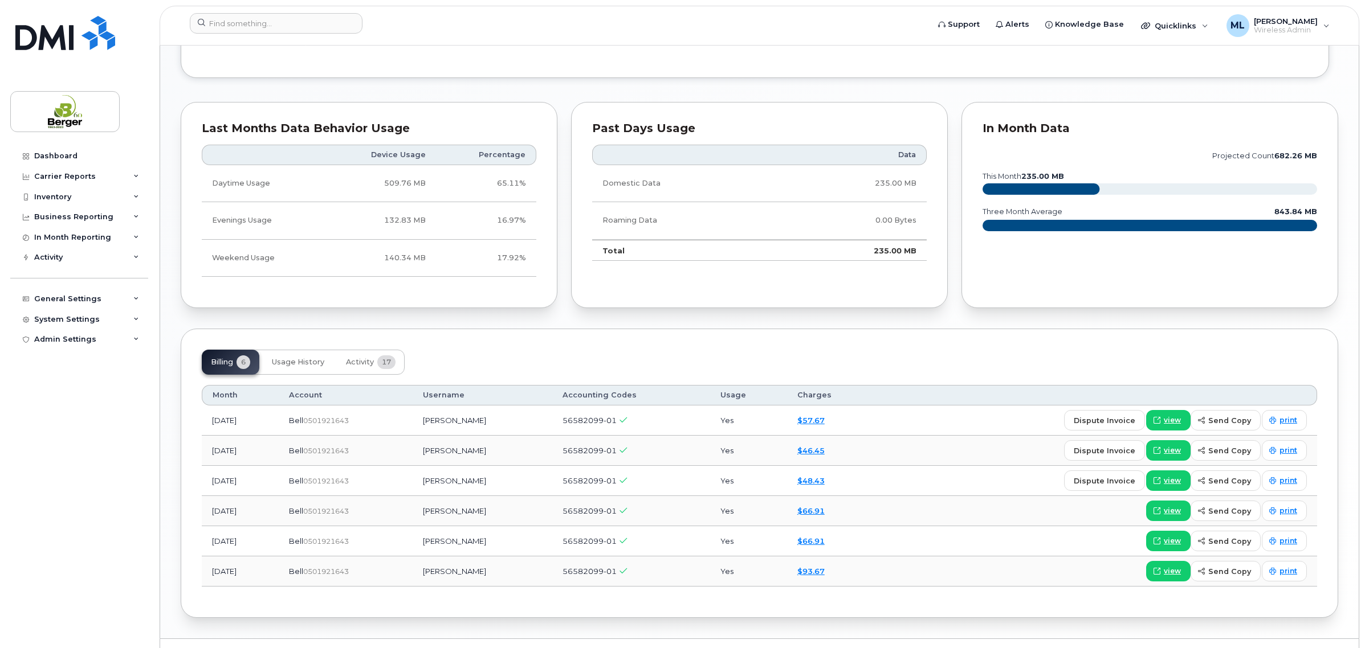
scroll to position [855, 0]
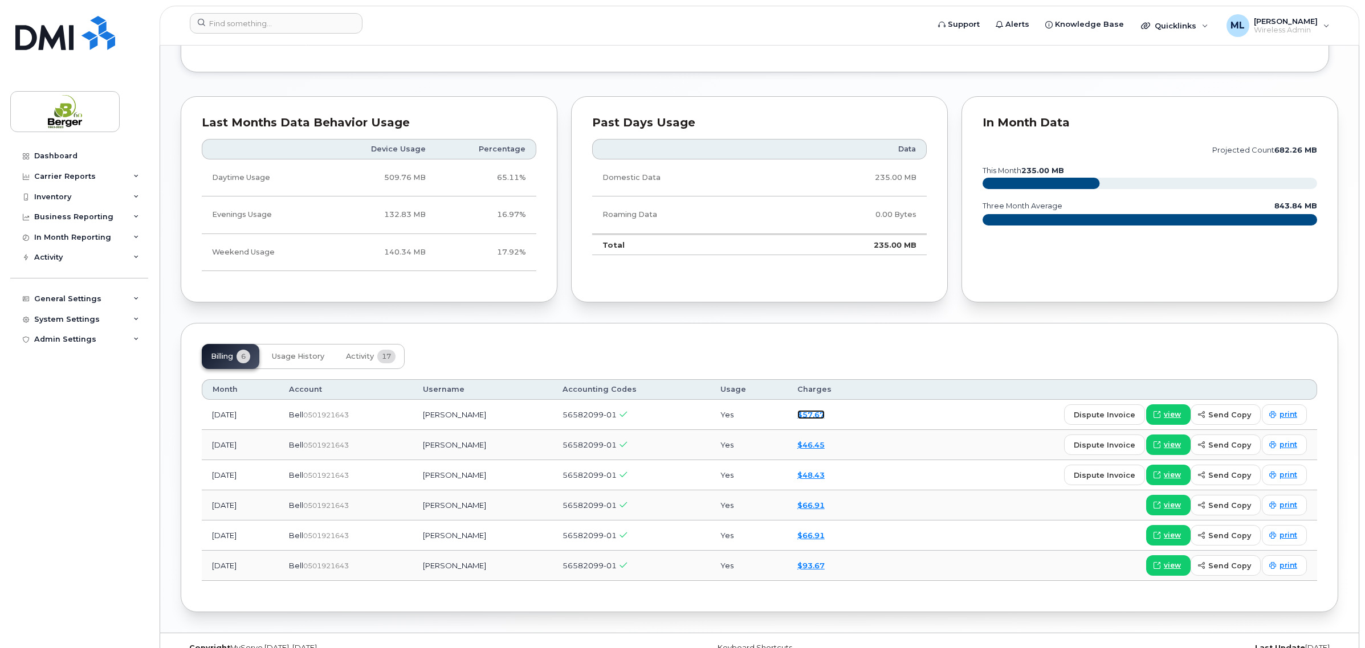
click at [825, 415] on link "$57.67" at bounding box center [810, 414] width 27 height 9
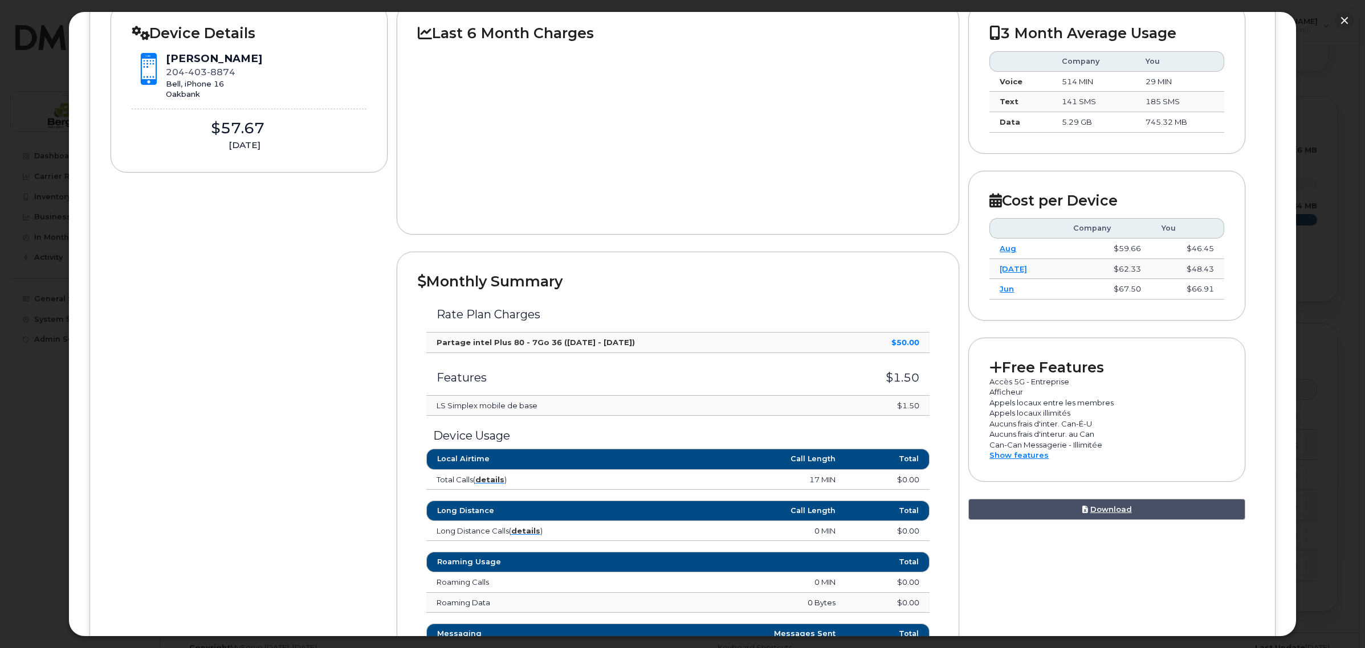
scroll to position [214, 0]
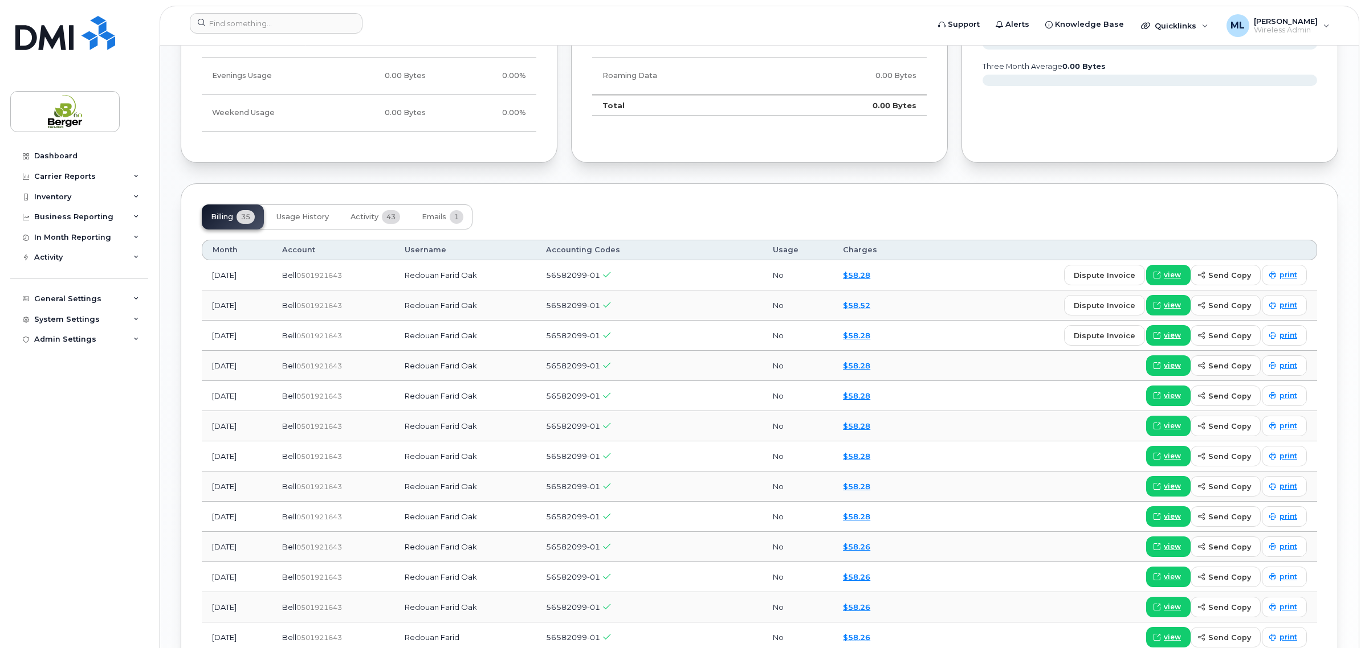
scroll to position [926, 0]
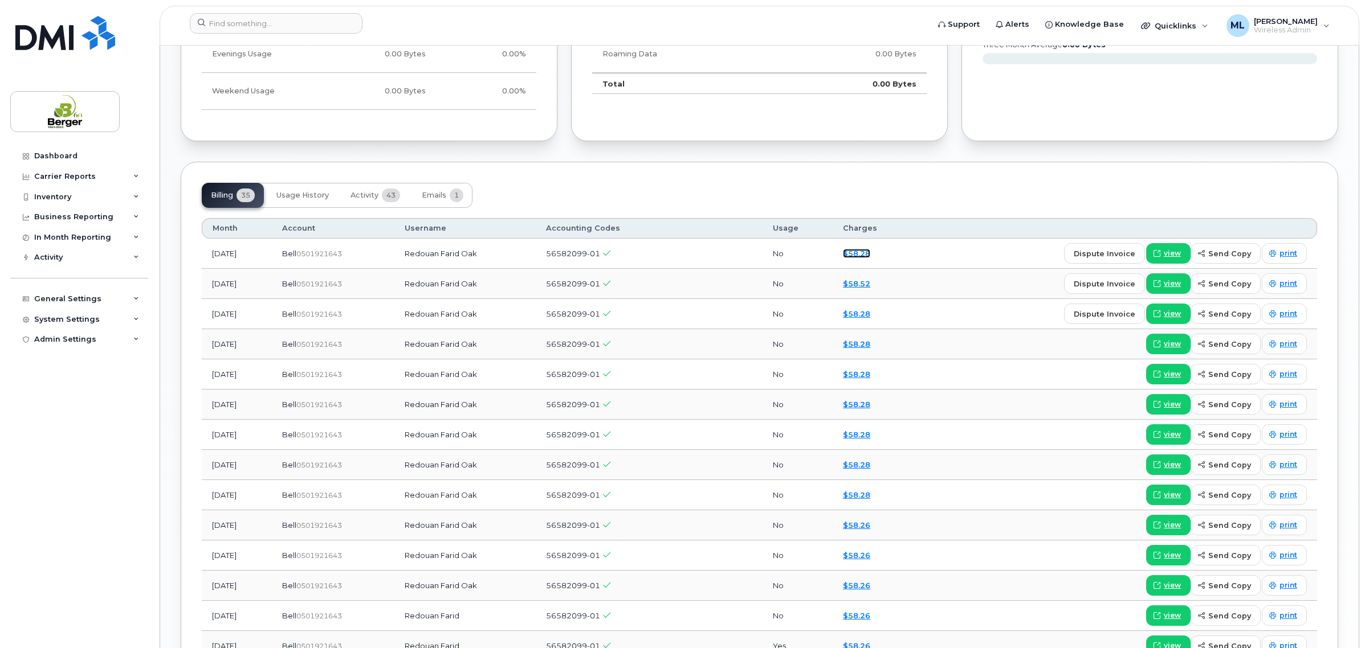
click at [870, 257] on link "$58.28" at bounding box center [856, 253] width 27 height 9
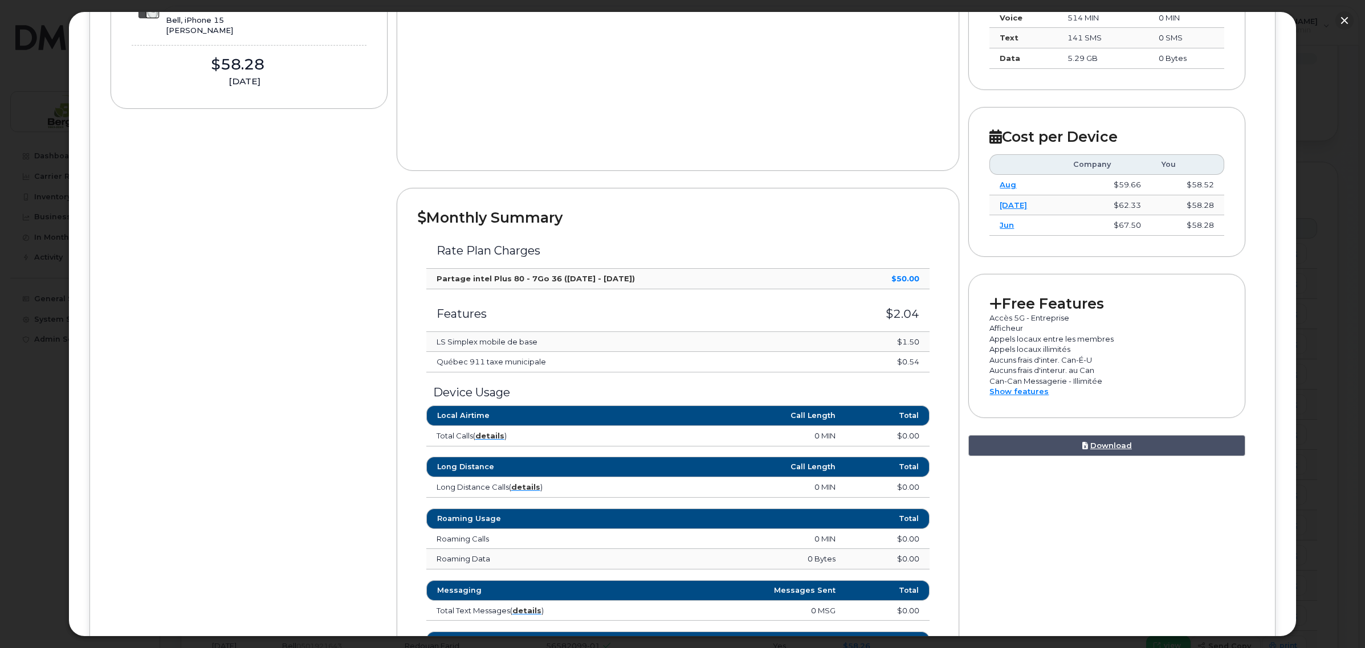
scroll to position [71, 0]
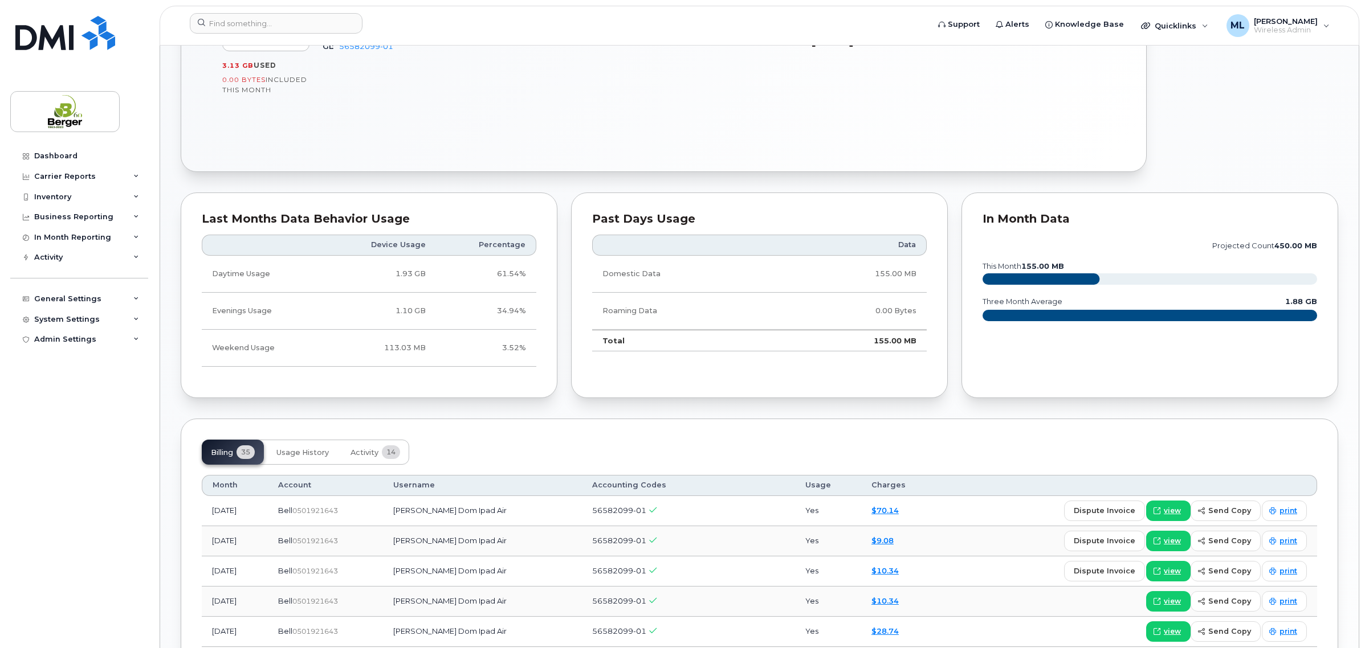
scroll to position [641, 0]
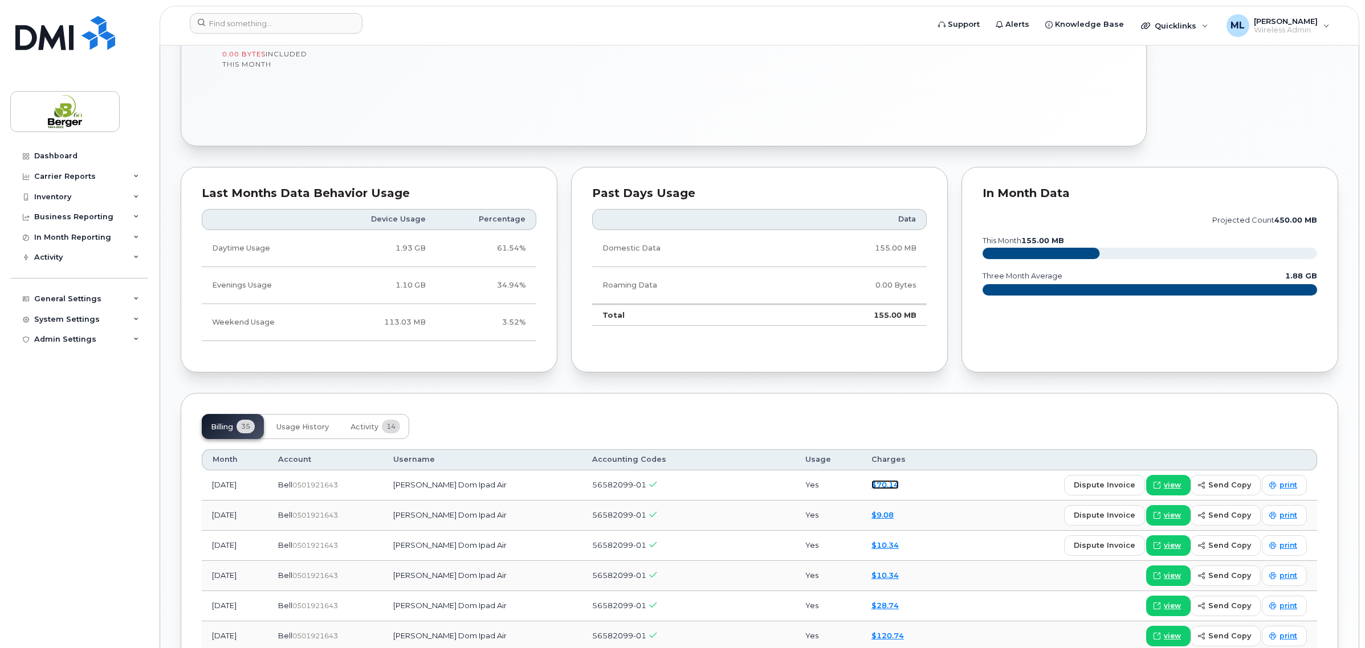
click at [892, 484] on link "$70.14" at bounding box center [884, 484] width 27 height 9
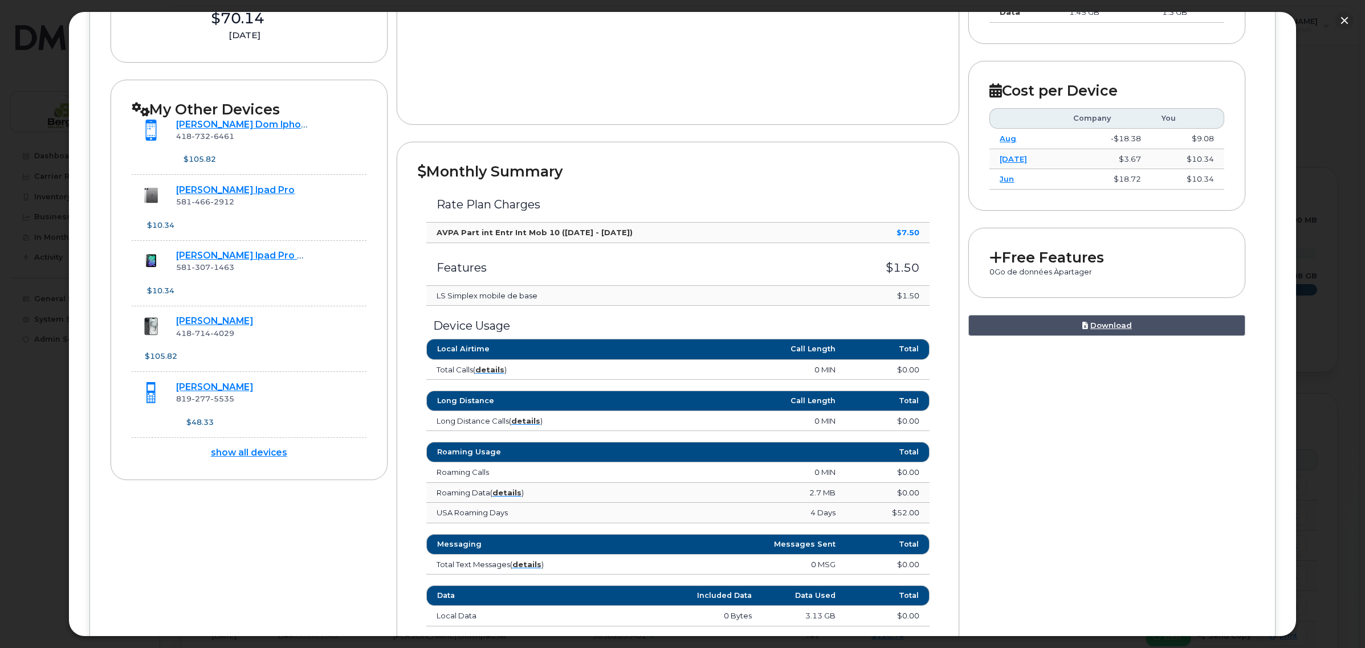
scroll to position [499, 0]
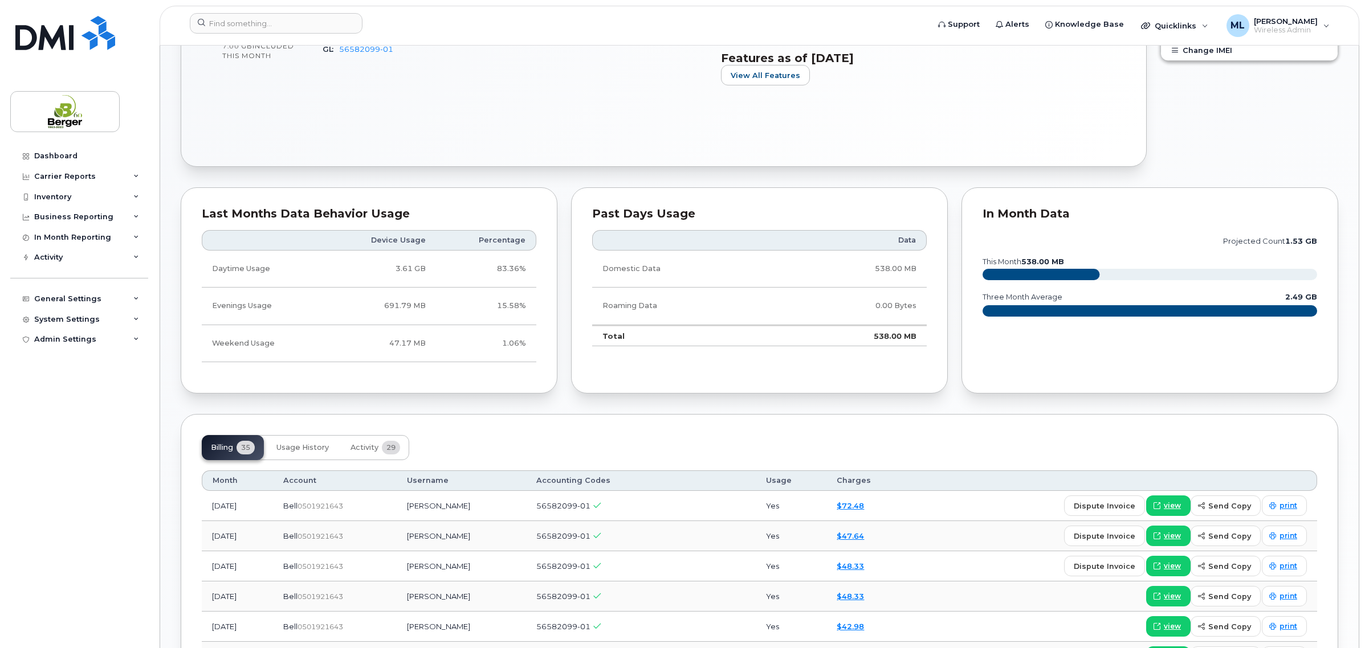
scroll to position [641, 0]
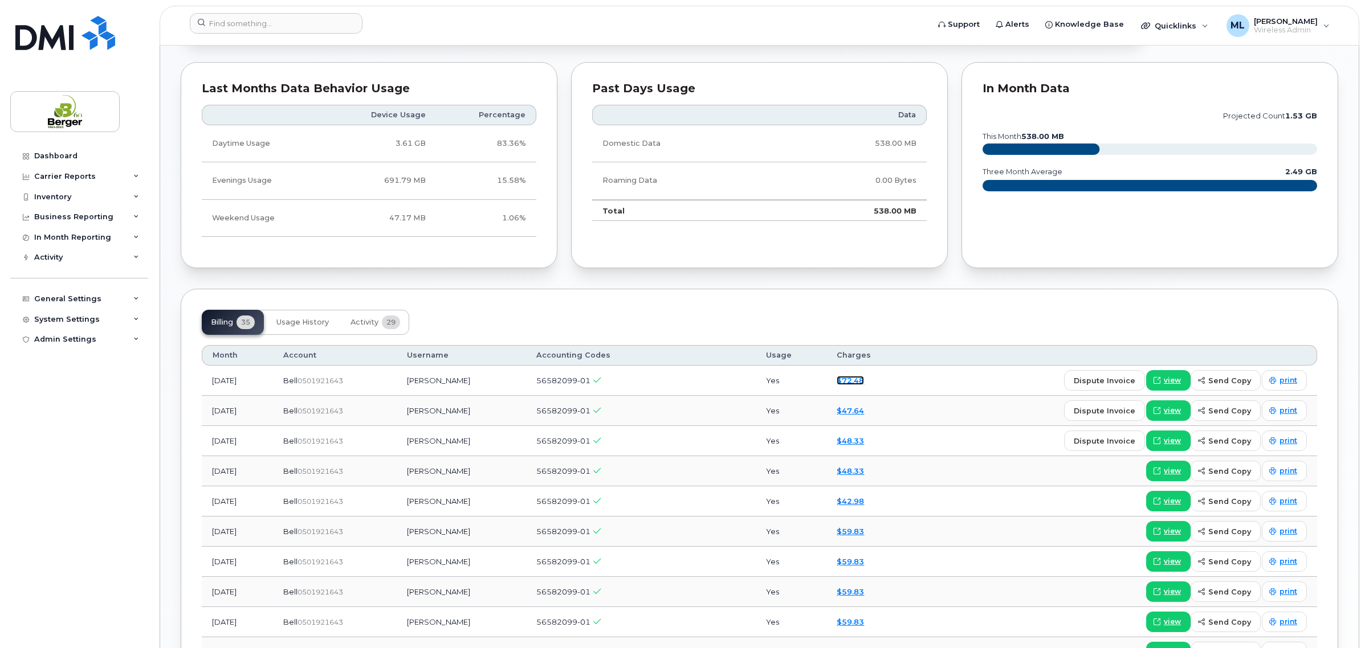
click at [864, 385] on link "$72.48" at bounding box center [849, 380] width 27 height 9
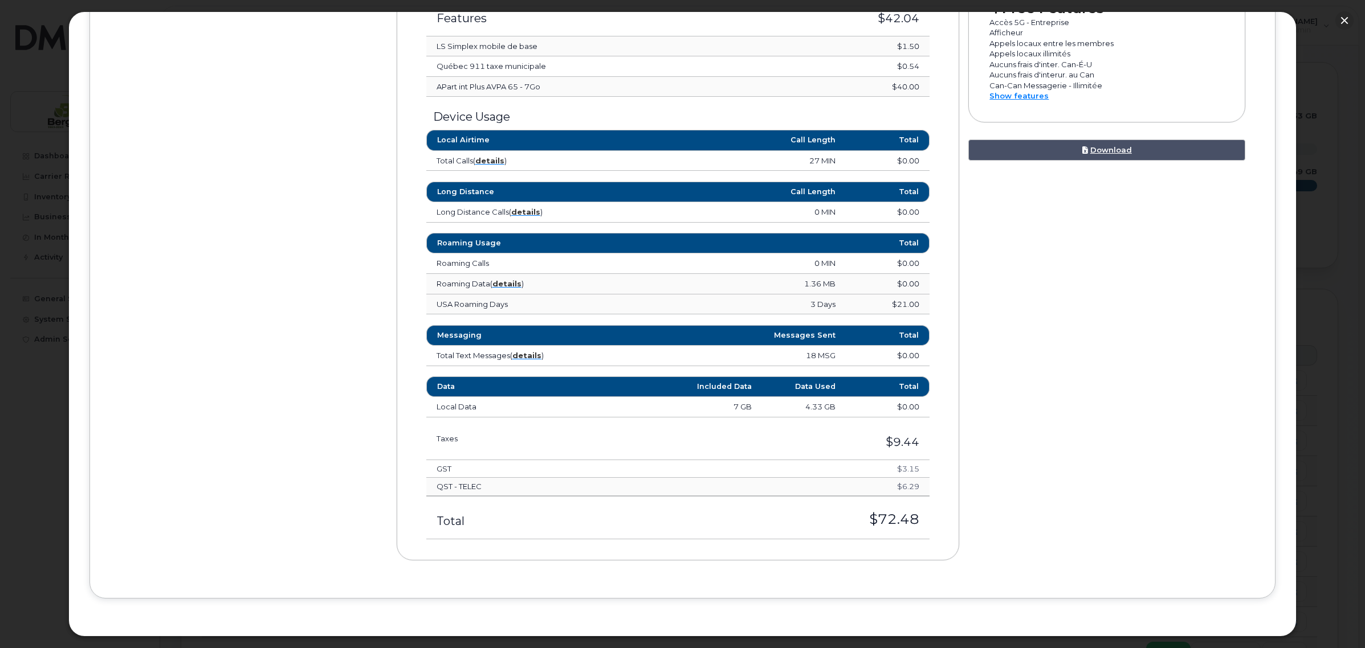
scroll to position [926, 0]
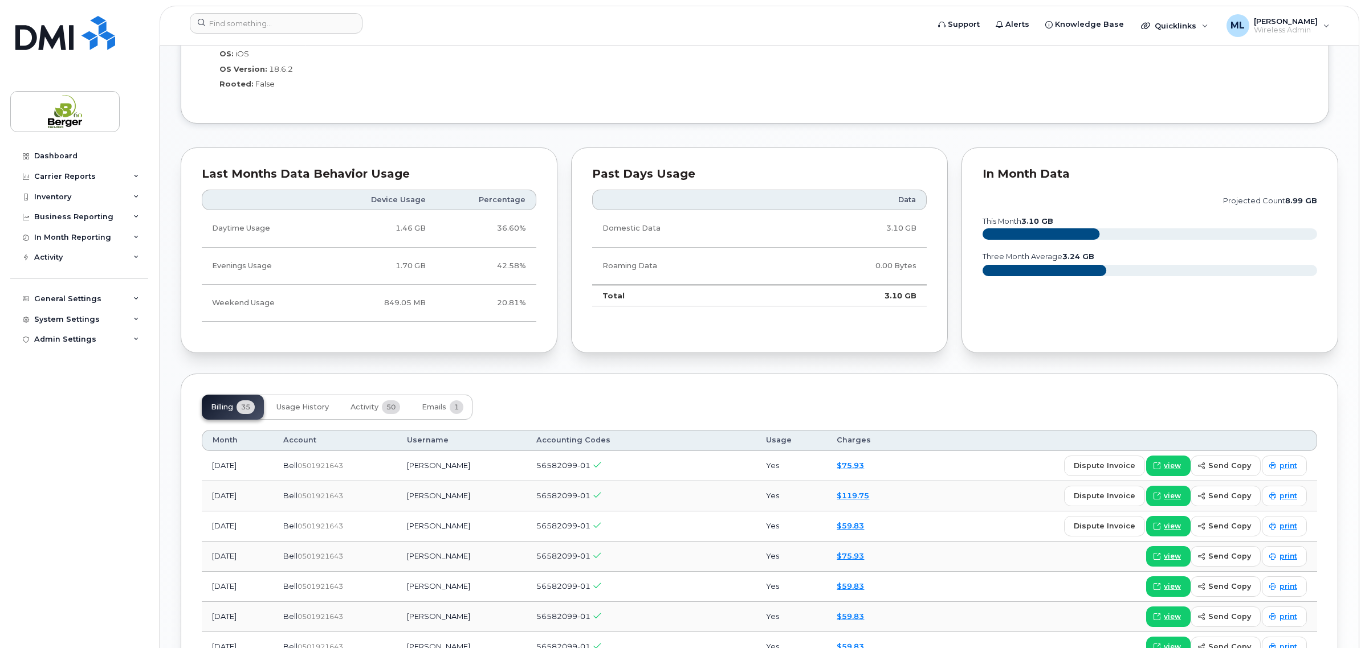
scroll to position [926, 0]
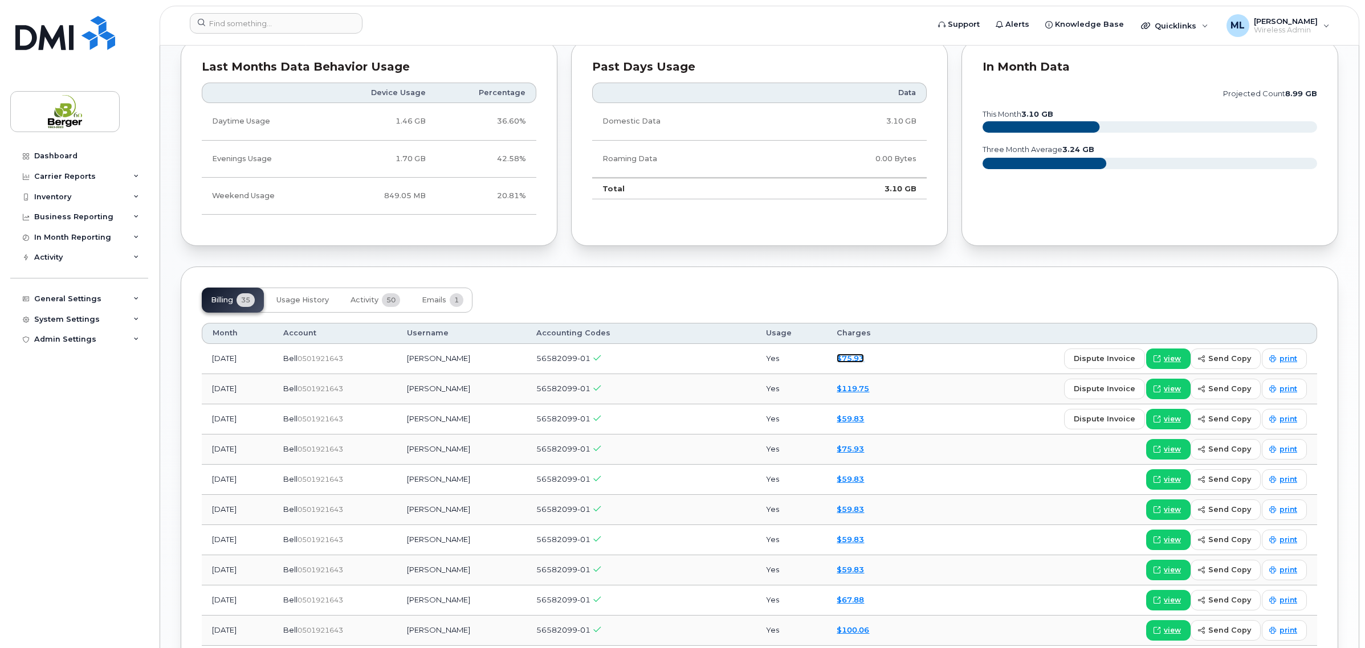
click at [856, 360] on link "$75.93" at bounding box center [849, 358] width 27 height 9
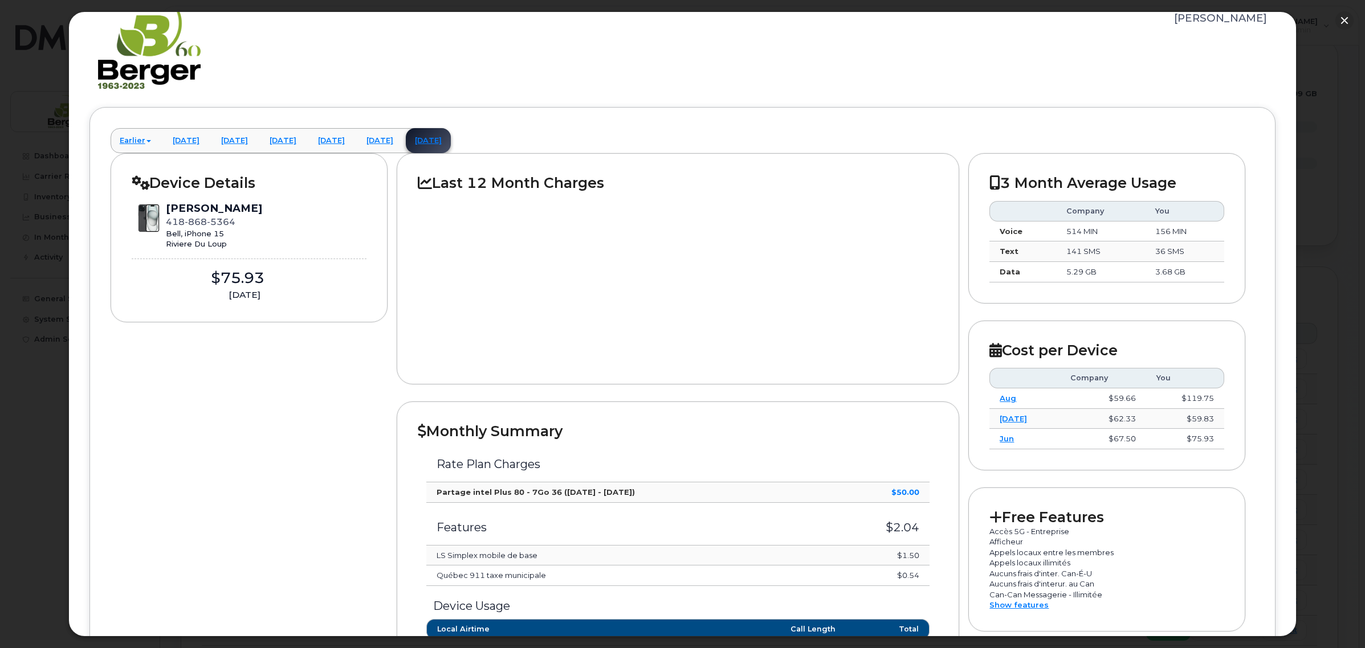
scroll to position [0, 0]
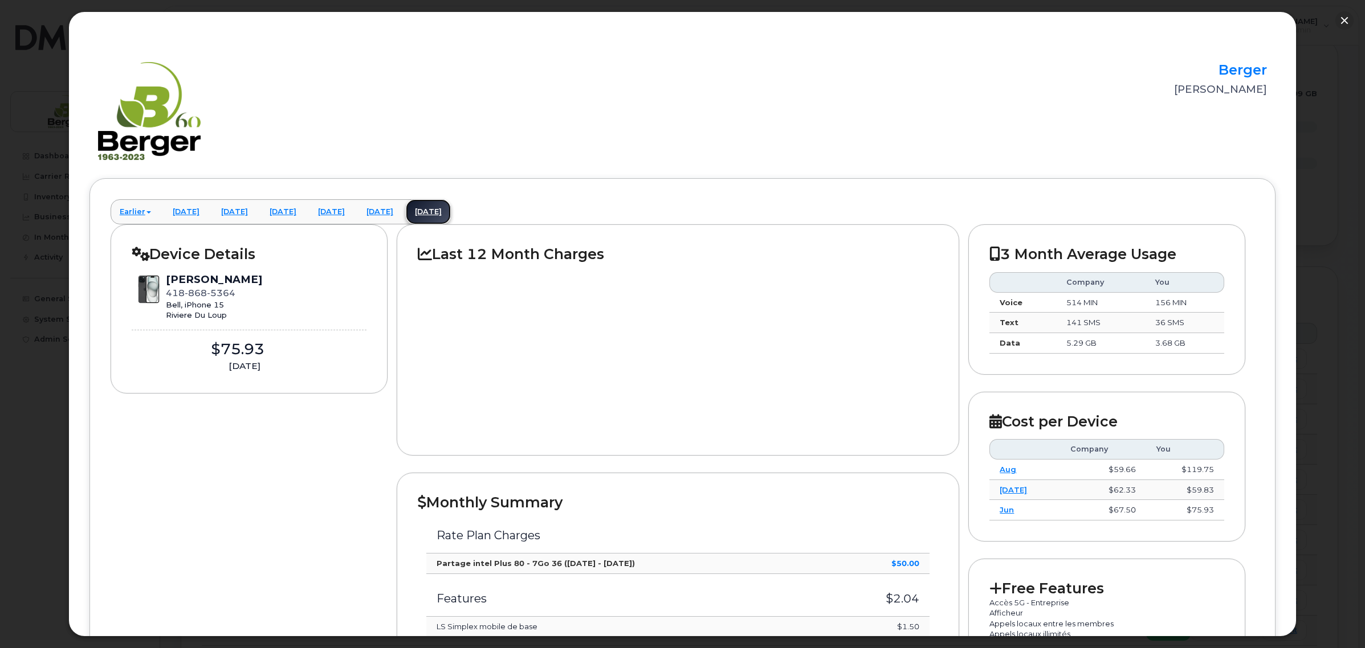
click at [451, 215] on link "[DATE]" at bounding box center [428, 211] width 45 height 25
click at [451, 210] on link "[DATE]" at bounding box center [428, 211] width 45 height 25
click at [1342, 20] on button "button" at bounding box center [1344, 20] width 18 height 18
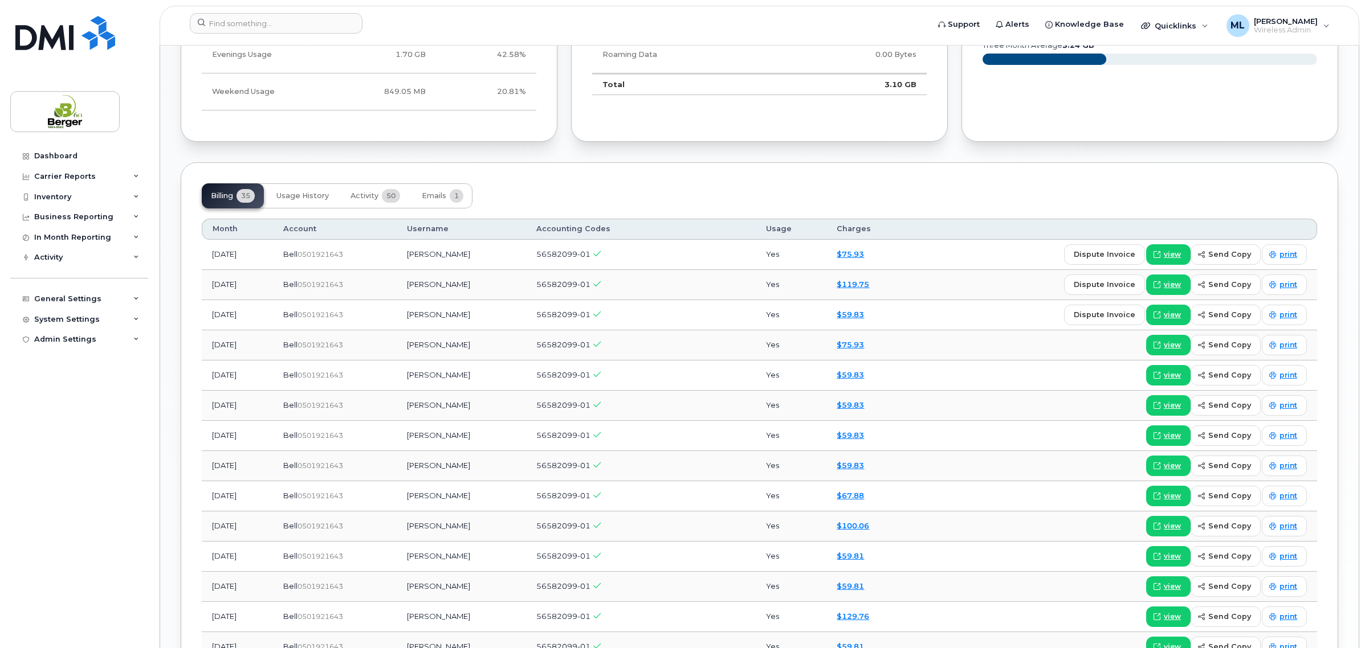
scroll to position [1140, 0]
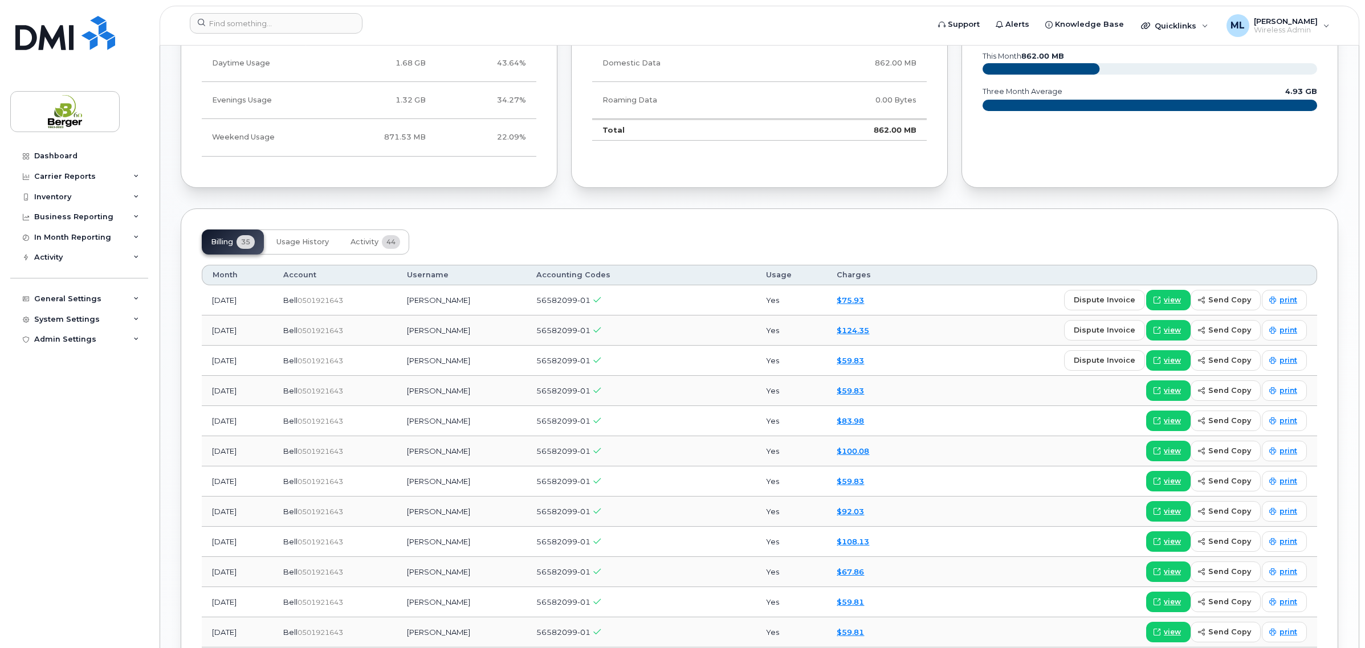
scroll to position [783, 0]
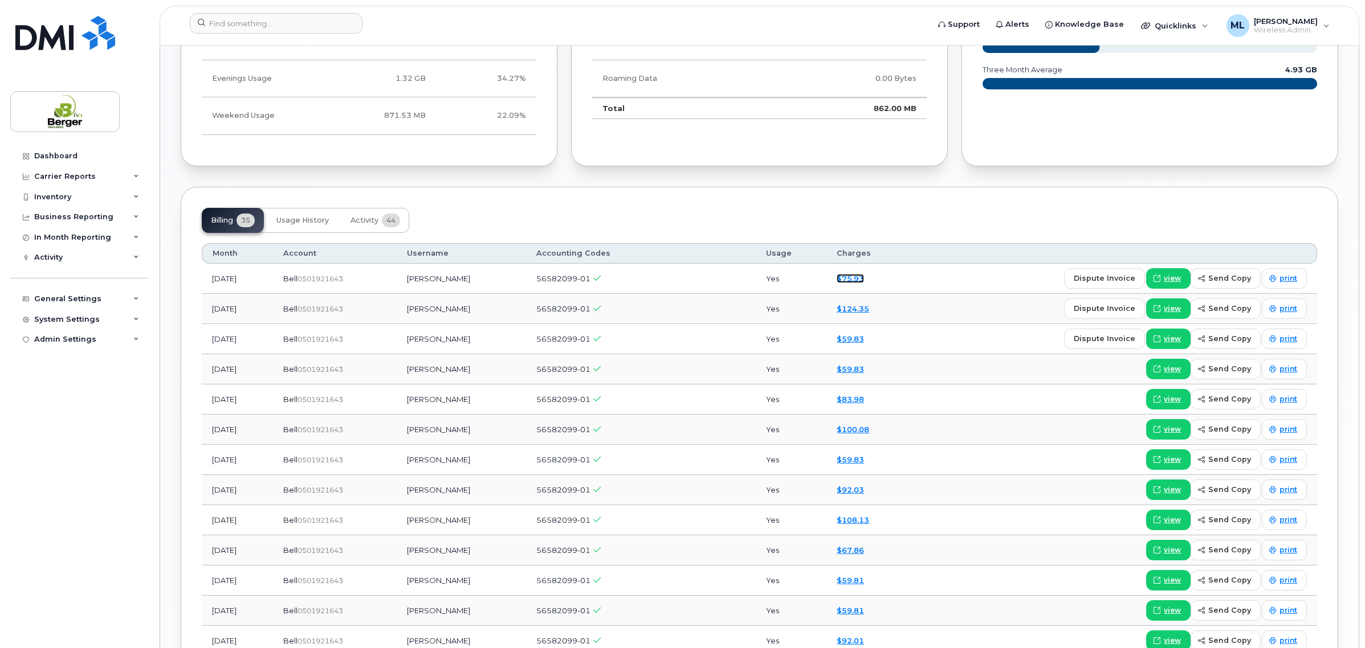
click at [849, 280] on link "$75.93" at bounding box center [849, 278] width 27 height 9
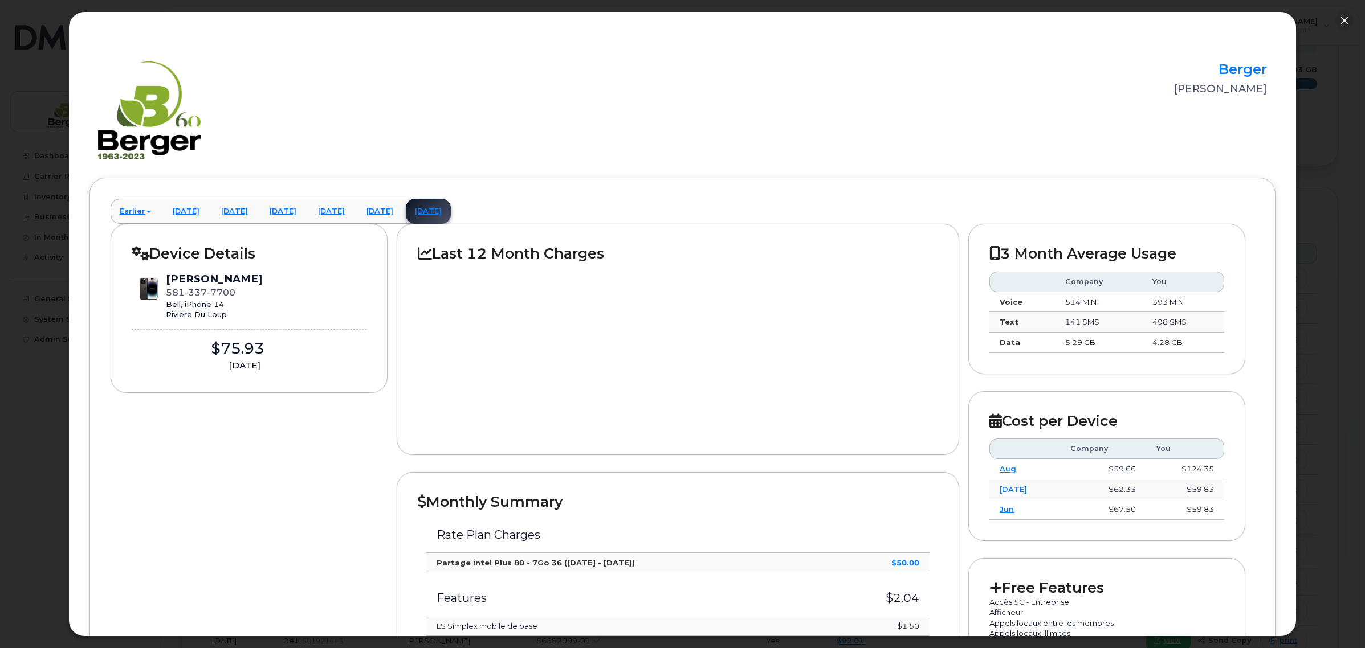
scroll to position [0, 0]
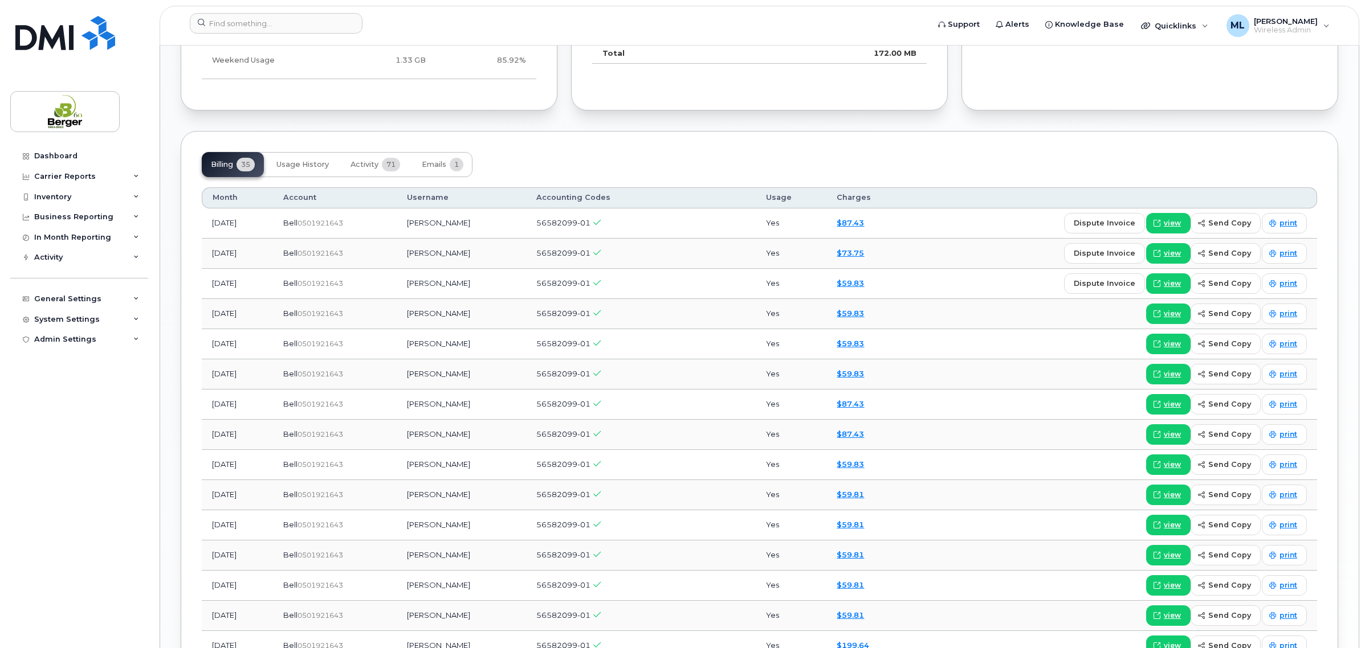
scroll to position [1068, 0]
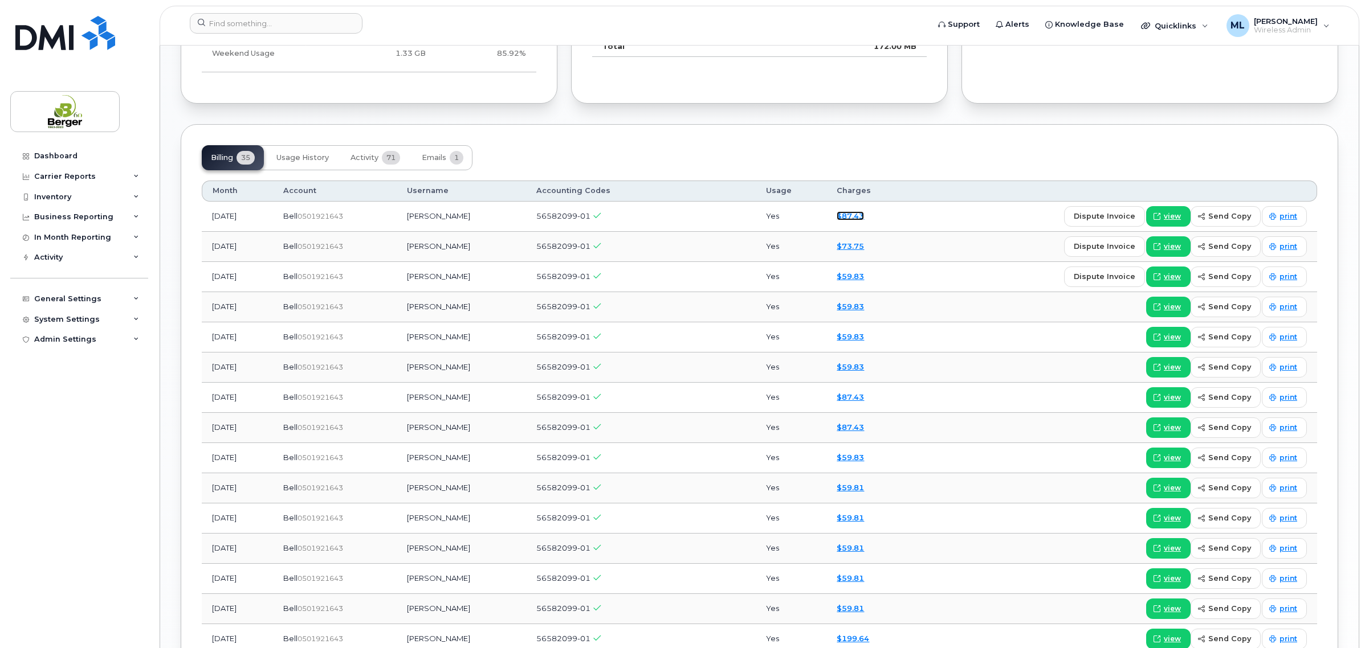
click at [863, 217] on link "$87.43" at bounding box center [849, 215] width 27 height 9
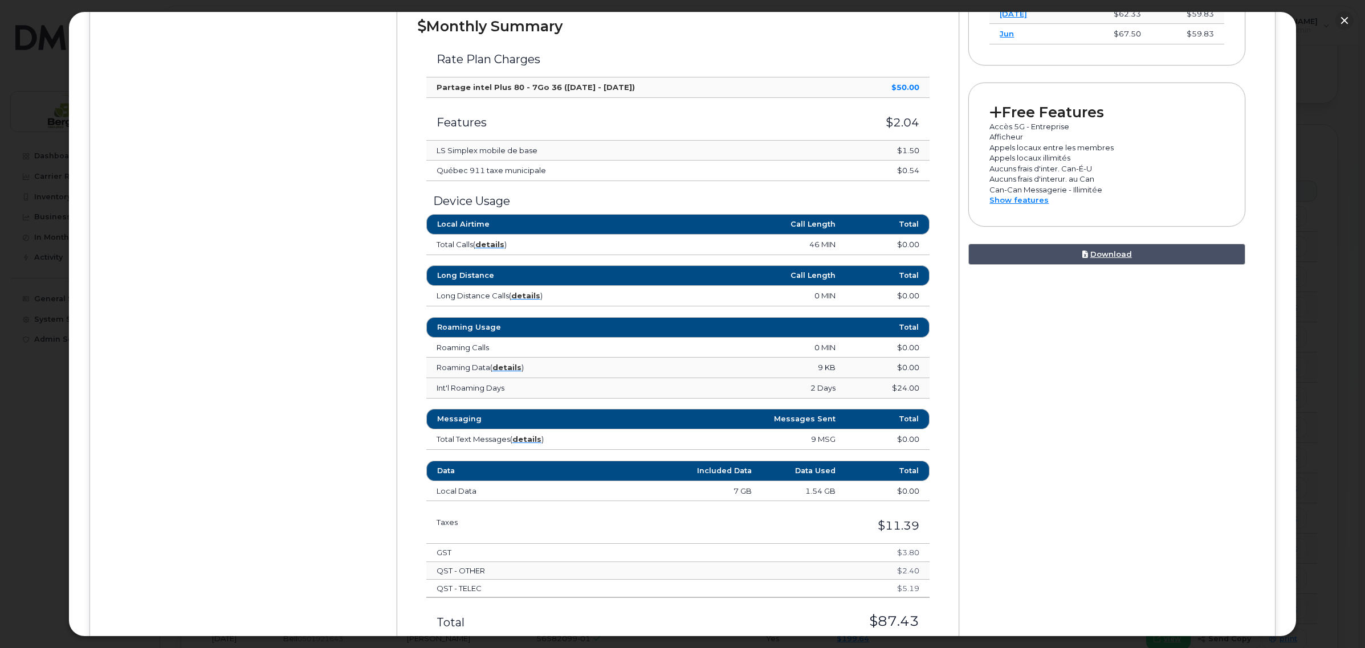
scroll to position [499, 0]
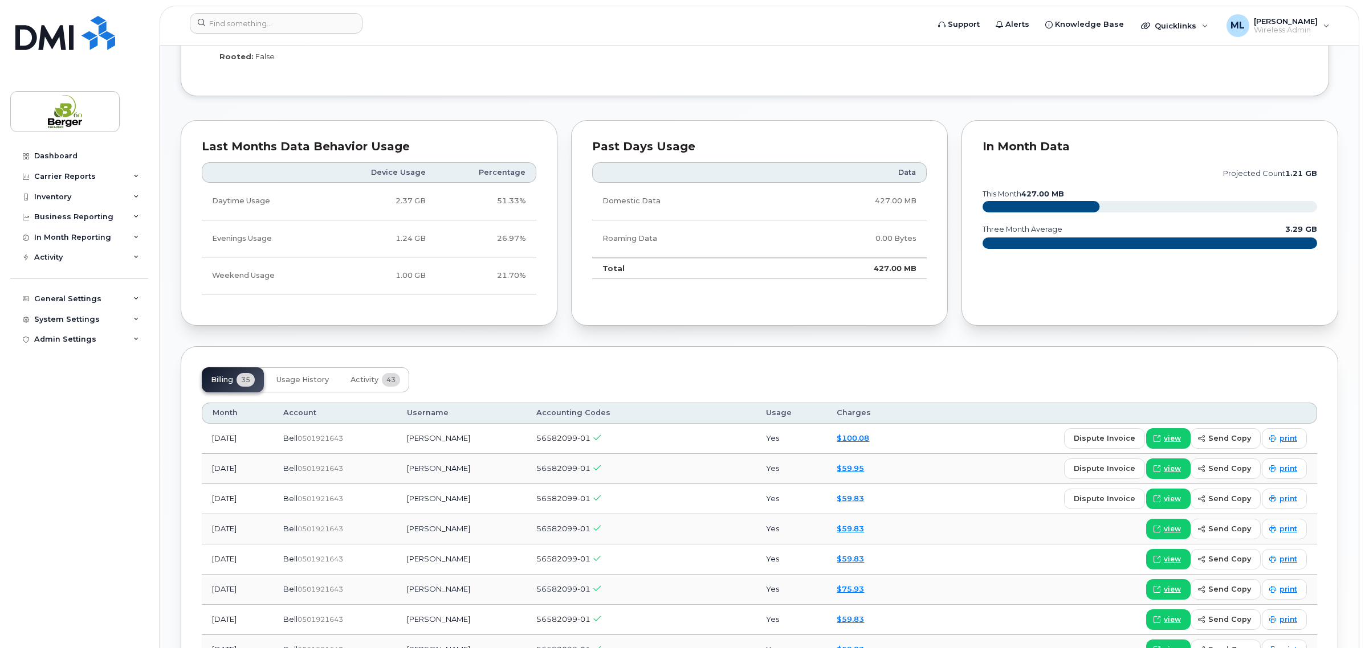
scroll to position [997, 0]
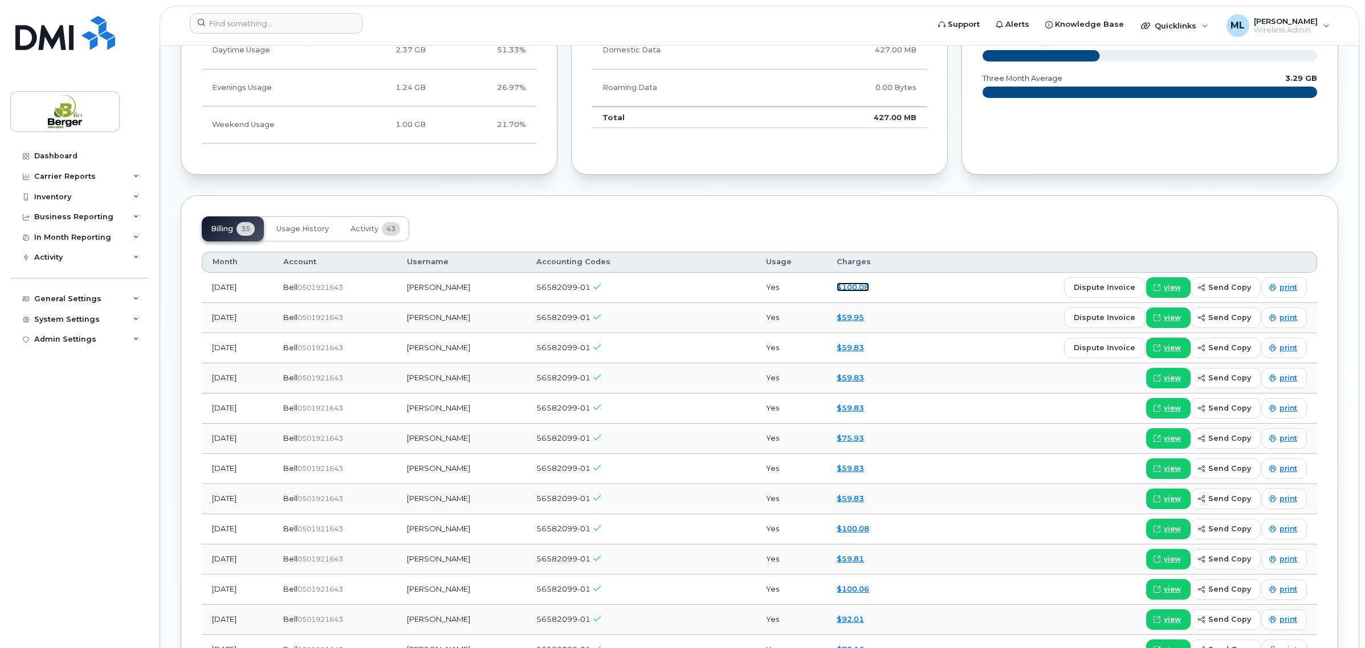
click at [859, 289] on link "$100.08" at bounding box center [852, 287] width 32 height 9
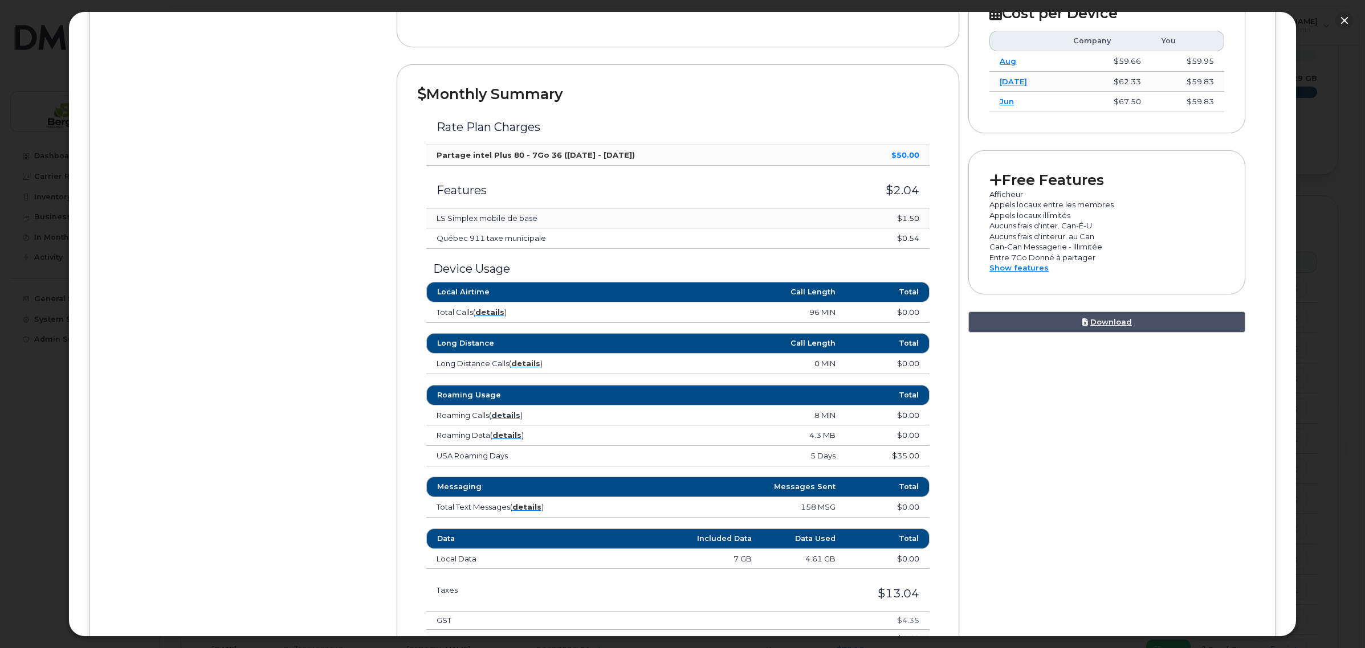
scroll to position [565, 0]
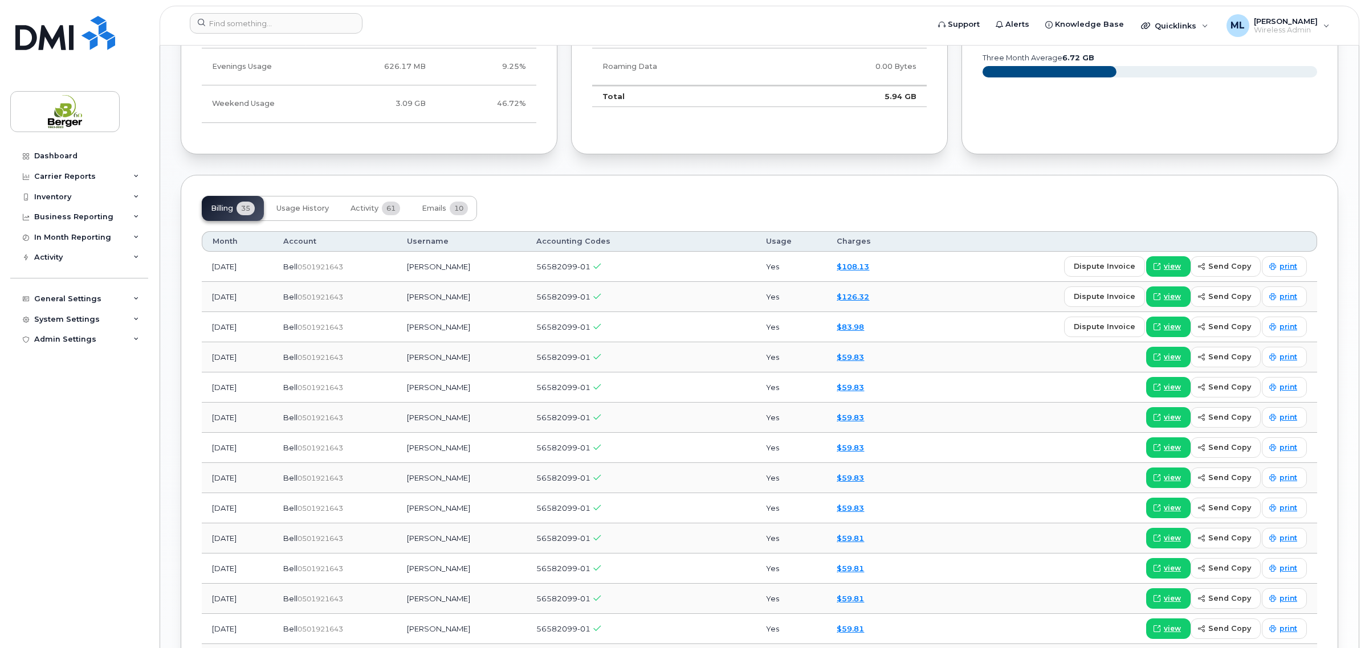
scroll to position [783, 0]
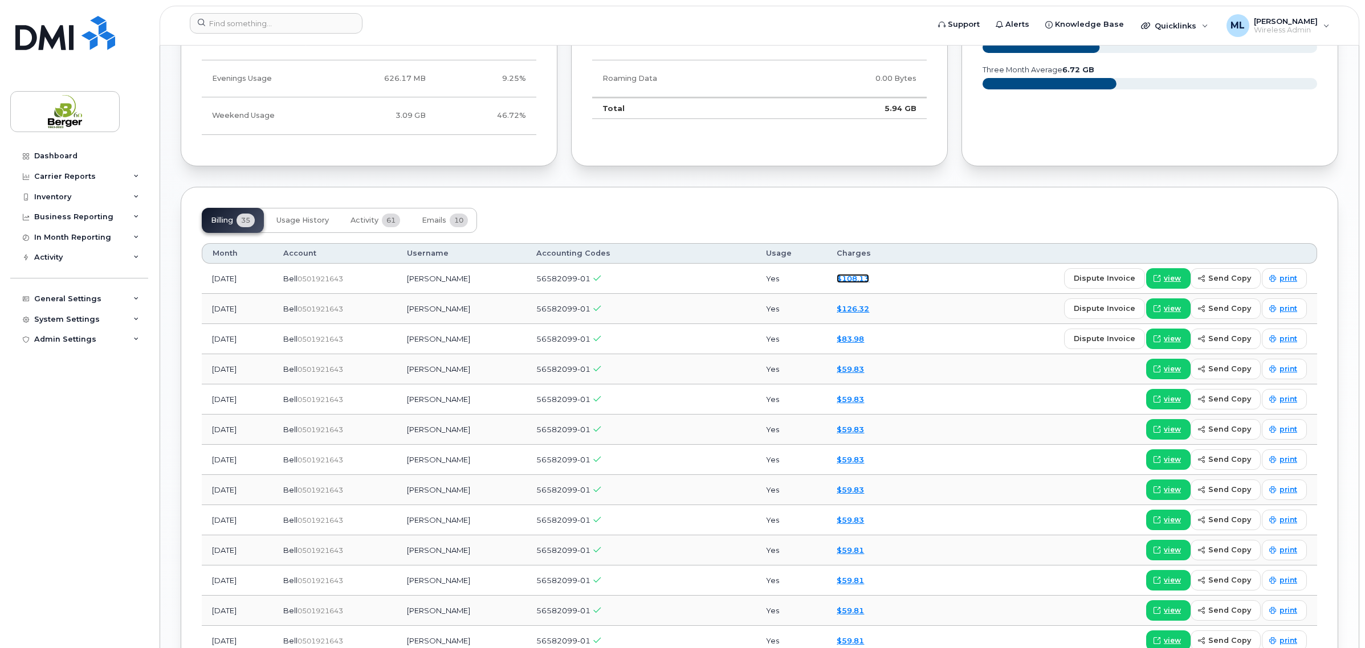
click at [859, 280] on link "$108.13" at bounding box center [852, 278] width 32 height 9
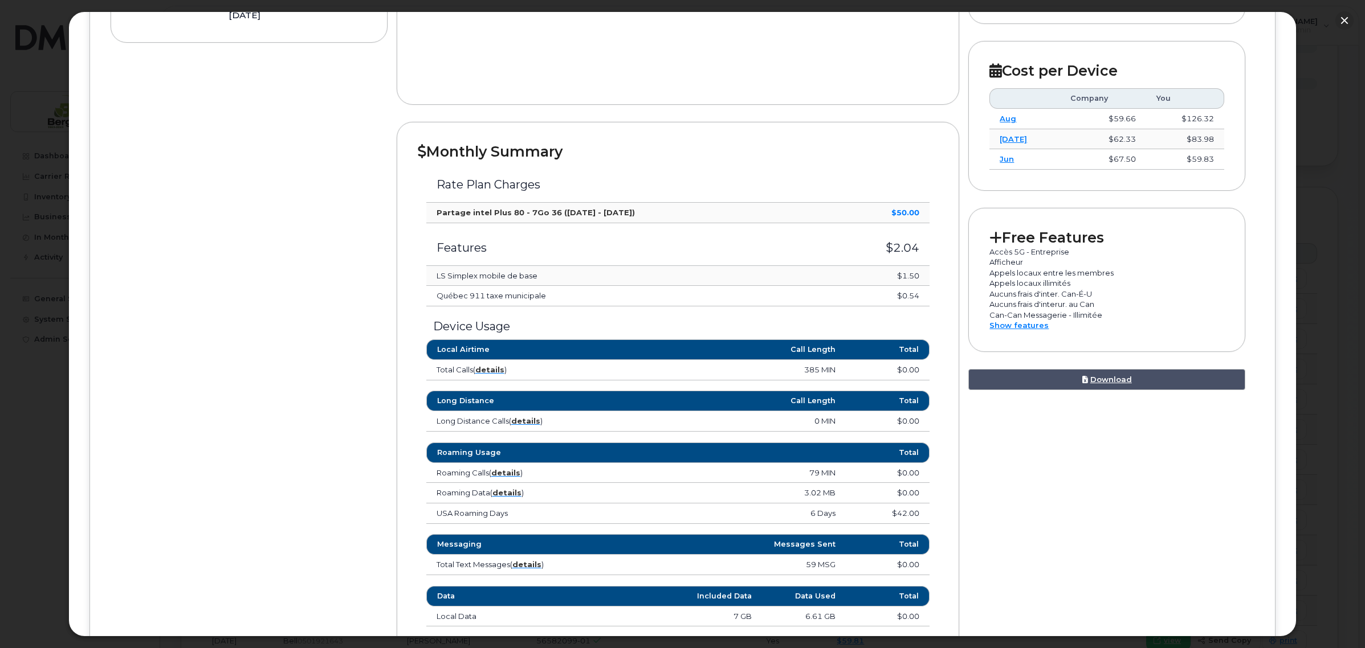
scroll to position [422, 0]
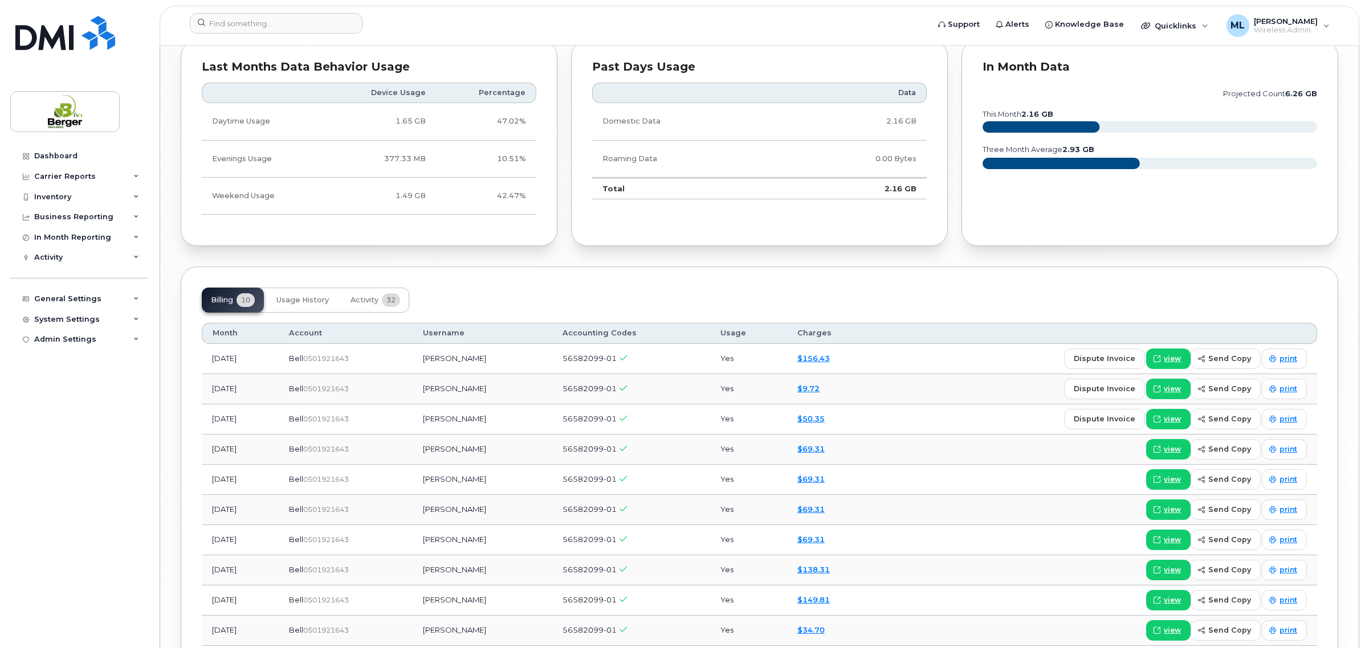
scroll to position [1015, 0]
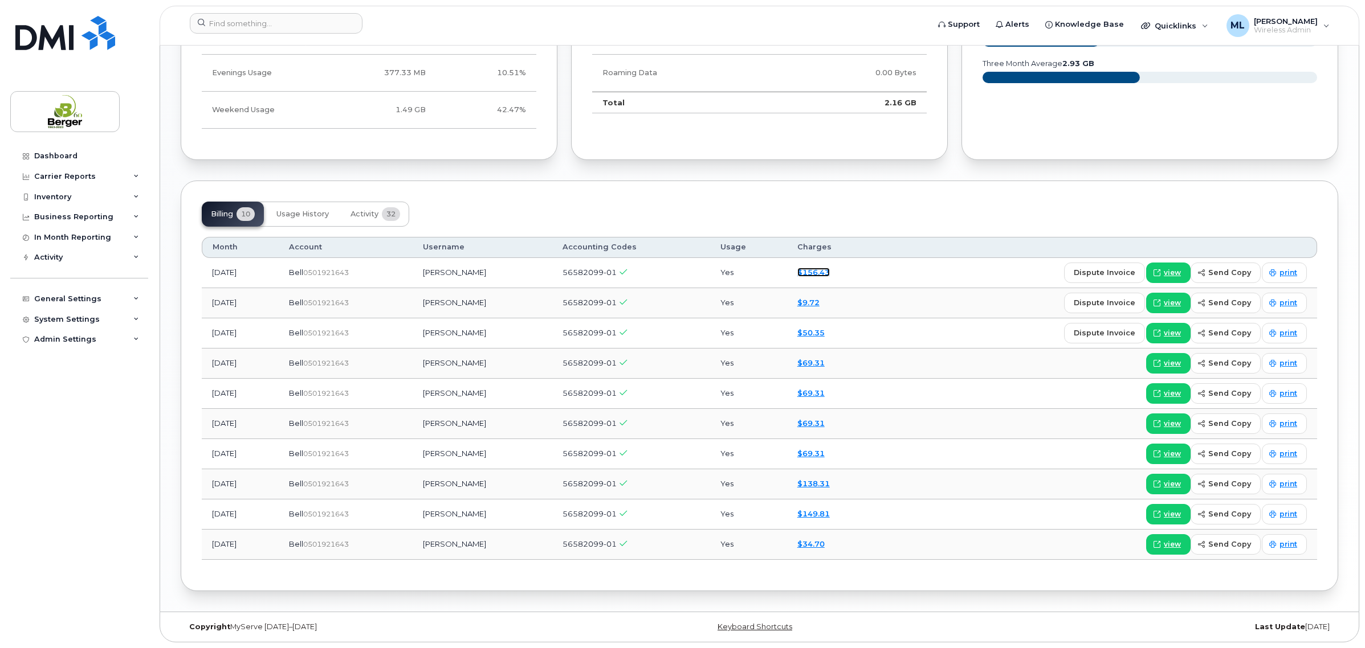
click at [822, 270] on link "$156.43" at bounding box center [813, 272] width 32 height 9
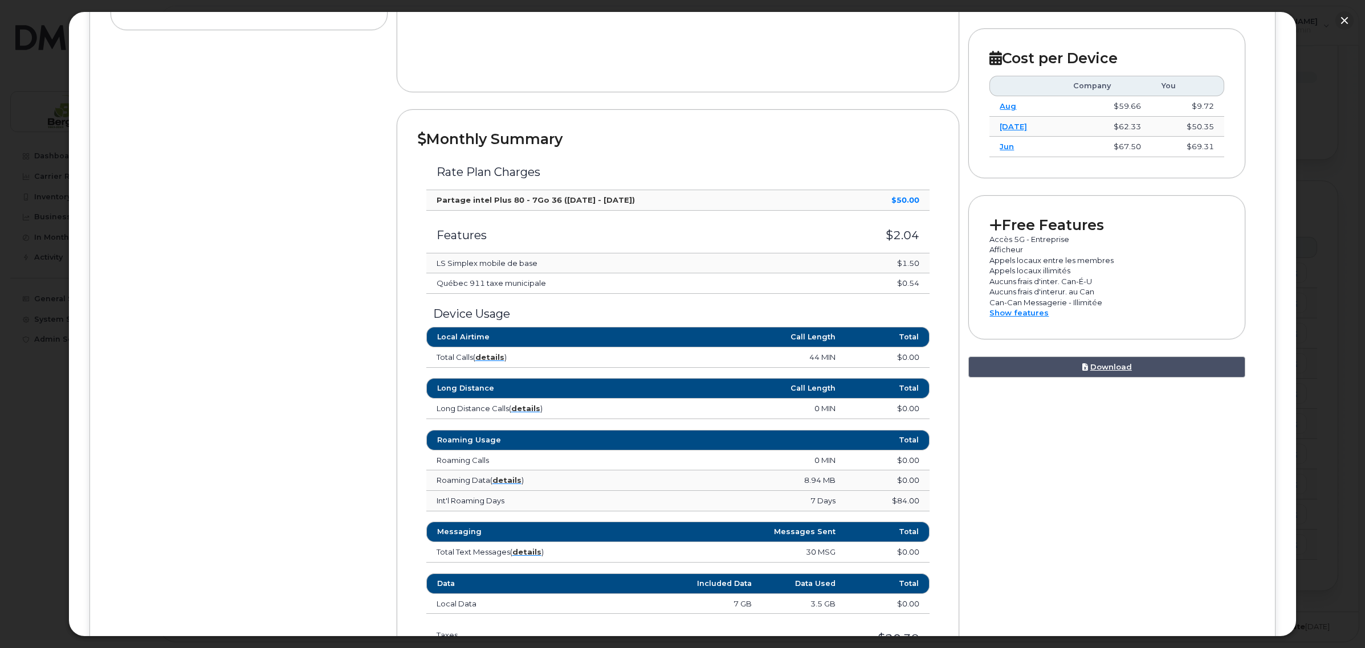
scroll to position [499, 0]
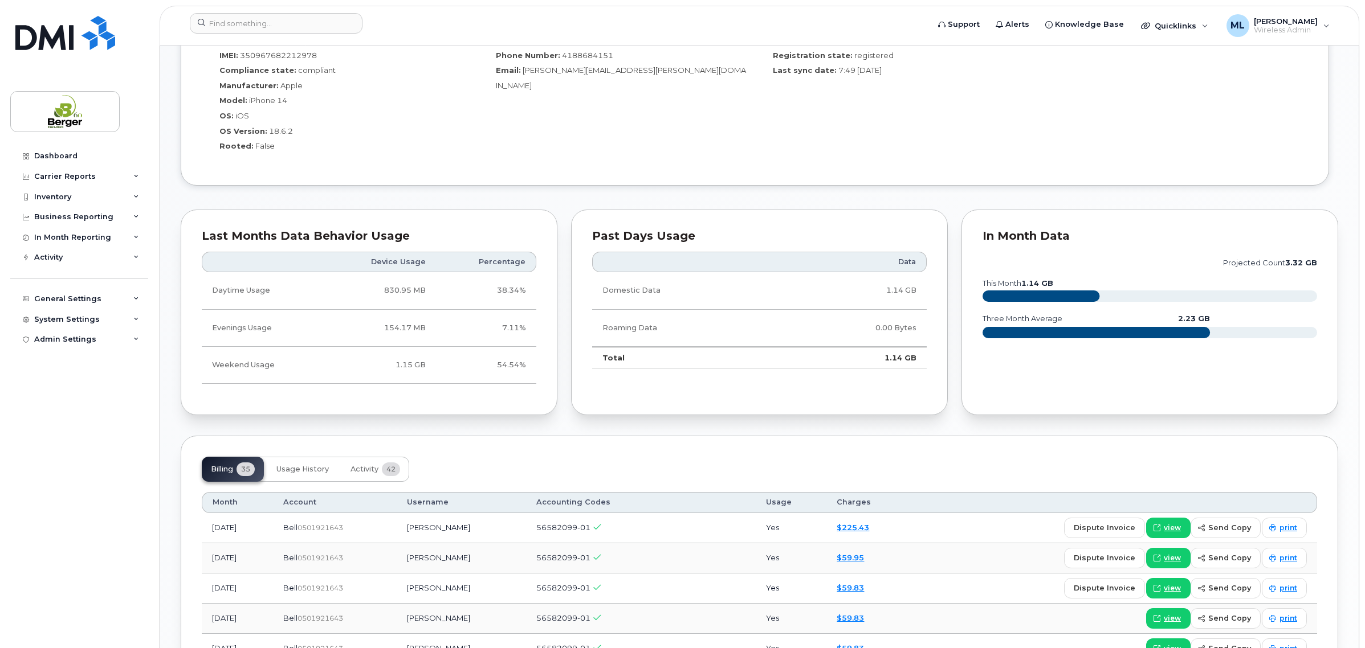
scroll to position [926, 0]
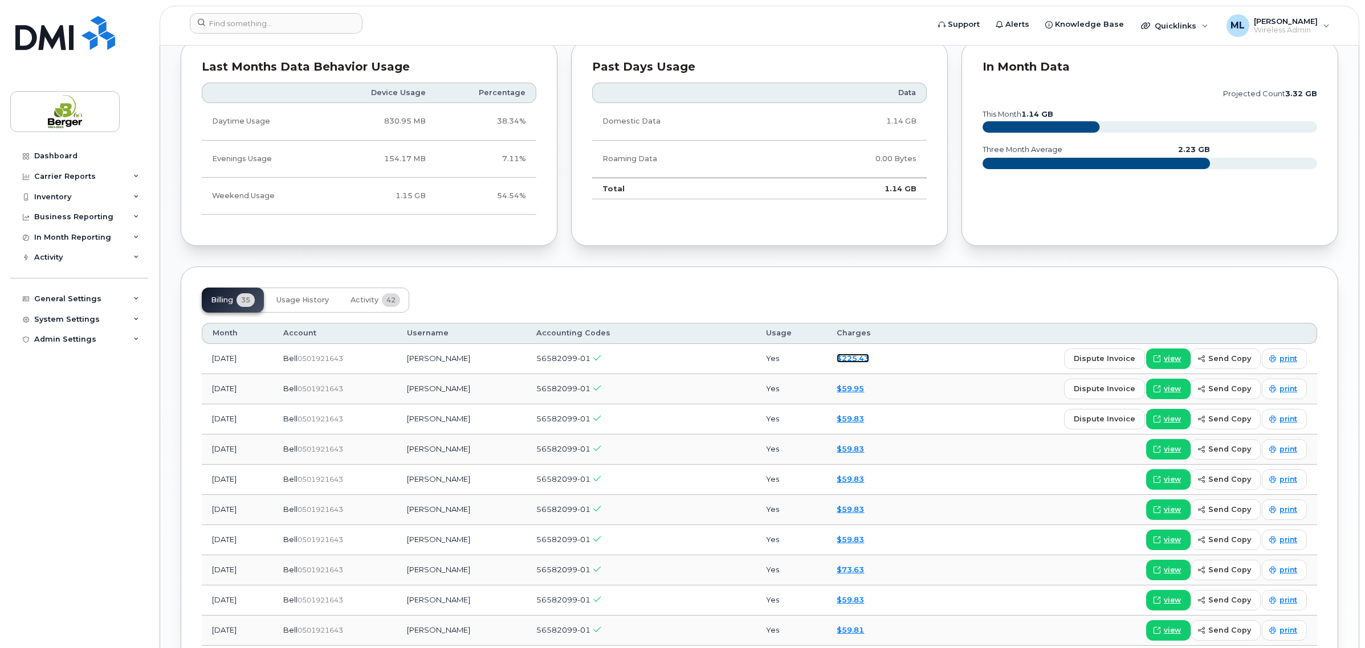
click at [856, 362] on link "$225.43" at bounding box center [852, 358] width 32 height 9
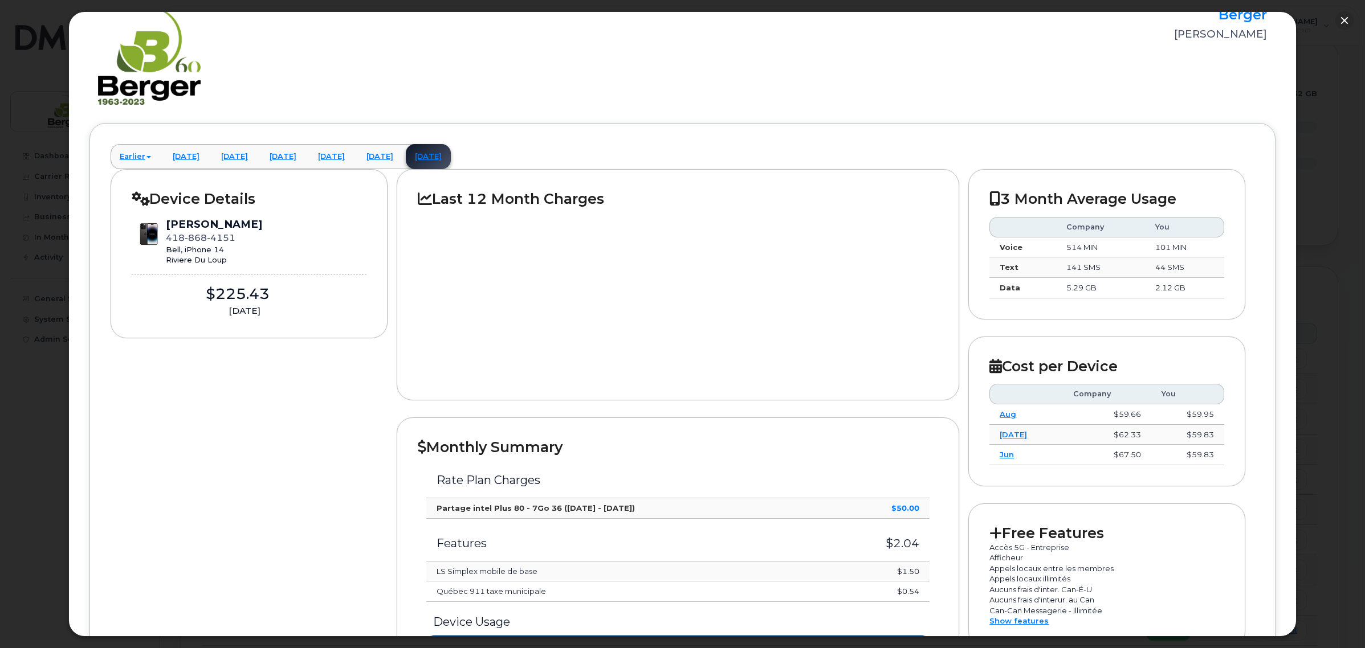
scroll to position [0, 0]
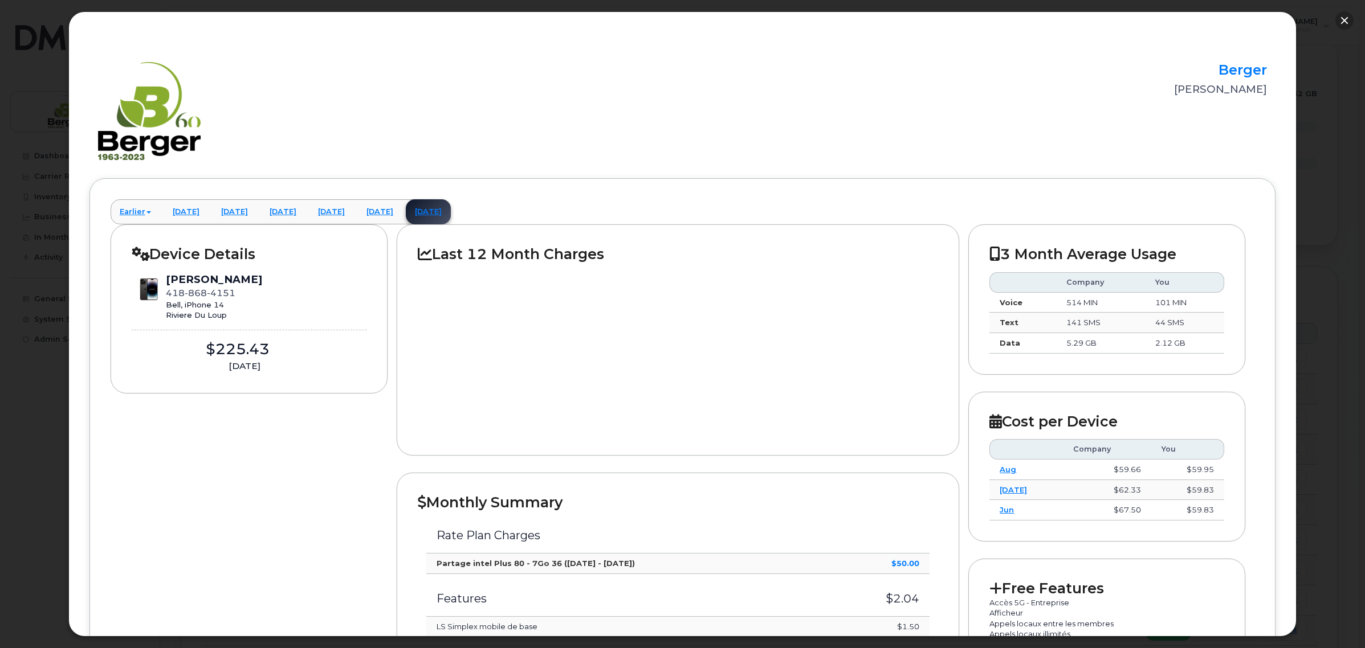
click at [1346, 20] on button "button" at bounding box center [1344, 20] width 18 height 18
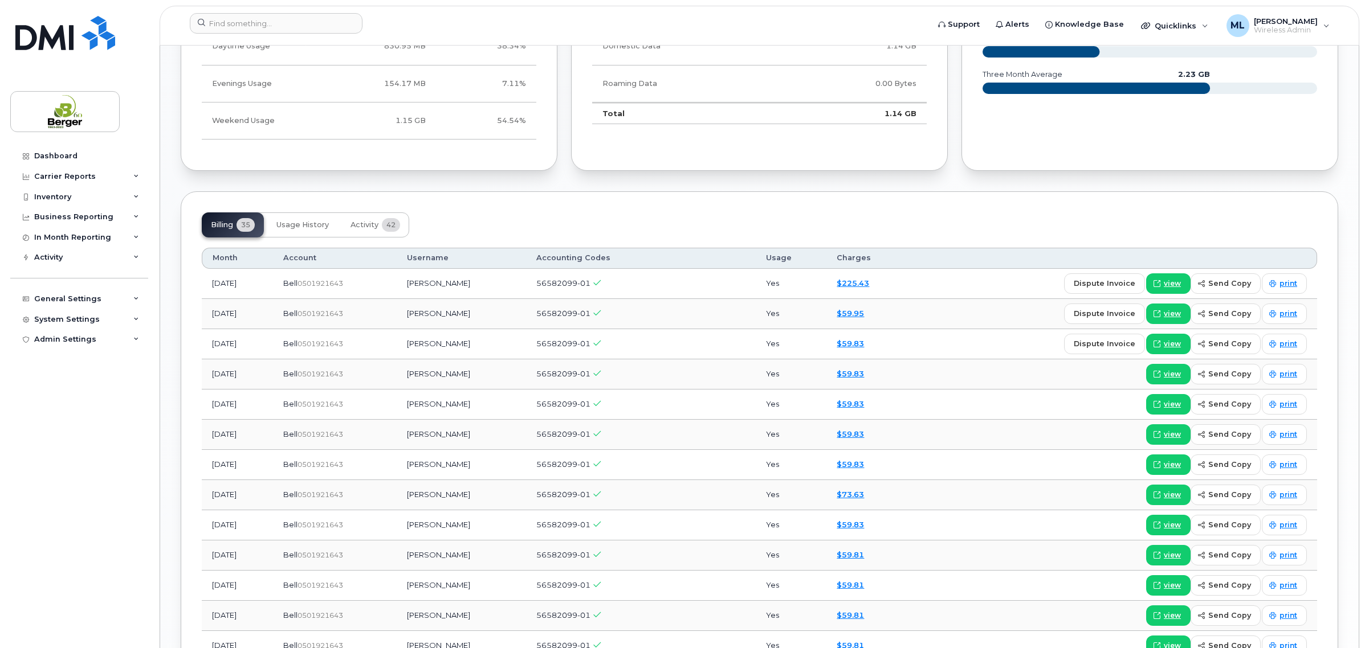
scroll to position [997, 0]
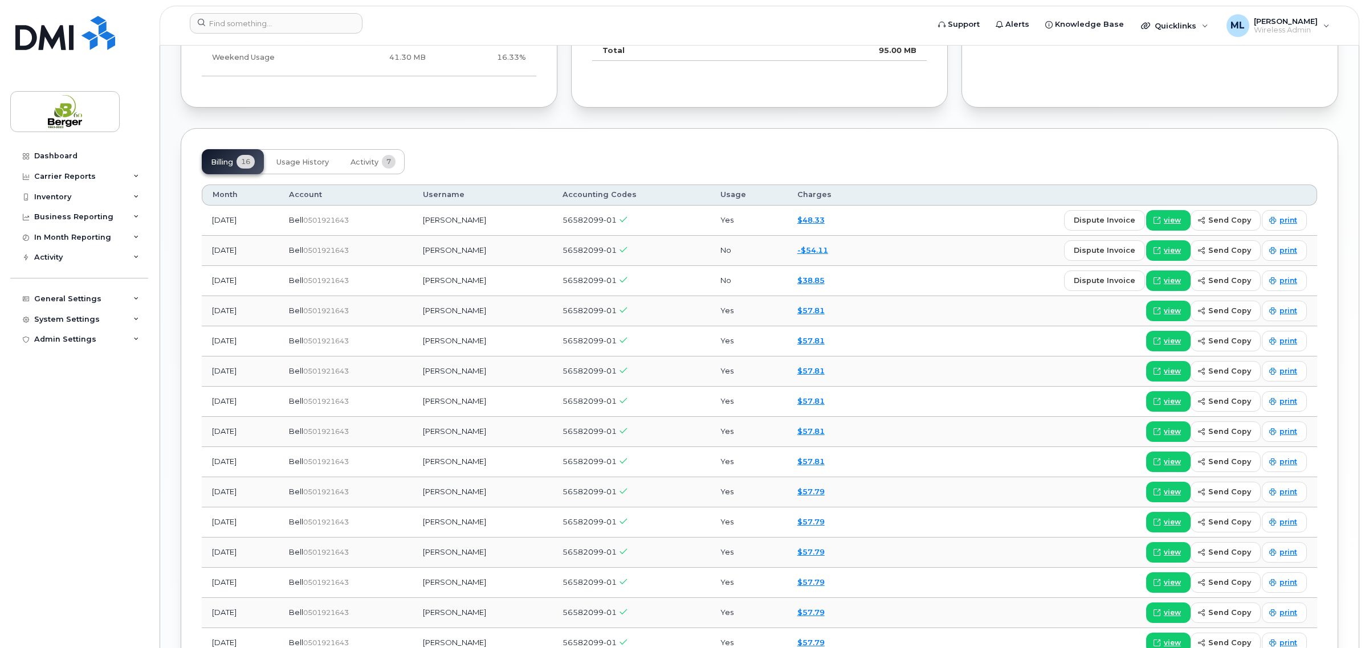
scroll to position [926, 0]
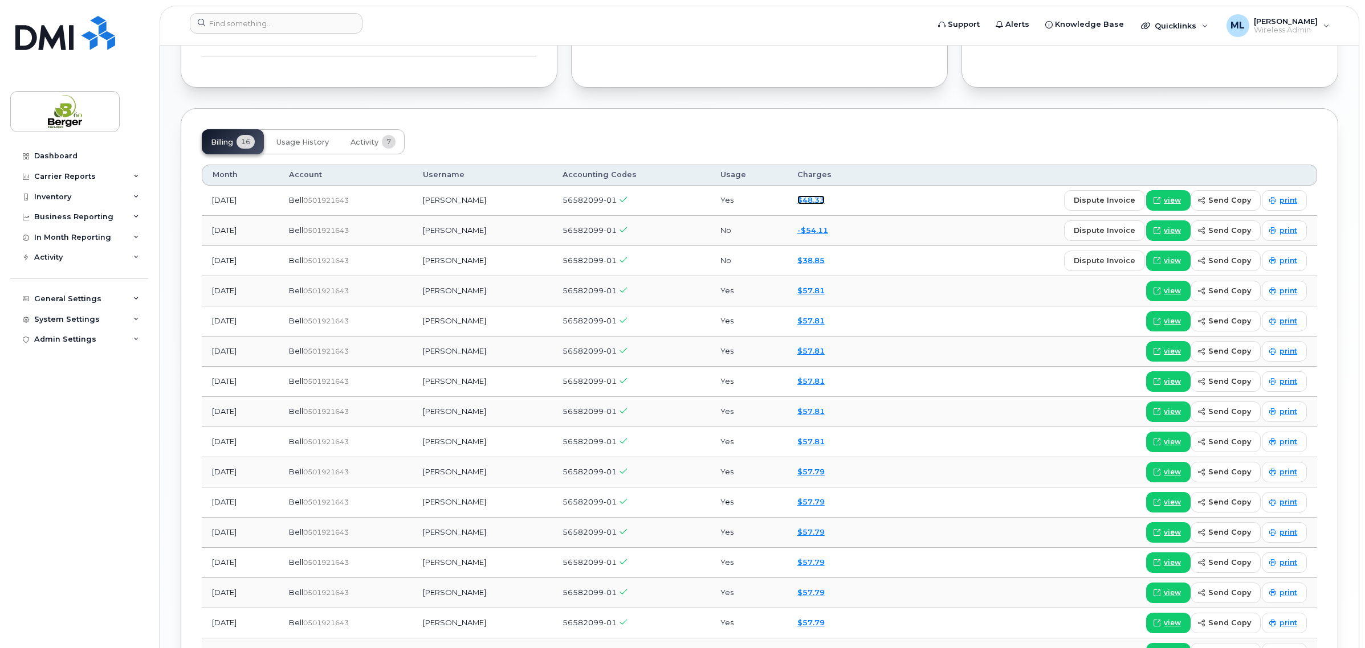
click at [821, 198] on link "$48.33" at bounding box center [810, 199] width 27 height 9
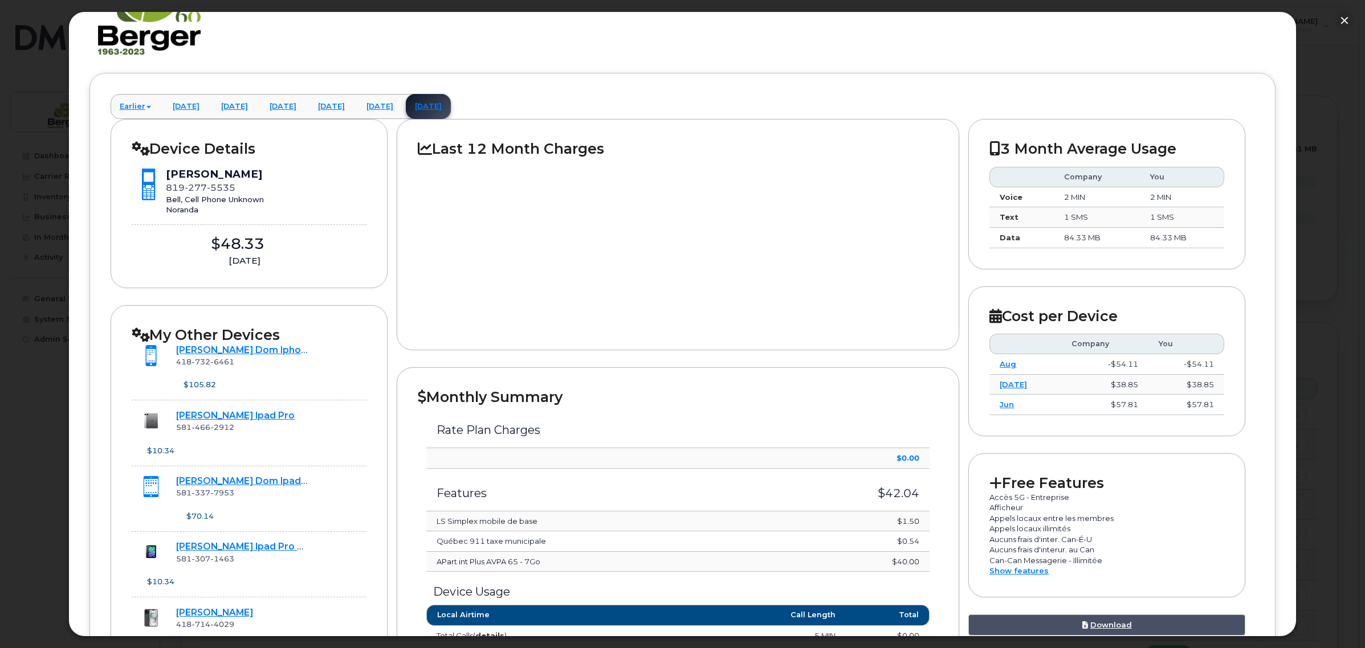
scroll to position [285, 0]
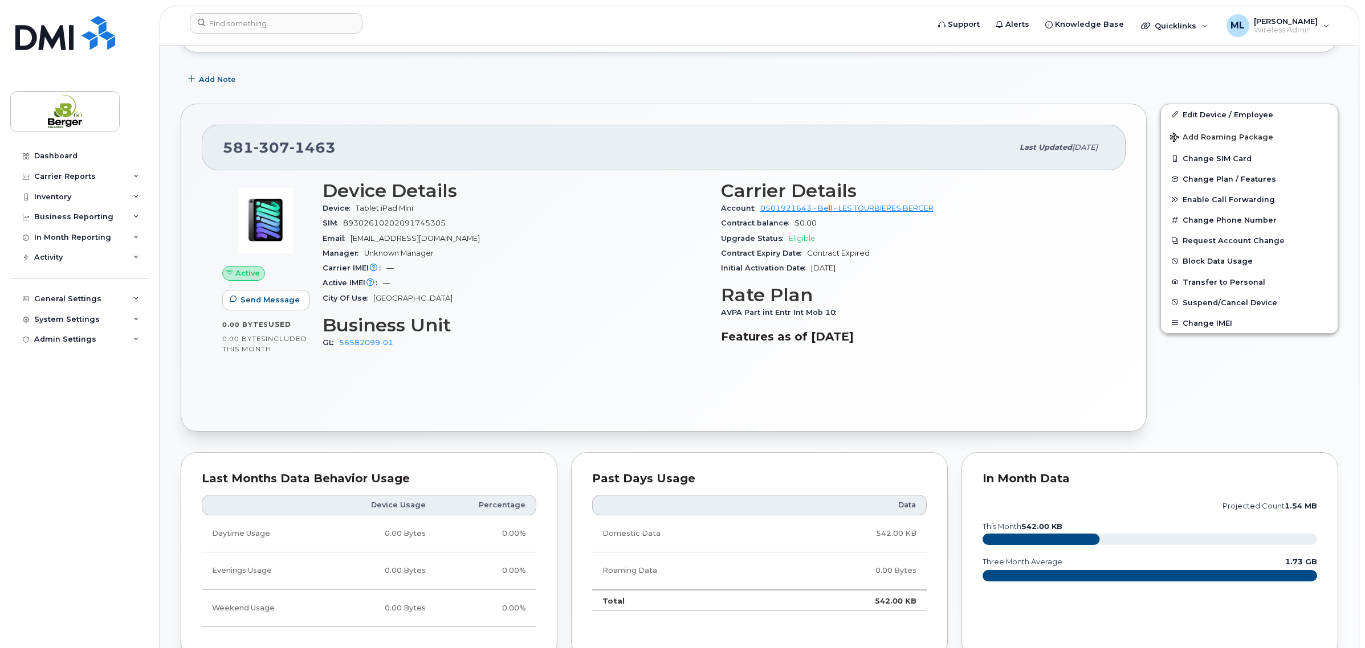
scroll to position [499, 0]
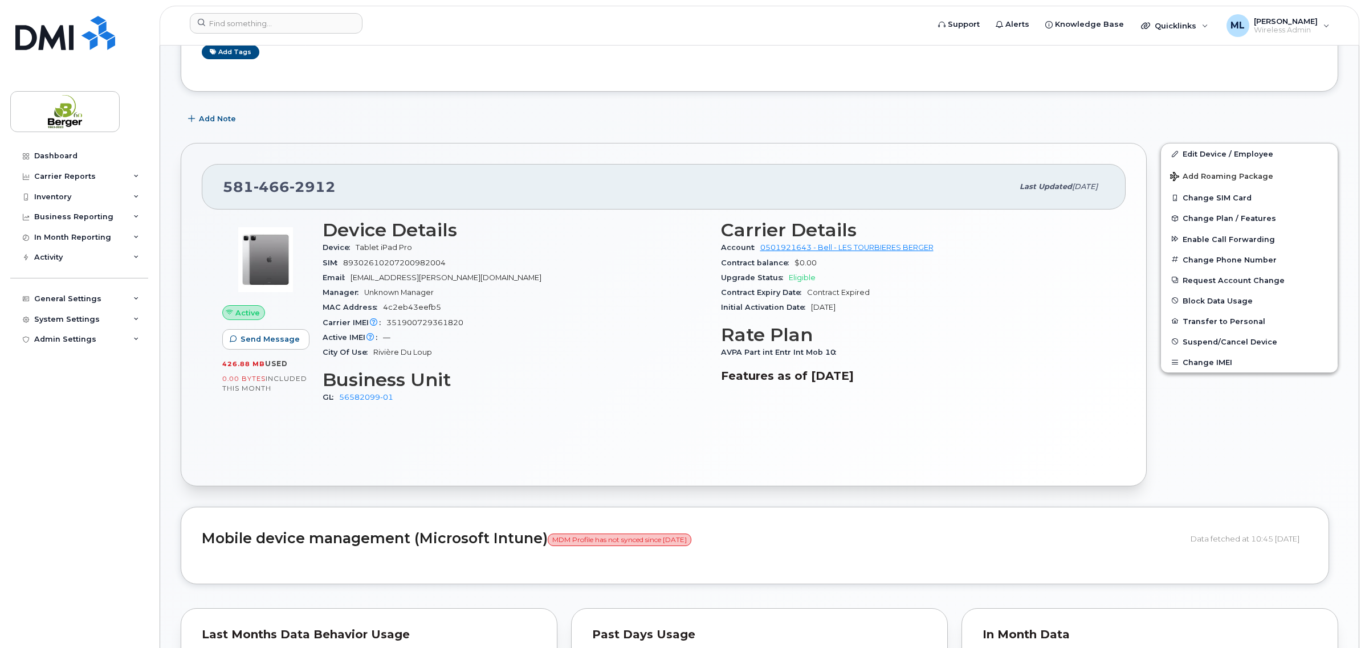
scroll to position [285, 0]
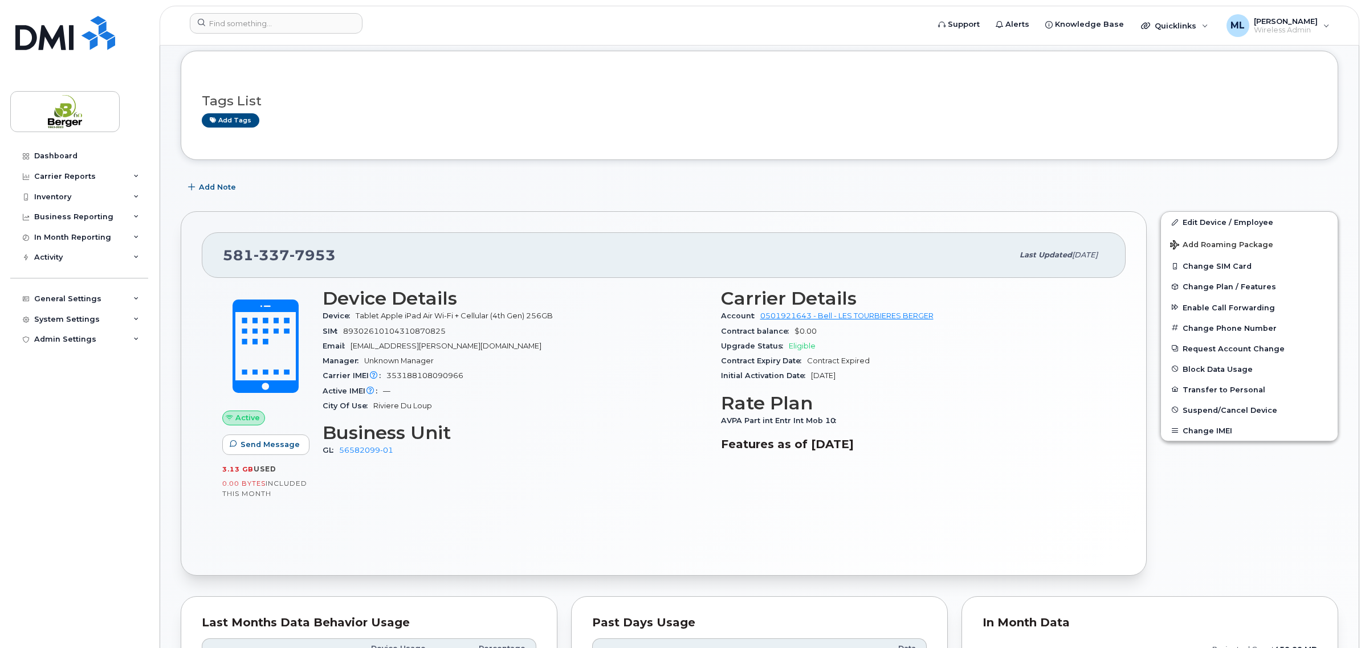
scroll to position [214, 0]
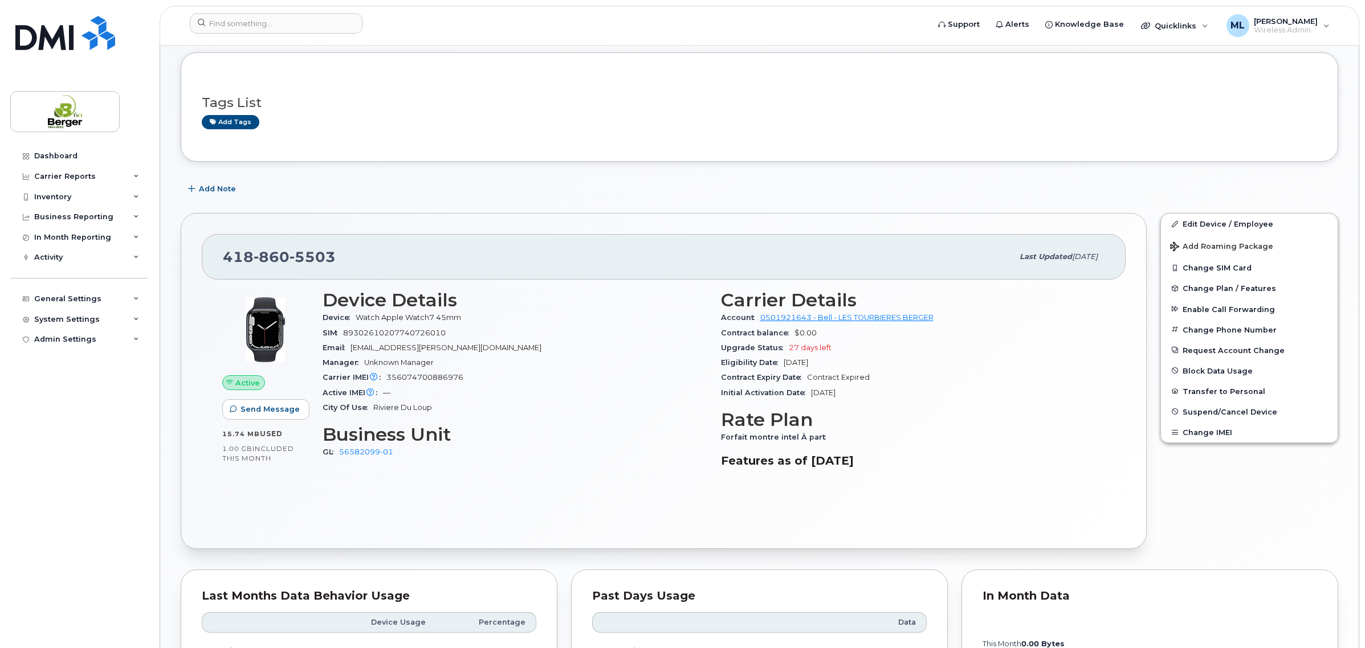
scroll to position [214, 0]
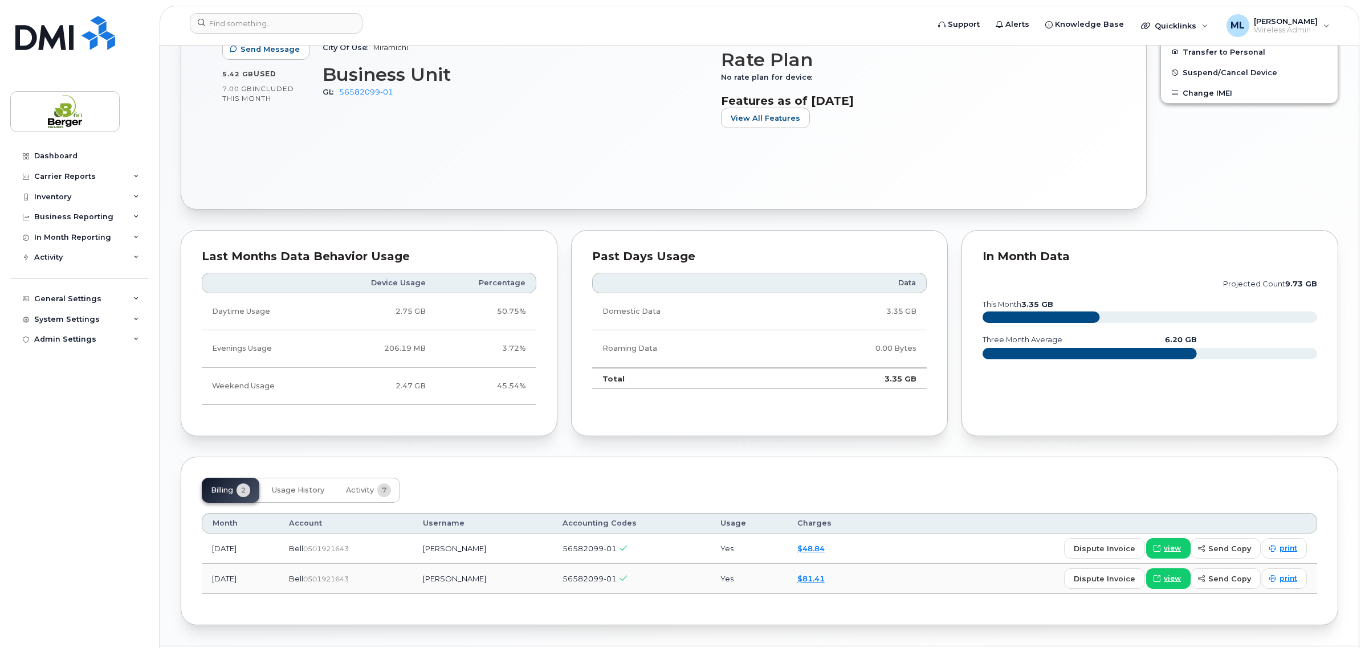
scroll to position [510, 0]
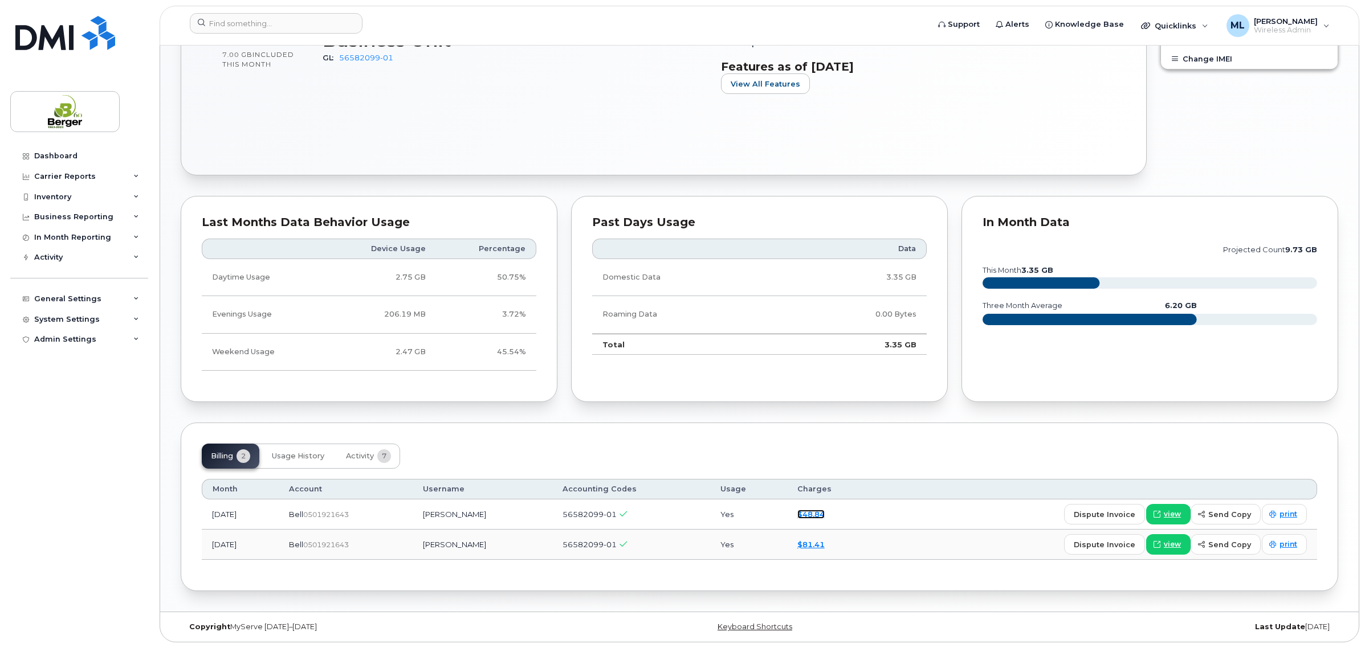
click at [825, 511] on link "$48.84" at bounding box center [810, 514] width 27 height 9
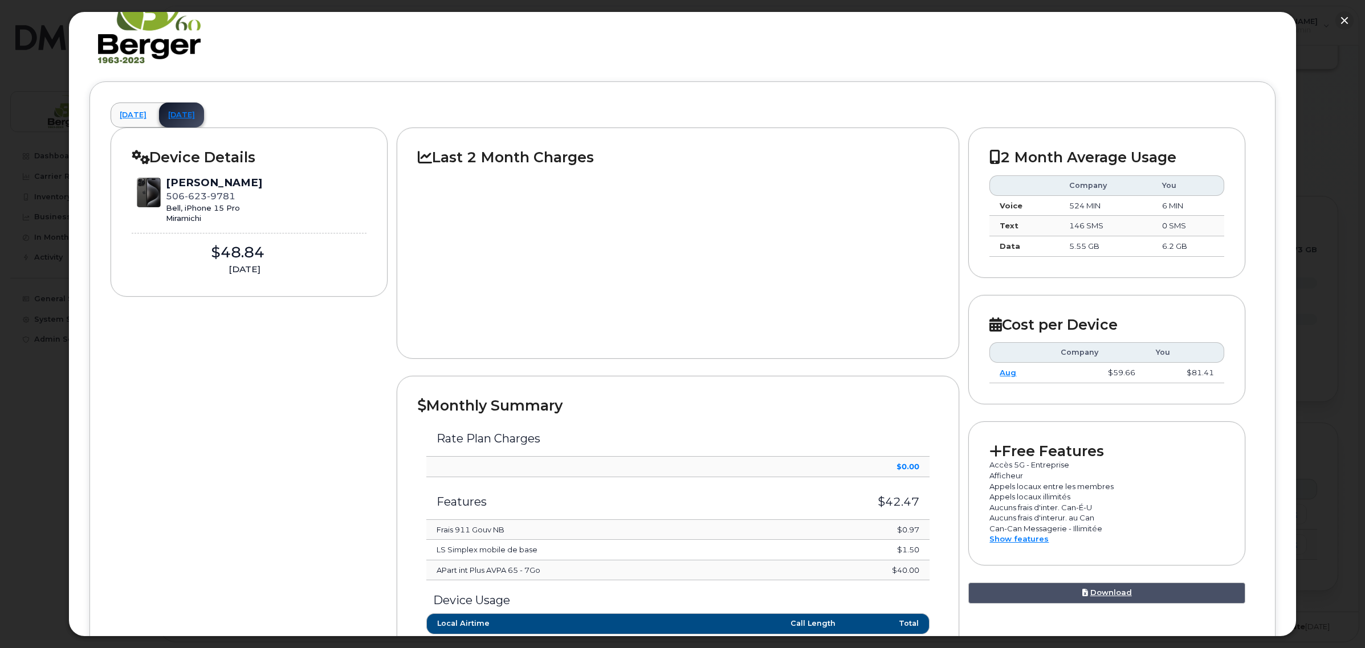
scroll to position [214, 0]
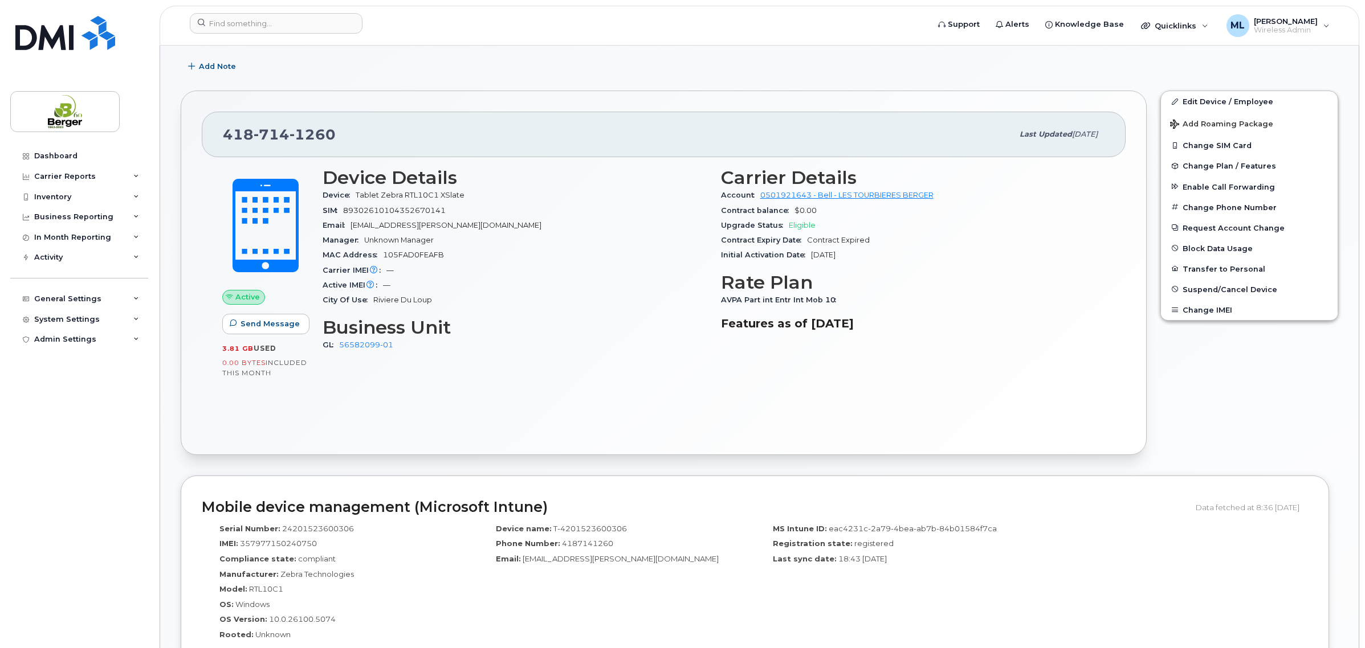
scroll to position [356, 0]
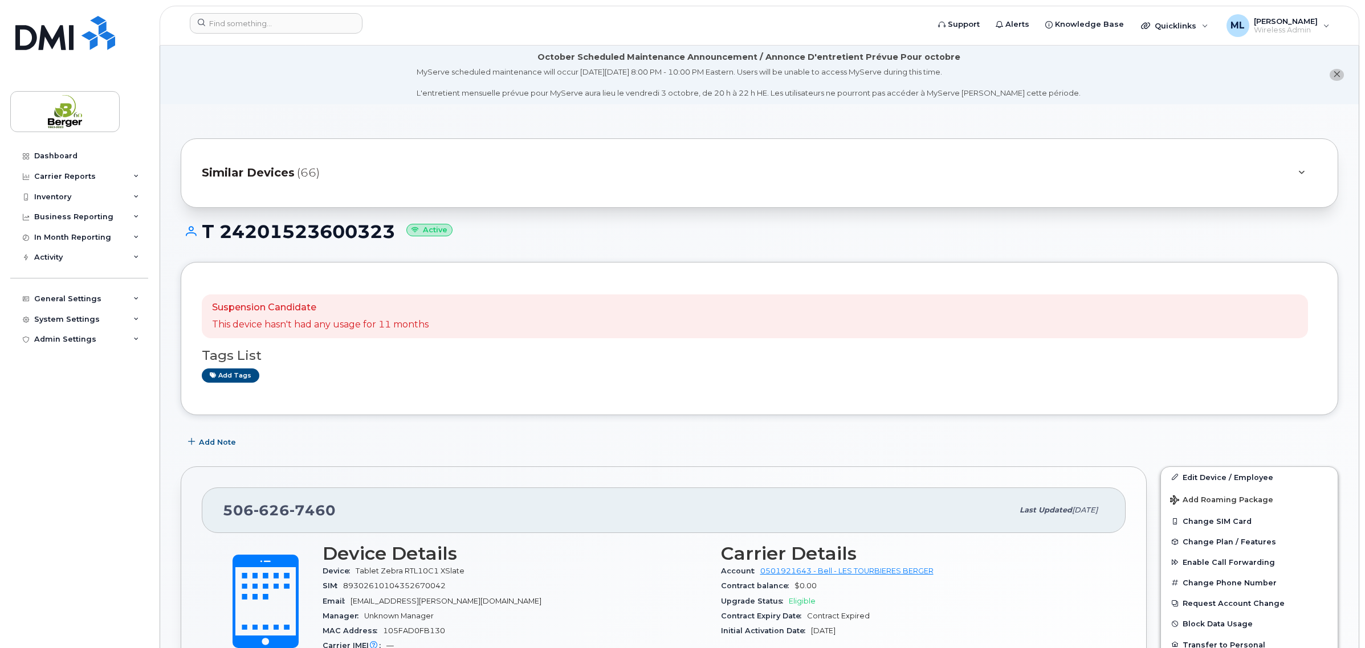
scroll to position [285, 0]
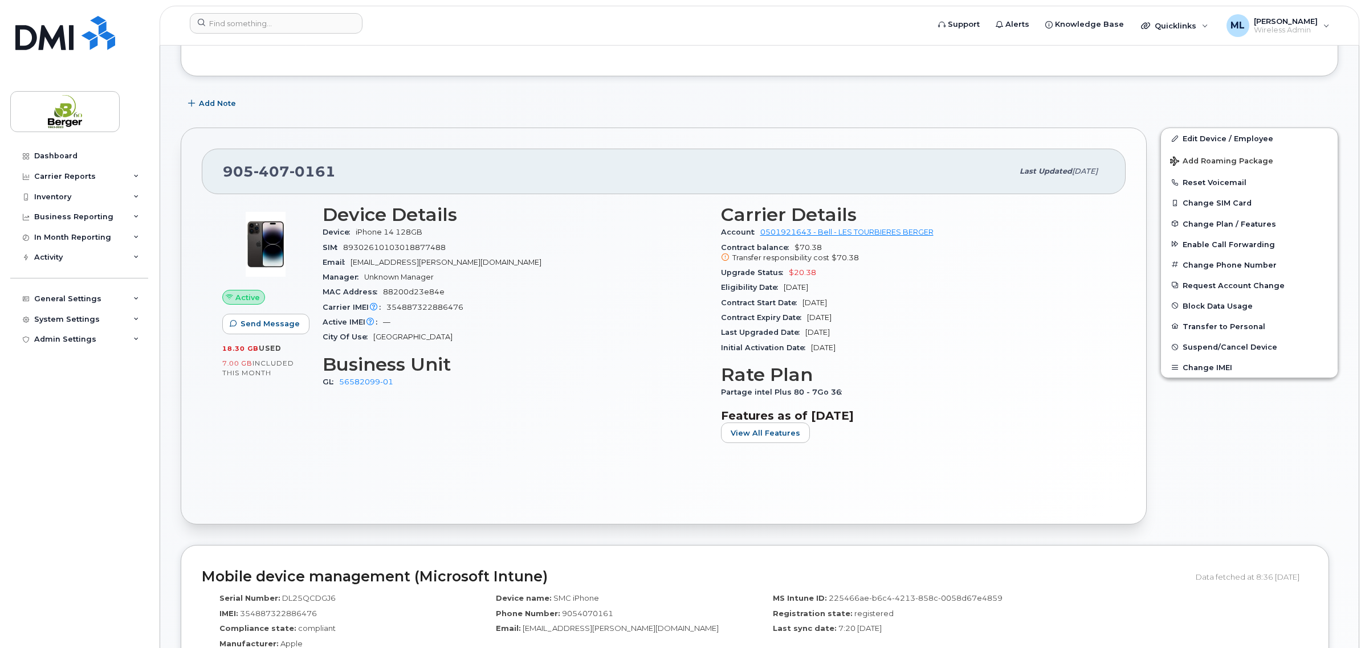
scroll to position [214, 0]
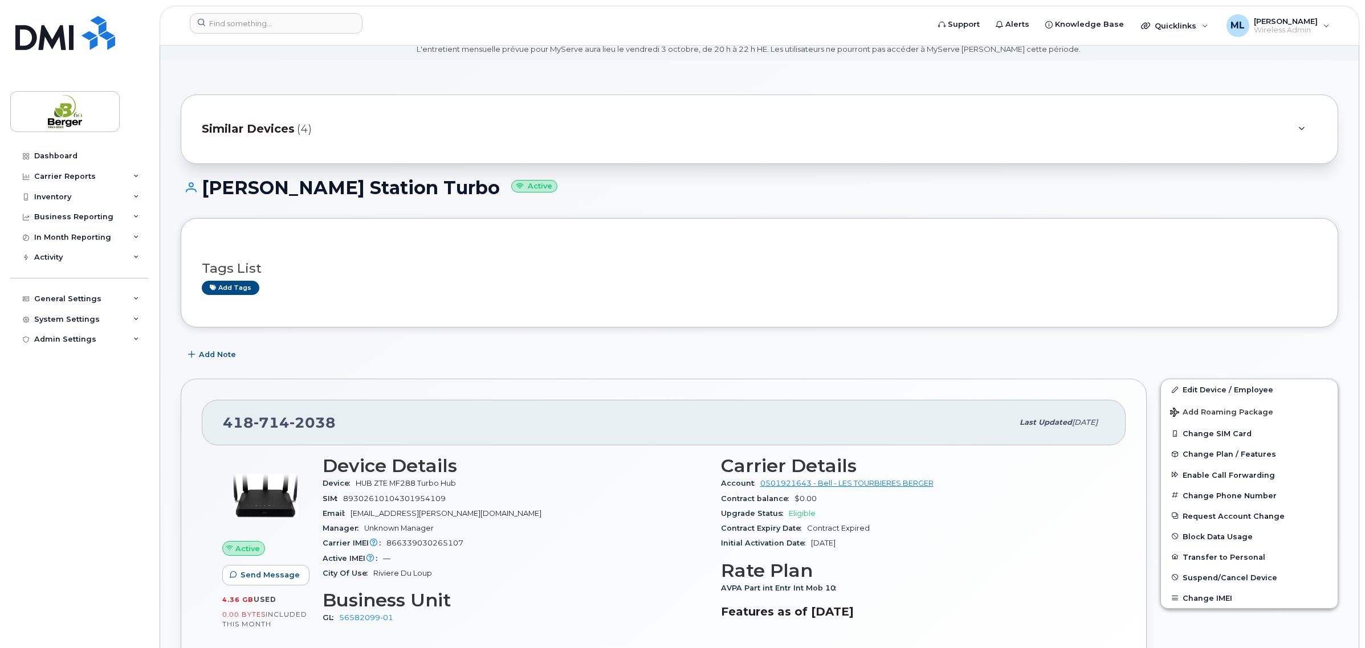
scroll to position [214, 0]
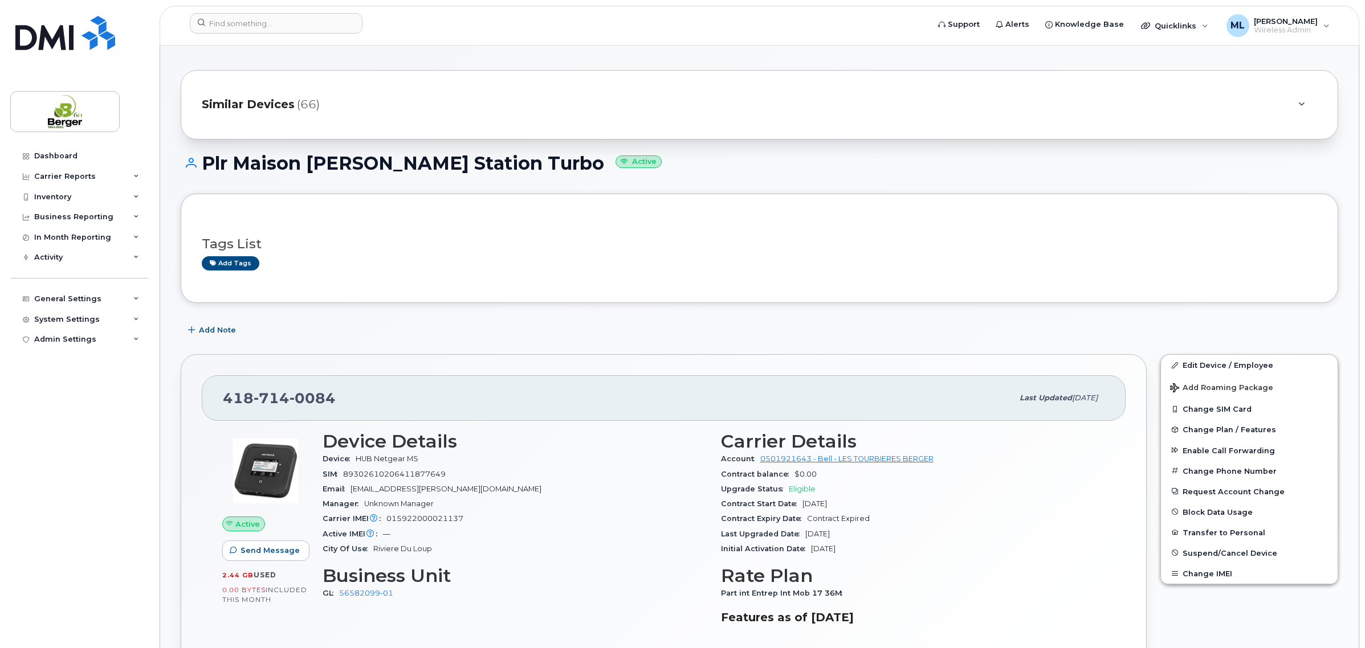
scroll to position [142, 0]
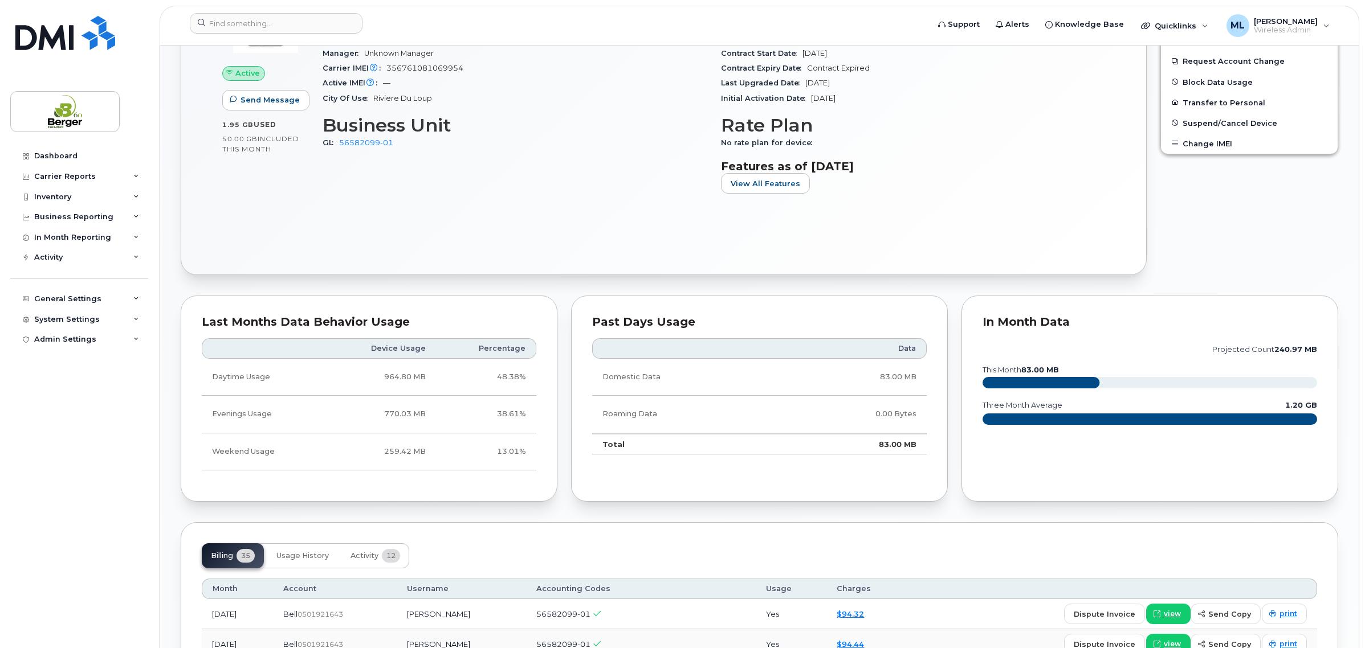
scroll to position [712, 0]
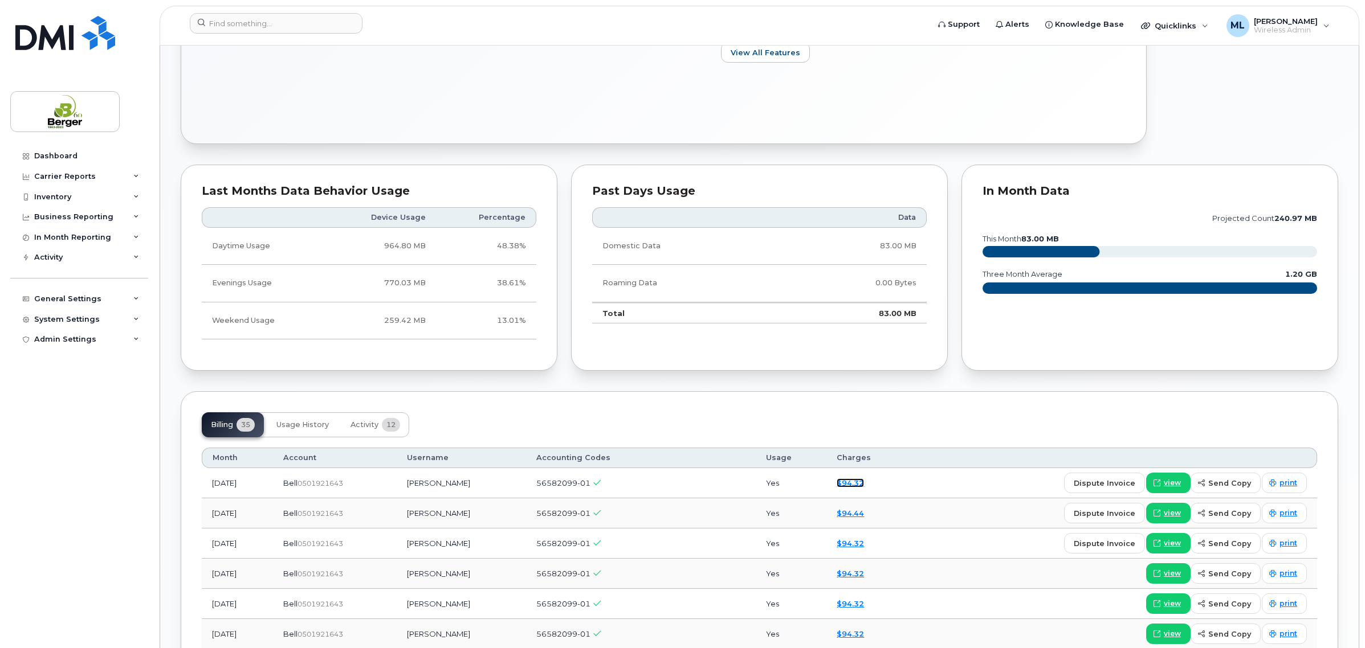
click at [854, 482] on link "$94.32" at bounding box center [849, 483] width 27 height 9
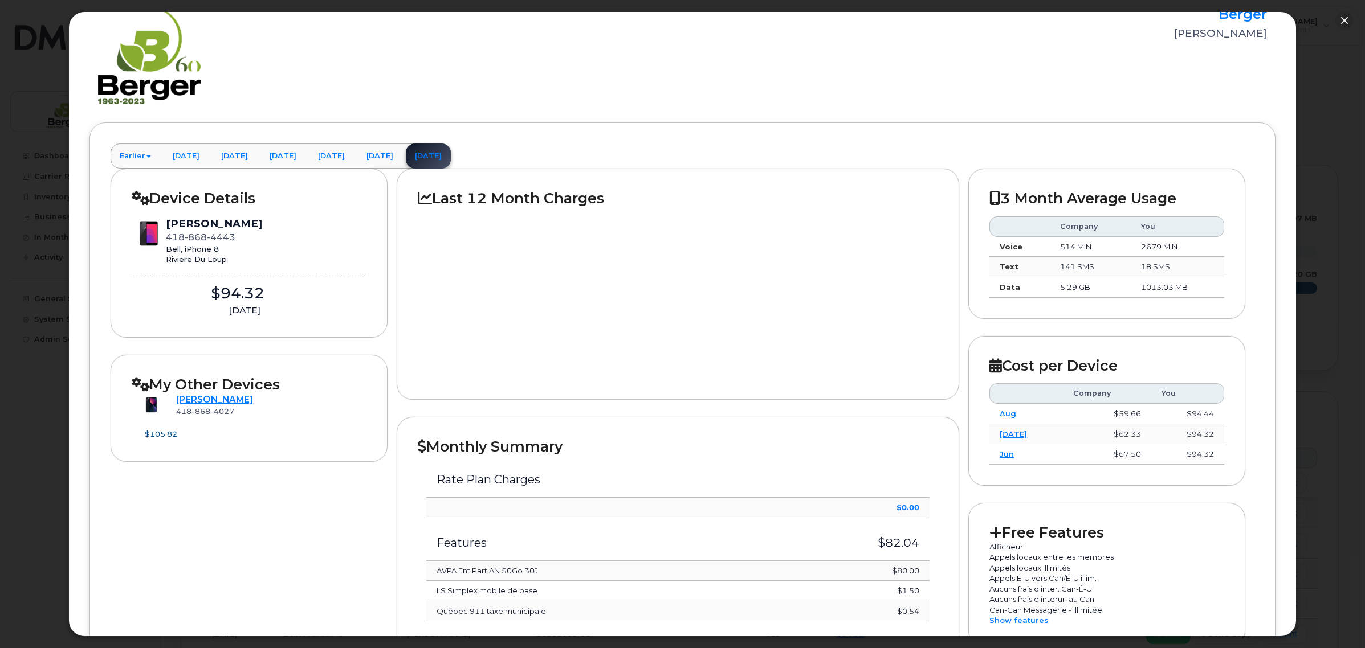
scroll to position [142, 0]
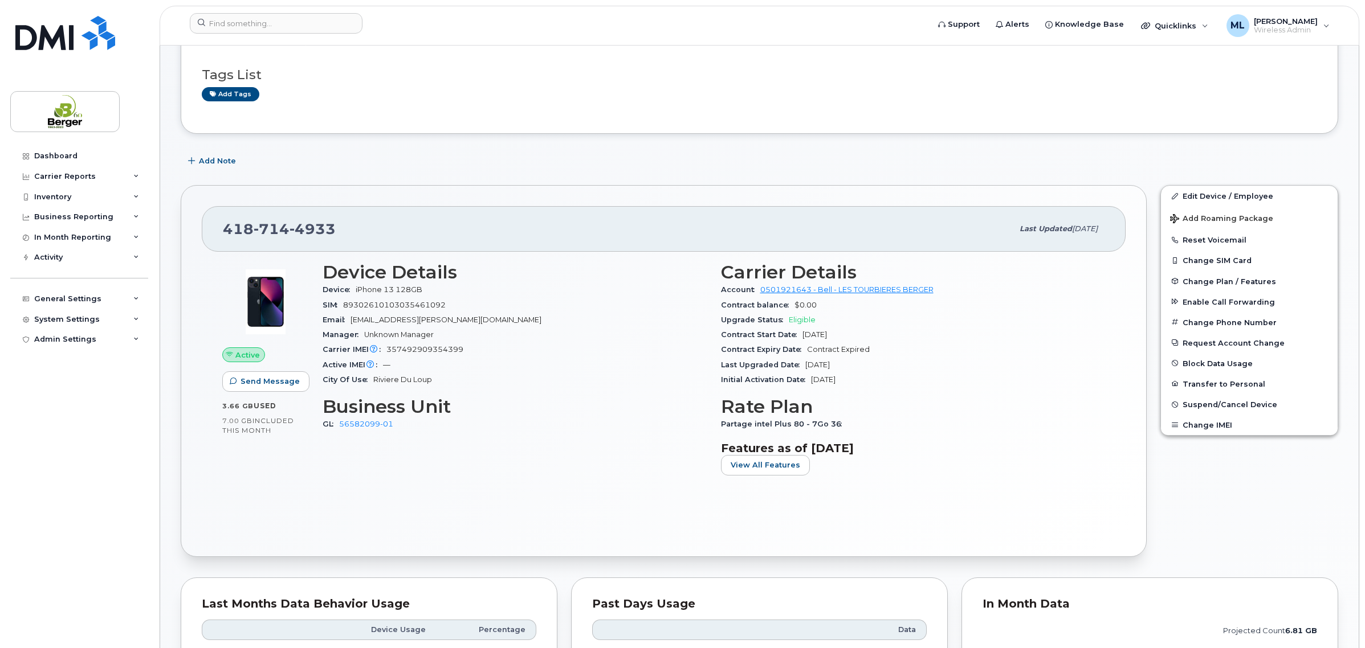
scroll to position [71, 0]
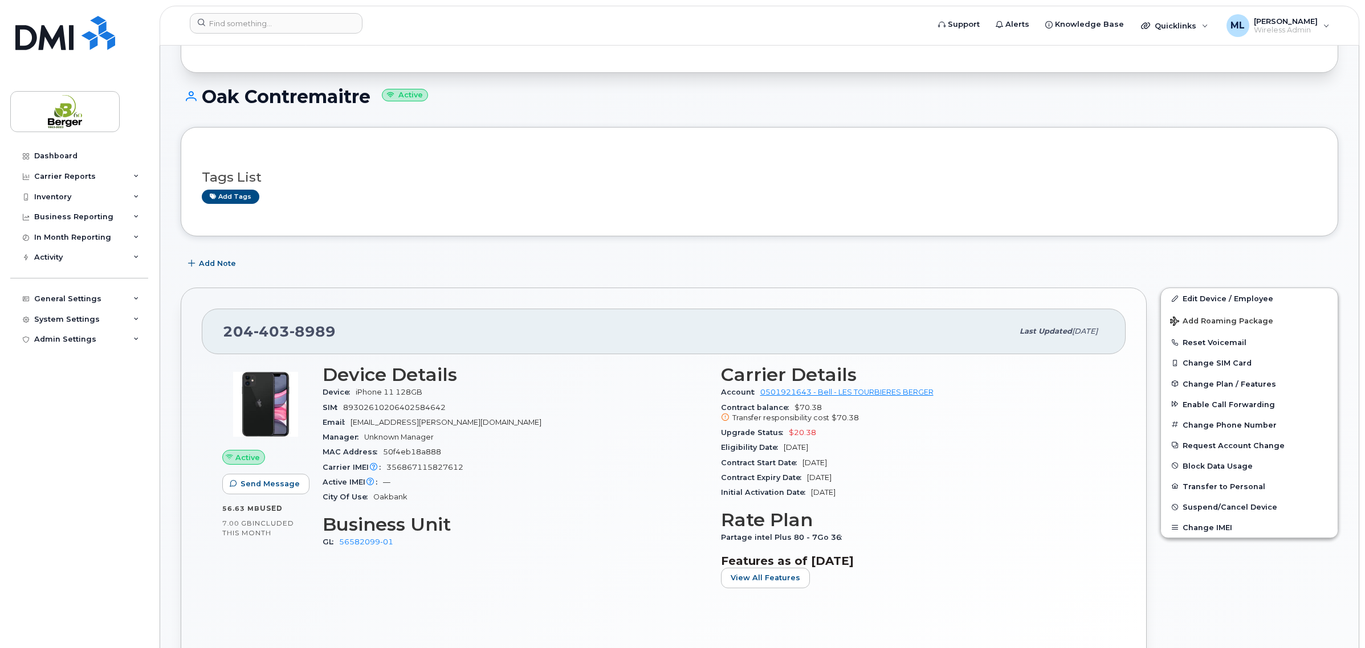
scroll to position [214, 0]
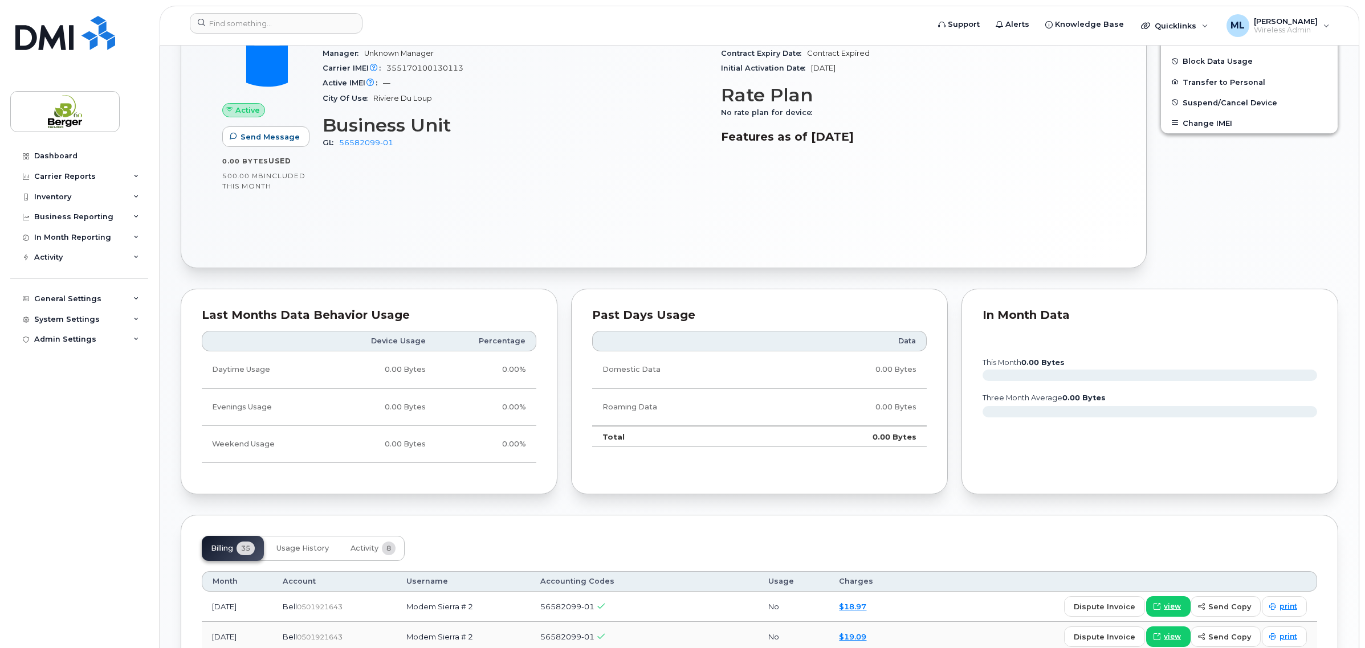
scroll to position [427, 0]
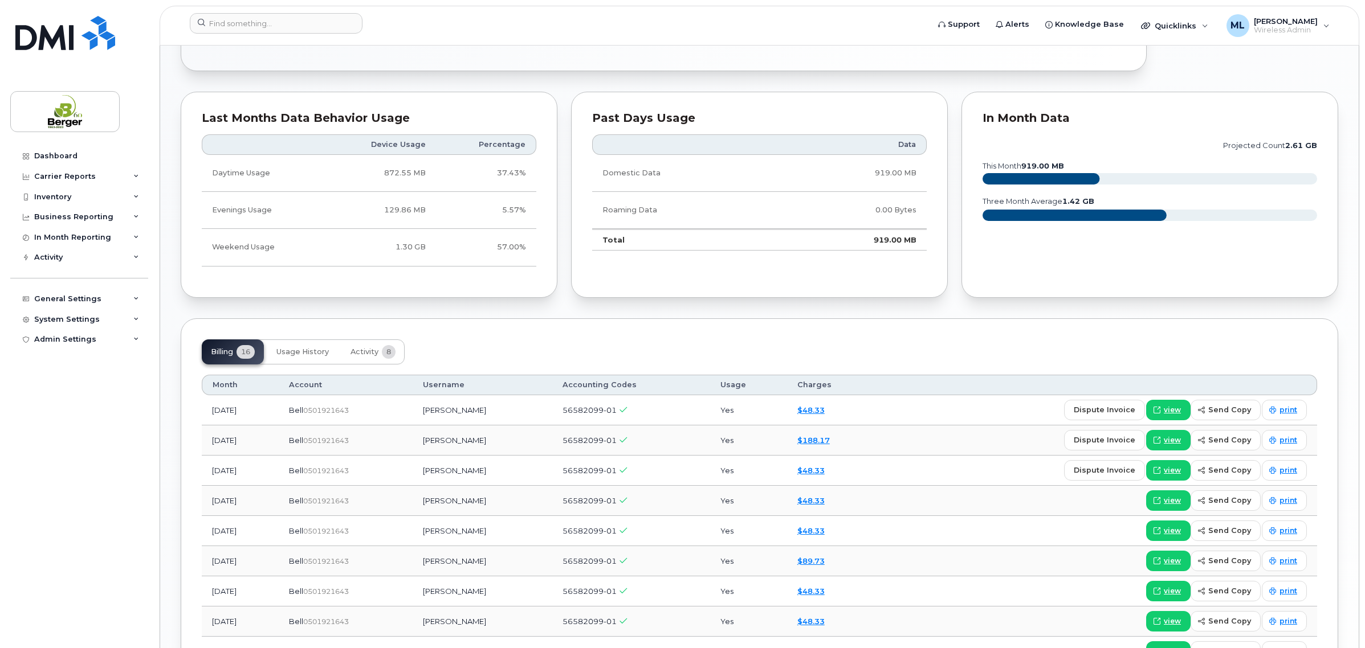
scroll to position [712, 0]
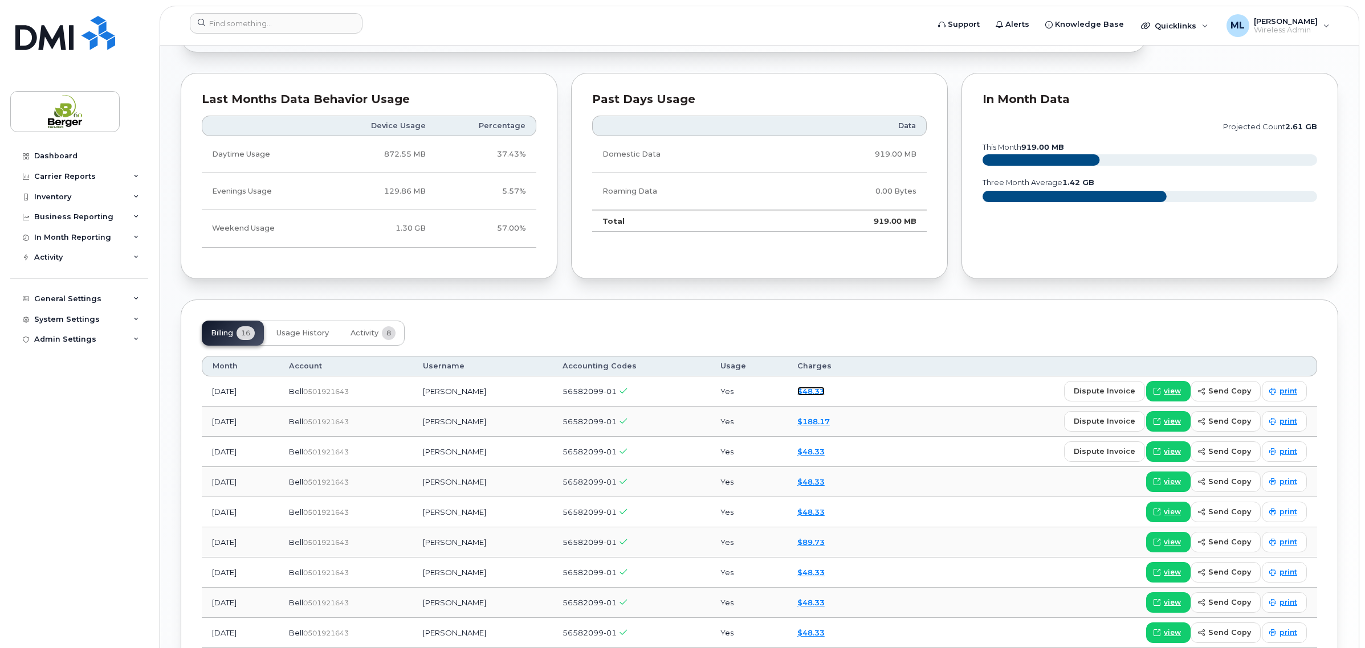
click at [815, 391] on link "$48.33" at bounding box center [810, 391] width 27 height 9
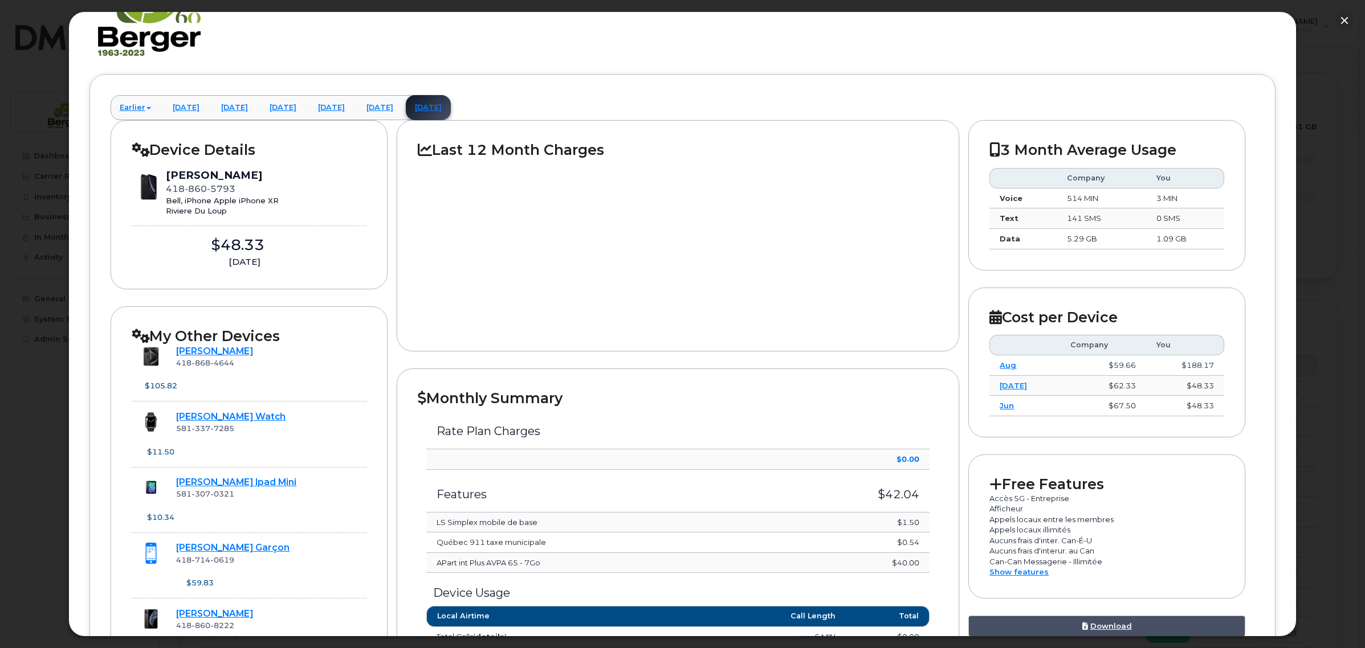
scroll to position [285, 0]
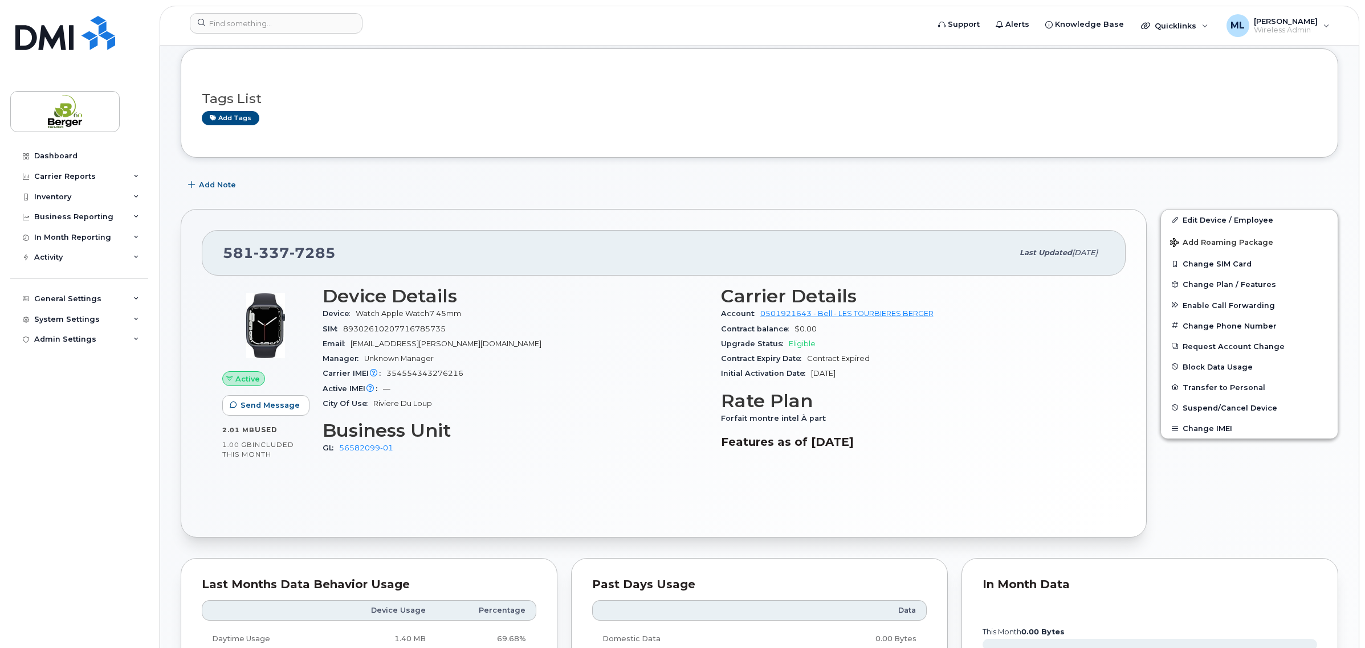
scroll to position [356, 0]
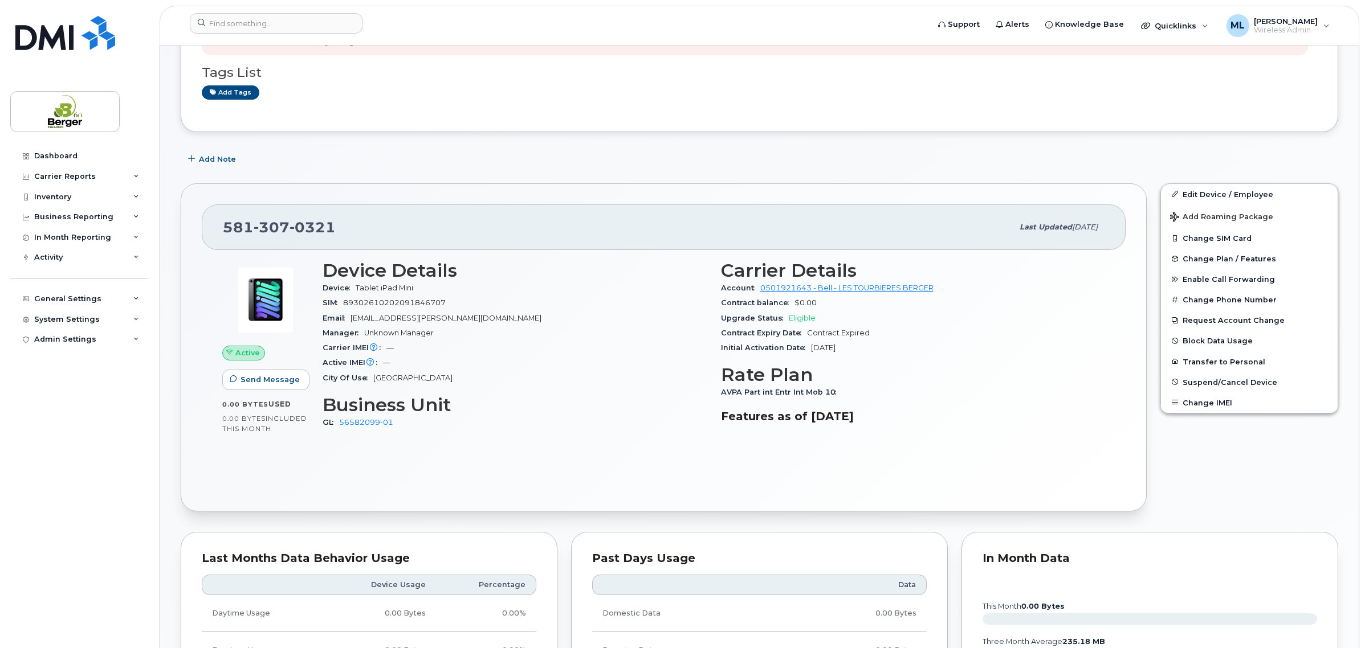
scroll to position [285, 0]
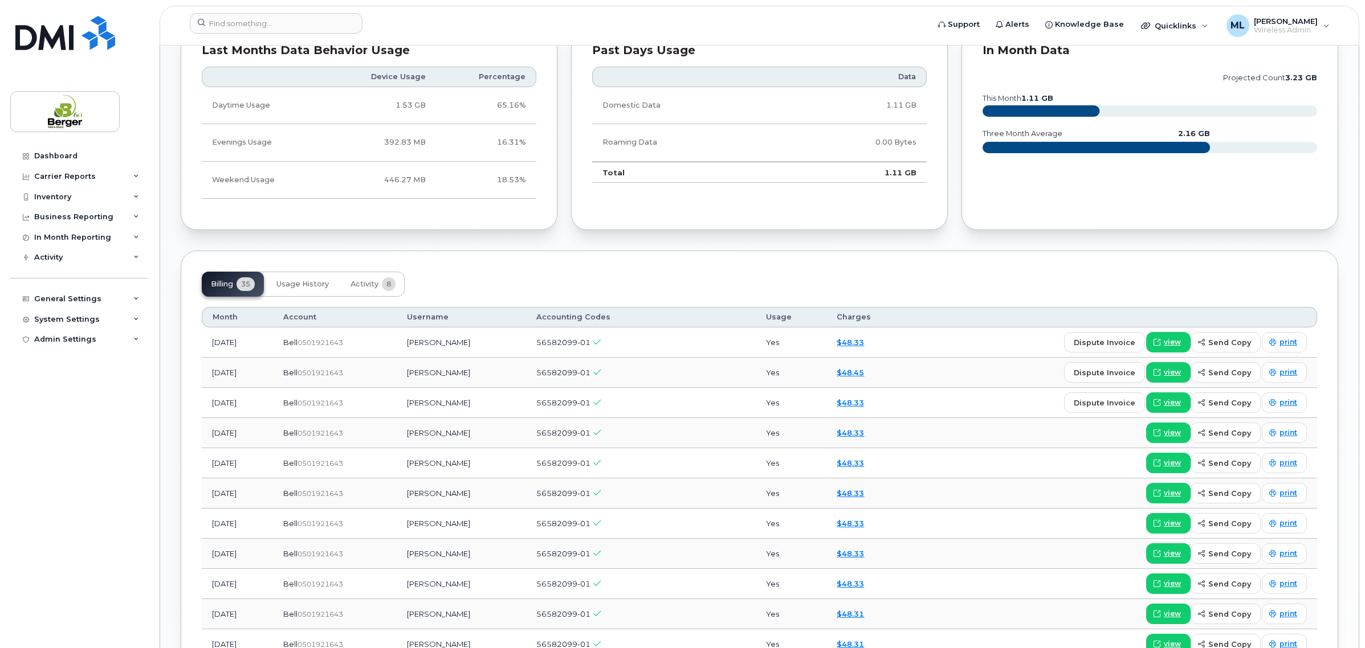
scroll to position [783, 0]
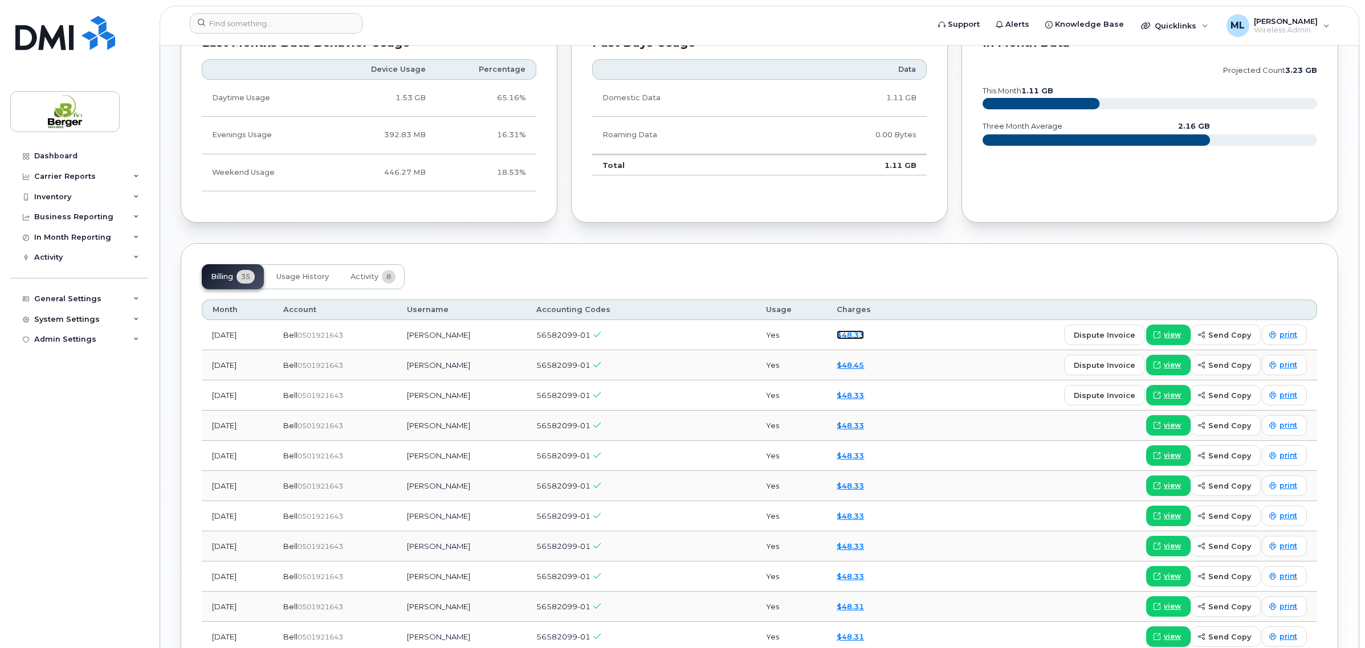
click at [853, 337] on link "$48.33" at bounding box center [849, 334] width 27 height 9
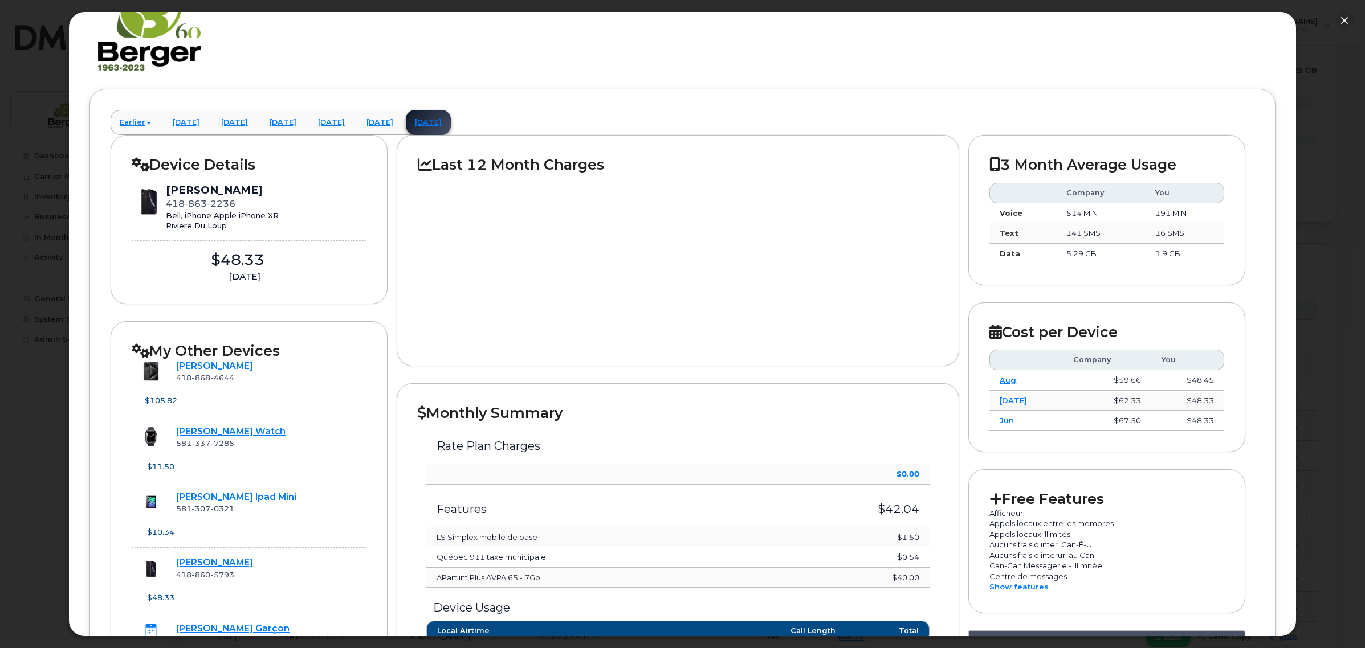
scroll to position [214, 0]
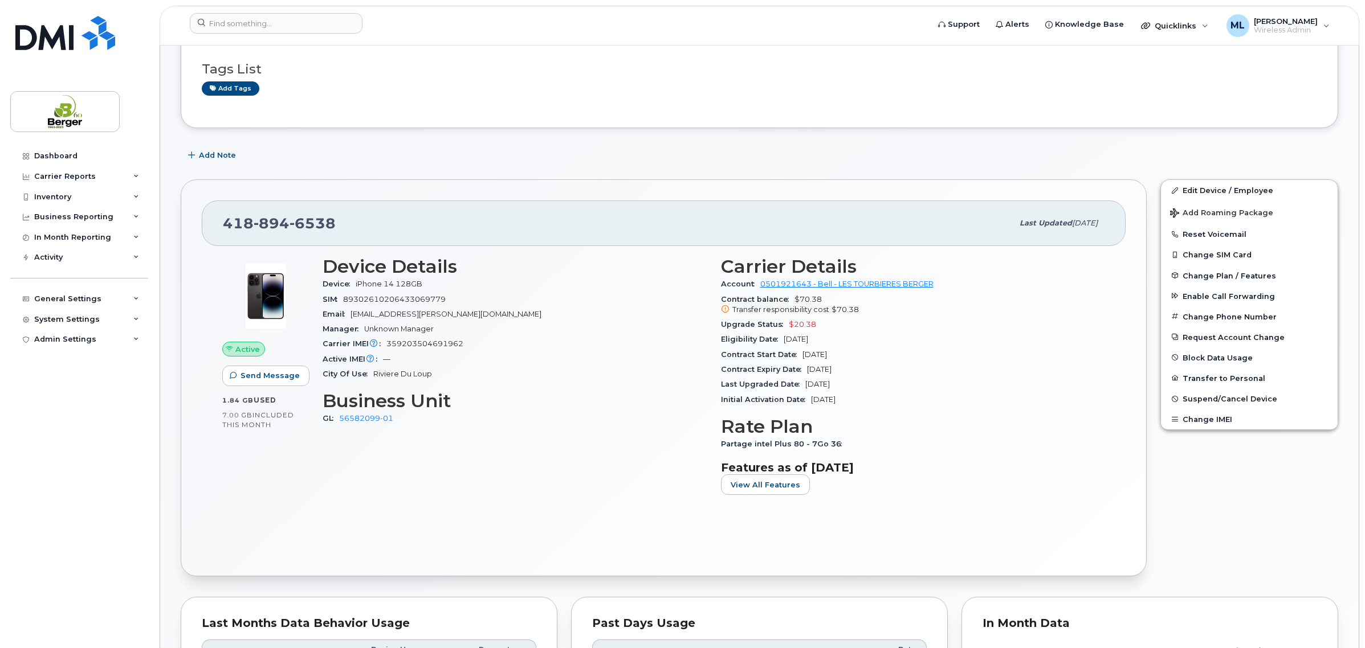
scroll to position [71, 0]
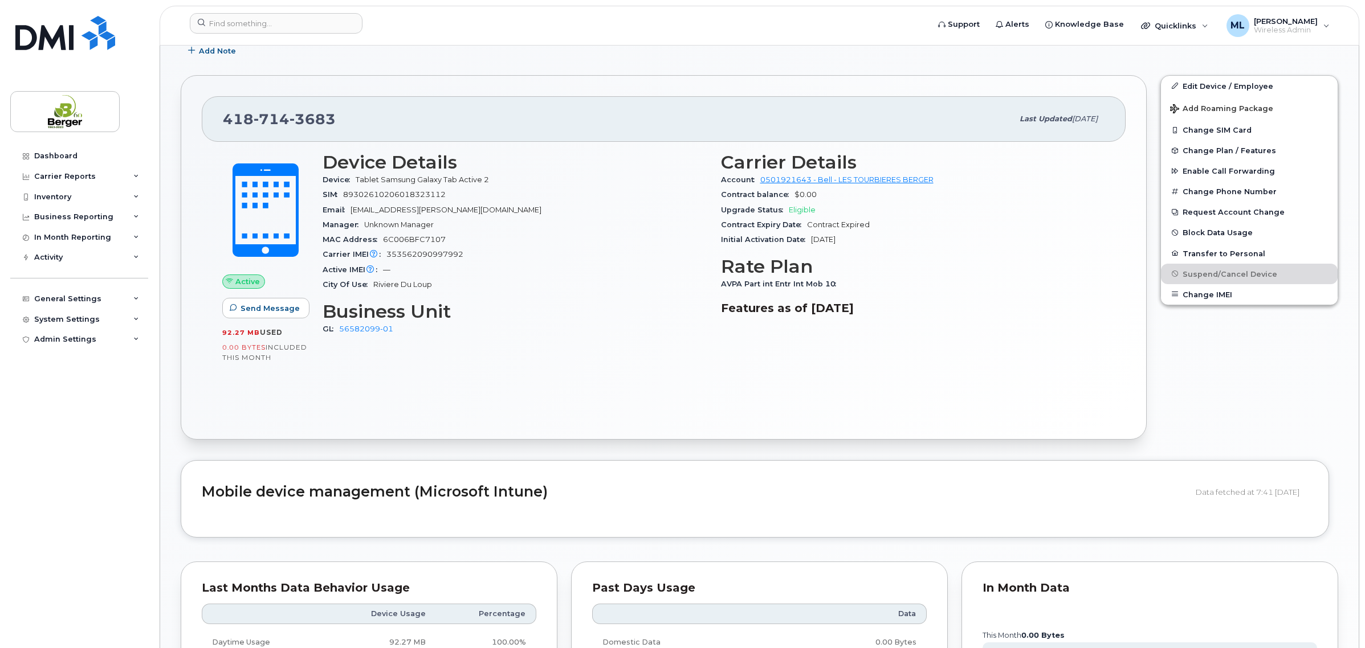
scroll to position [570, 0]
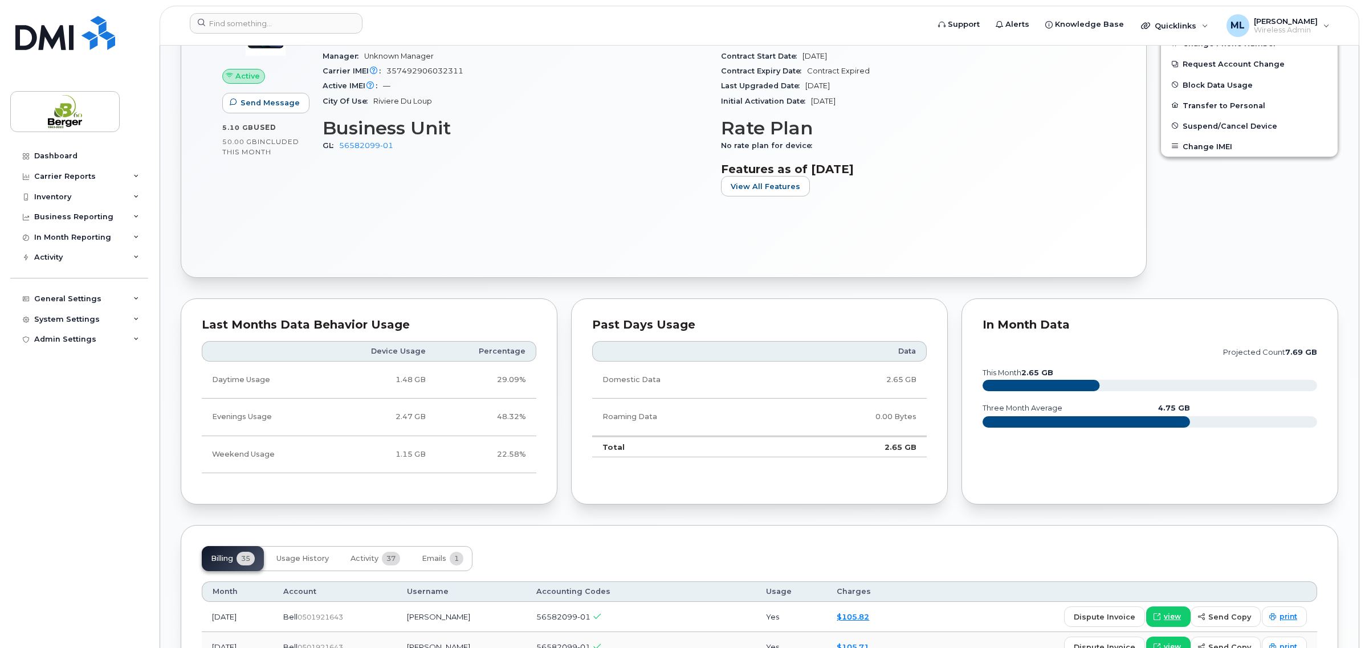
scroll to position [783, 0]
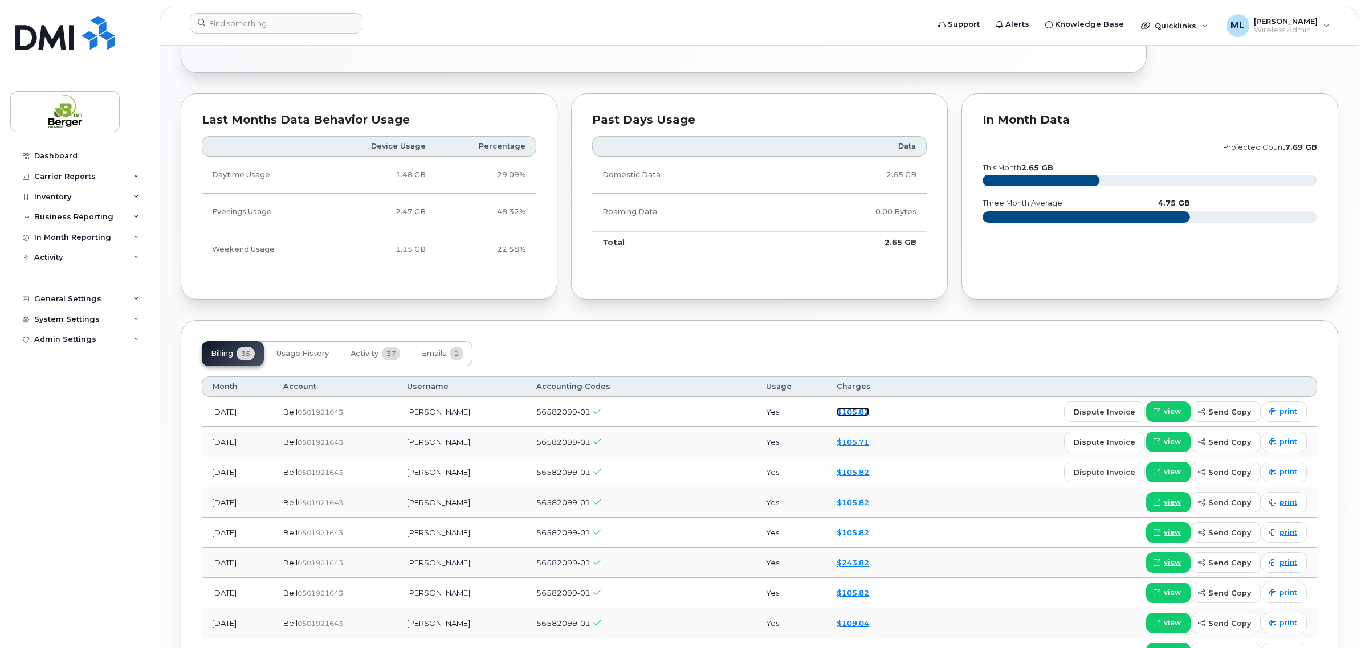
click at [858, 409] on link "$105.82" at bounding box center [852, 411] width 32 height 9
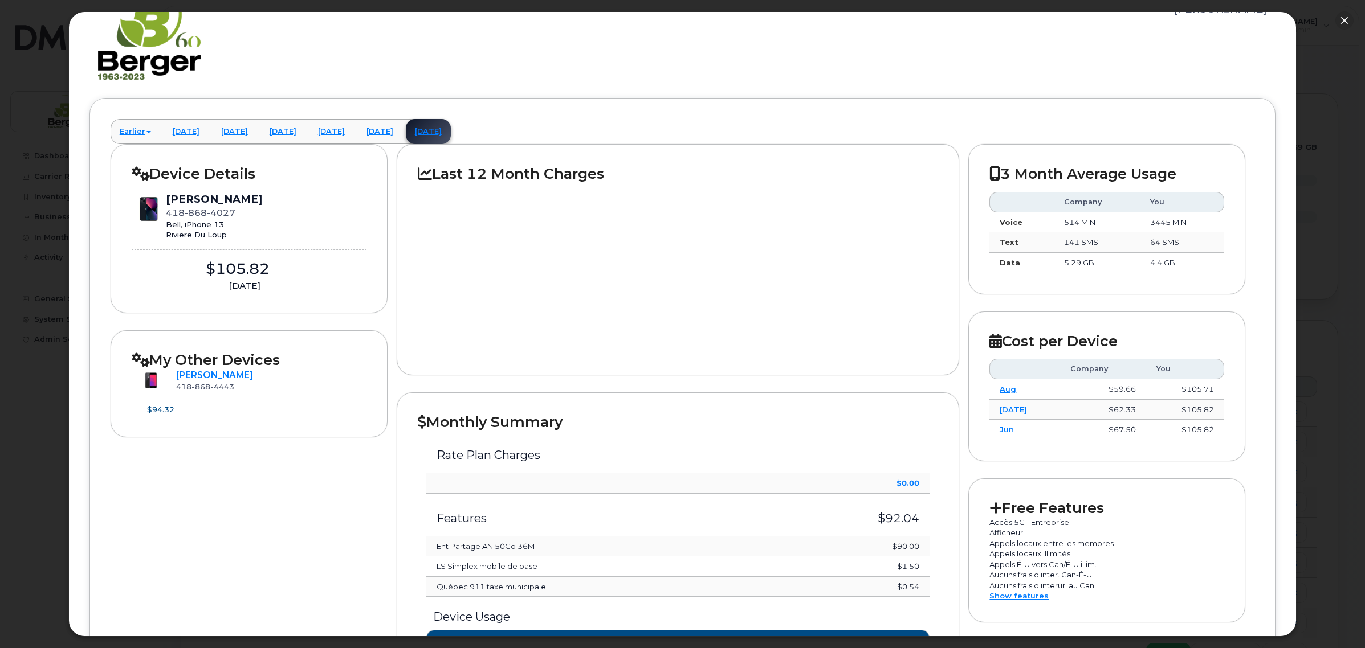
scroll to position [71, 0]
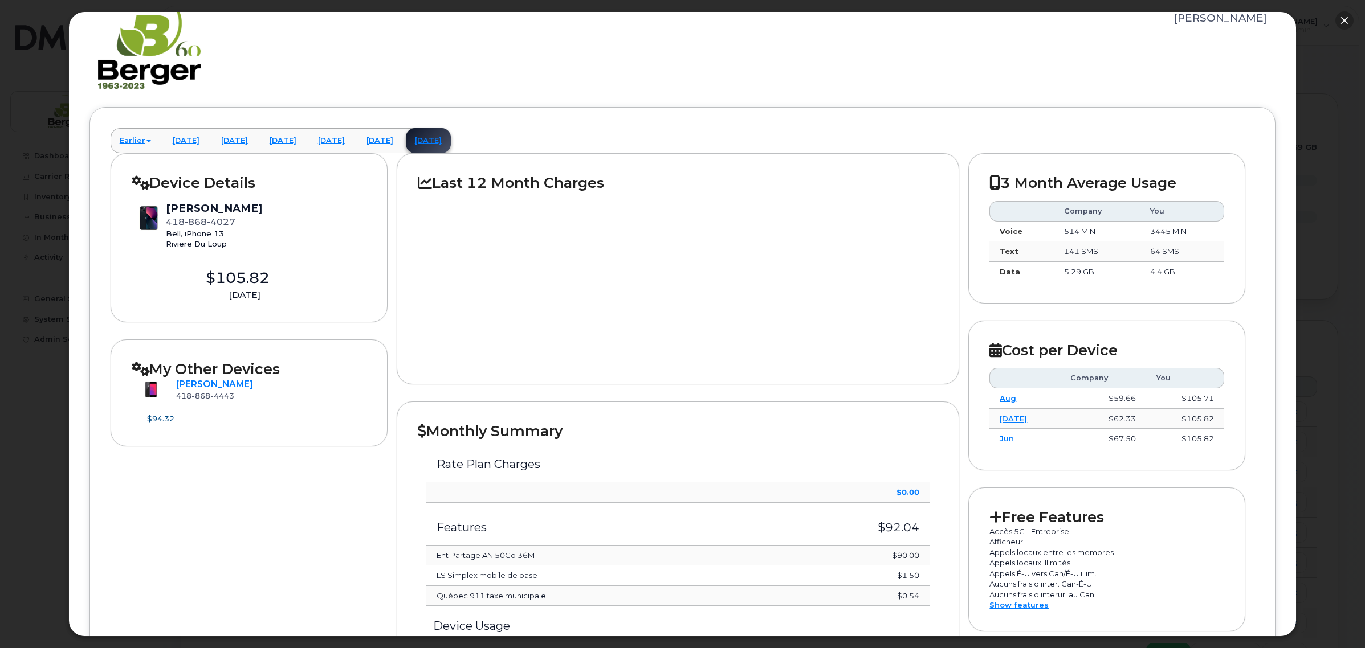
click at [1340, 18] on button "button" at bounding box center [1344, 20] width 18 height 18
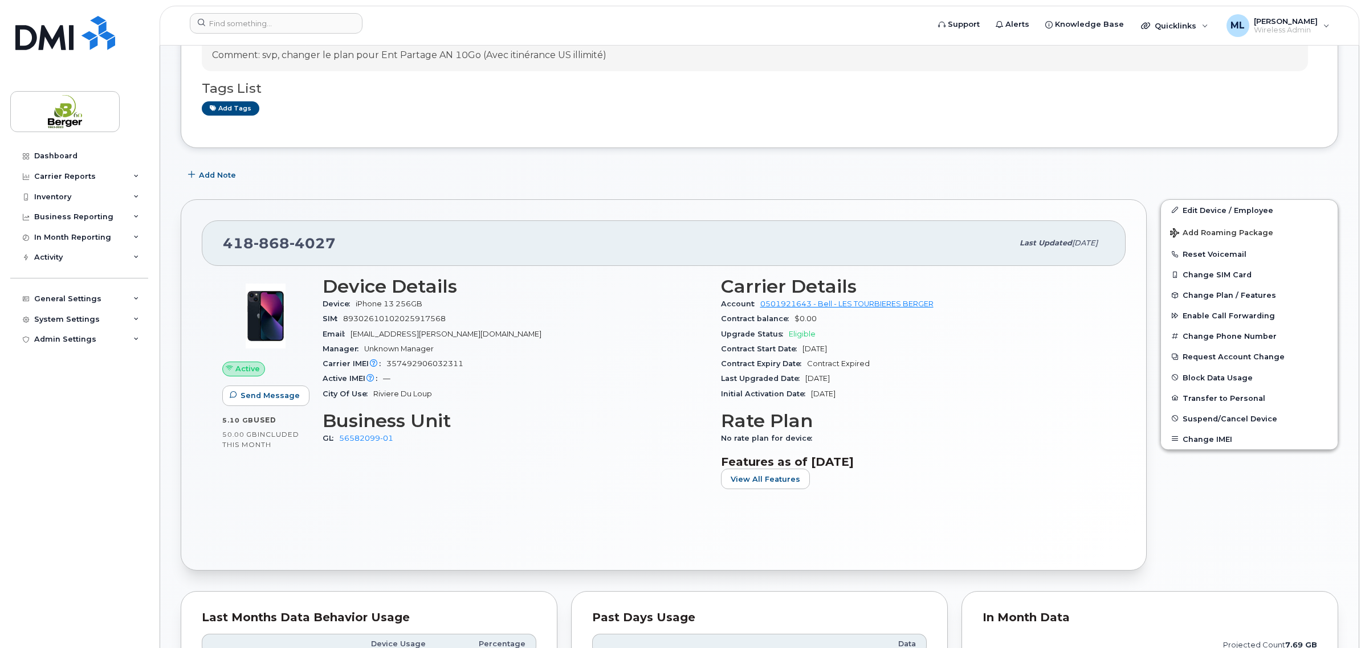
scroll to position [285, 0]
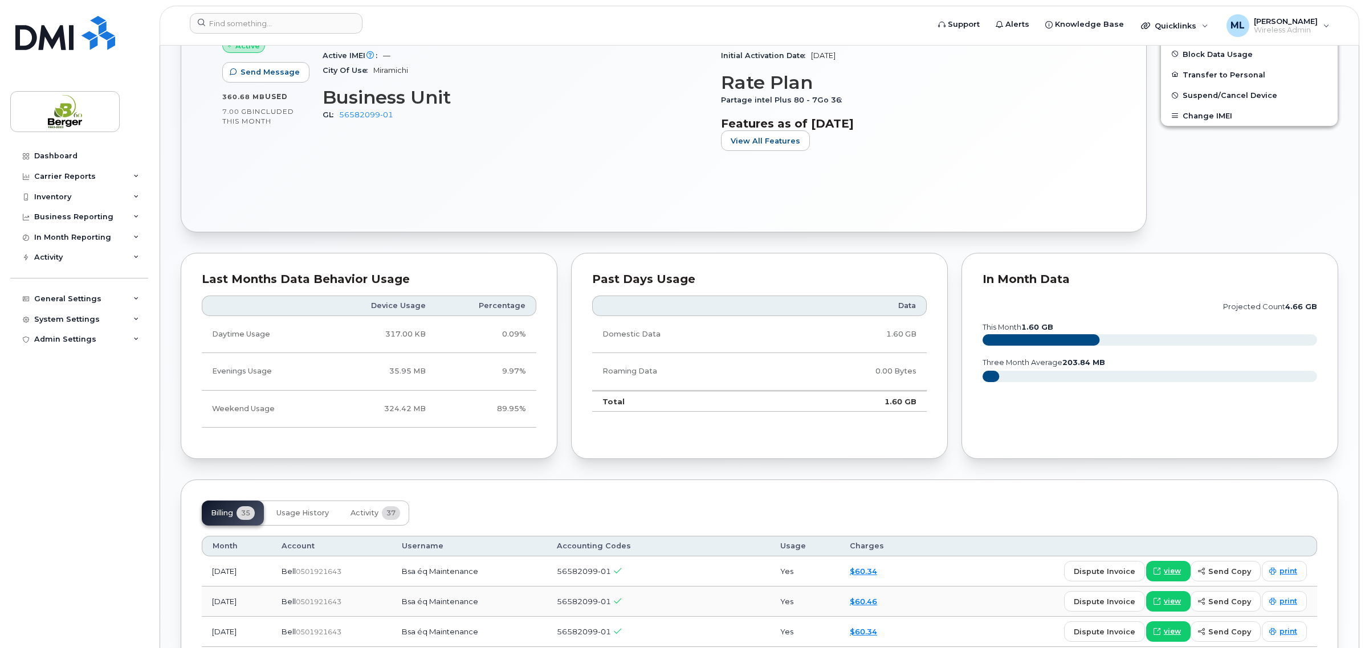
scroll to position [783, 0]
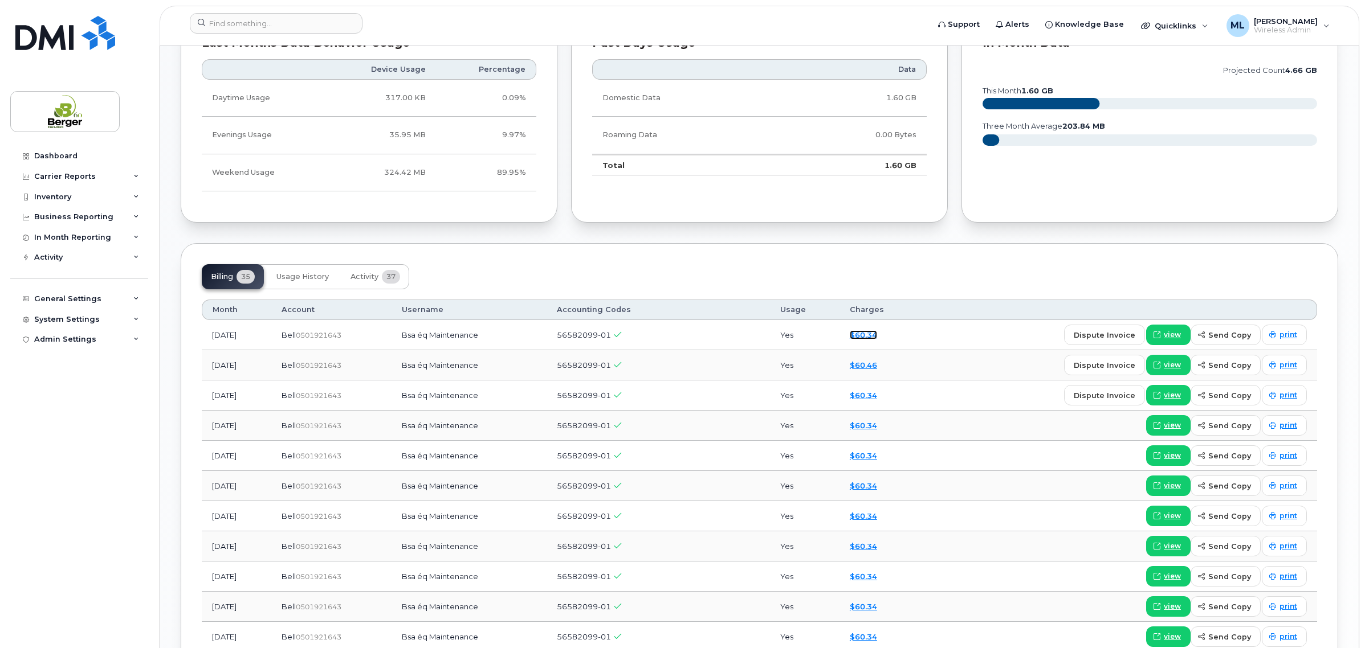
click at [877, 336] on link "$60.34" at bounding box center [863, 334] width 27 height 9
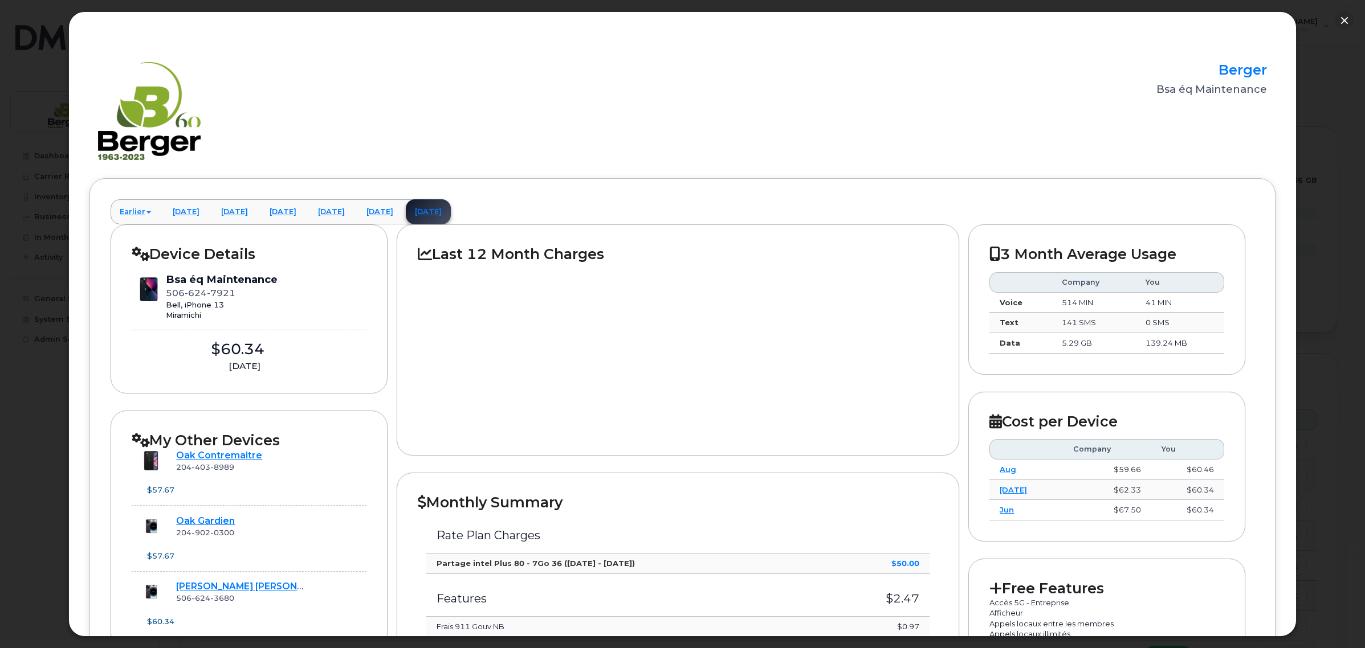
scroll to position [499, 0]
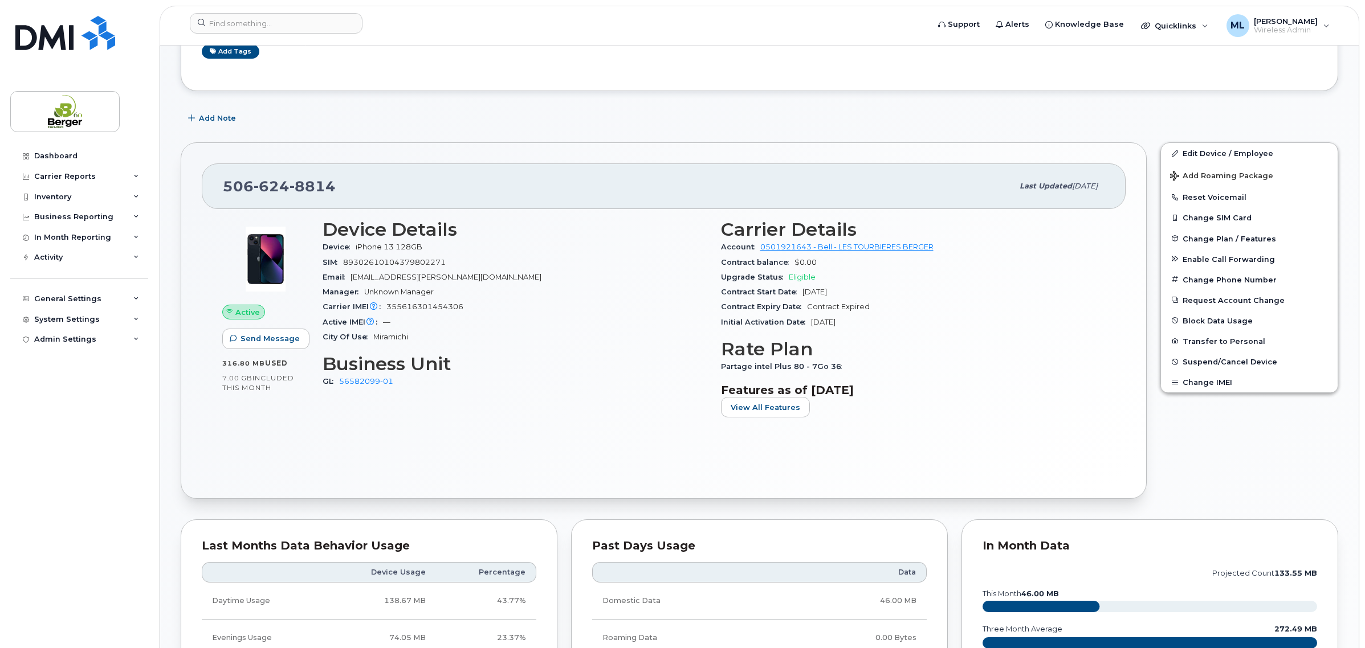
scroll to position [285, 0]
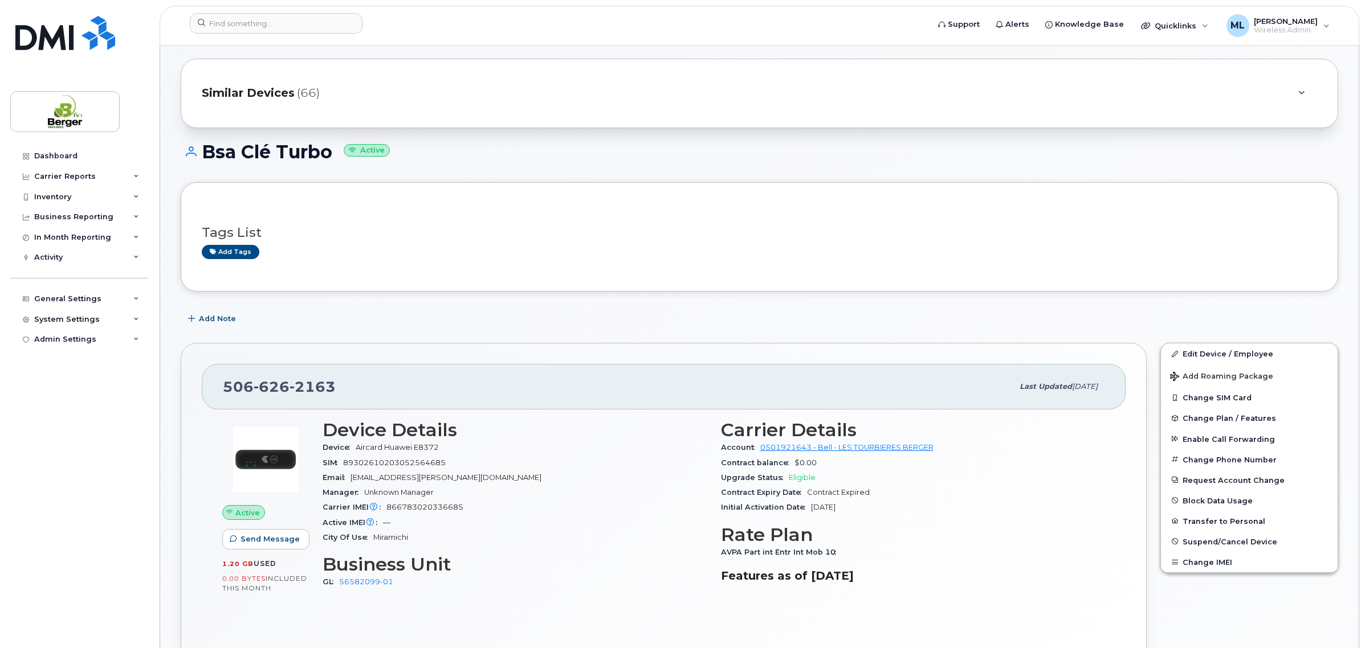
scroll to position [214, 0]
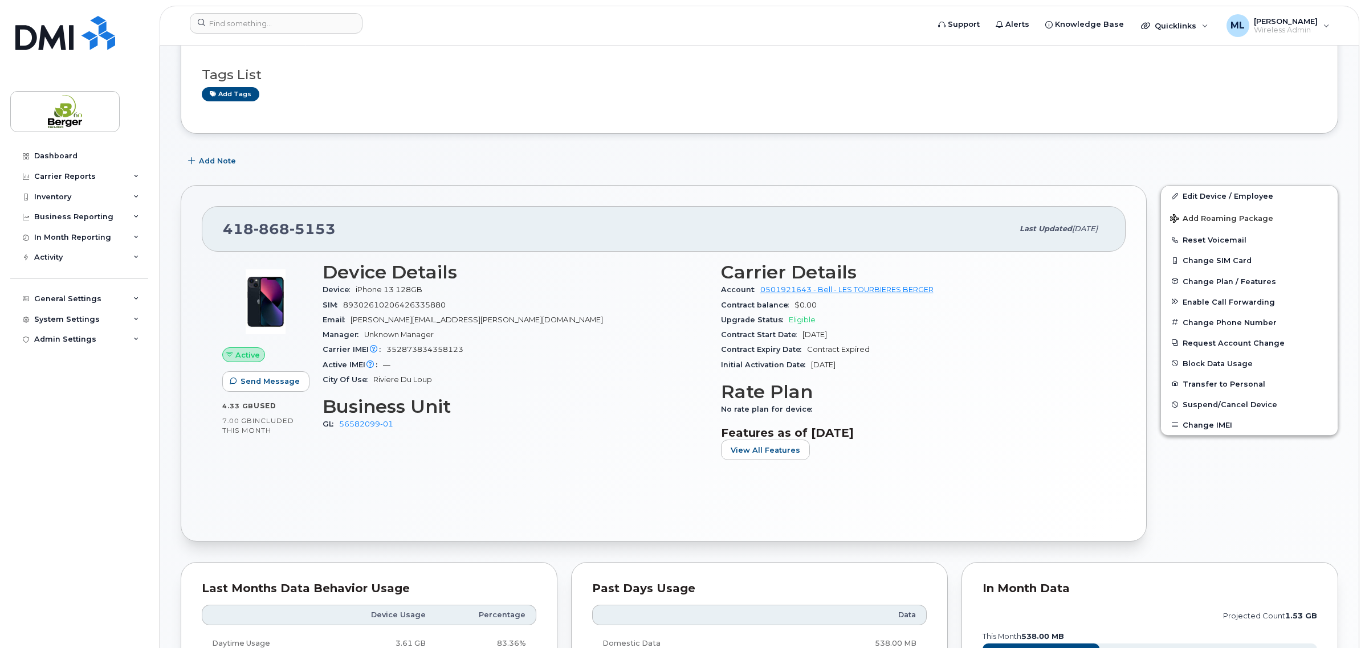
scroll to position [142, 0]
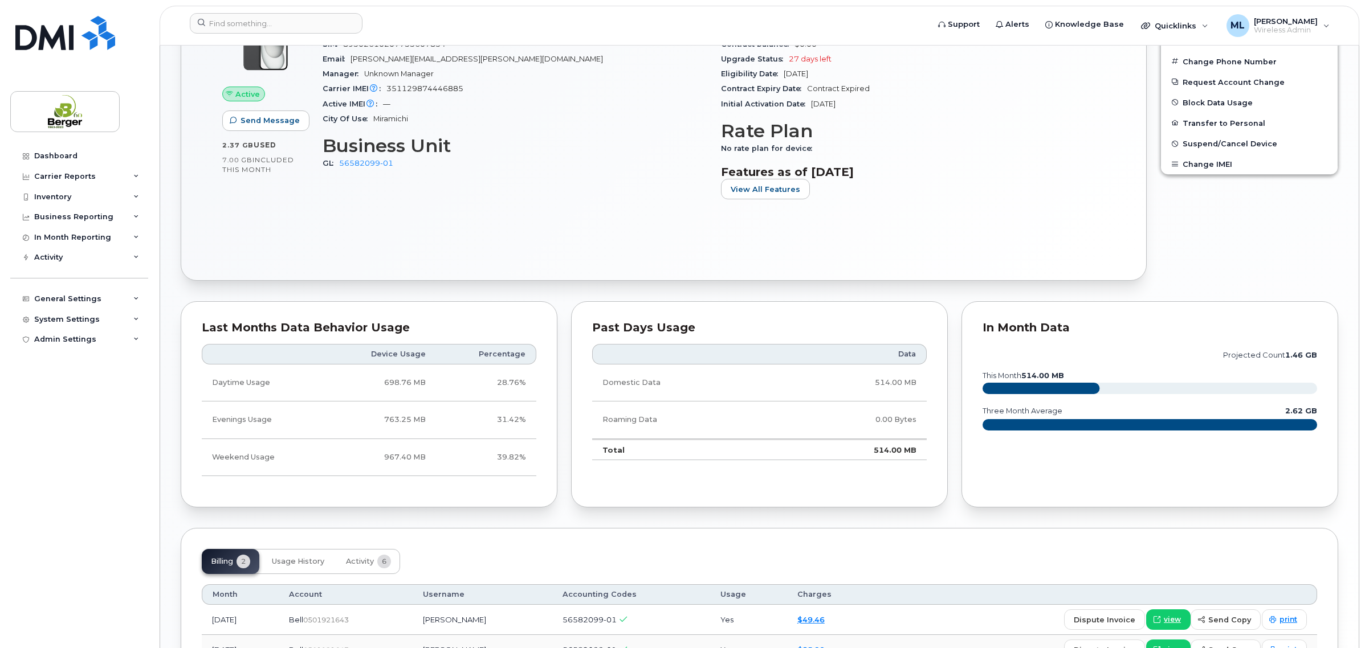
scroll to position [285, 0]
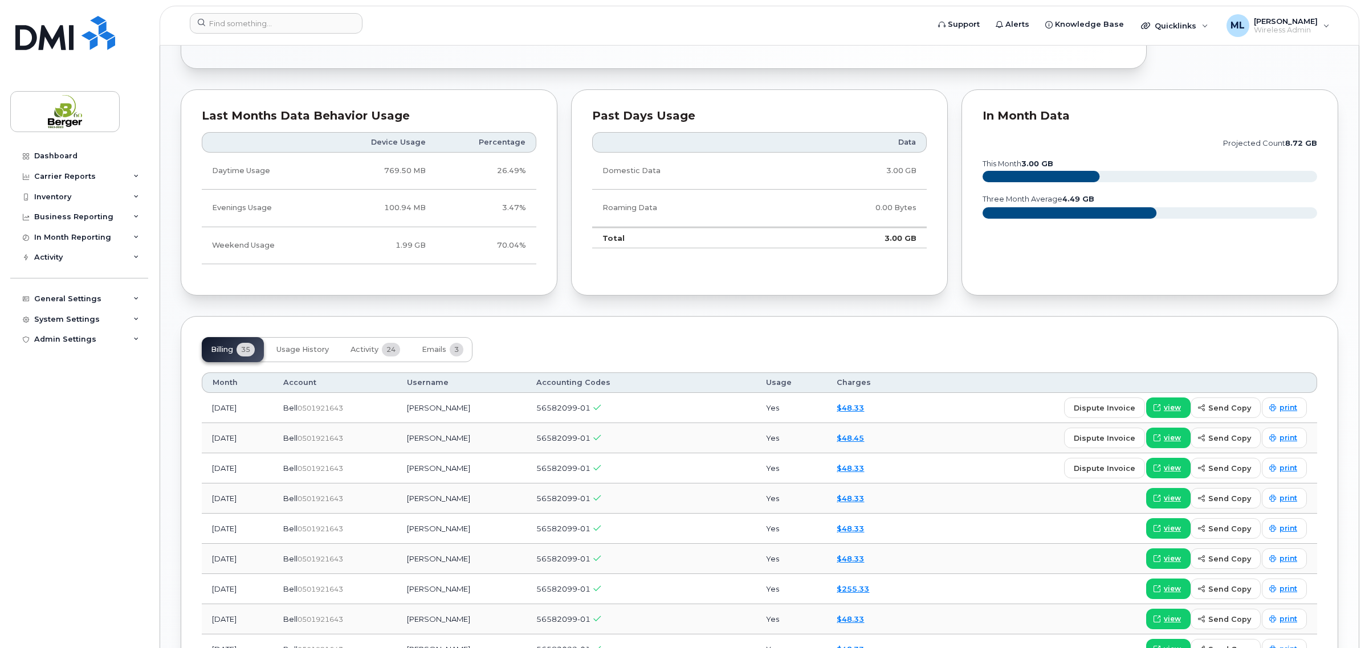
scroll to position [712, 0]
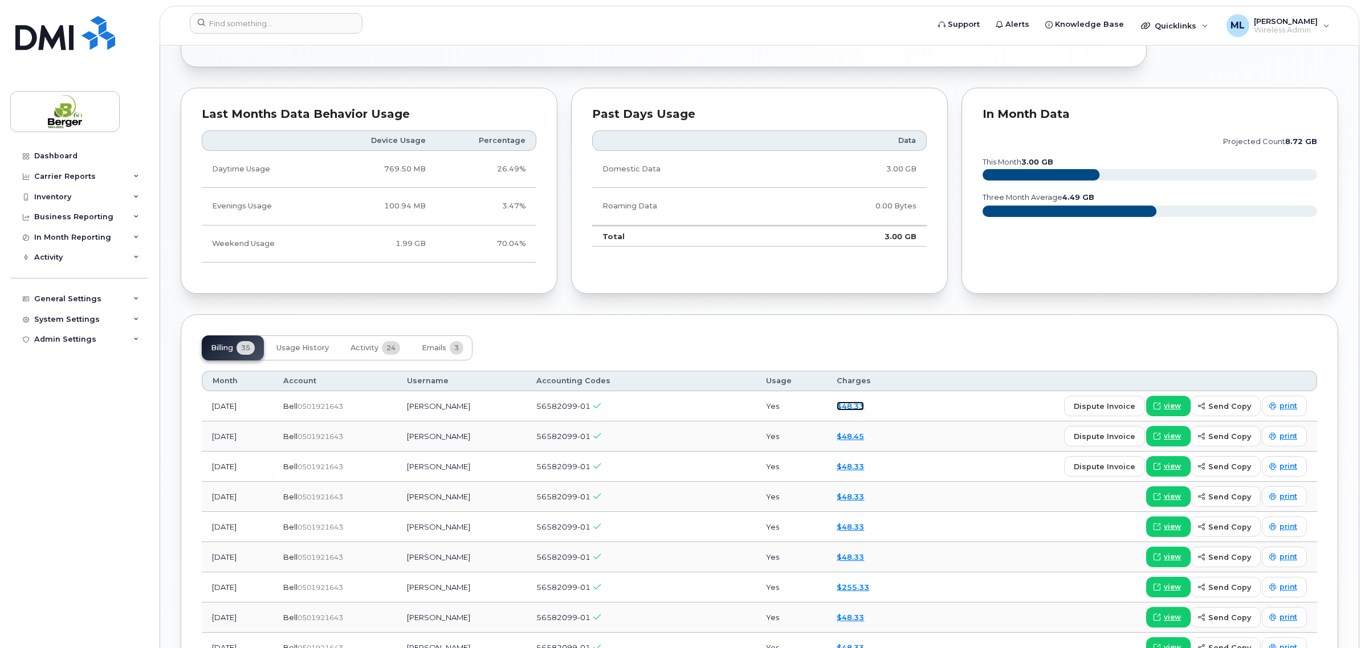
click at [854, 409] on link "$48.33" at bounding box center [849, 406] width 27 height 9
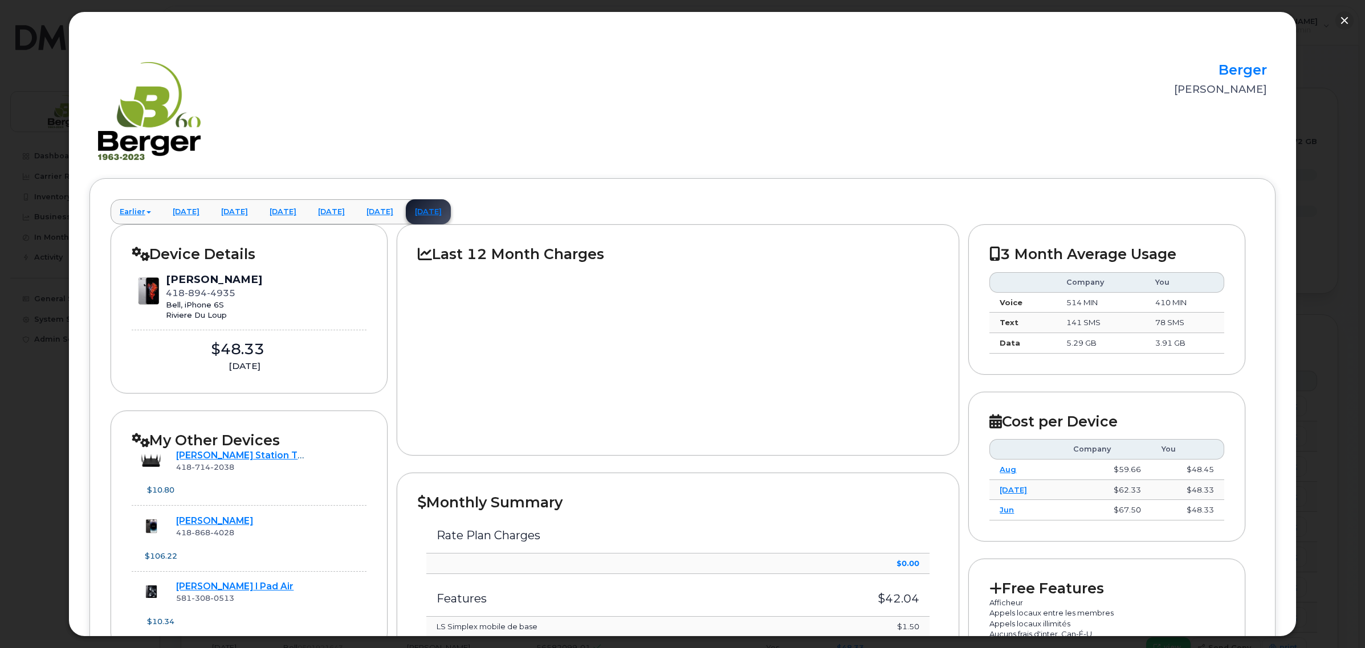
scroll to position [71, 0]
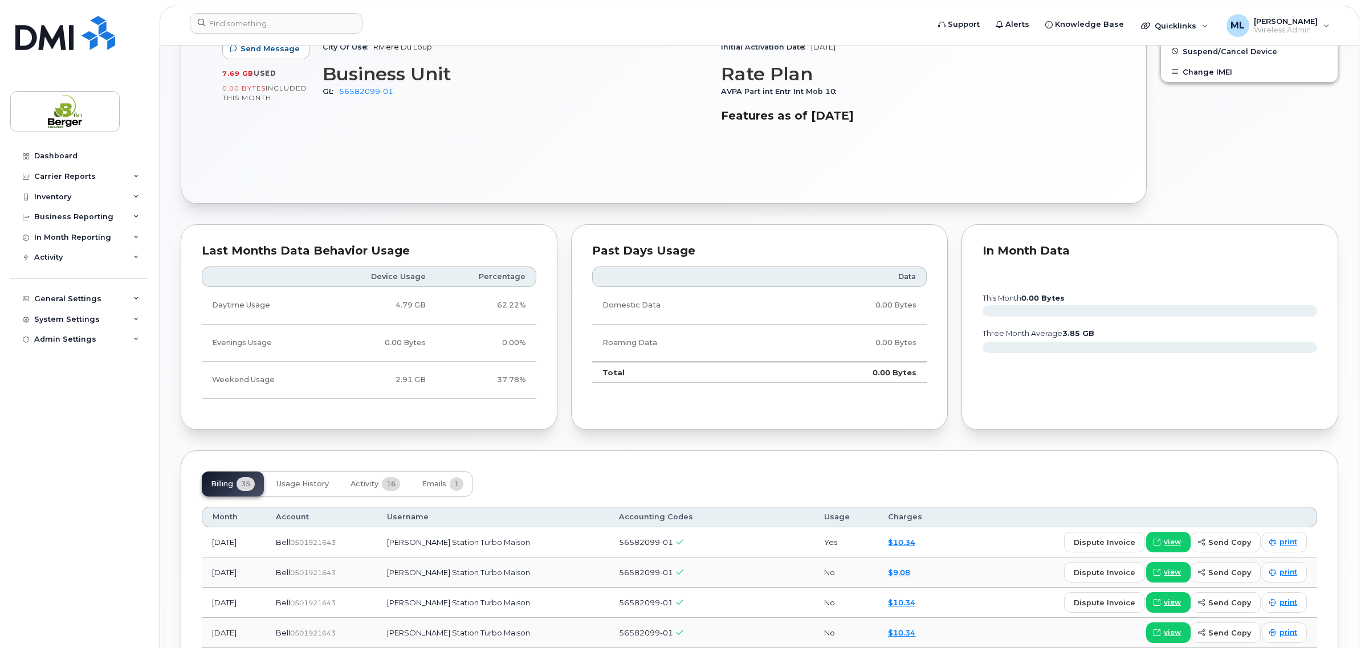
scroll to position [712, 0]
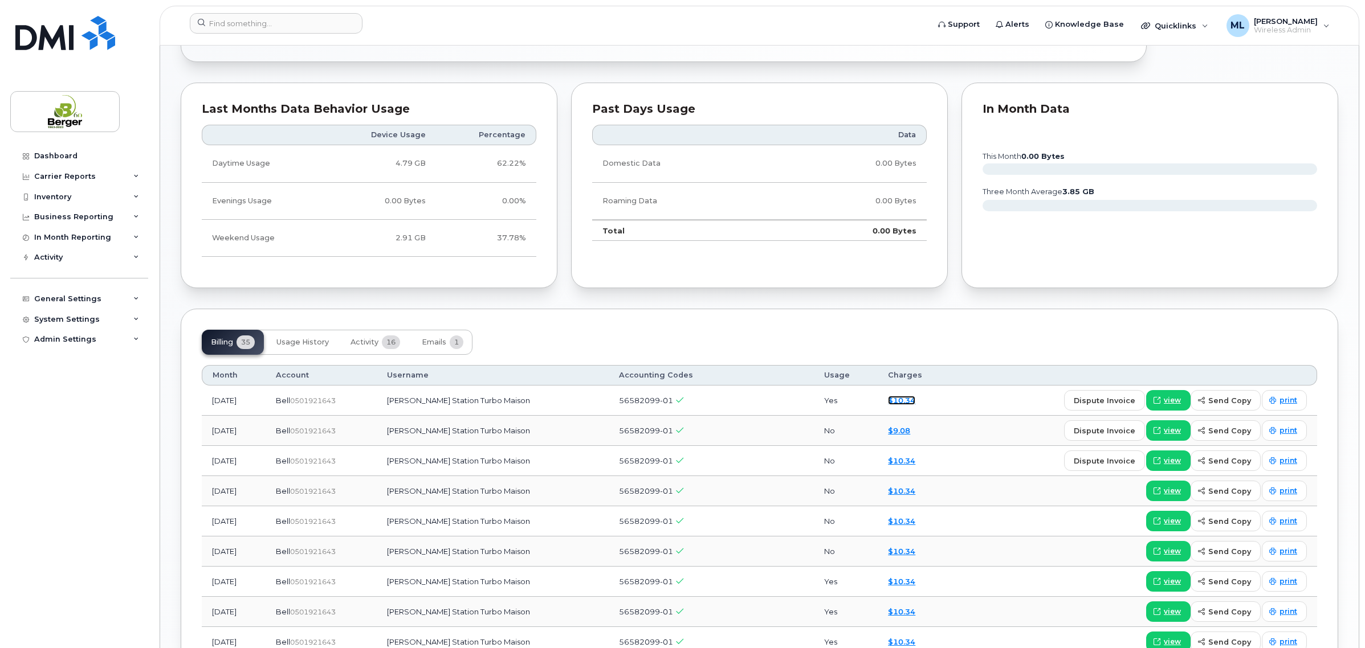
click at [915, 399] on link "$10.34" at bounding box center [901, 400] width 27 height 9
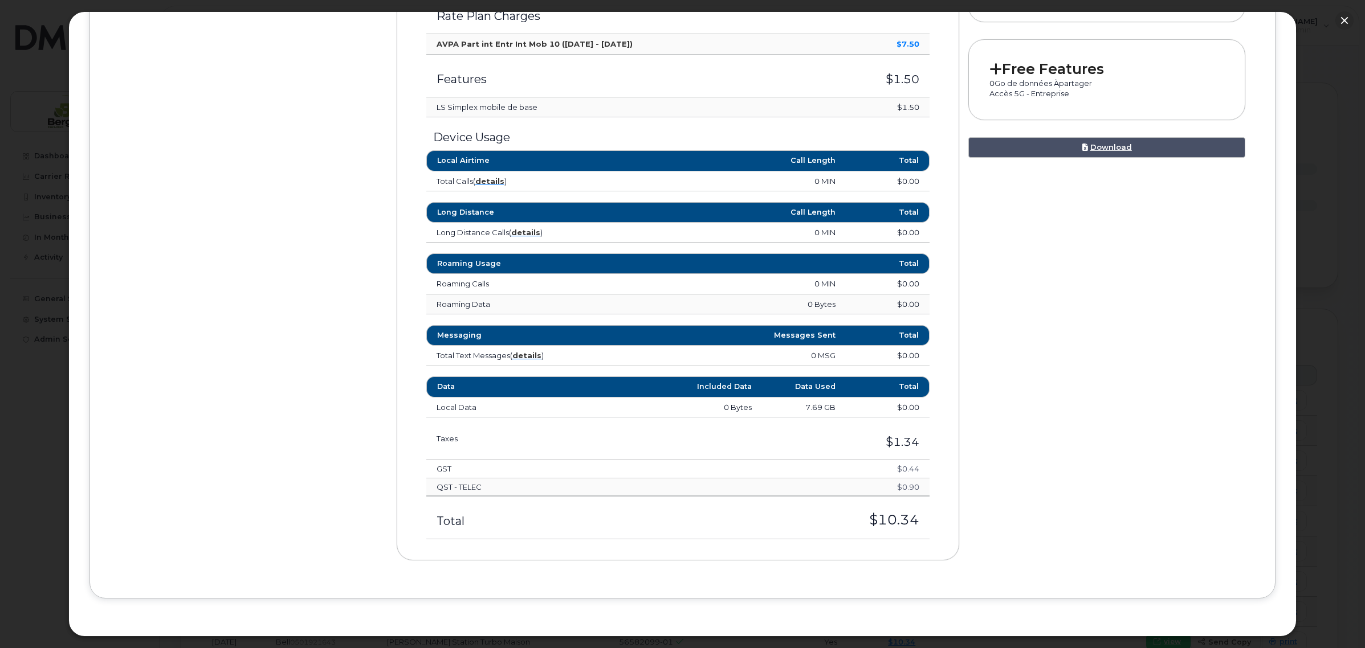
scroll to position [523, 0]
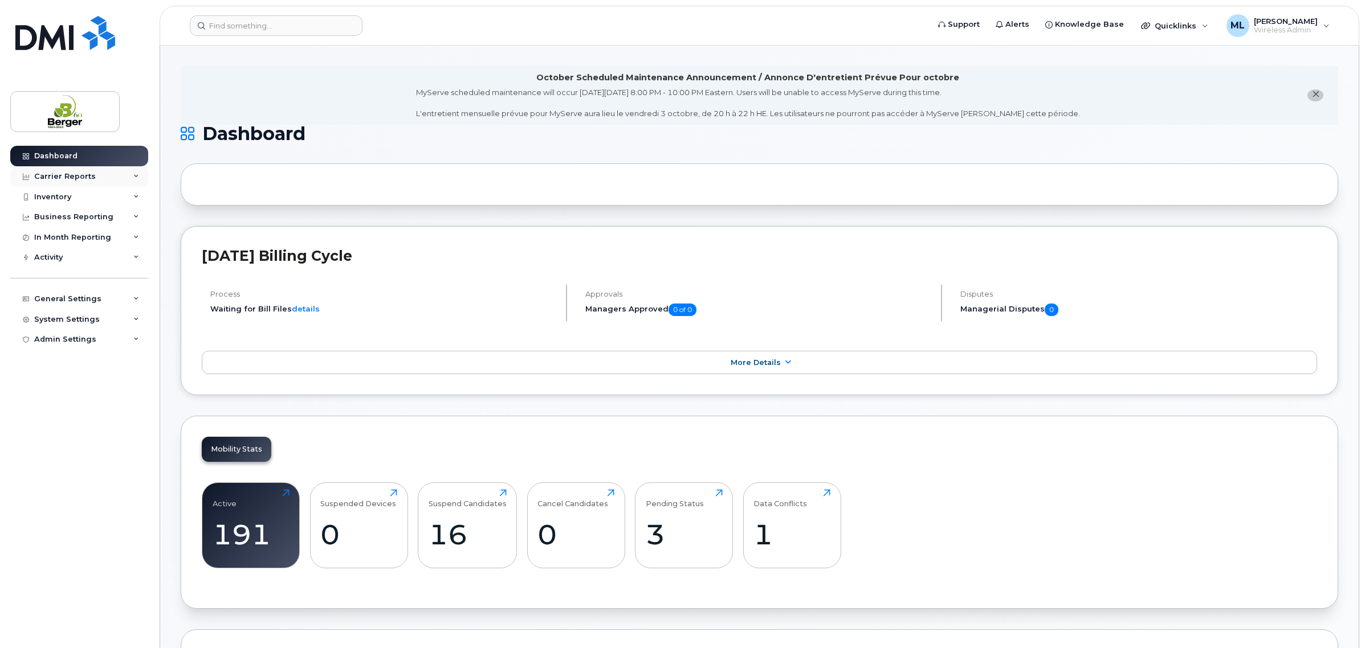
click at [77, 178] on div "Carrier Reports" at bounding box center [65, 176] width 62 height 9
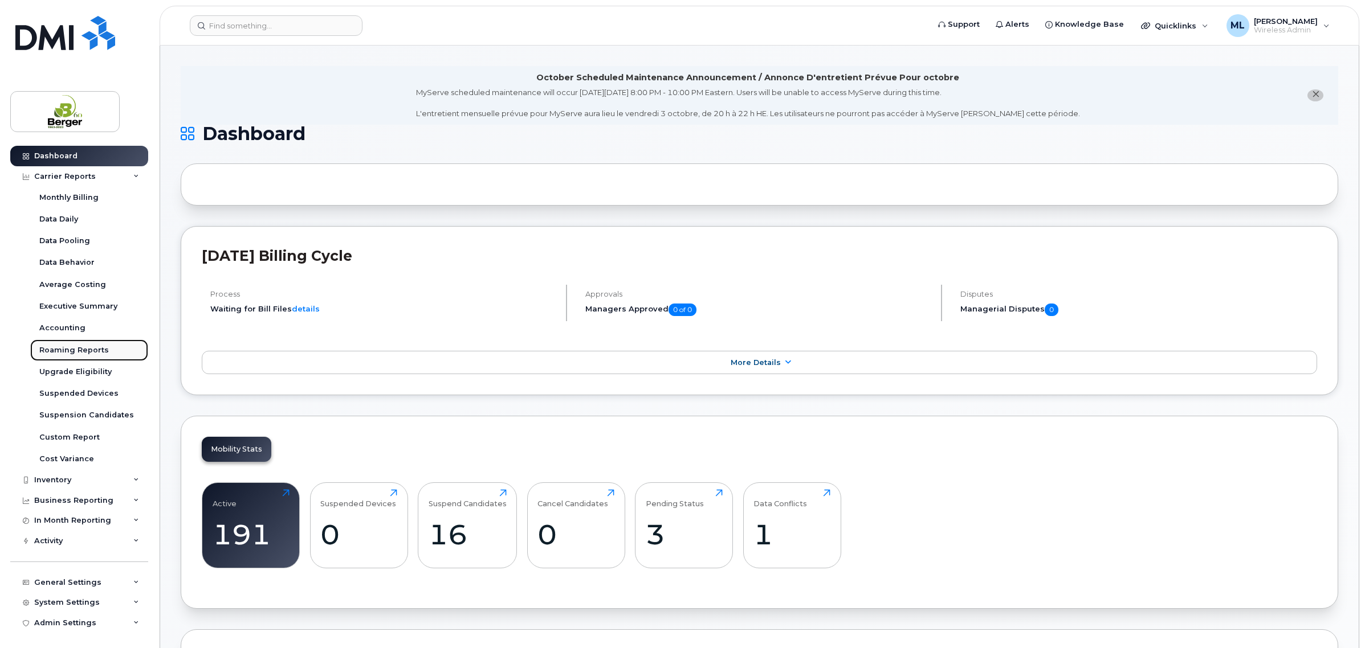
click at [56, 349] on div "Roaming Reports" at bounding box center [74, 350] width 70 height 10
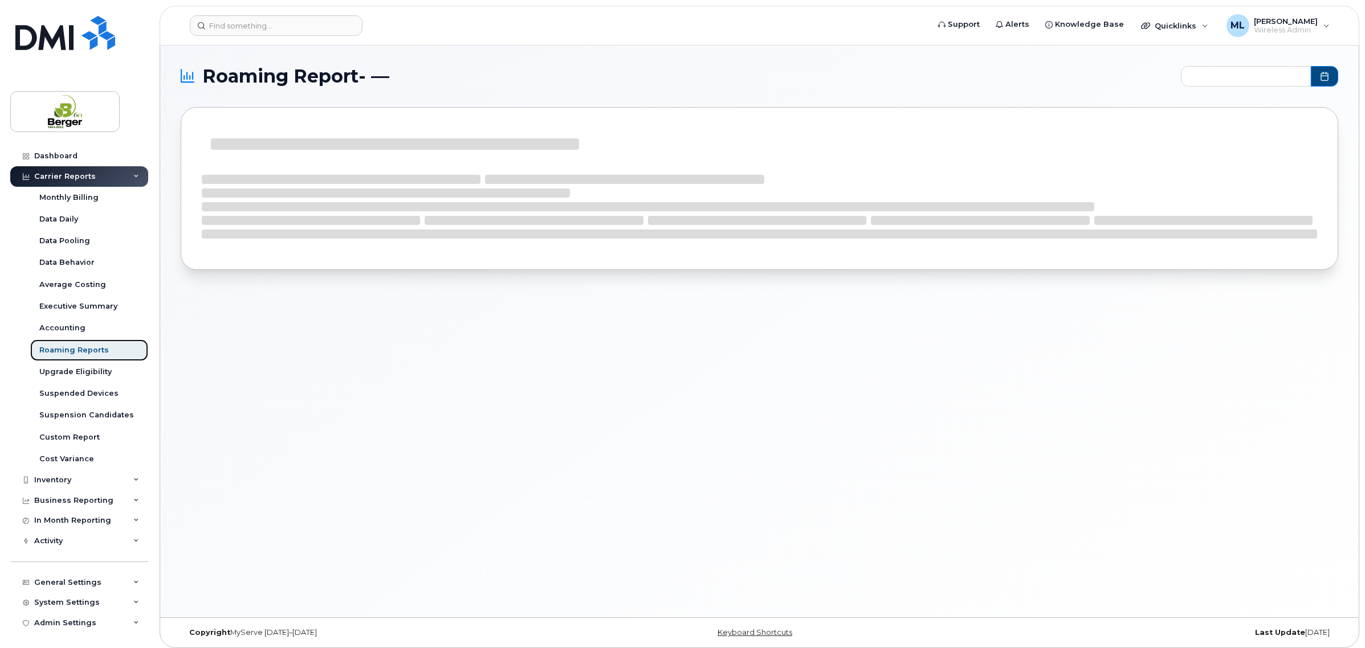
type input "2024-11 - 2025-09"
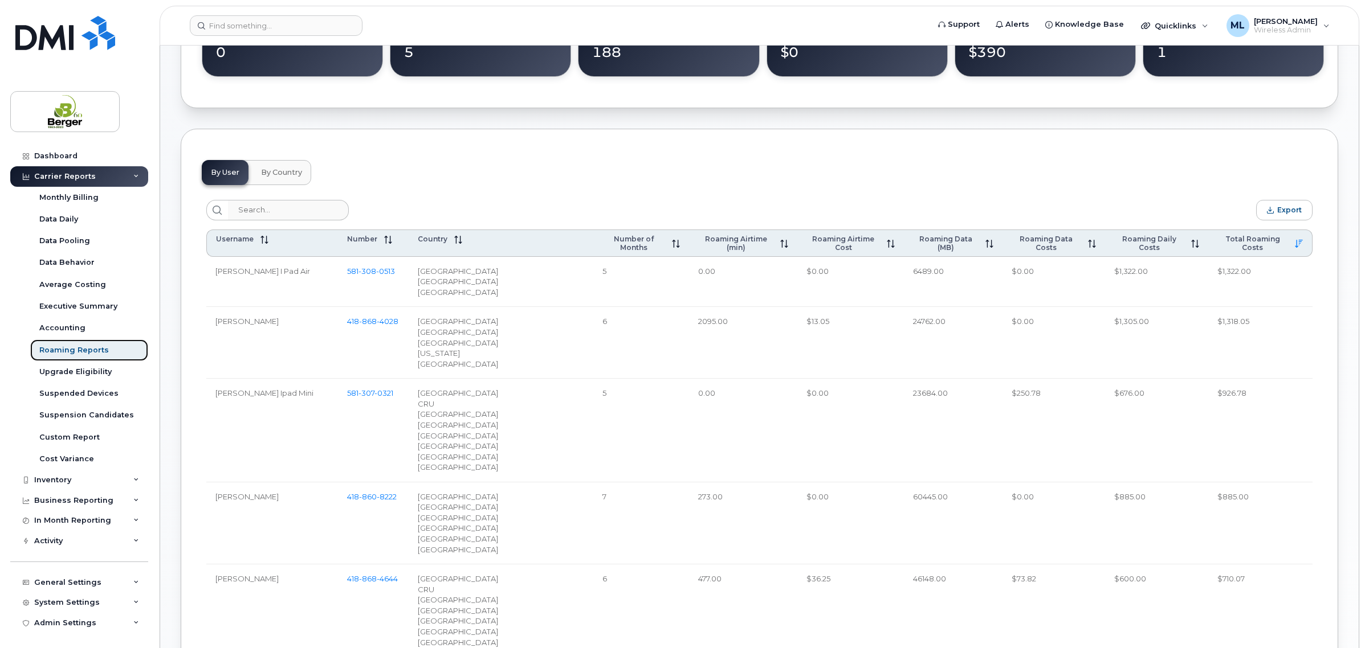
scroll to position [427, 0]
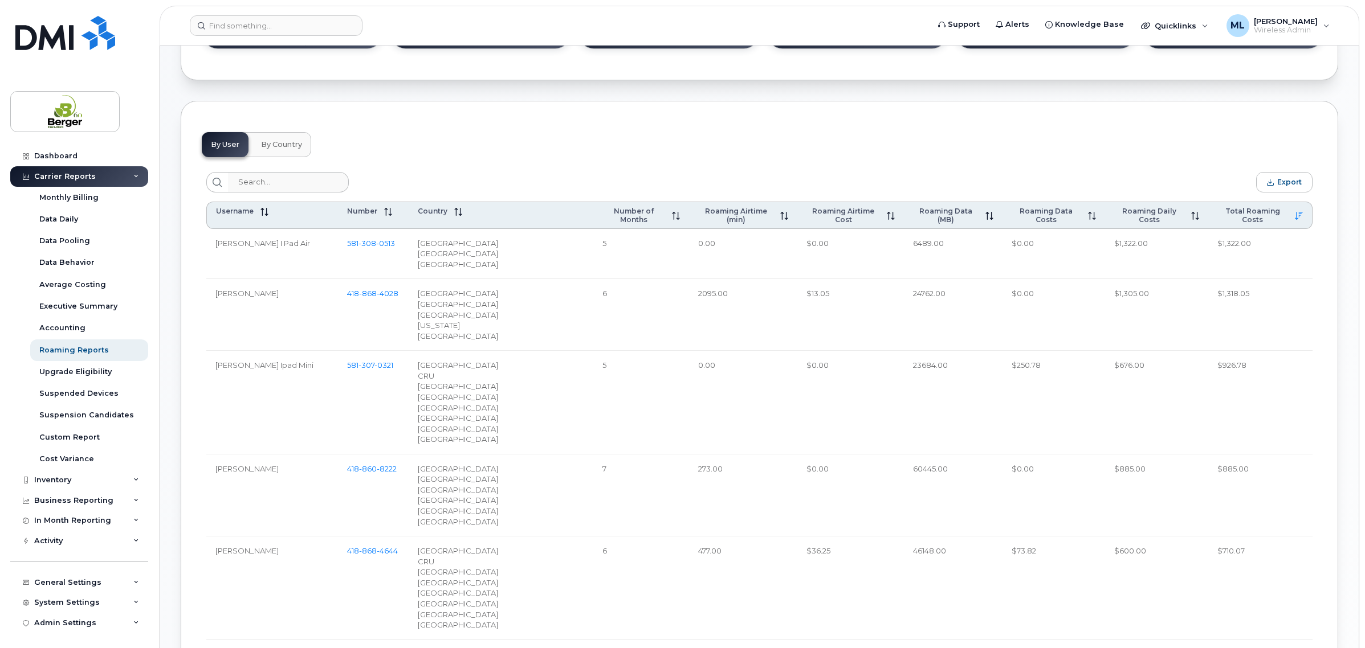
click at [271, 145] on span "By Country" at bounding box center [281, 144] width 41 height 9
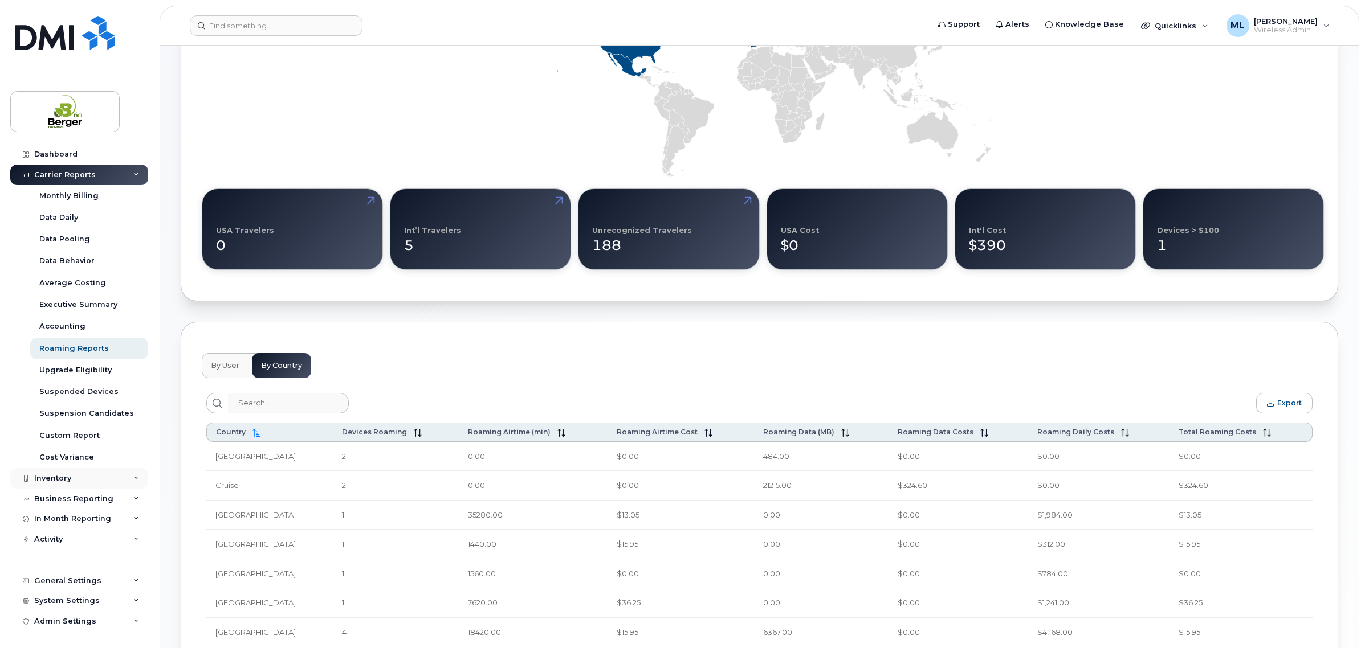
scroll to position [285, 0]
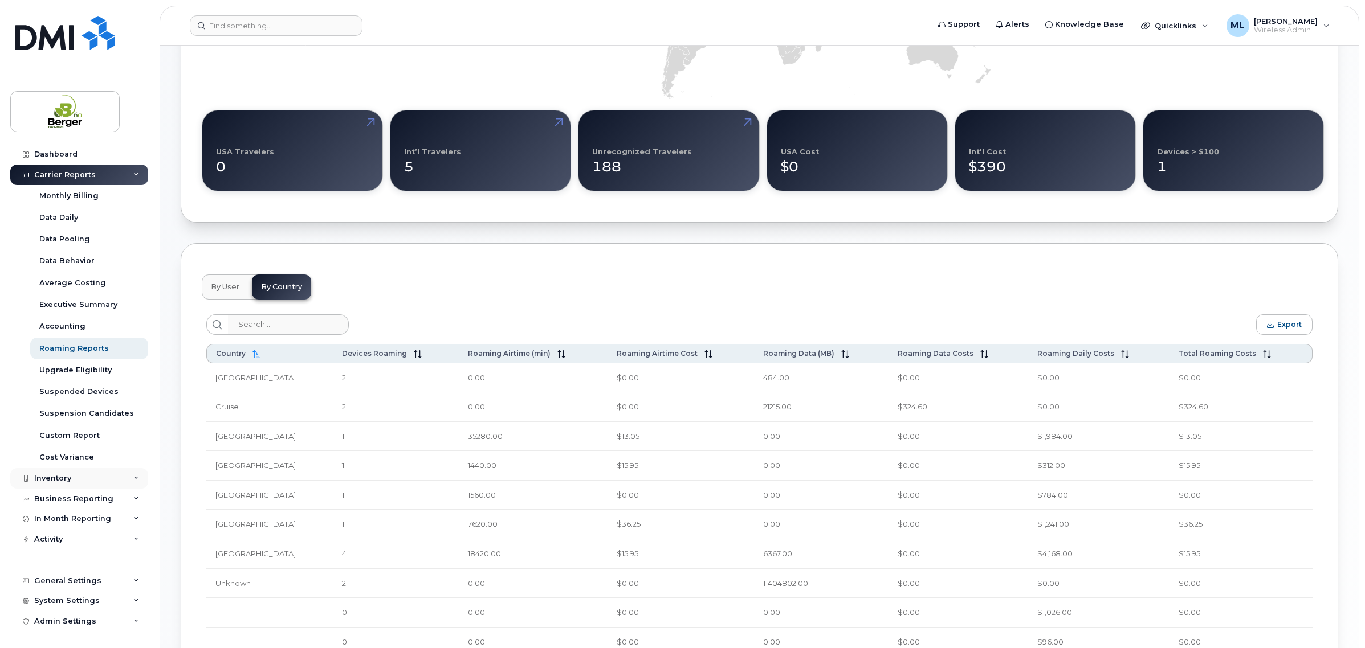
click at [60, 476] on div "Inventory" at bounding box center [52, 478] width 37 height 9
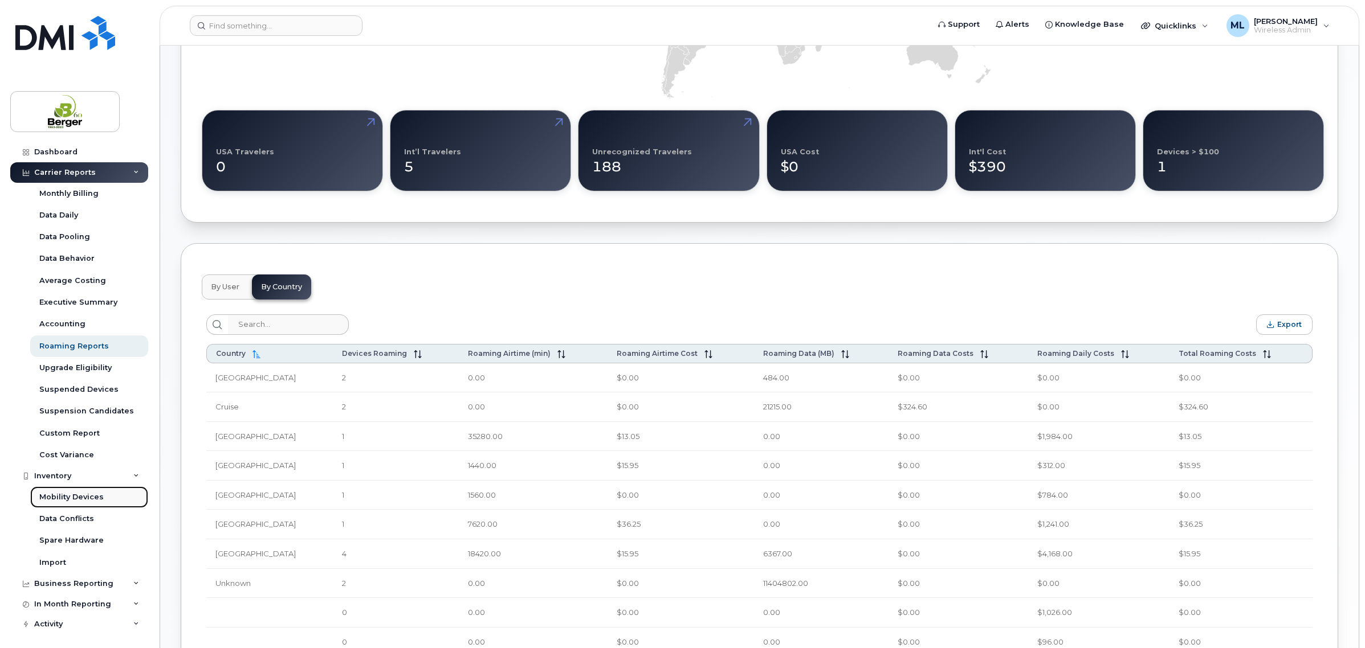
click at [77, 499] on div "Mobility Devices" at bounding box center [71, 497] width 64 height 10
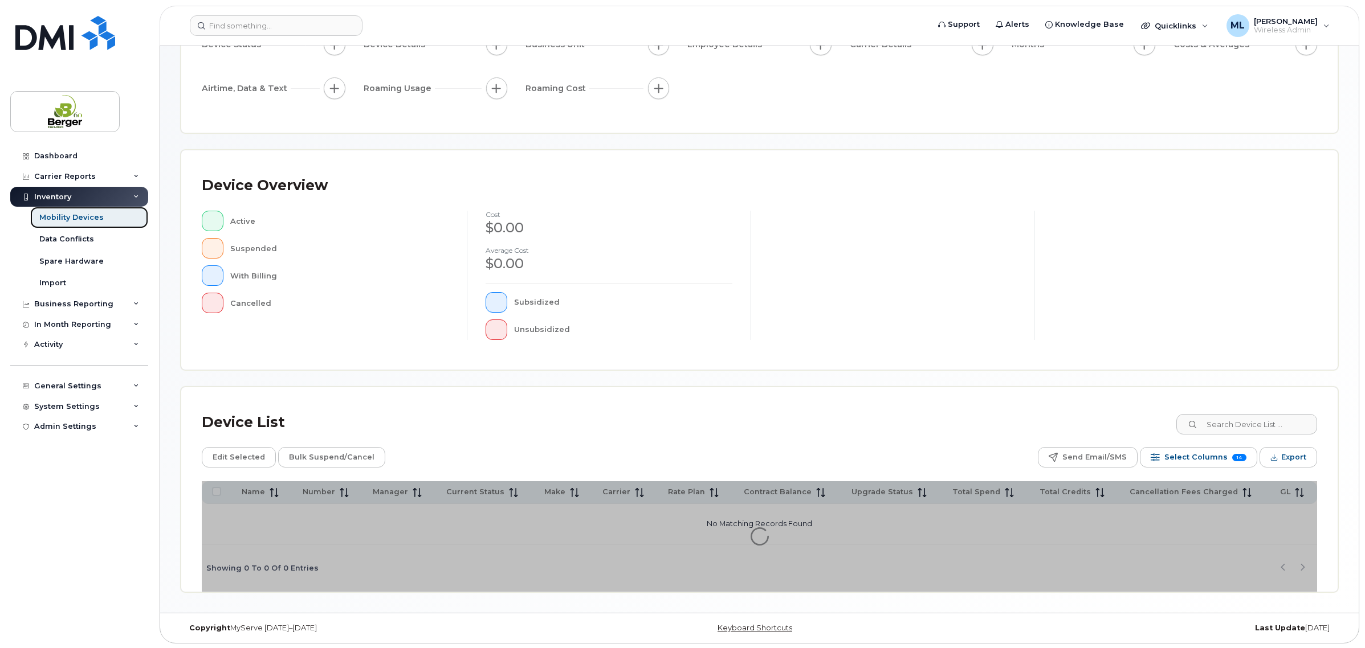
scroll to position [135, 0]
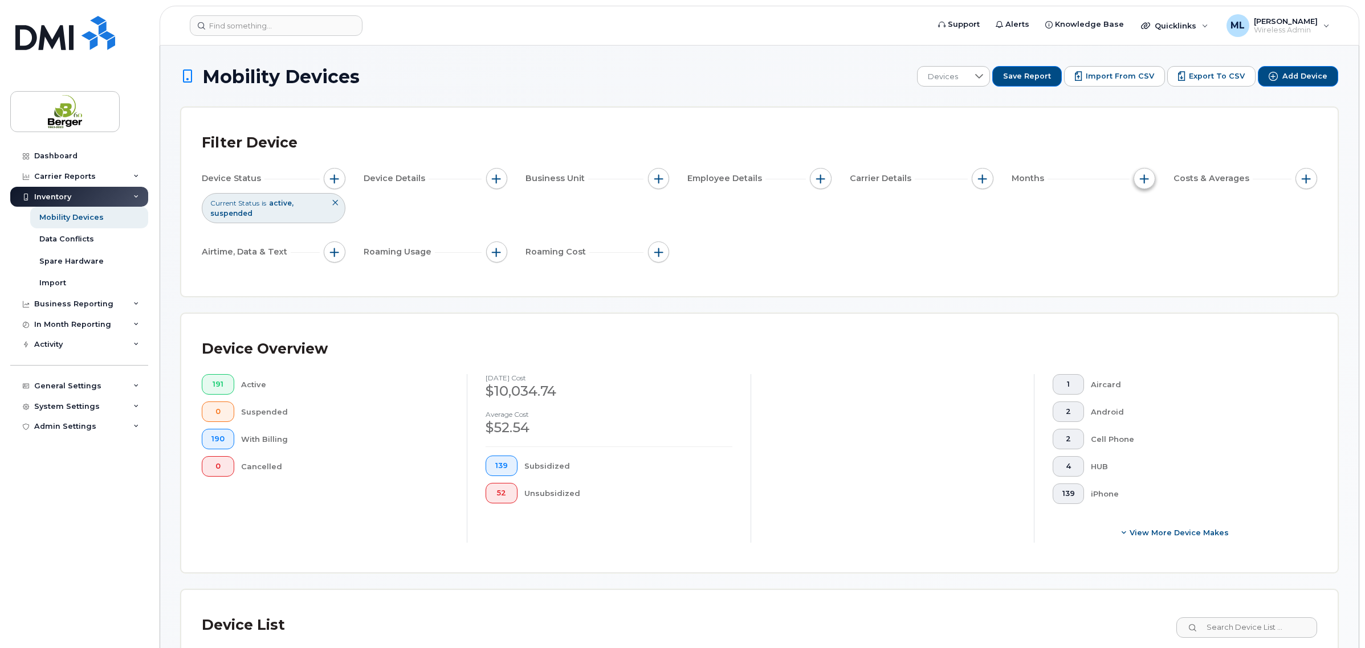
click at [1141, 172] on button "button" at bounding box center [1144, 179] width 22 height 22
click at [1145, 178] on span "button" at bounding box center [1144, 178] width 9 height 9
click at [1319, 177] on div "Filter Device Device Status Current Status is active suspended Device Details B…" at bounding box center [759, 202] width 1156 height 189
click at [1309, 179] on span "button" at bounding box center [1305, 178] width 9 height 9
click at [1137, 176] on button "button" at bounding box center [1144, 179] width 22 height 22
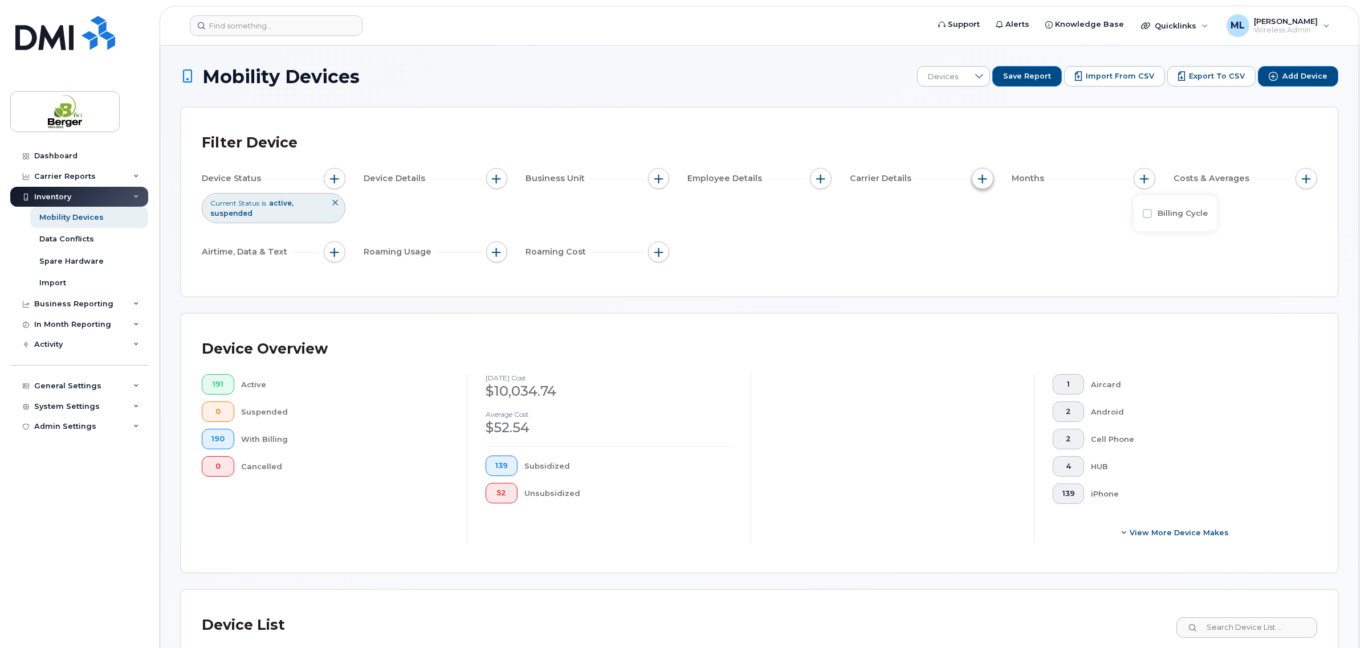
click at [983, 172] on button "button" at bounding box center [983, 179] width 22 height 22
click at [811, 176] on button "button" at bounding box center [821, 179] width 22 height 22
click at [657, 181] on span "button" at bounding box center [658, 178] width 9 height 9
click at [478, 183] on div "Device Details" at bounding box center [436, 179] width 144 height 22
click at [488, 178] on button "button" at bounding box center [497, 179] width 22 height 22
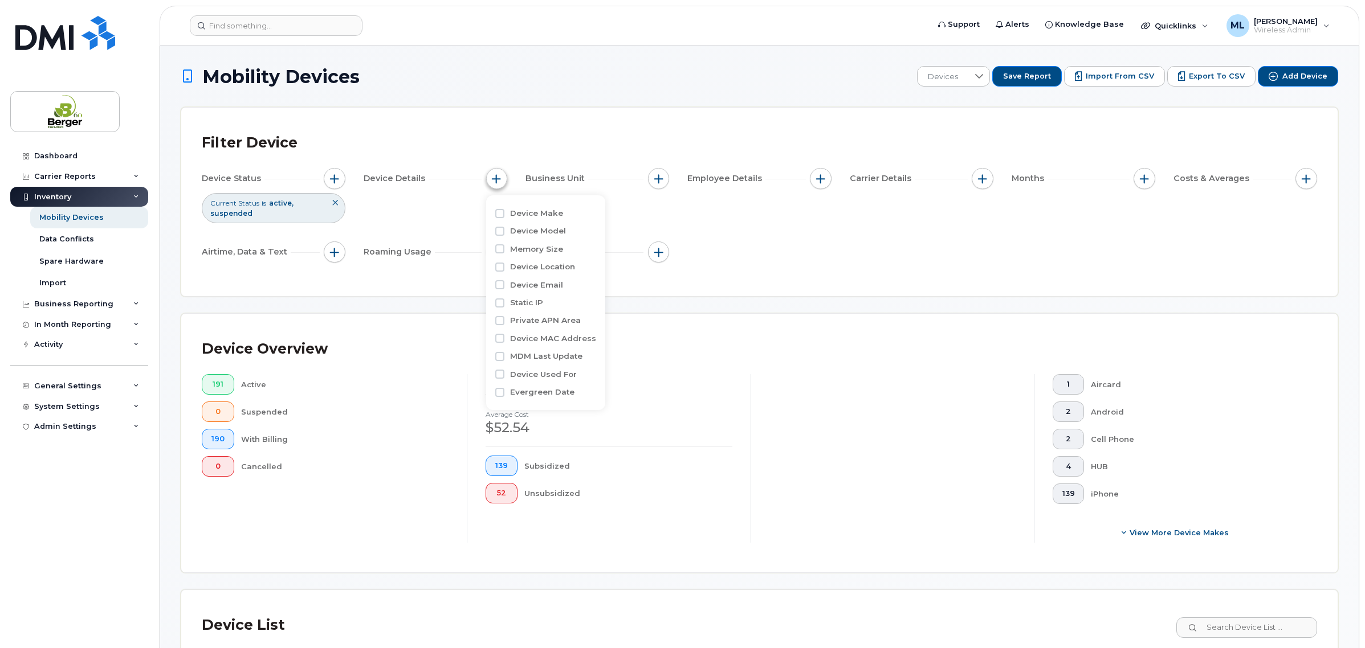
click at [489, 177] on button "button" at bounding box center [497, 179] width 22 height 22
click at [487, 257] on button "button" at bounding box center [497, 253] width 22 height 22
click at [500, 340] on input "US Roaming Days" at bounding box center [499, 340] width 9 height 9
checkbox input "true"
click at [539, 388] on input at bounding box center [573, 387] width 123 height 21
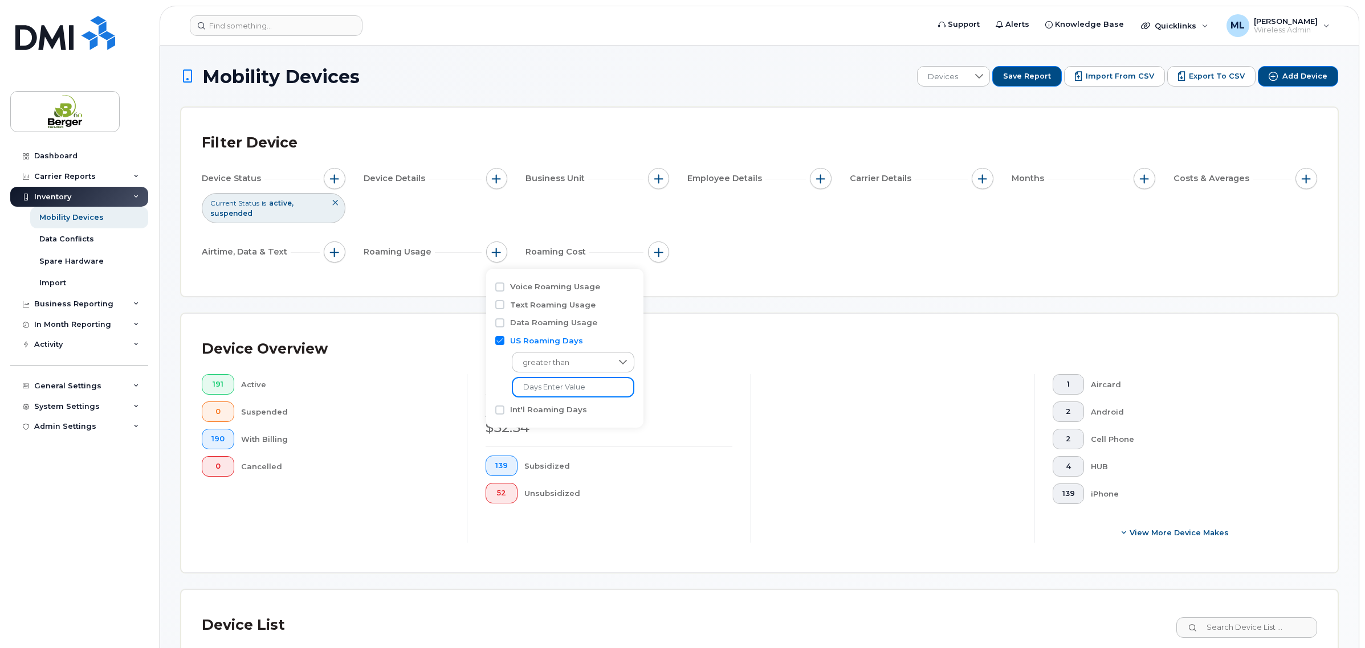
type input "Days 0"
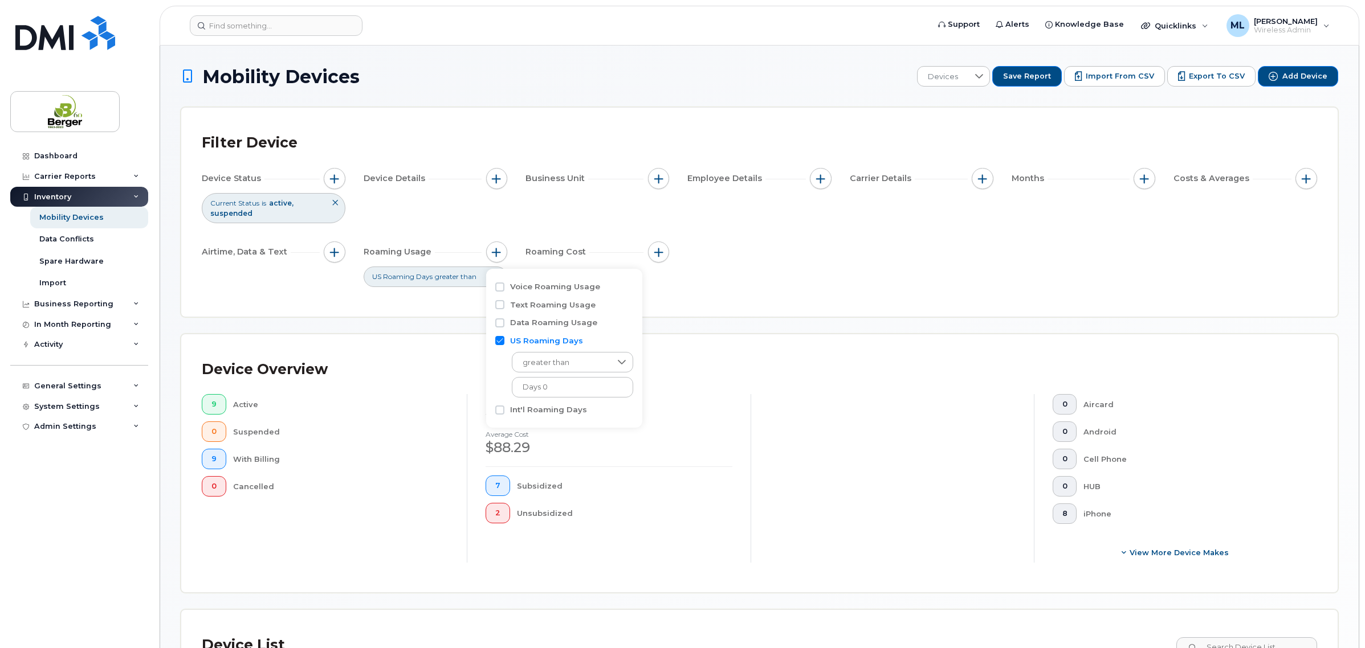
click at [496, 365] on div "greater than Days 0" at bounding box center [564, 371] width 138 height 51
click at [547, 410] on label "Int'l Roaming Days" at bounding box center [548, 410] width 77 height 11
click at [504, 410] on input "Int'l Roaming Days" at bounding box center [499, 410] width 9 height 9
checkbox input "true"
click at [563, 447] on input at bounding box center [573, 456] width 123 height 21
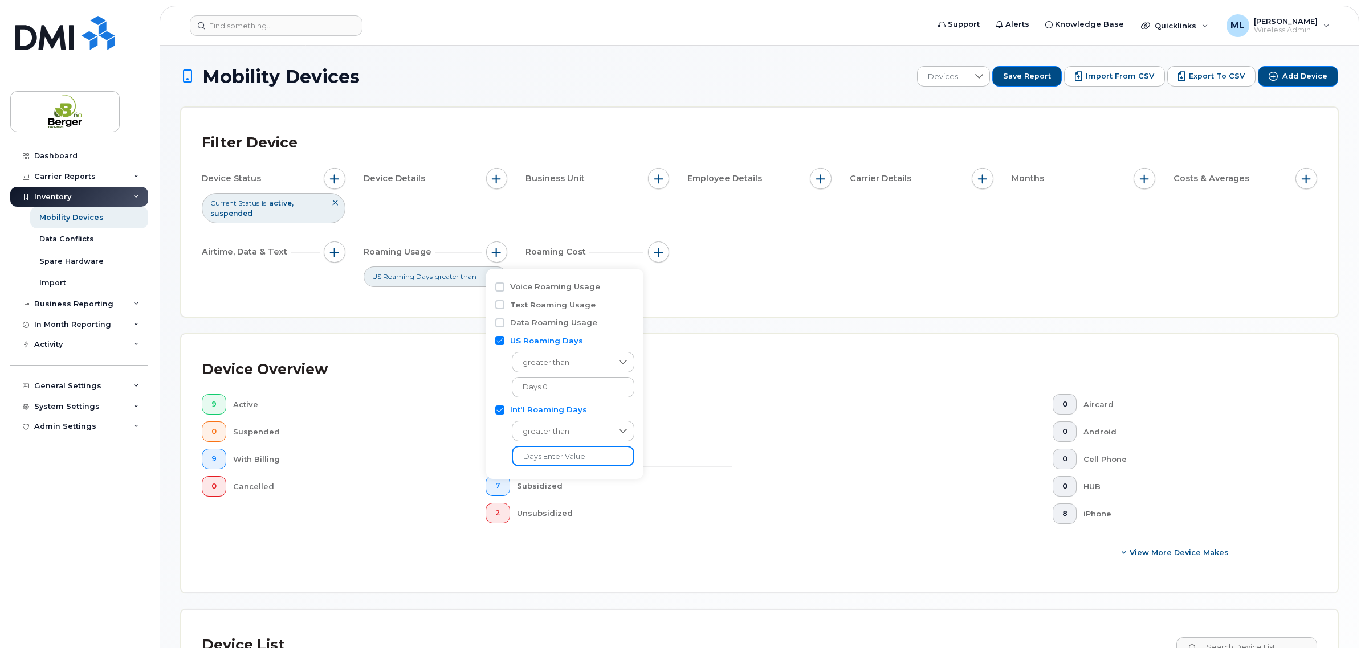
type input "Days 0"
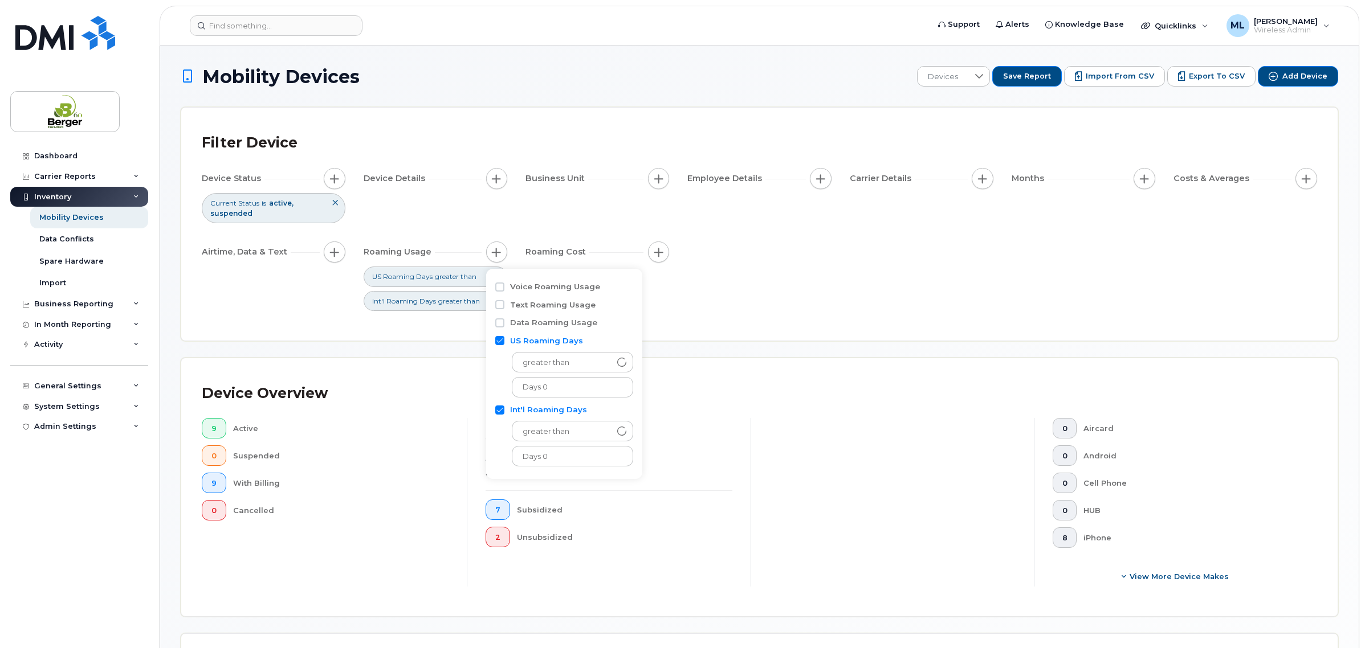
click at [780, 301] on div "Device Status Current Status is active suspended Device Details Business Unit E…" at bounding box center [759, 239] width 1115 height 143
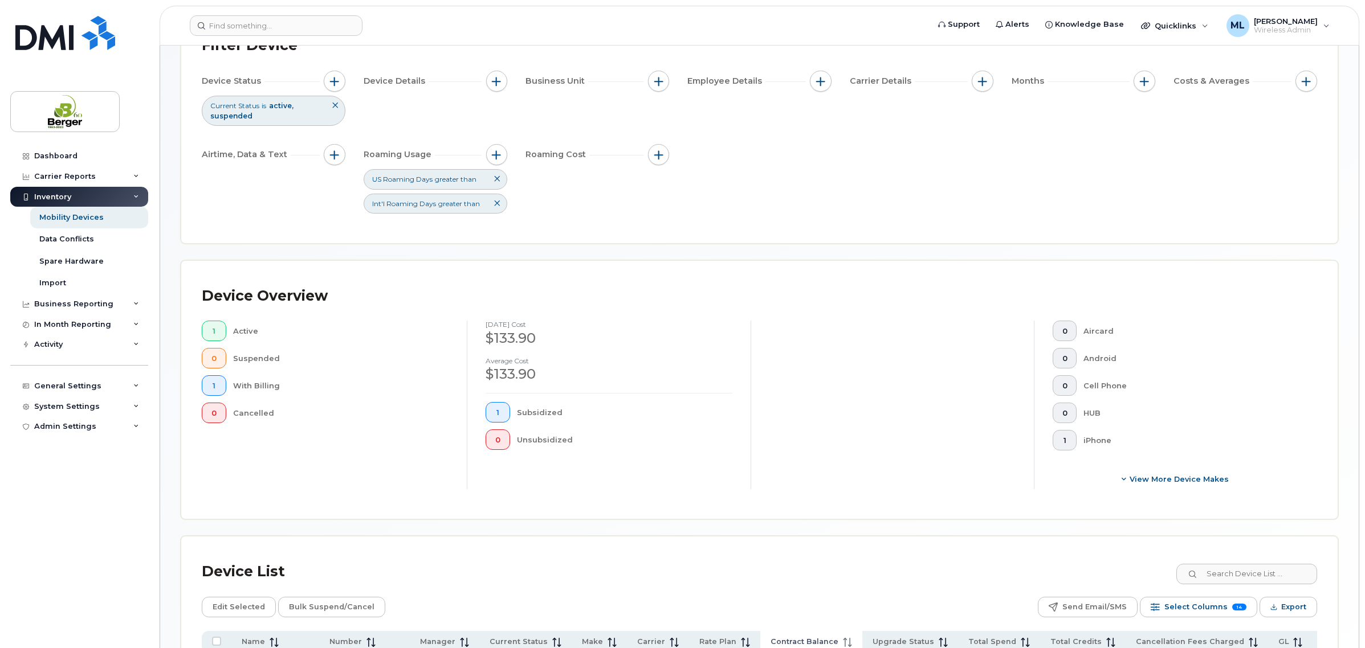
scroll to position [242, 0]
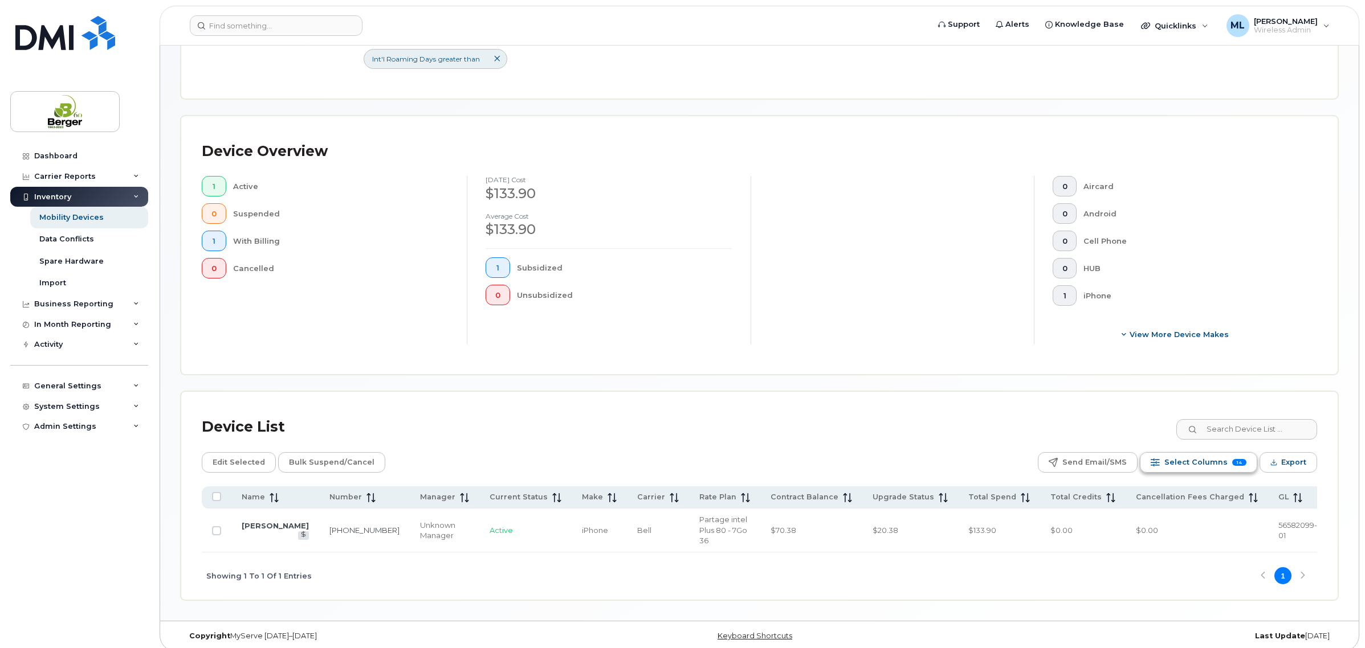
click at [1223, 463] on span "Select Columns" at bounding box center [1195, 462] width 63 height 17
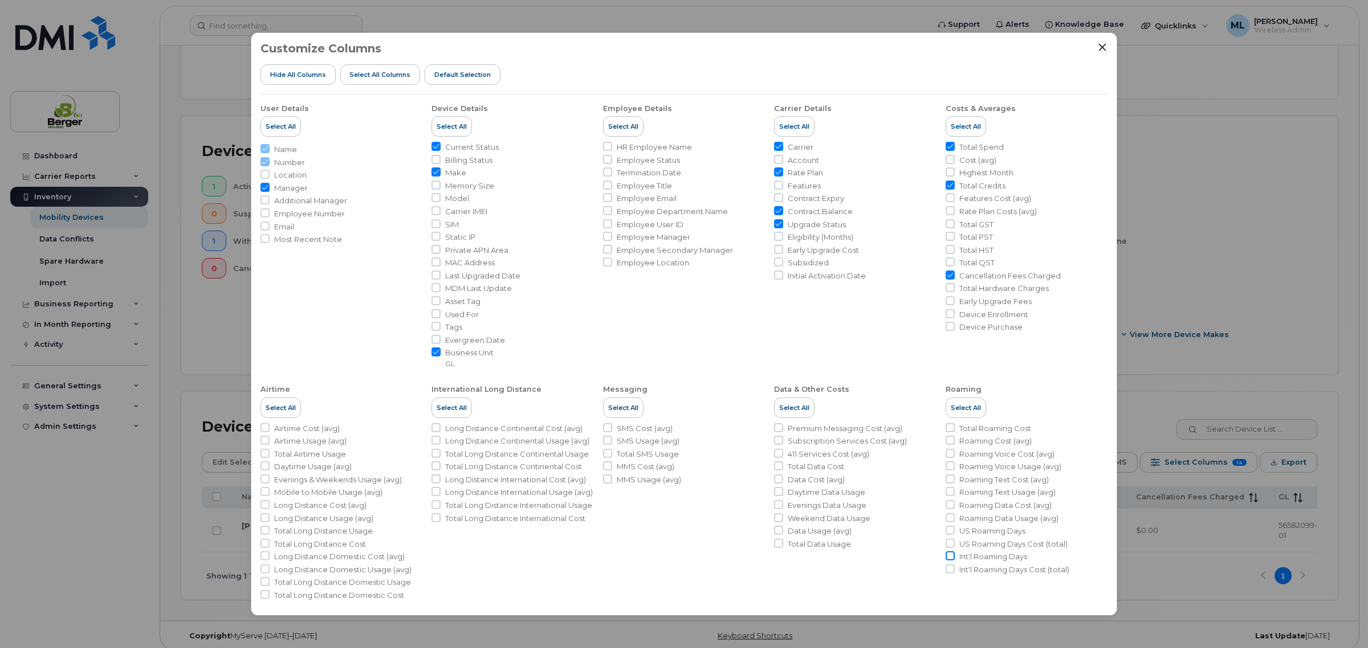
click at [948, 557] on input "Int'l Roaming Days" at bounding box center [949, 556] width 9 height 9
checkbox input "true"
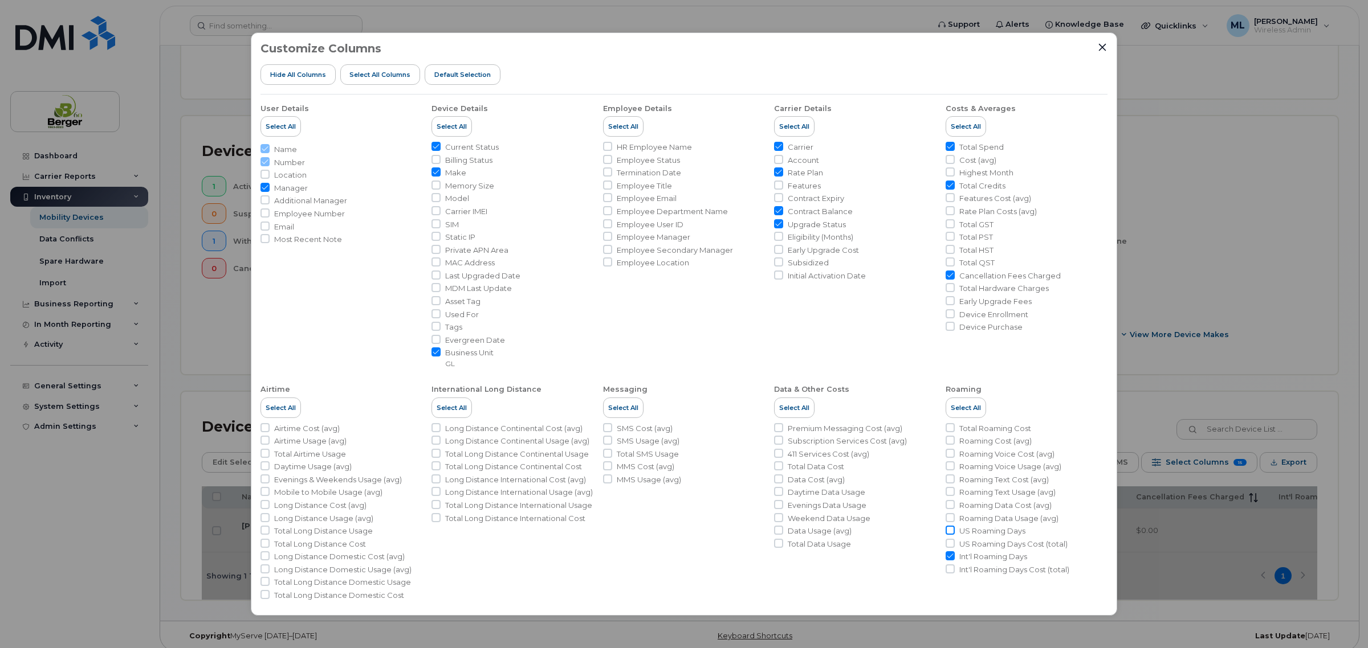
click at [945, 530] on input "US Roaming Days" at bounding box center [949, 530] width 9 height 9
checkbox input "true"
click at [1181, 276] on div "Customize Columns Hide All Columns Select all Columns Default Selection User De…" at bounding box center [684, 324] width 1368 height 648
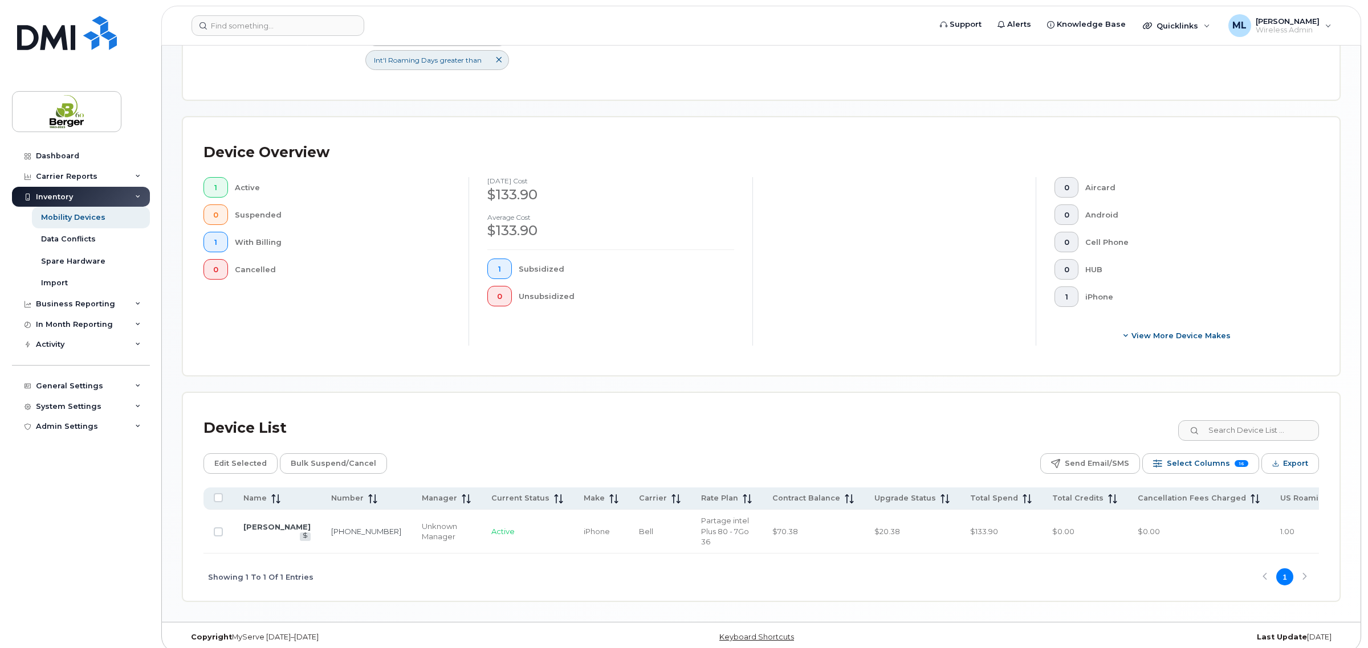
scroll to position [255, 0]
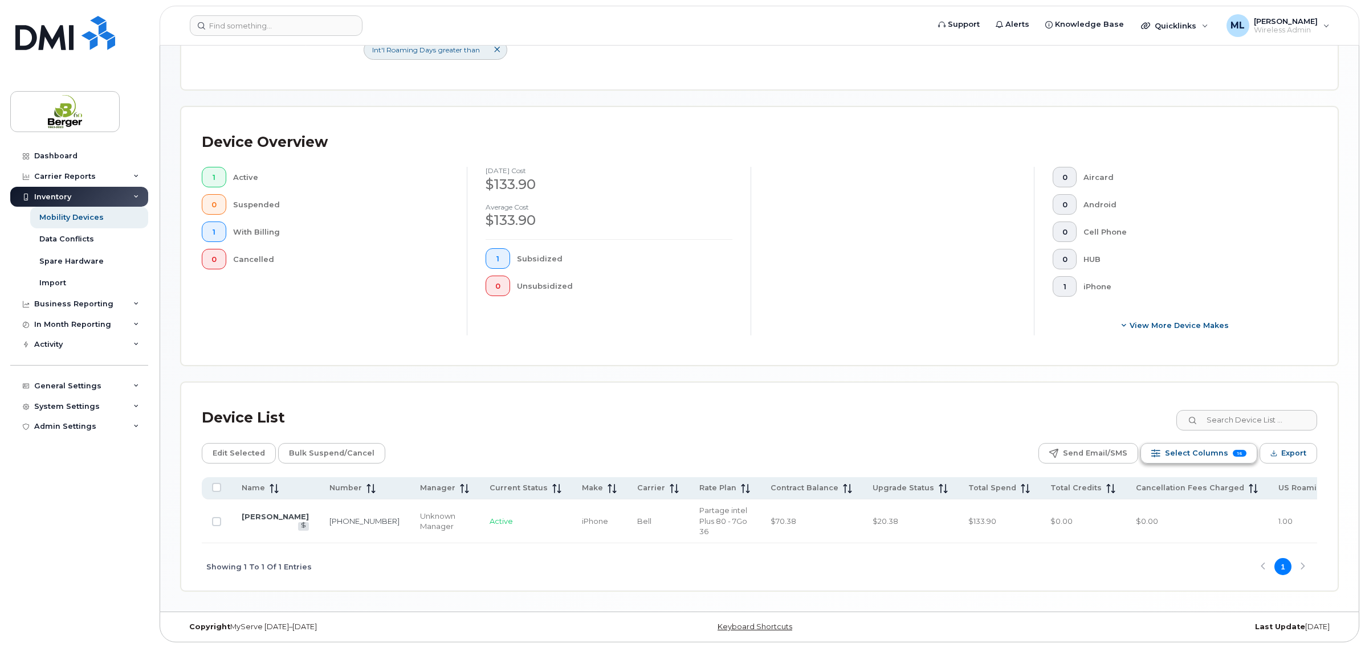
click at [1244, 450] on span "16" at bounding box center [1240, 453] width 14 height 7
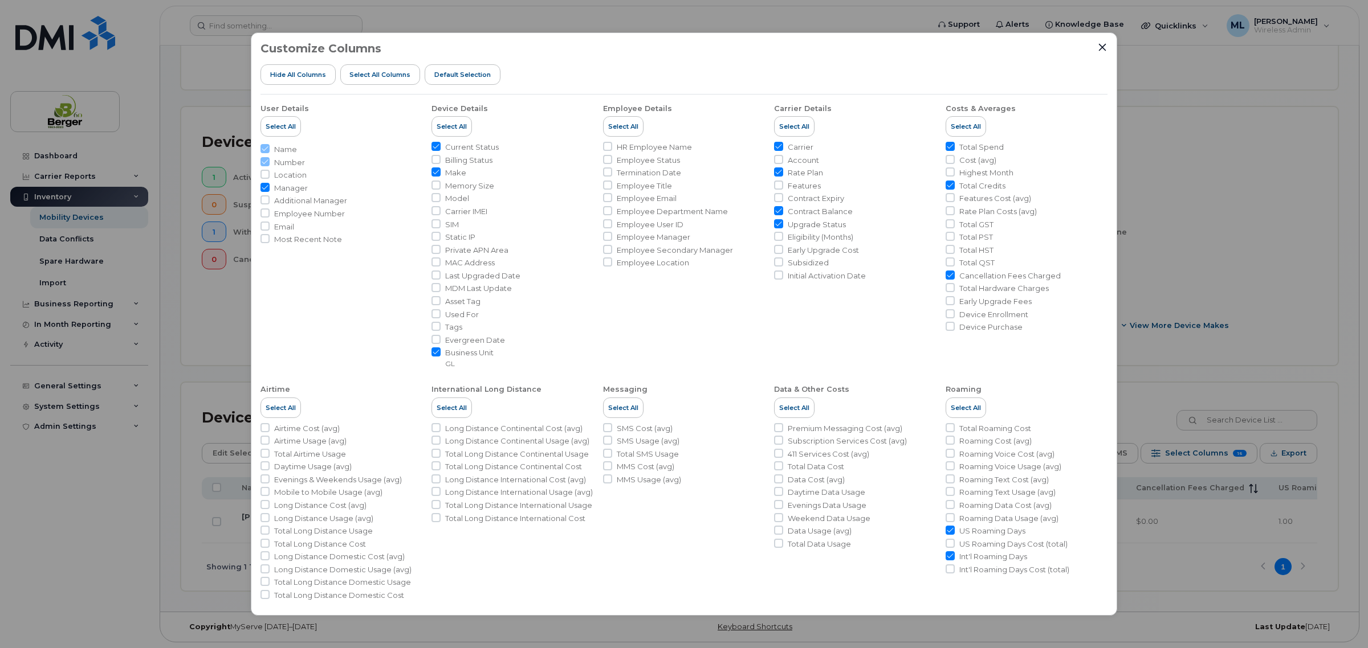
click at [987, 274] on span "Cancellation Fees Charged" at bounding box center [1009, 276] width 101 height 11
click at [954, 274] on input "Cancellation Fees Charged" at bounding box center [949, 275] width 9 height 9
checkbox input "false"
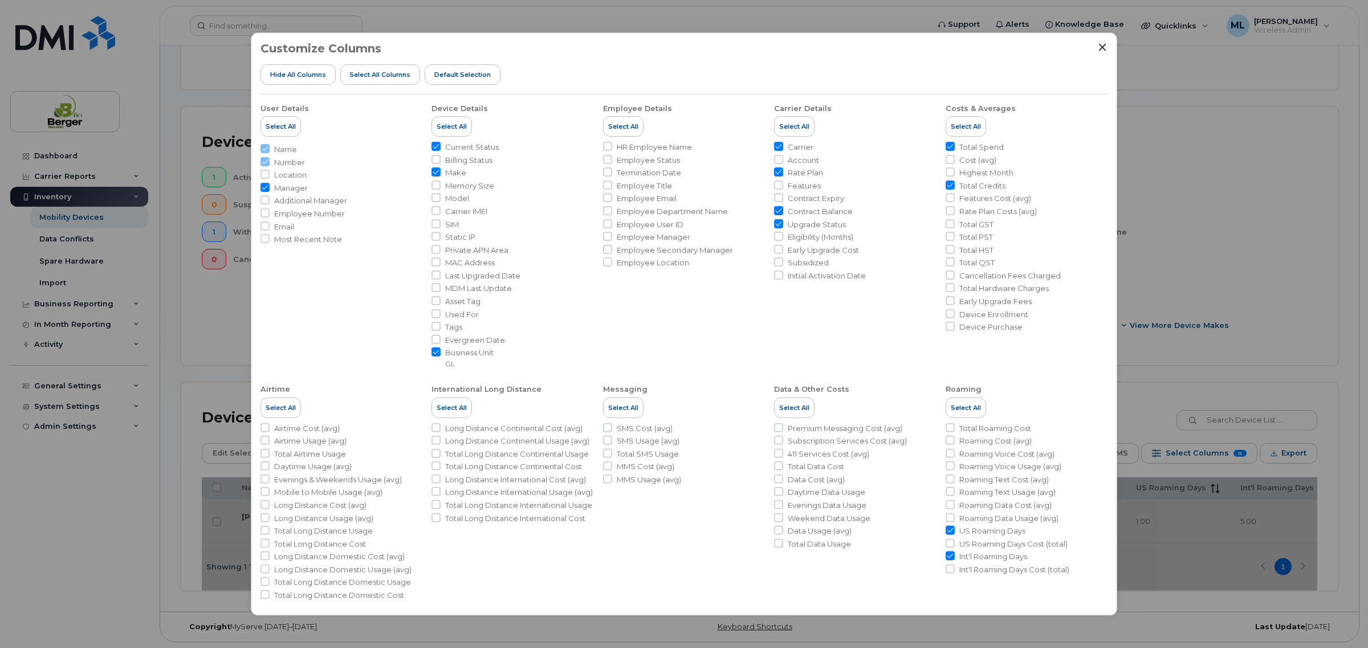
scroll to position [252, 0]
click at [981, 181] on span "Total Credits" at bounding box center [982, 186] width 46 height 11
click at [954, 181] on input "Total Credits" at bounding box center [949, 185] width 9 height 9
checkbox input "false"
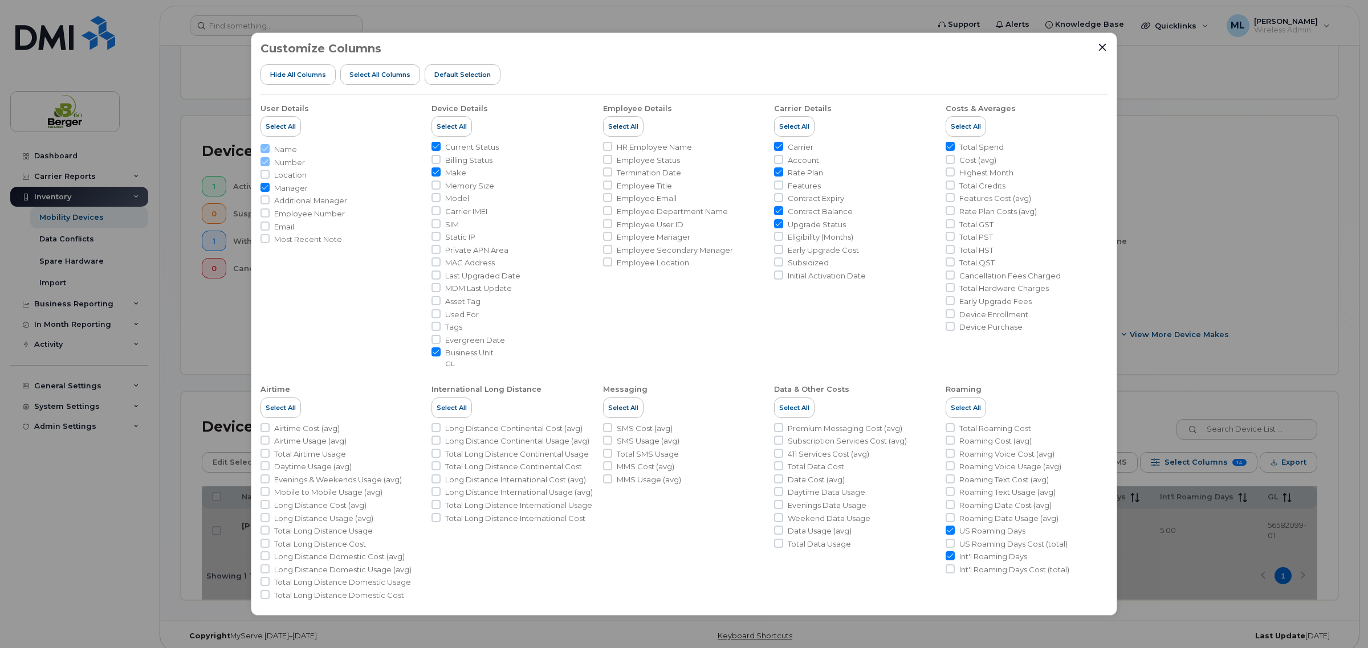
click at [782, 225] on li "Upgrade Status" at bounding box center [855, 224] width 162 height 11
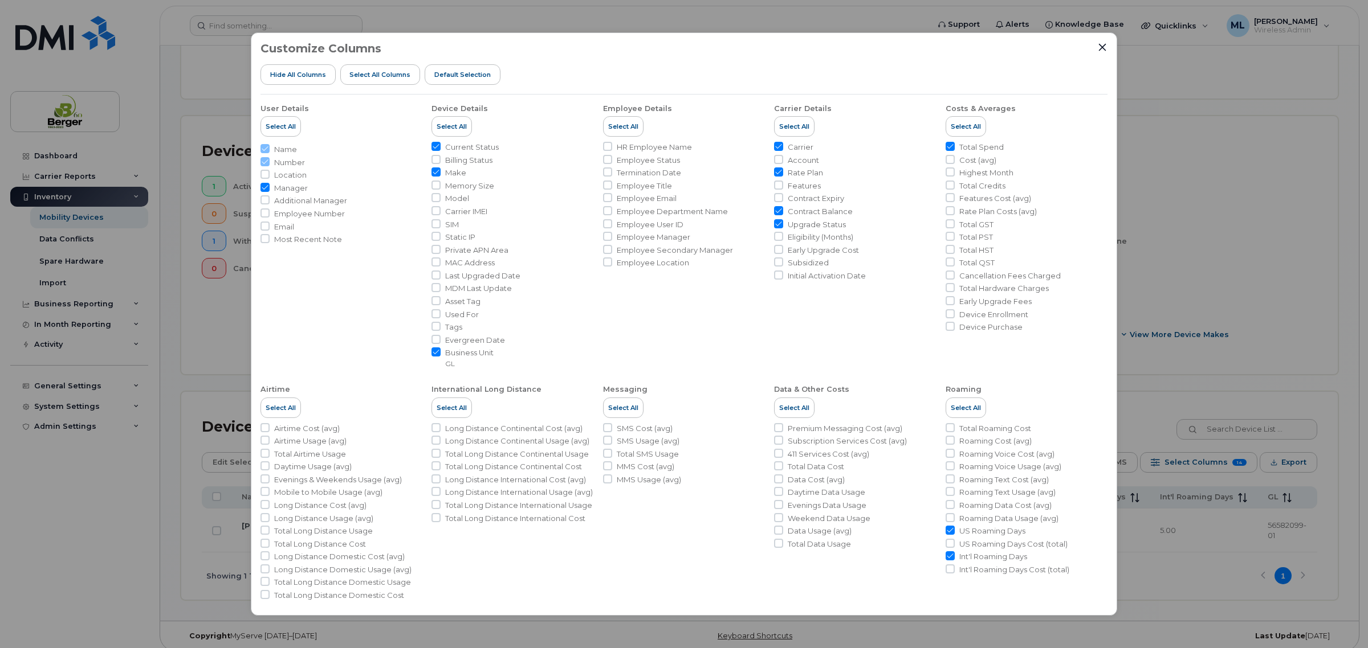
click at [776, 226] on input "Upgrade Status" at bounding box center [778, 223] width 9 height 9
checkbox input "false"
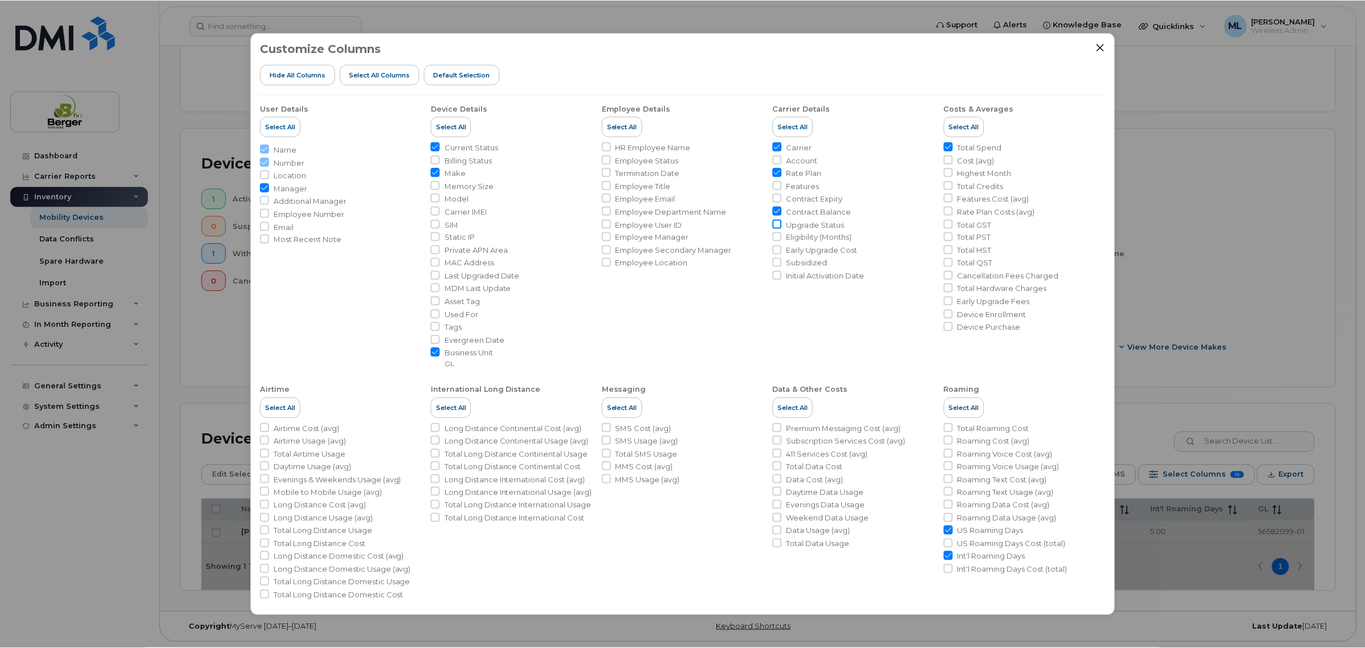
scroll to position [231, 0]
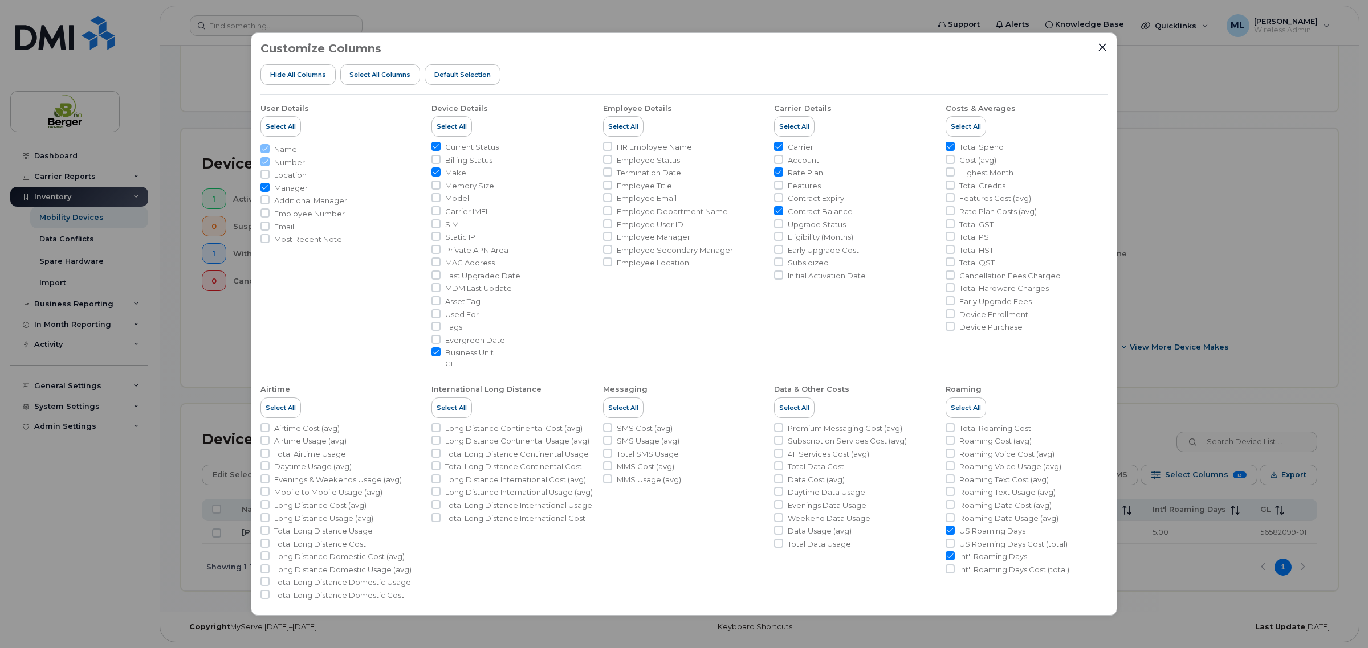
click at [775, 149] on input "Carrier" at bounding box center [778, 146] width 9 height 9
checkbox input "false"
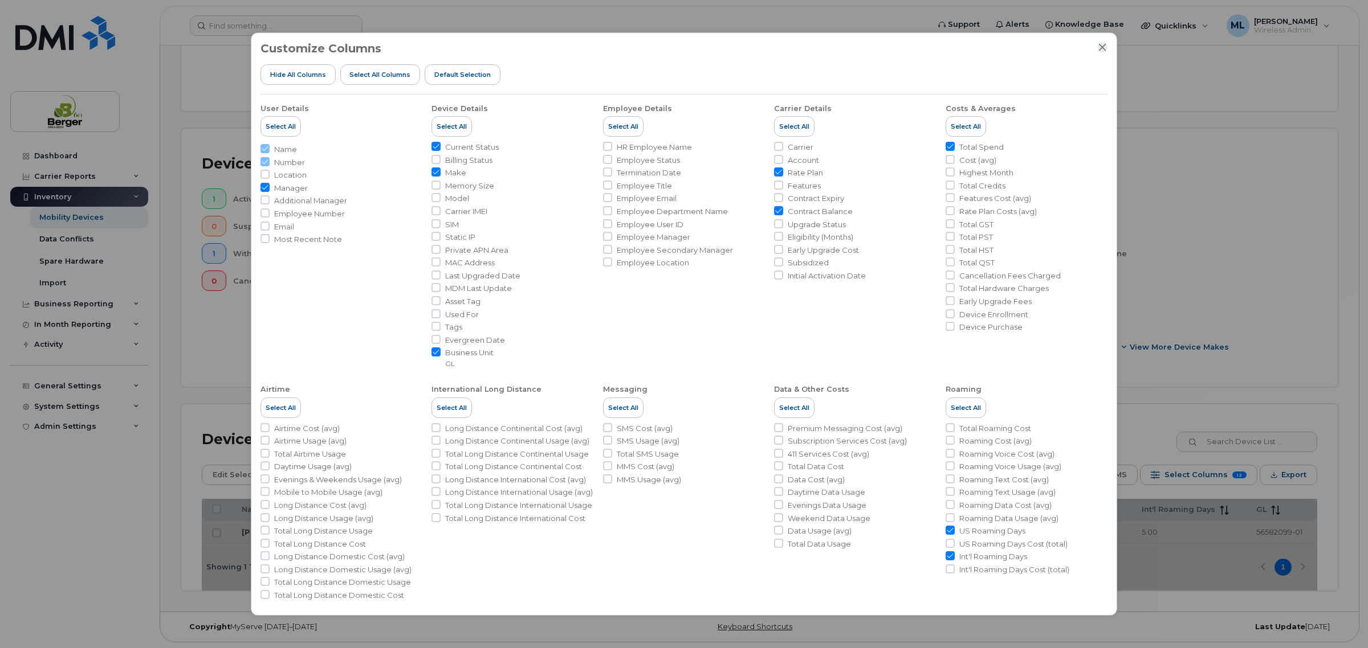
click at [1100, 44] on icon "Close" at bounding box center [1101, 47] width 9 height 9
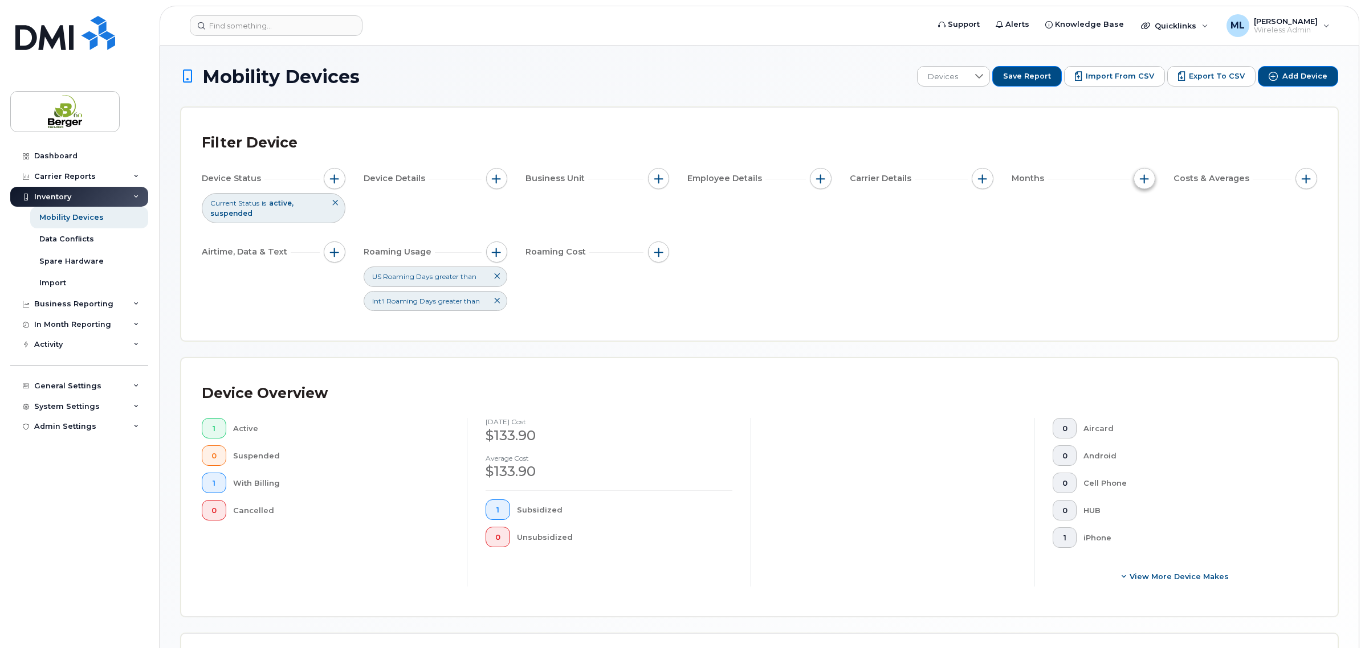
click at [1147, 175] on span "button" at bounding box center [1144, 178] width 9 height 9
click at [1156, 203] on div "Billing Cycle" at bounding box center [1174, 213] width 83 height 36
click at [1164, 208] on label "Billing Cycle" at bounding box center [1182, 213] width 50 height 11
click at [1152, 209] on input "Billing Cycle" at bounding box center [1146, 213] width 9 height 9
checkbox input "true"
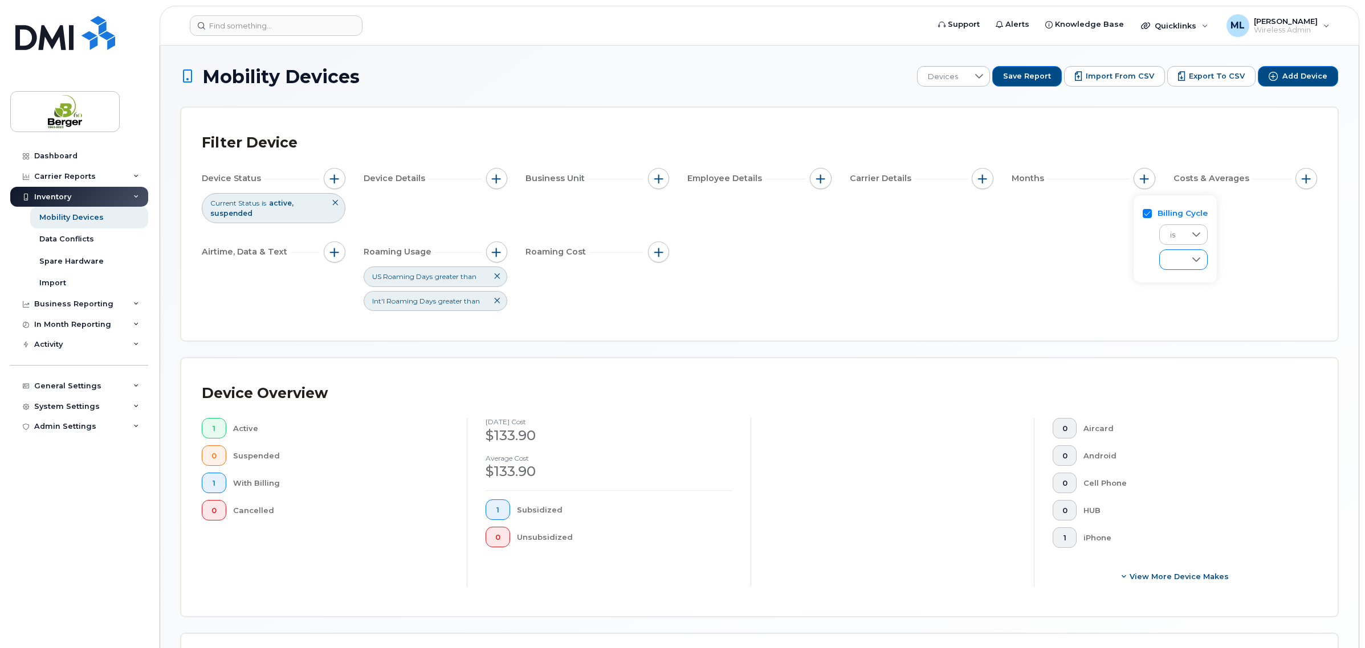
click at [1203, 258] on div at bounding box center [1196, 259] width 22 height 19
click at [1181, 345] on li "Last 12 months" at bounding box center [1194, 354] width 70 height 20
click at [1005, 289] on div "Device Status Current Status is active suspended Device Details Business Unit E…" at bounding box center [759, 239] width 1115 height 143
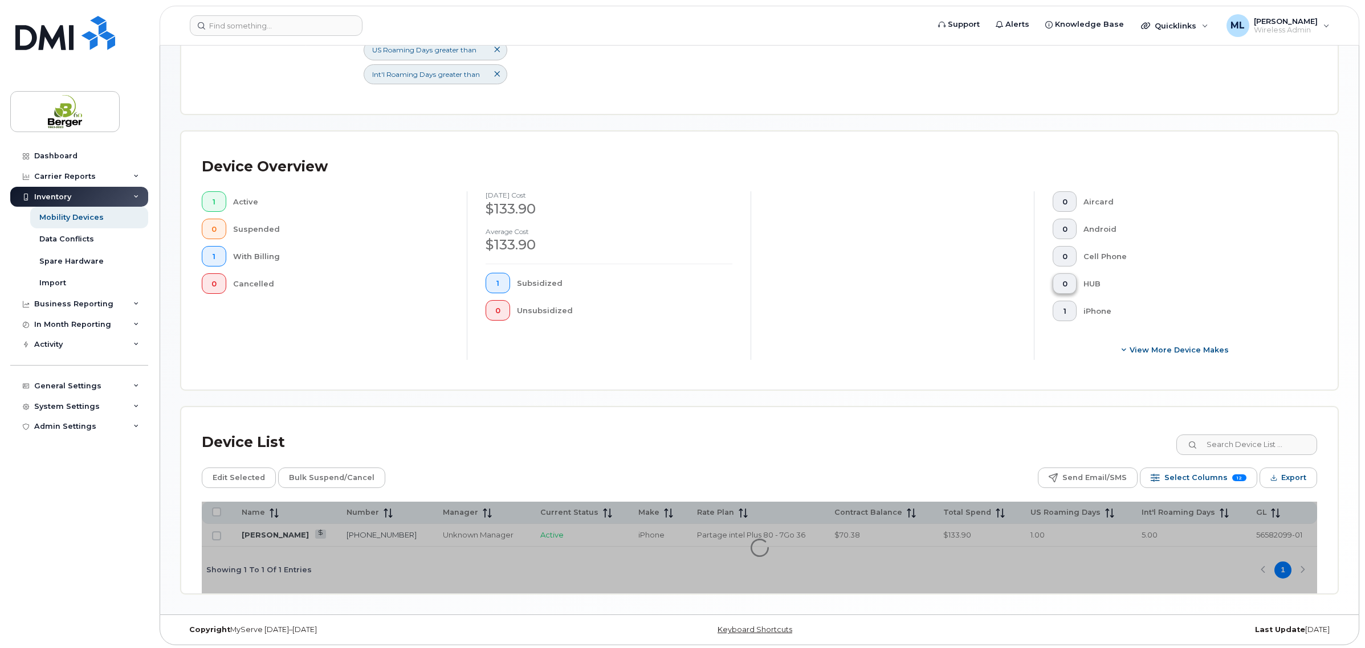
scroll to position [231, 0]
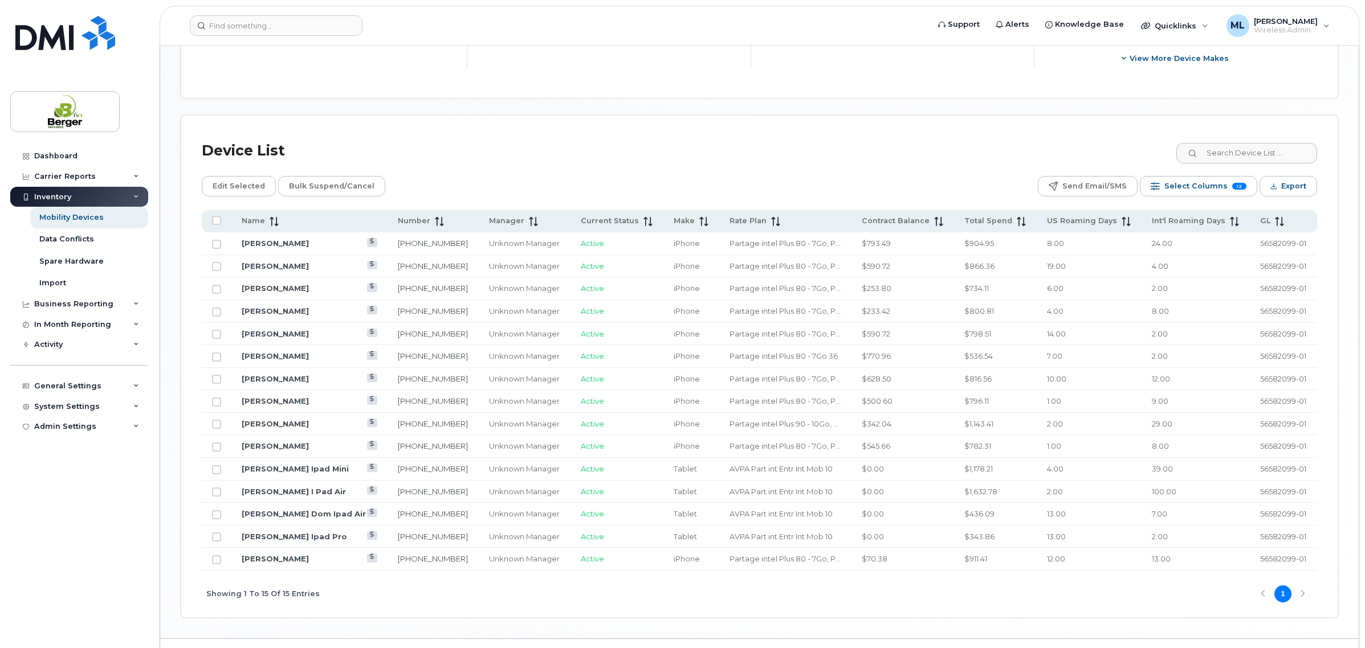
scroll to position [549, 0]
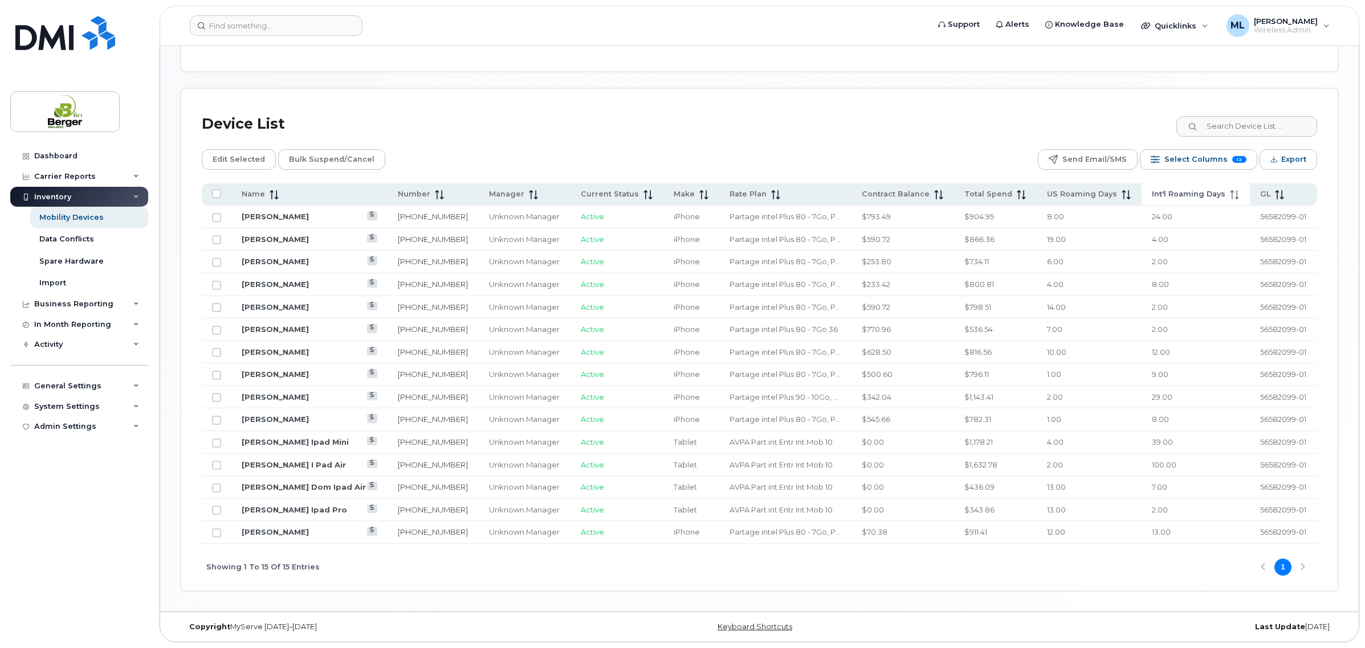
click at [1197, 194] on span "Int'l Roaming Days" at bounding box center [1189, 194] width 74 height 10
click at [1199, 189] on span "Int'l Roaming Days" at bounding box center [1189, 194] width 74 height 10
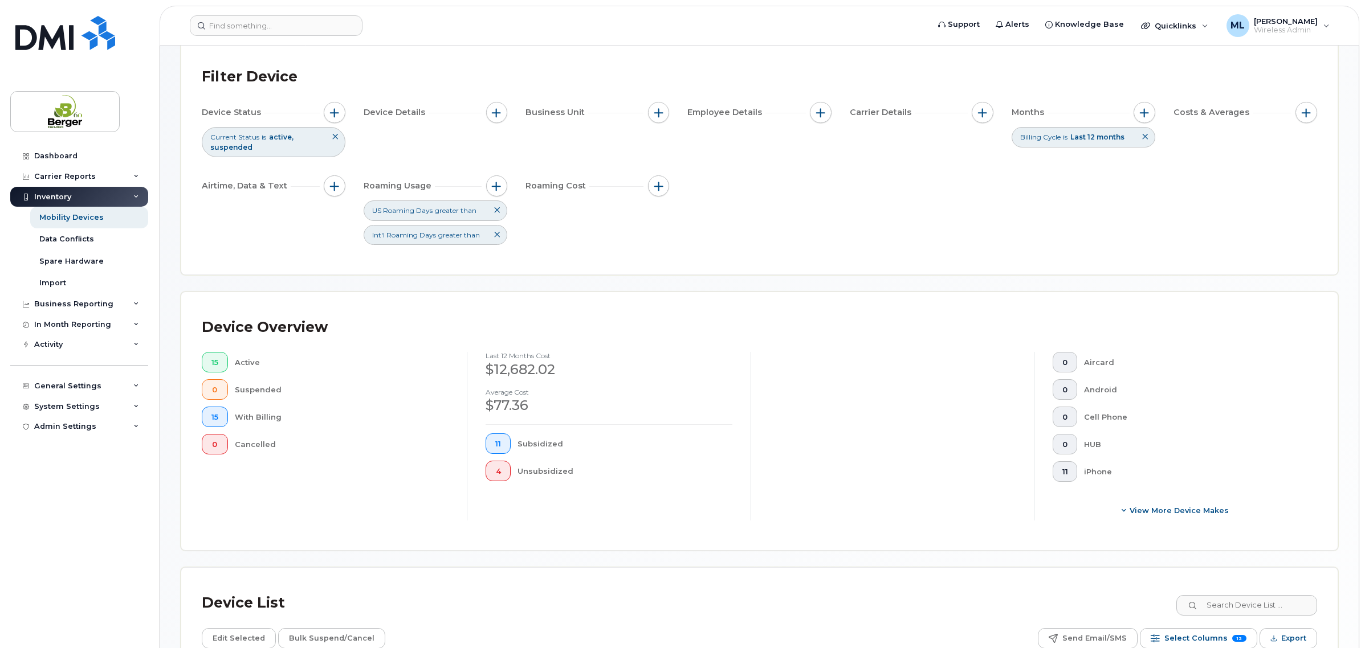
scroll to position [50, 0]
